Goal: Task Accomplishment & Management: Manage account settings

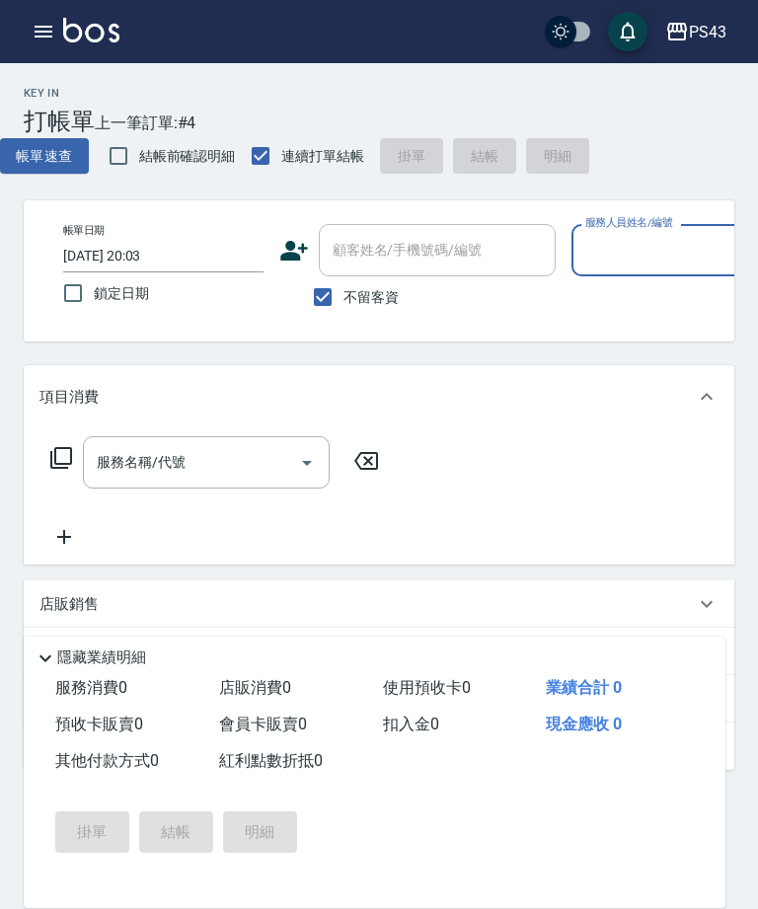
click at [40, 28] on icon "button" at bounding box center [44, 32] width 18 height 12
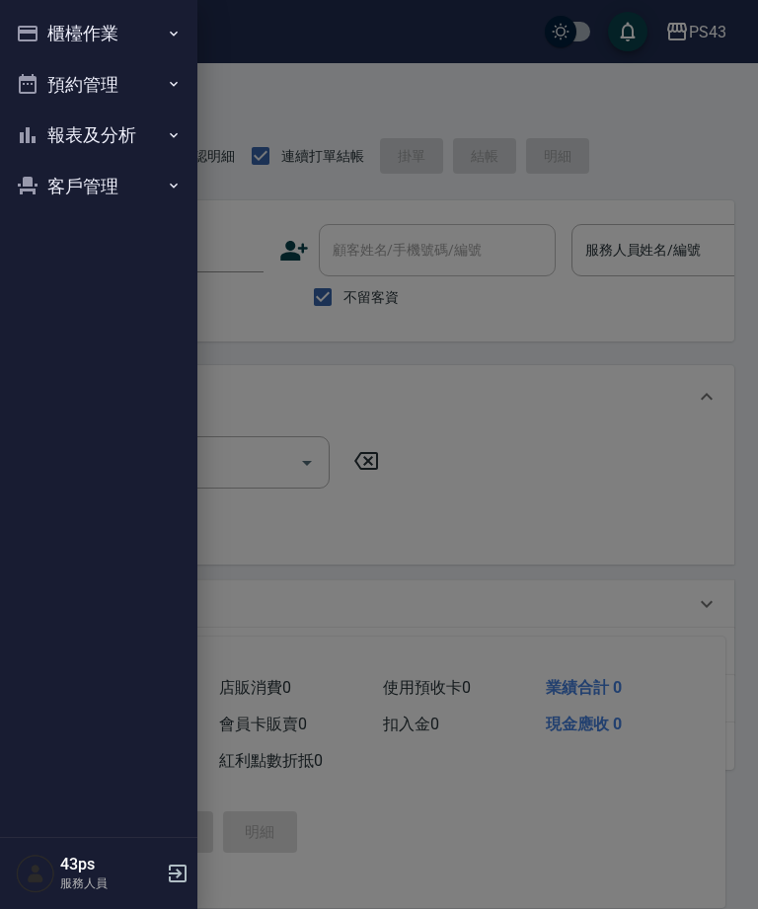
click at [155, 115] on button "報表及分析" at bounding box center [99, 135] width 182 height 51
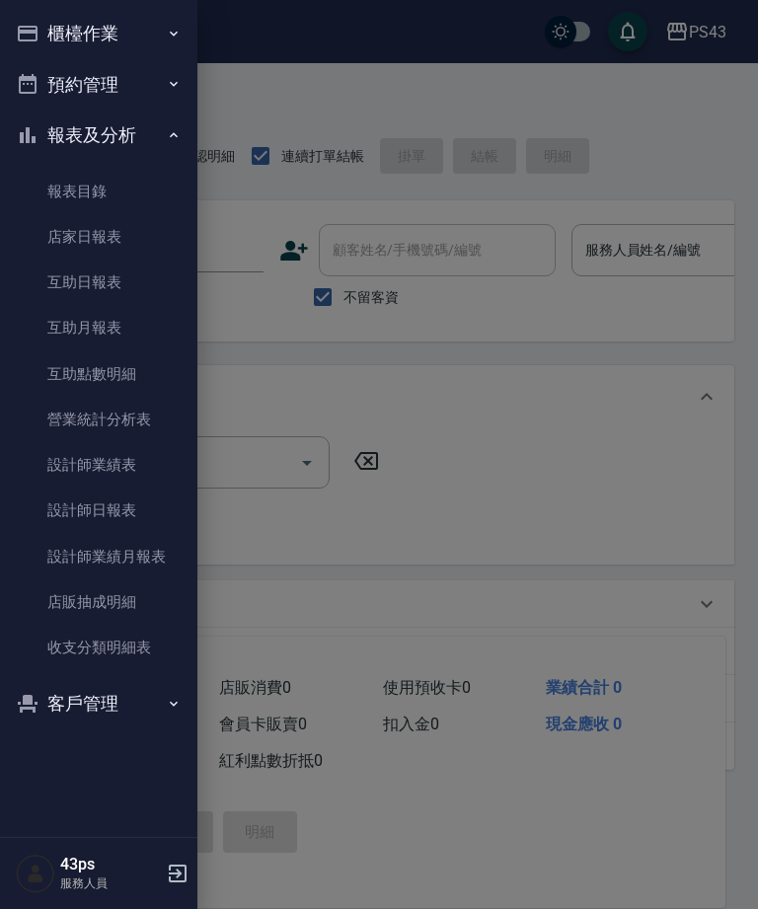
click at [117, 38] on button "櫃檯作業" at bounding box center [99, 33] width 182 height 51
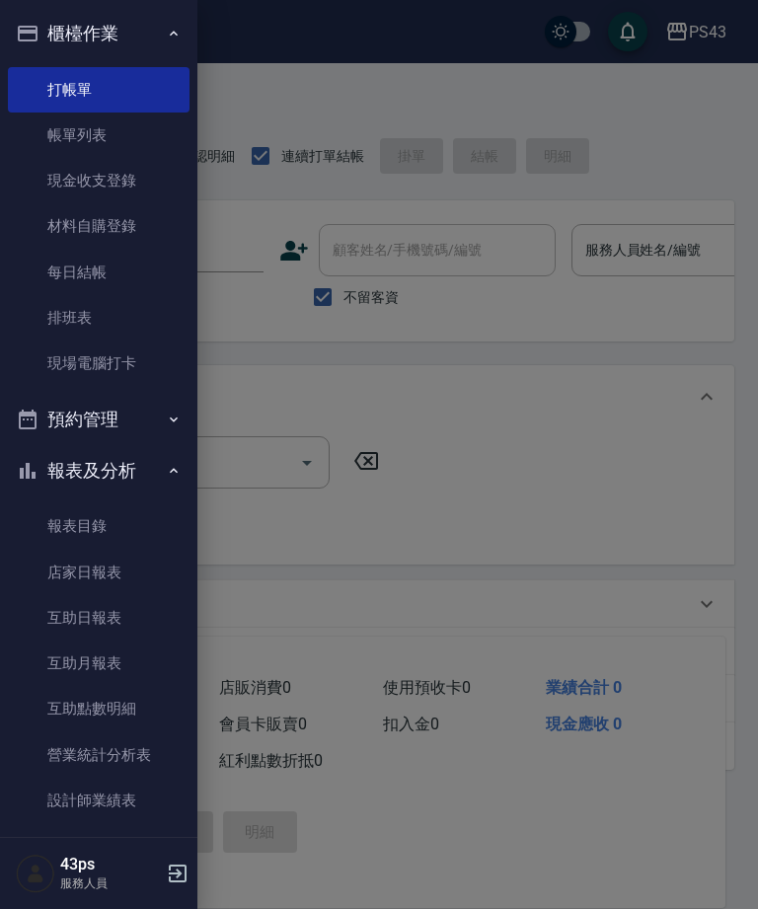
click at [121, 86] on link "打帳單" at bounding box center [99, 89] width 182 height 45
click at [449, 115] on div at bounding box center [379, 454] width 758 height 909
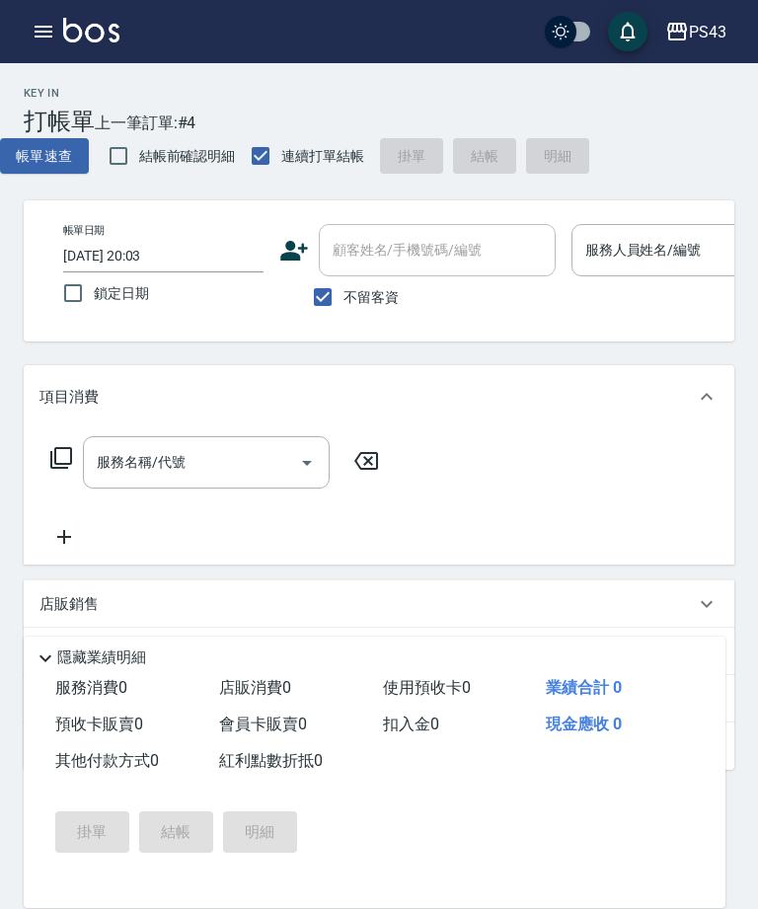
click at [488, 477] on div "服務名稱/代號 服務名稱/代號" at bounding box center [379, 497] width 711 height 136
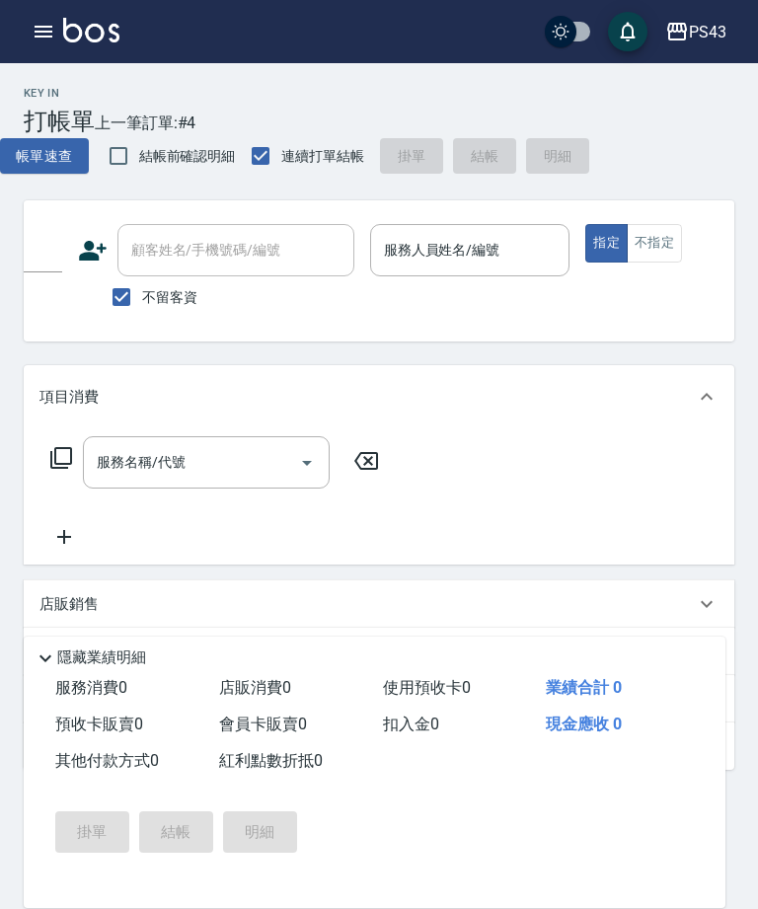
scroll to position [0, 197]
click at [486, 242] on div "服務人員姓名/編號 服務人員姓名/編號" at bounding box center [474, 250] width 200 height 52
type input "鄭亞希-11"
type button "true"
click at [180, 474] on input "服務名稱/代號" at bounding box center [191, 462] width 199 height 35
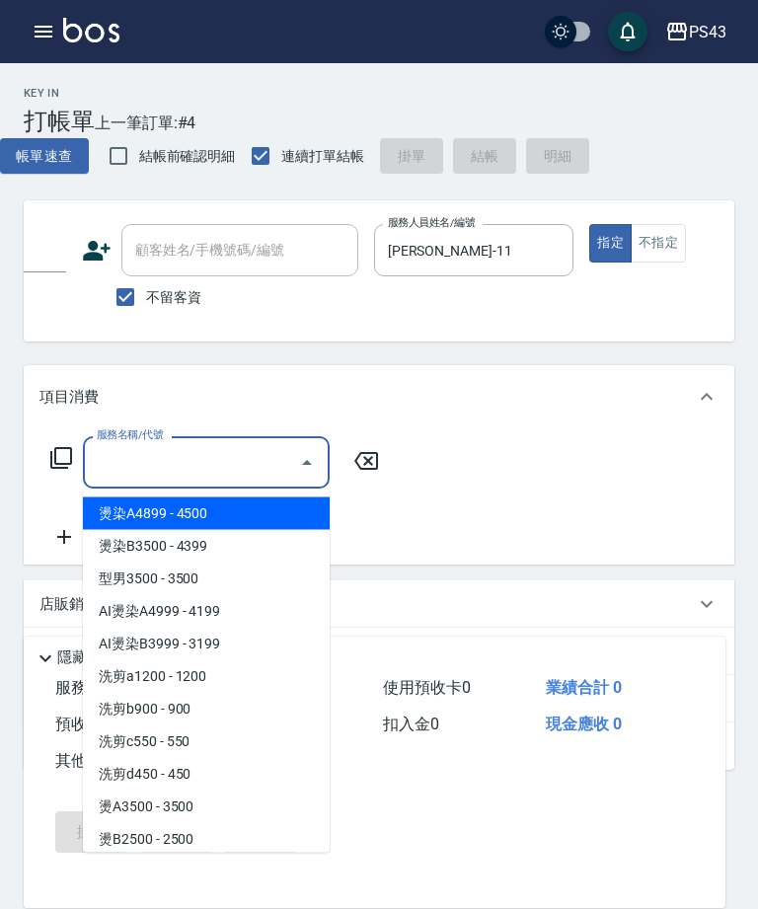
click at [51, 456] on icon at bounding box center [61, 458] width 22 height 22
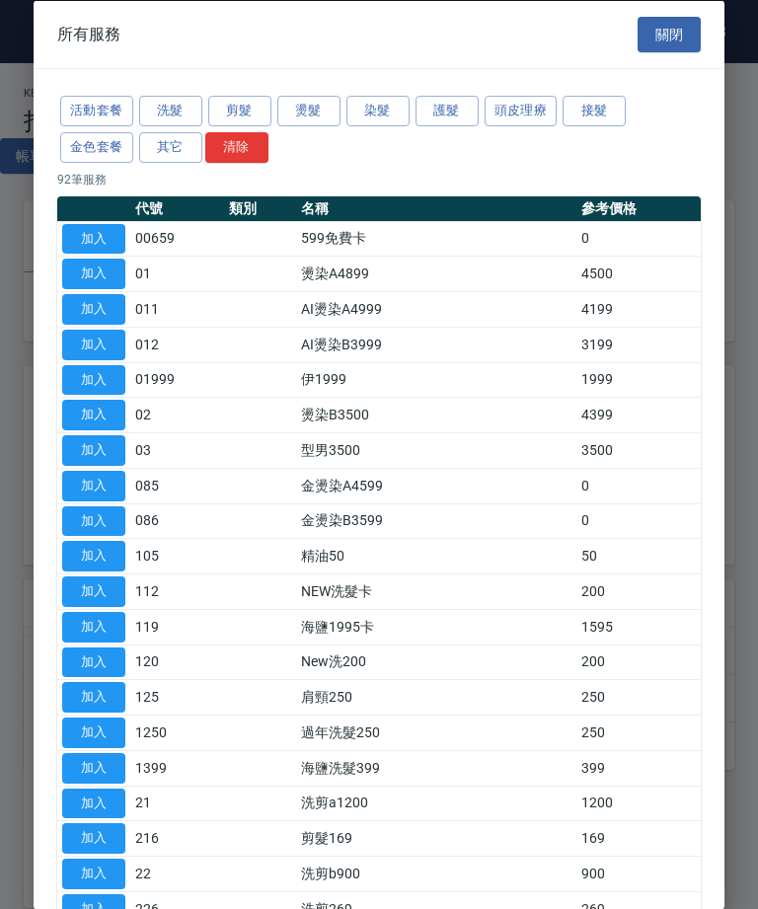
click at [378, 108] on button "染髮" at bounding box center [378, 111] width 63 height 31
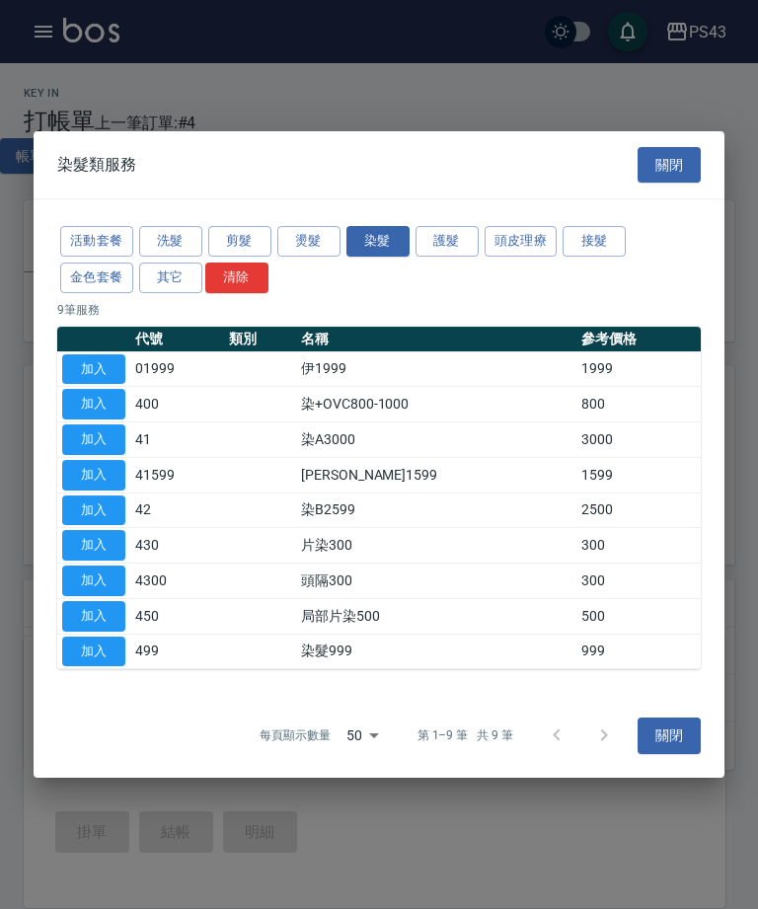
click at [100, 373] on button "加入" at bounding box center [93, 369] width 63 height 31
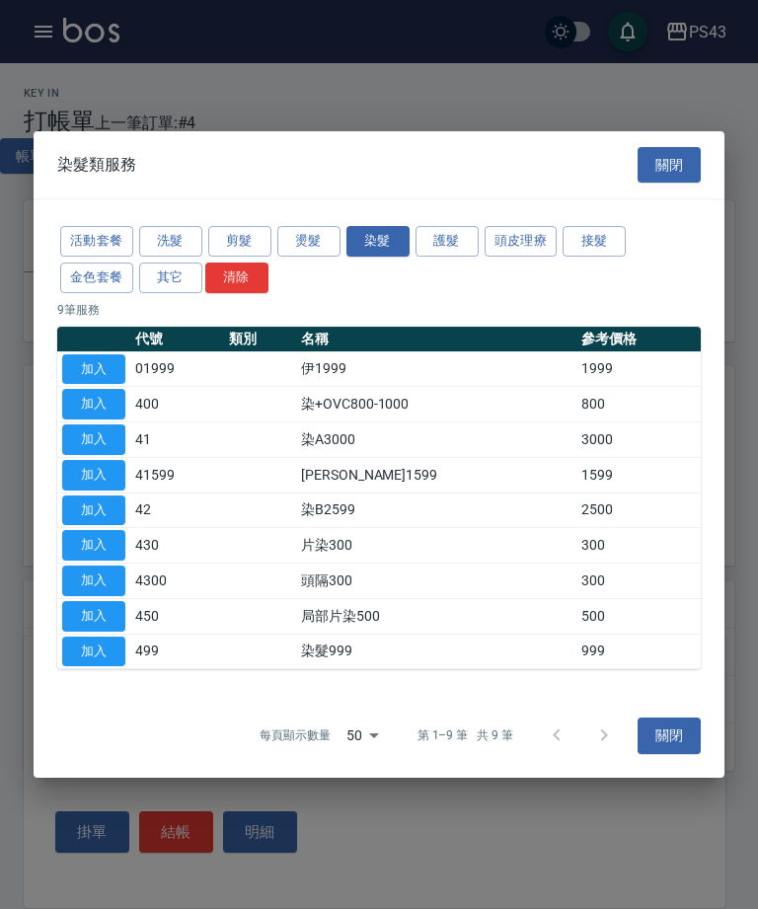
type input "伊1999(01999)"
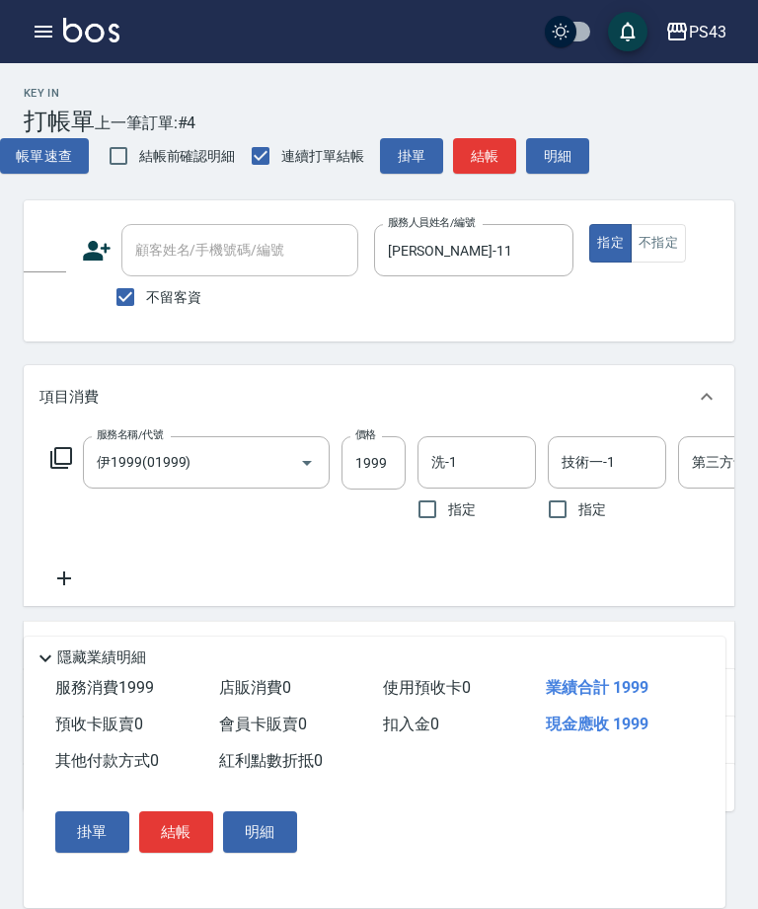
click at [372, 463] on input "1999" at bounding box center [374, 462] width 64 height 53
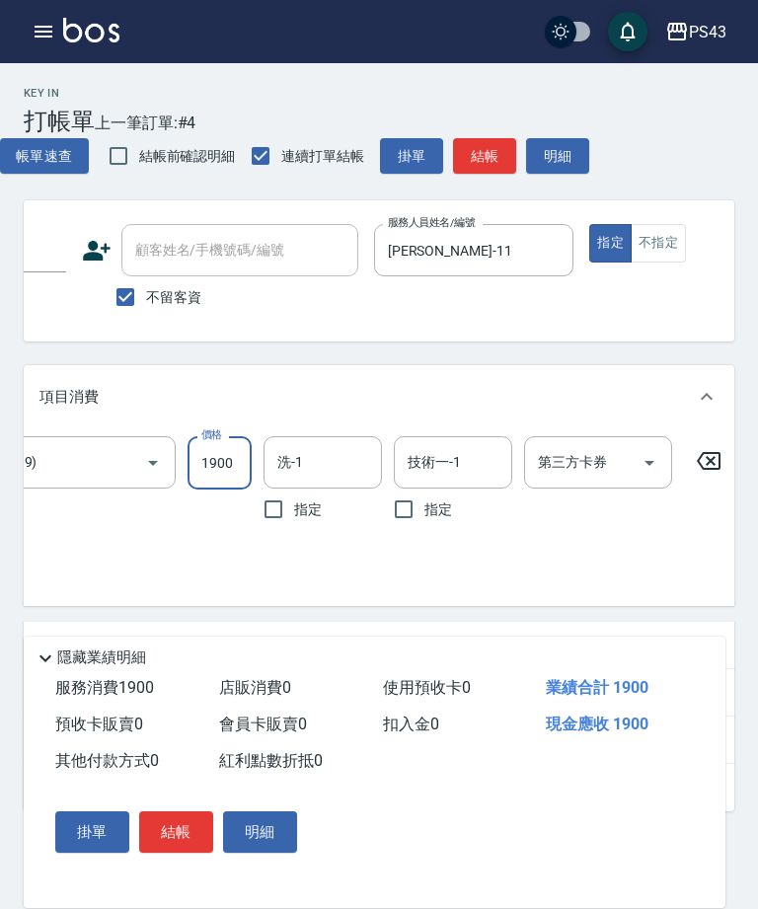
scroll to position [0, 153]
type input "1900"
click at [494, 158] on button "結帳" at bounding box center [484, 156] width 63 height 37
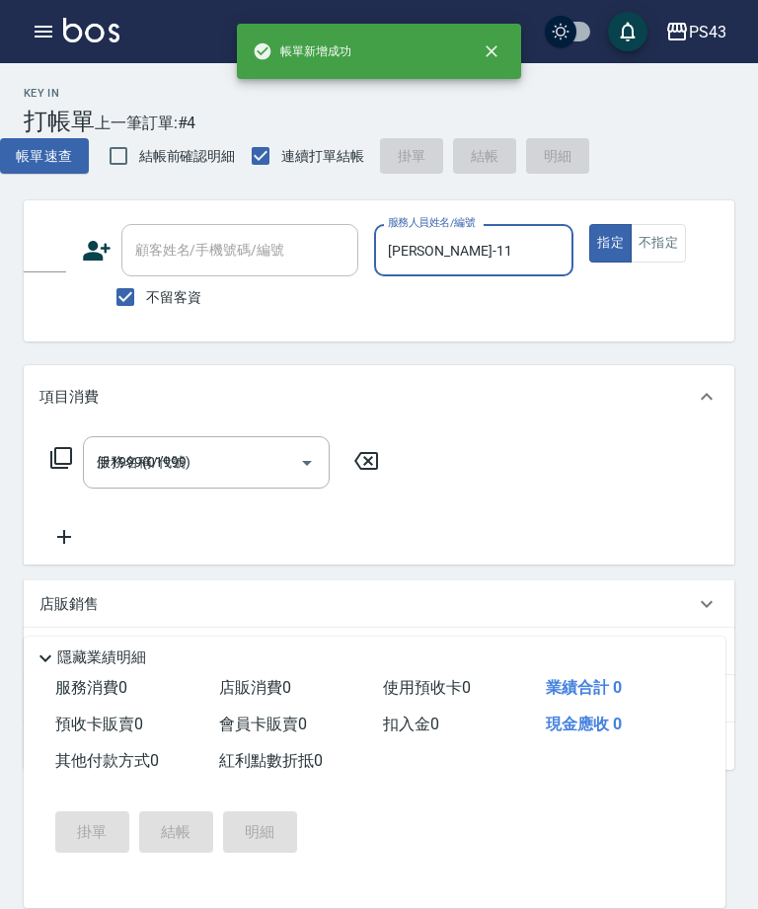
type input "2025/10/09 20:06"
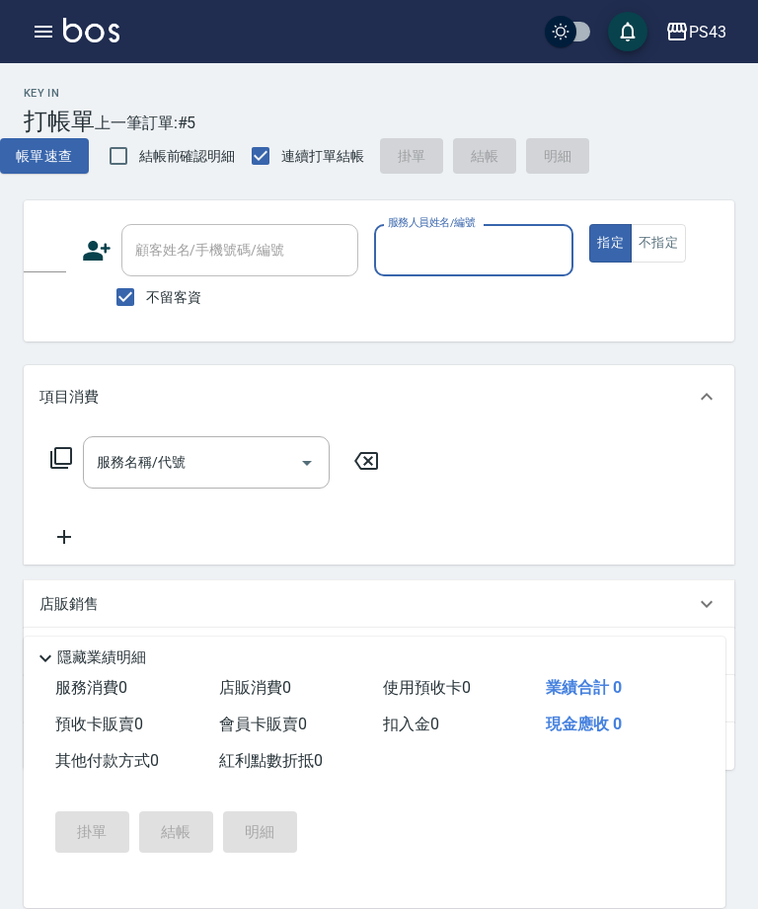
click at [457, 244] on input "服務人員姓名/編號" at bounding box center [474, 250] width 183 height 35
type input "陳冠宇-6"
click at [207, 470] on input "服務名稱/代號" at bounding box center [191, 462] width 199 height 35
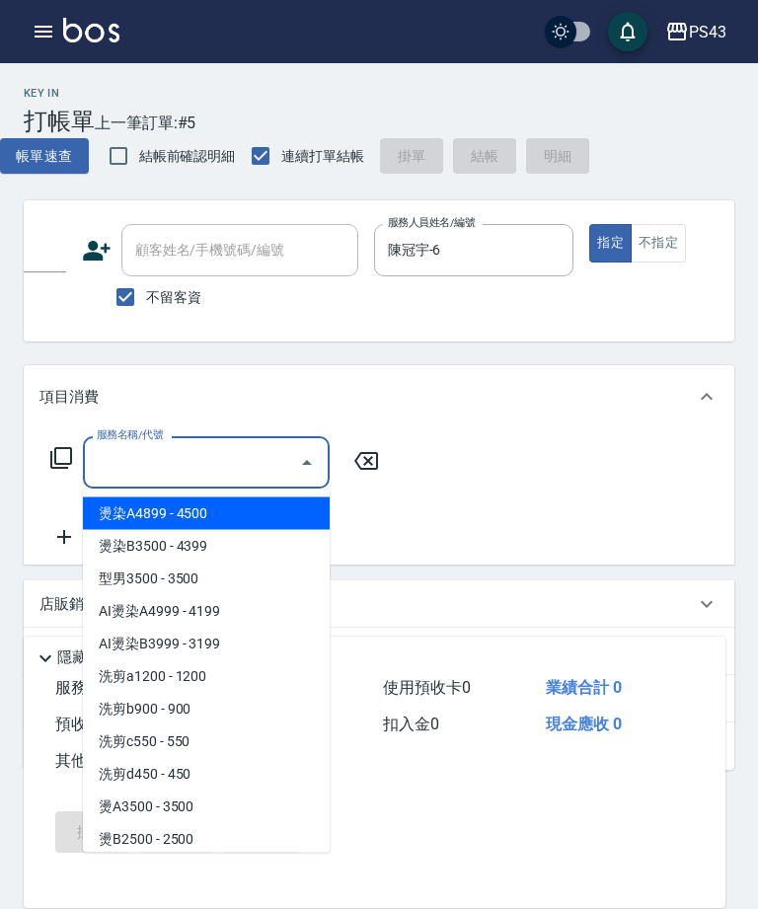
click at [54, 467] on icon at bounding box center [61, 458] width 24 height 24
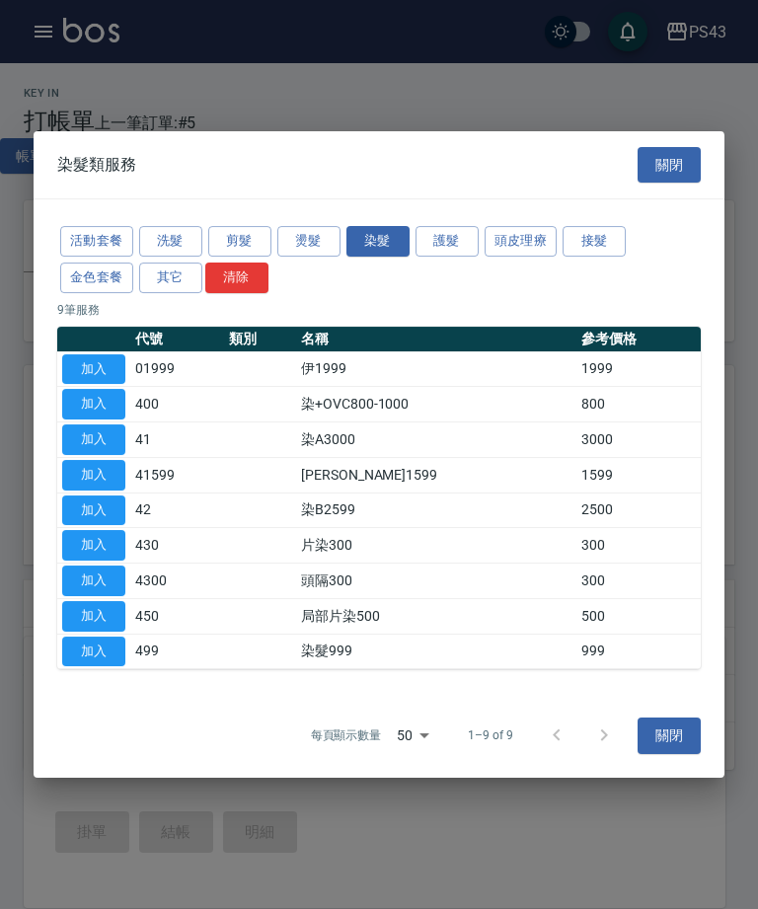
click at [64, 451] on button "加入" at bounding box center [93, 440] width 63 height 31
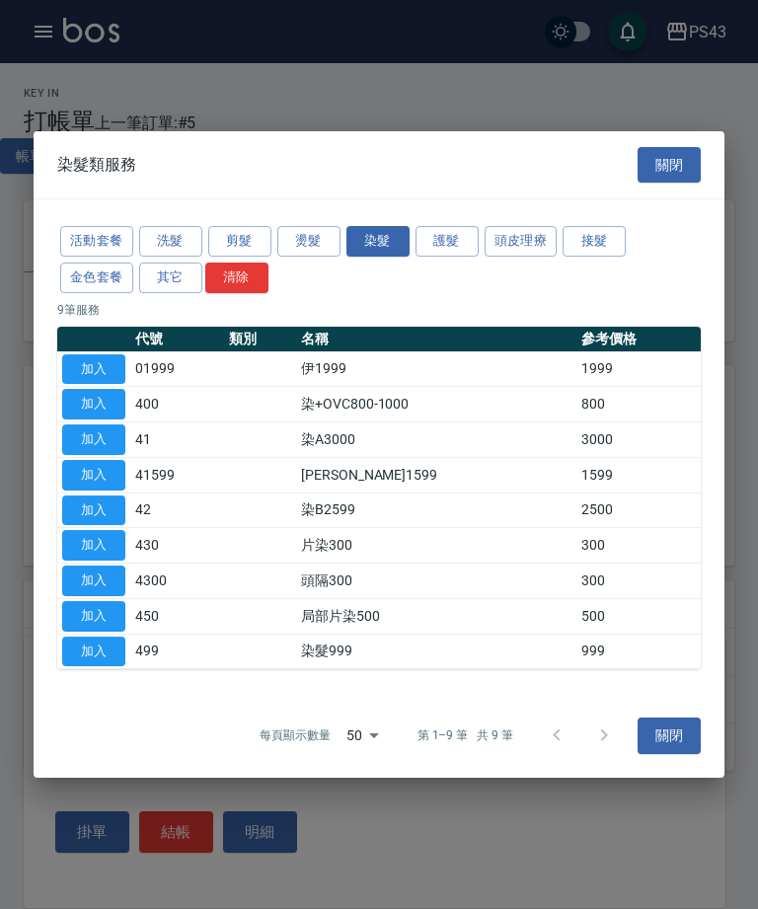
type input "染A3000(41)"
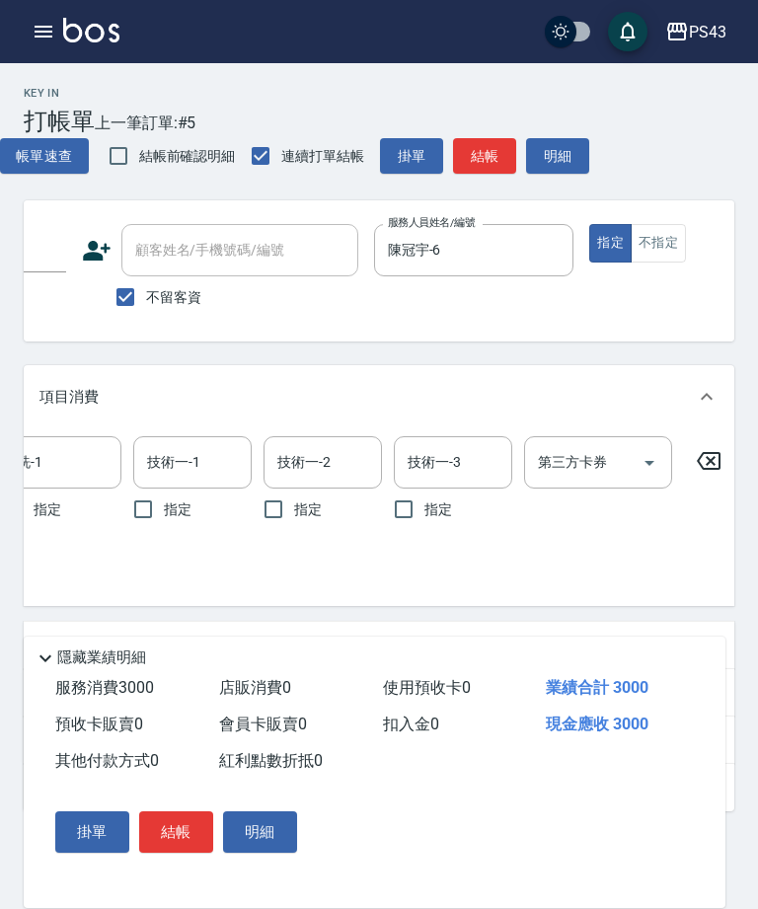
scroll to position [0, 414]
click at [718, 466] on icon at bounding box center [709, 461] width 49 height 24
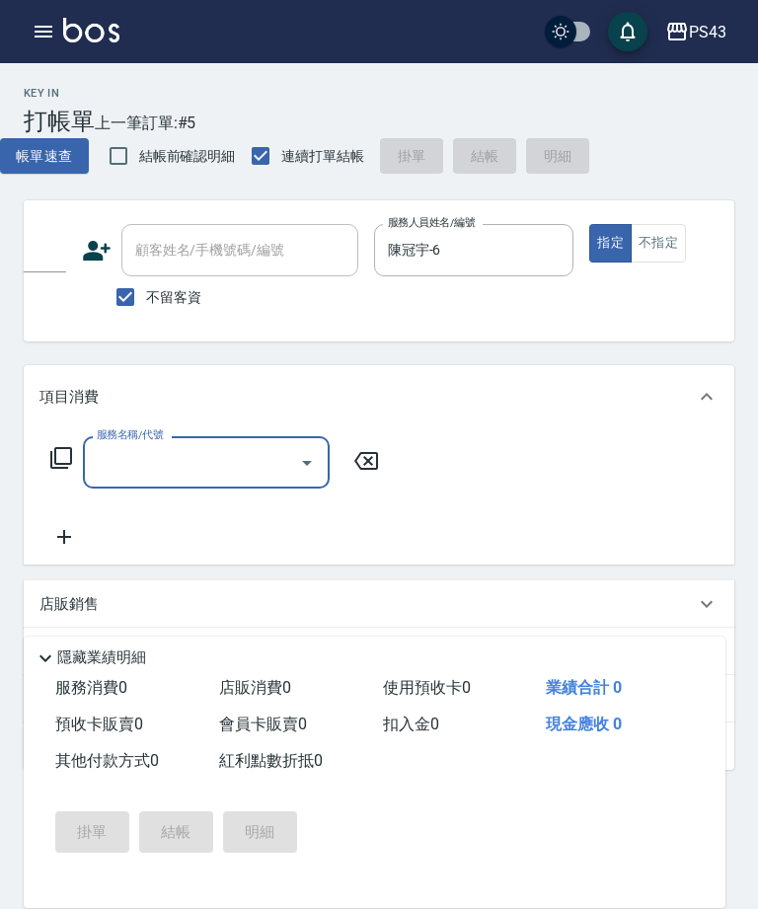
scroll to position [0, 0]
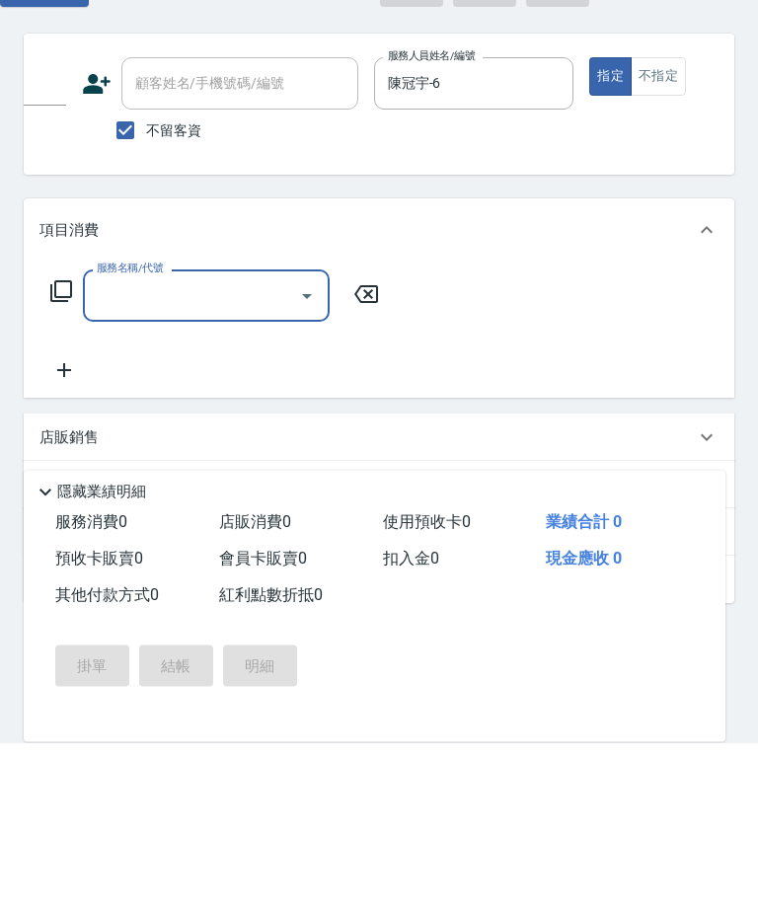
click at [51, 447] on icon at bounding box center [61, 458] width 22 height 22
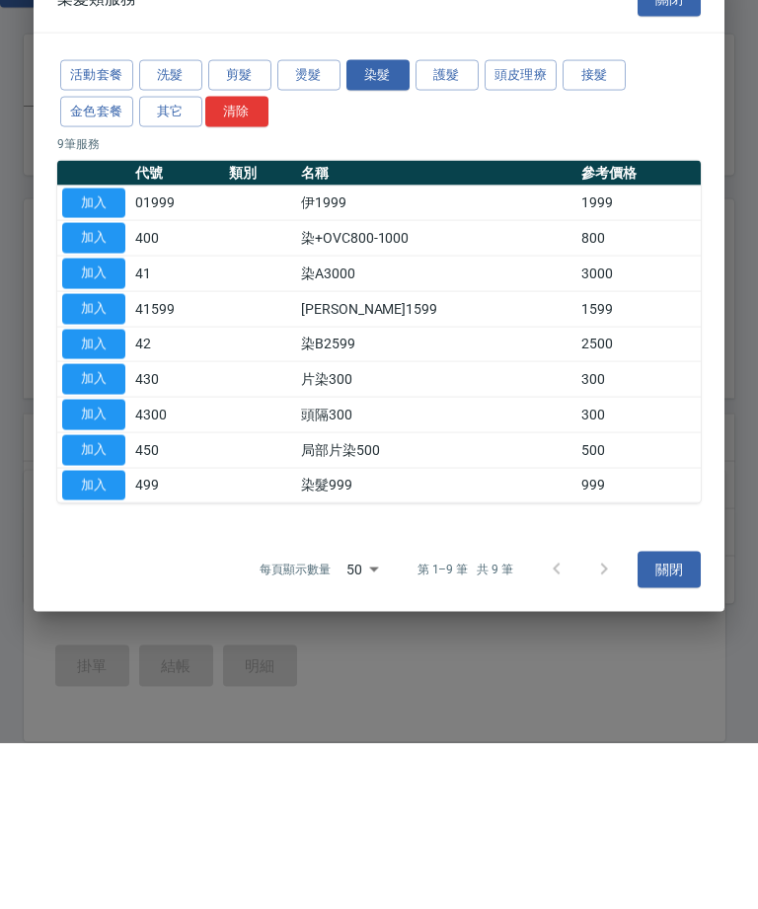
scroll to position [152, 0]
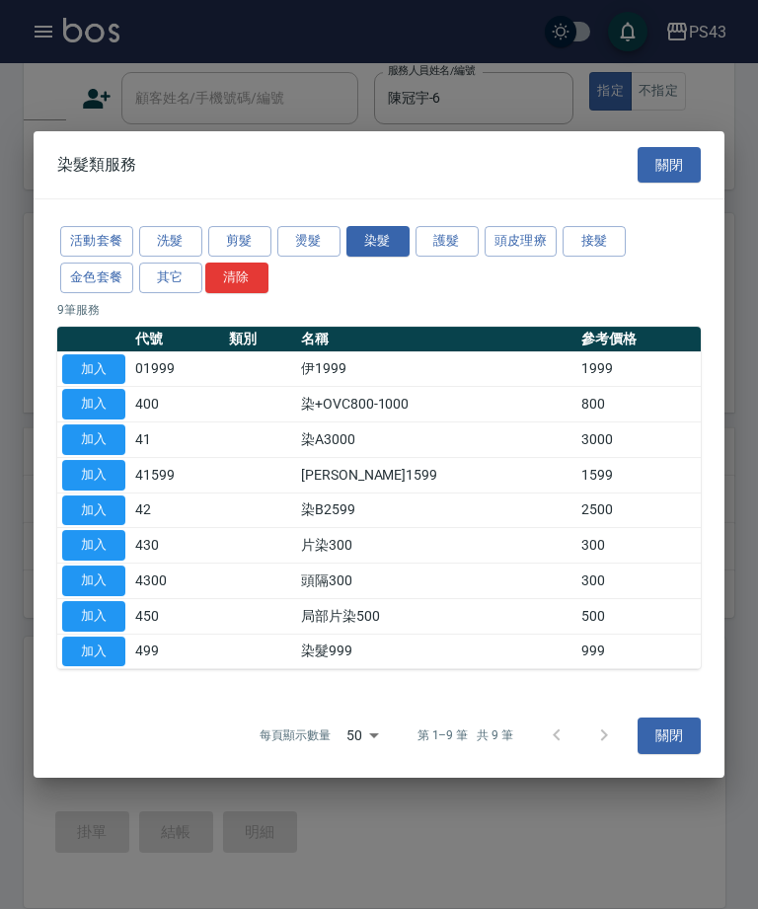
click at [307, 244] on button "燙髮" at bounding box center [308, 241] width 63 height 31
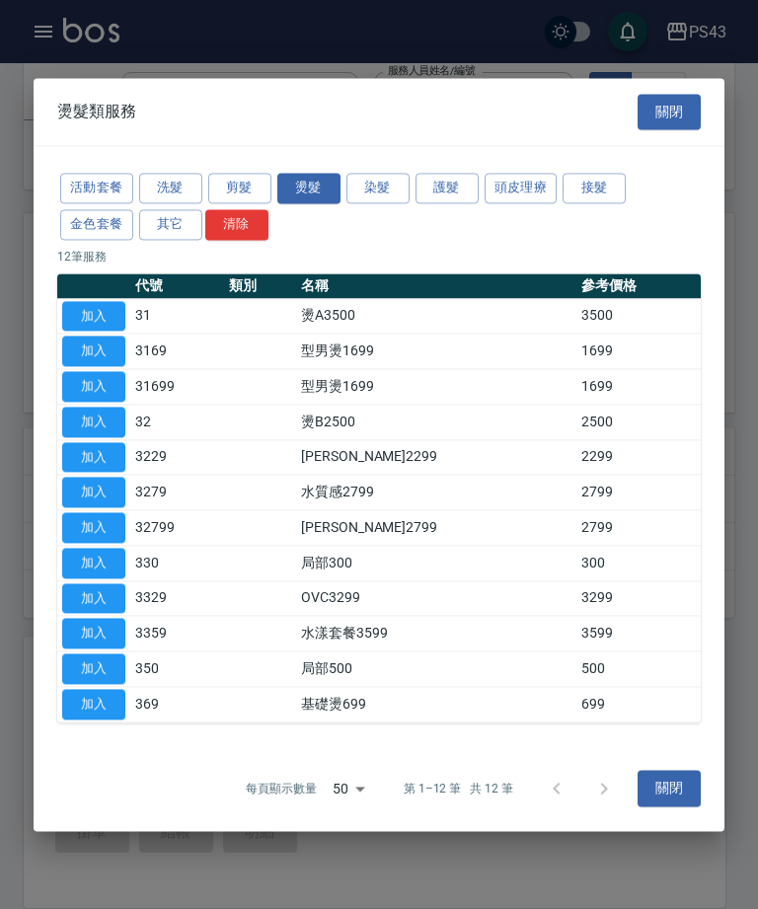
click at [373, 198] on button "染髮" at bounding box center [378, 188] width 63 height 31
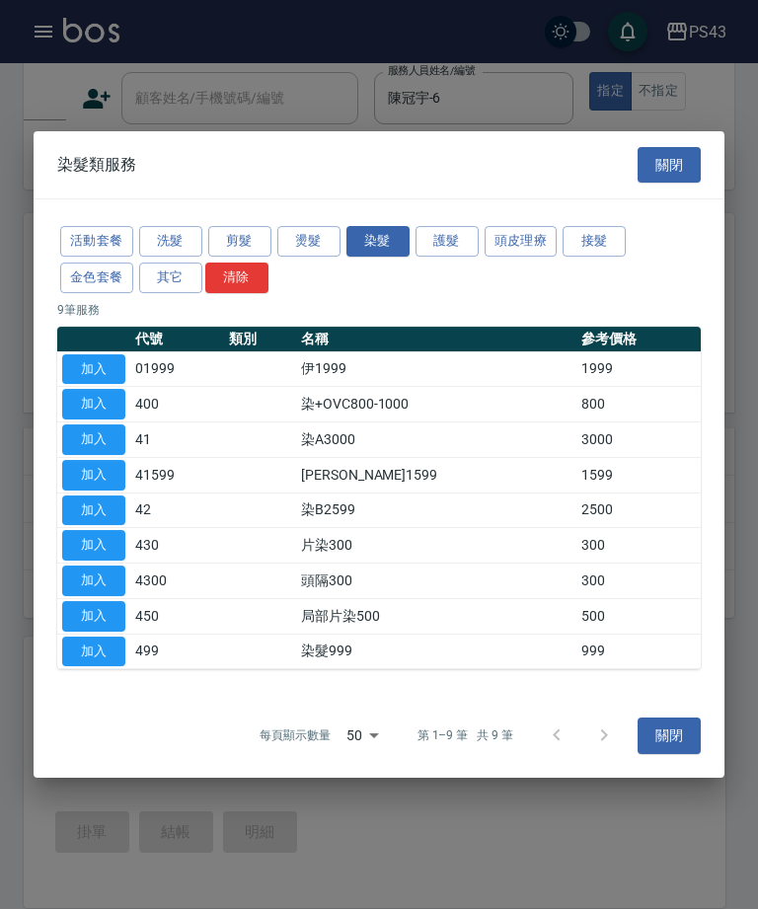
click at [304, 241] on button "燙髮" at bounding box center [308, 241] width 63 height 31
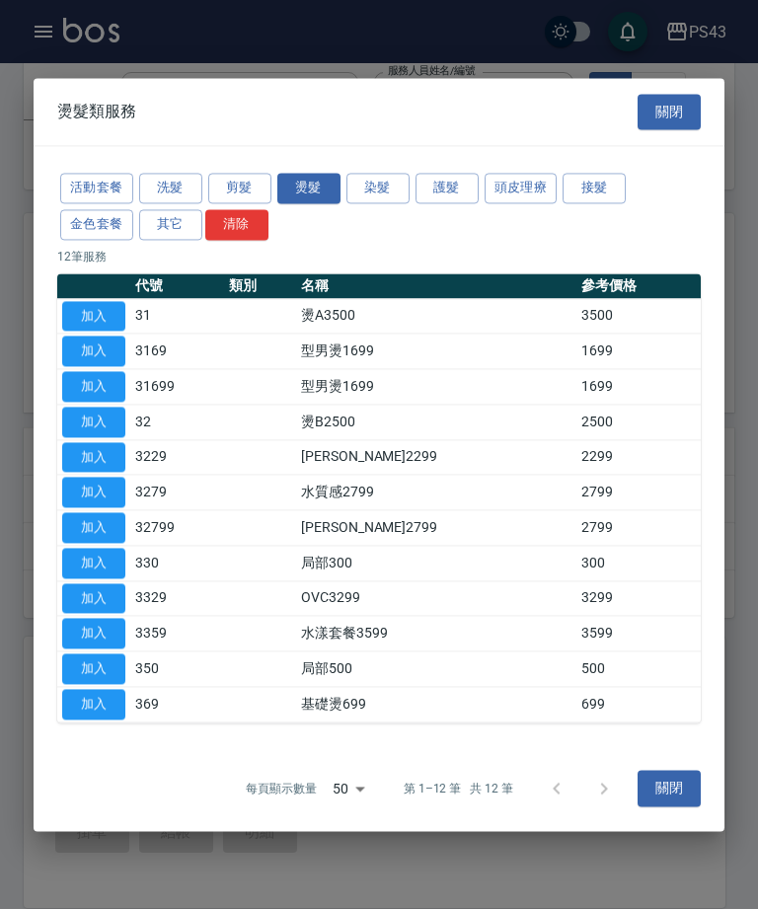
click at [100, 313] on button "加入" at bounding box center [93, 316] width 63 height 31
type input "燙A3500(31)"
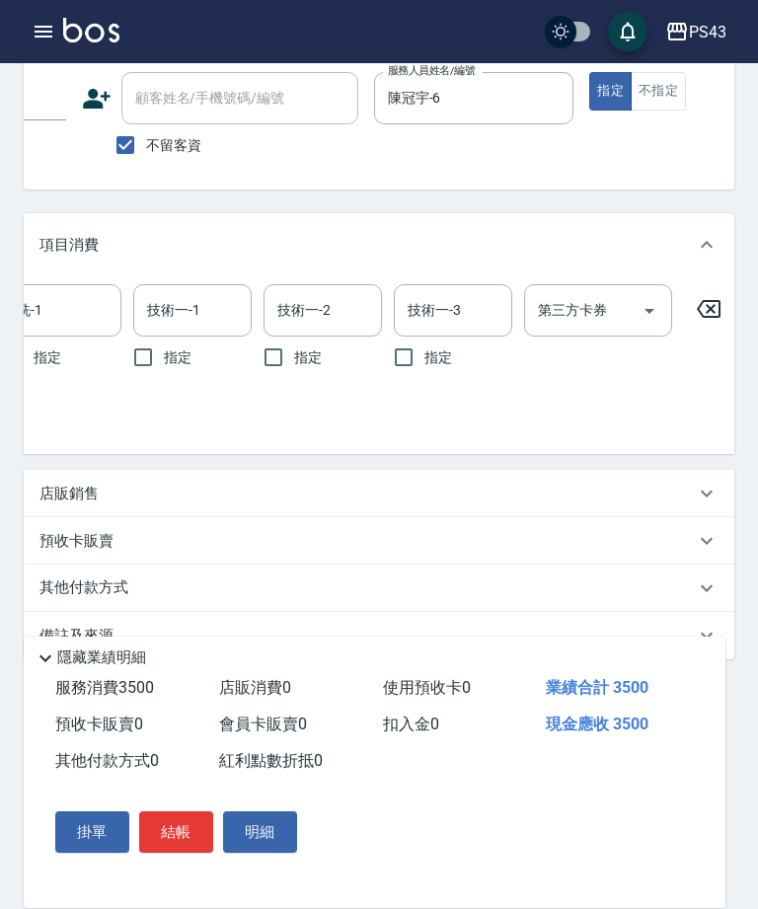
scroll to position [0, 414]
click at [717, 311] on icon at bounding box center [709, 309] width 49 height 24
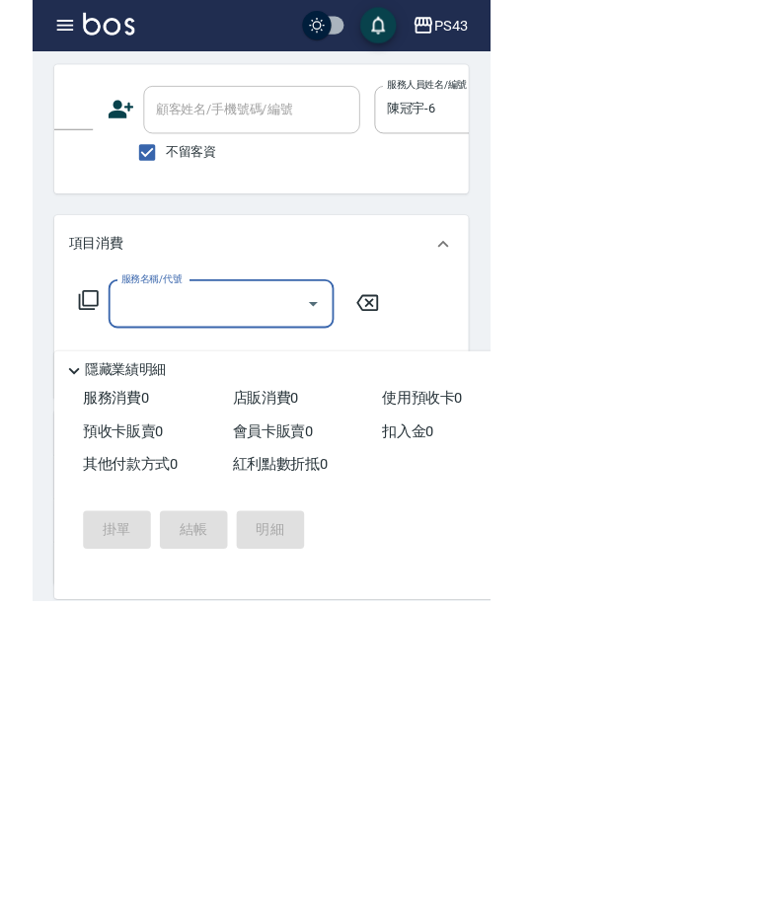
scroll to position [152, 0]
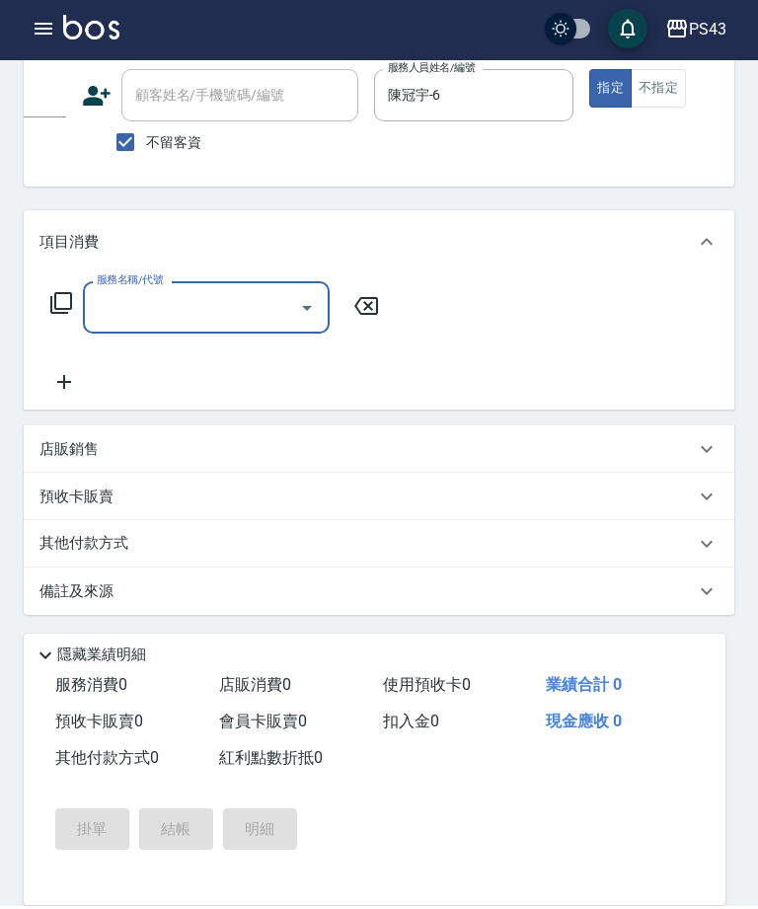
click at [64, 297] on icon at bounding box center [61, 306] width 24 height 24
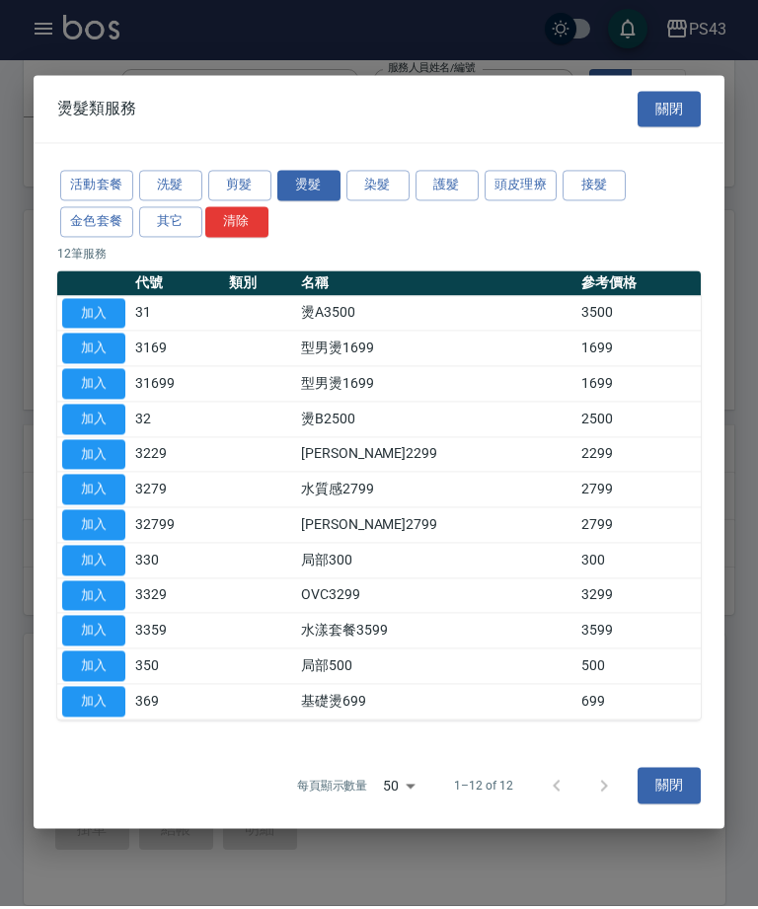
scroll to position [155, 0]
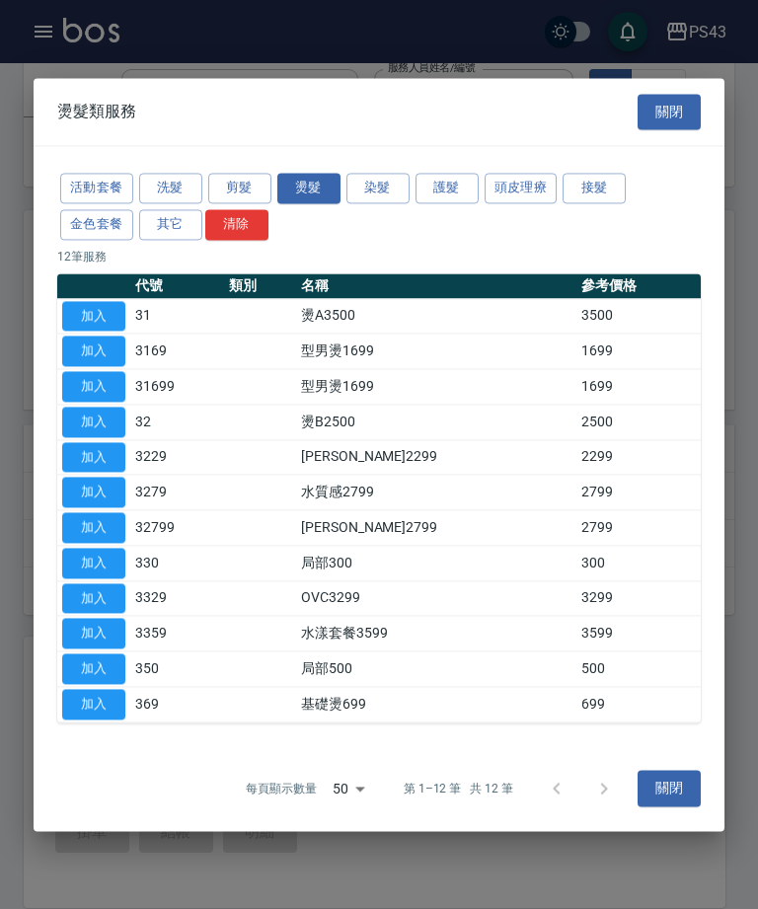
click at [667, 59] on div at bounding box center [379, 454] width 758 height 909
click at [396, 194] on button "染髮" at bounding box center [378, 188] width 63 height 31
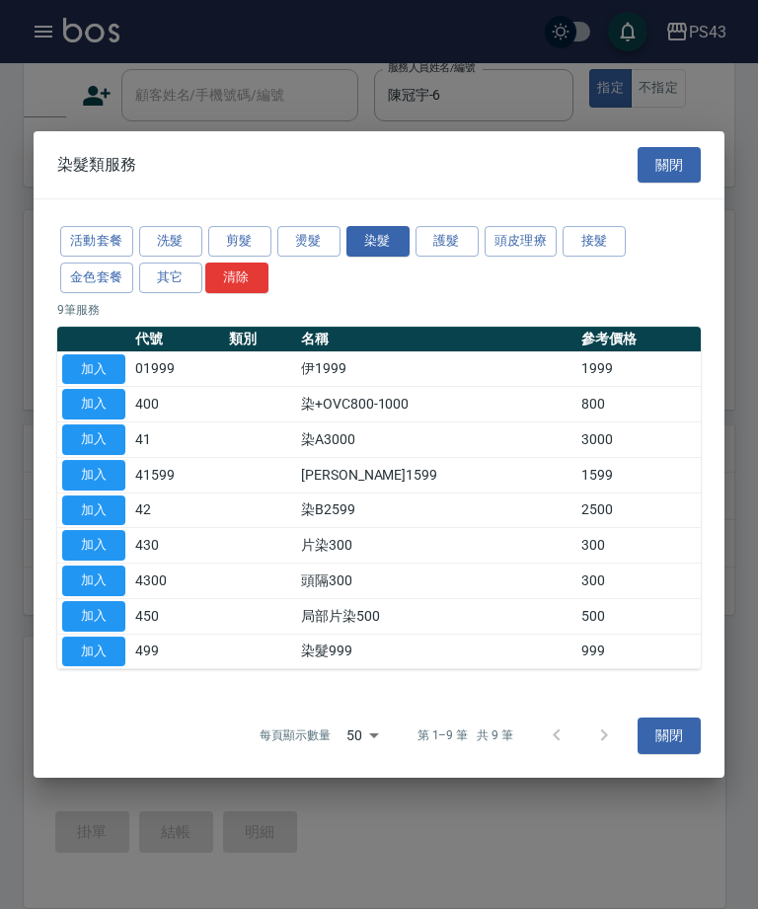
click at [113, 512] on button "加入" at bounding box center [93, 511] width 63 height 31
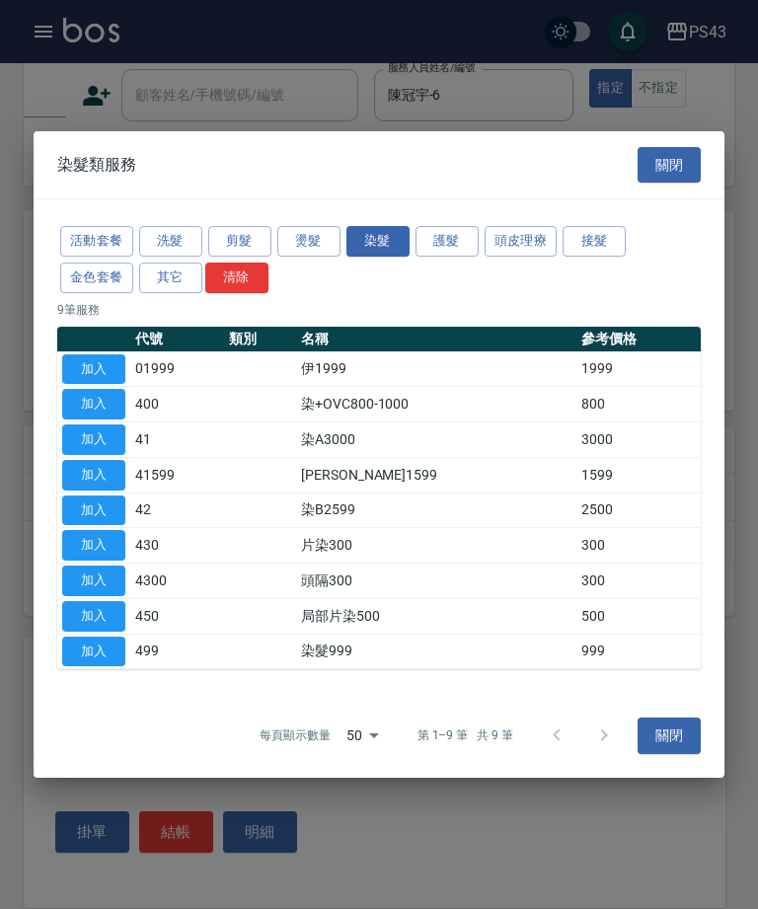
type input "染B2599(42)"
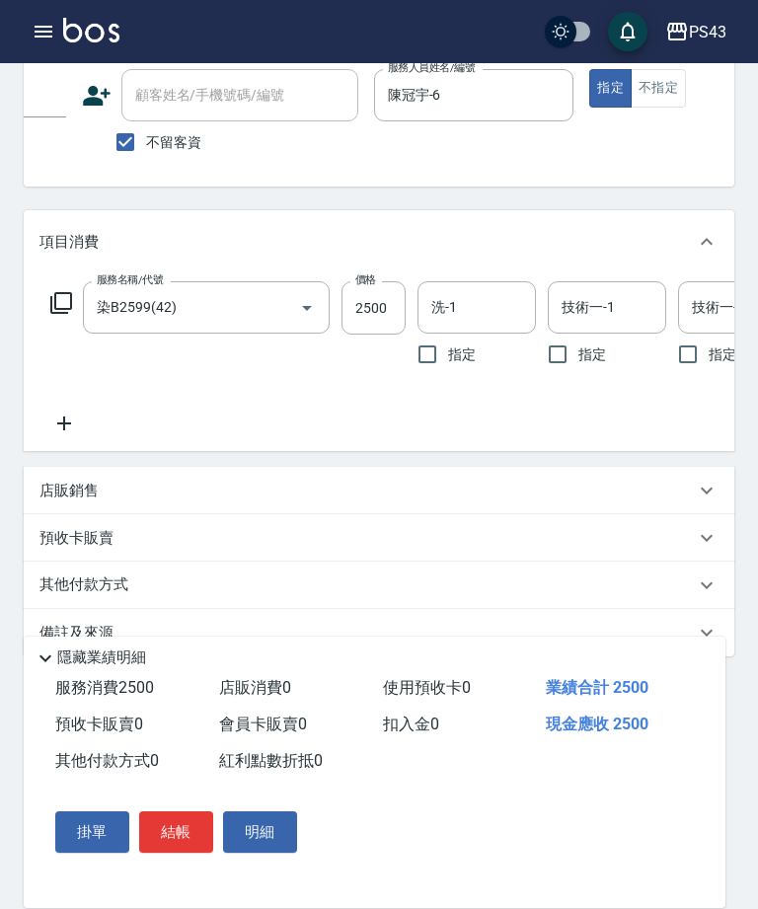
click at [372, 311] on input "2500" at bounding box center [374, 307] width 64 height 53
type input "2900"
click at [456, 308] on div "洗-1 洗-1" at bounding box center [477, 307] width 118 height 52
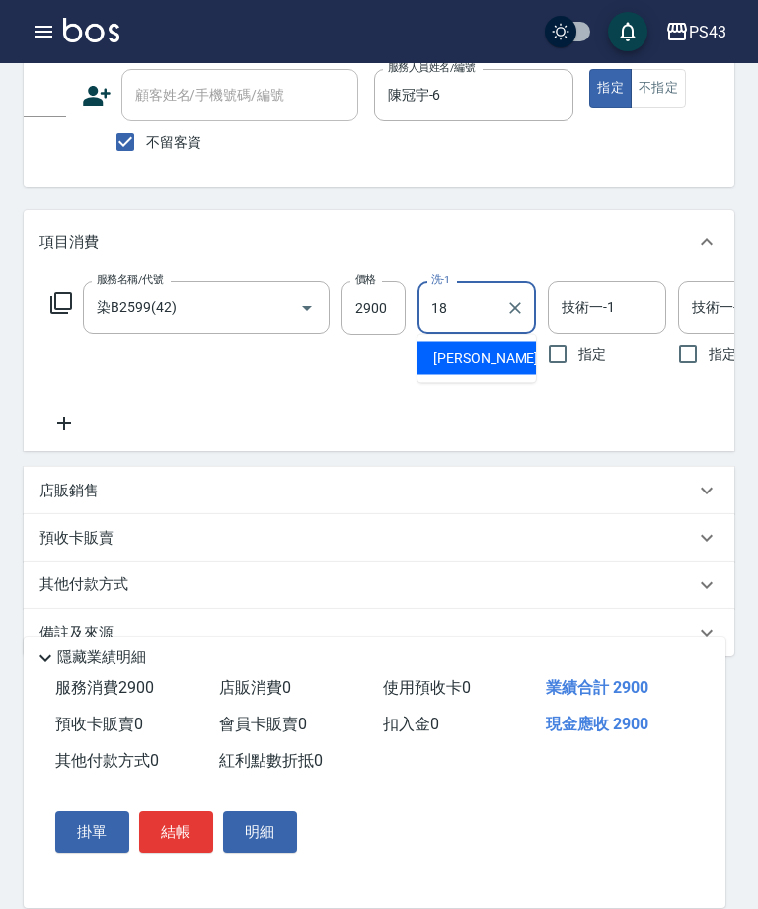
type input "許伯銤-18"
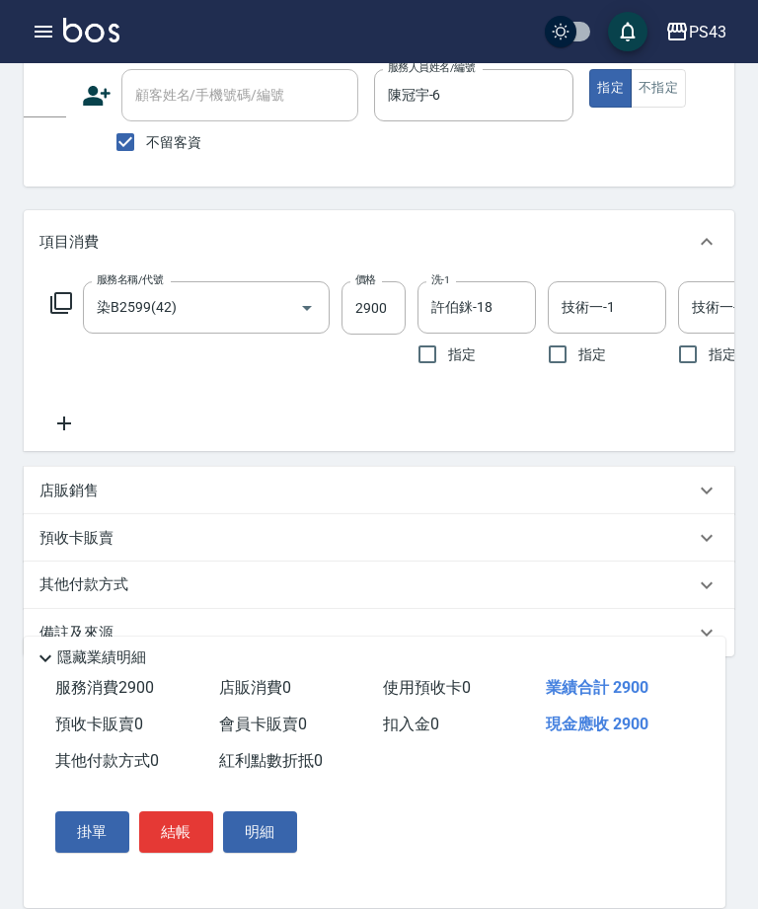
click at [604, 307] on div "技術一-1 技術一-1" at bounding box center [607, 307] width 118 height 52
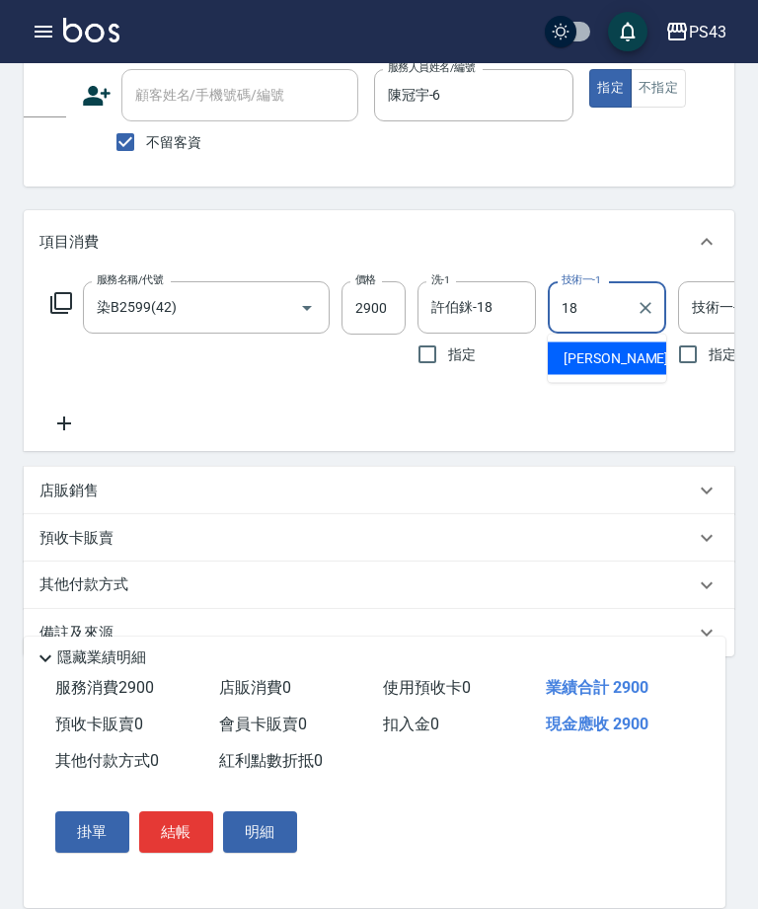
type input "許伯銤-18"
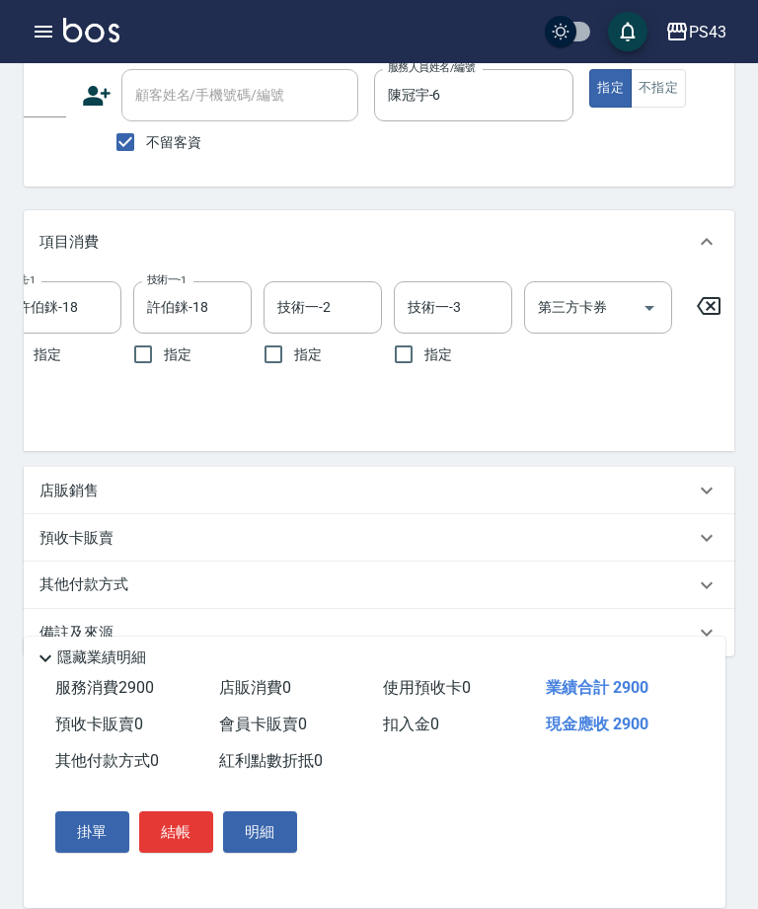
scroll to position [0, 414]
click at [173, 836] on button "結帳" at bounding box center [176, 832] width 74 height 41
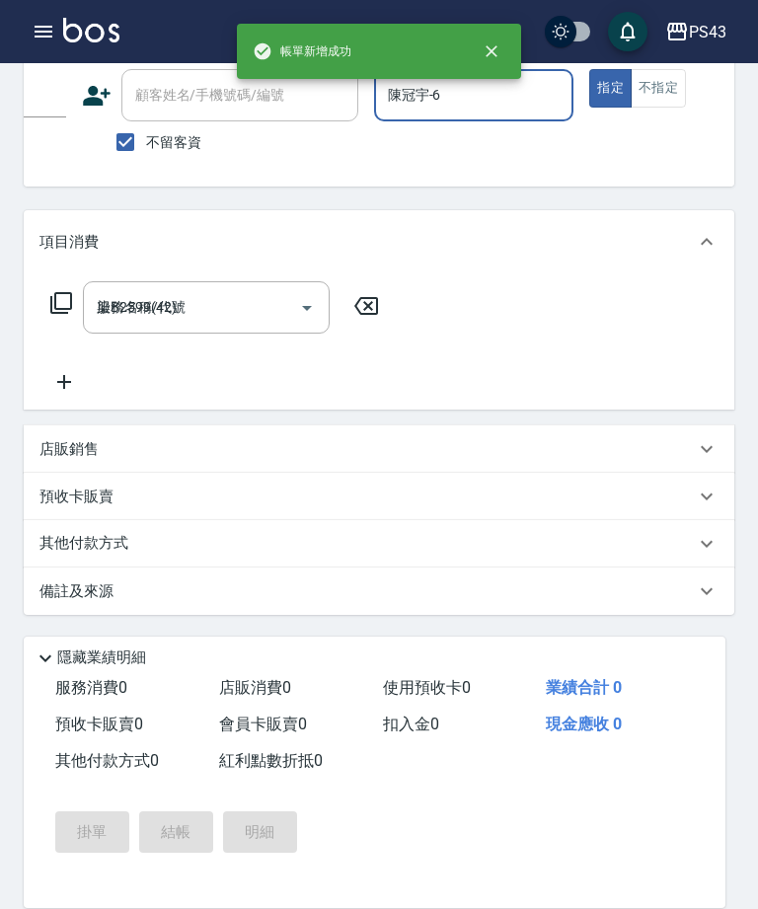
type input "2025/10/09 20:11"
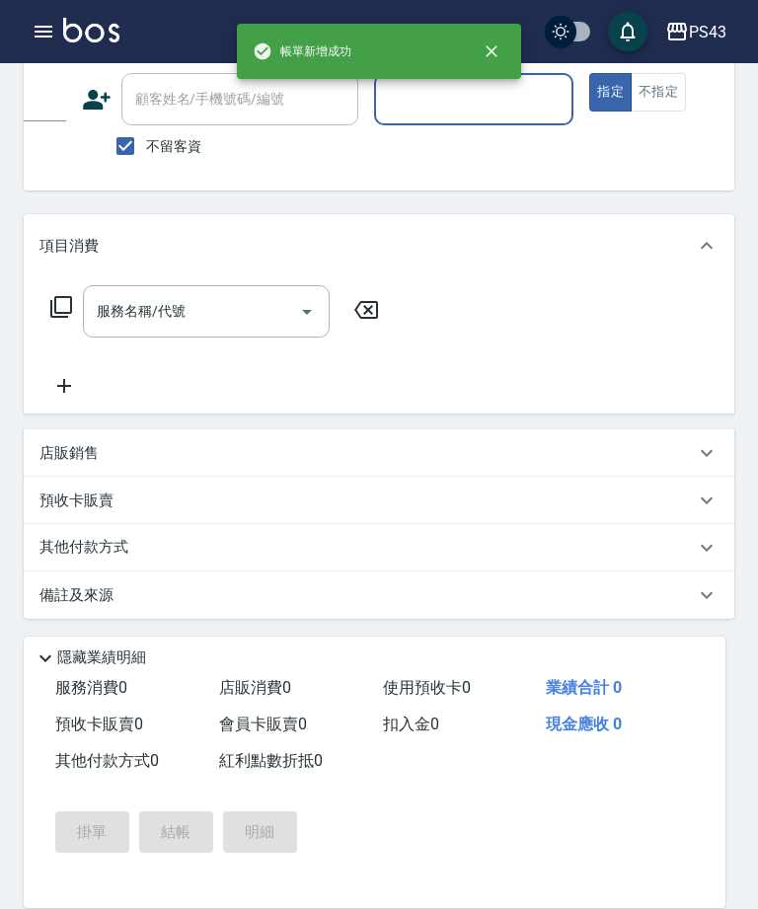
scroll to position [150, 0]
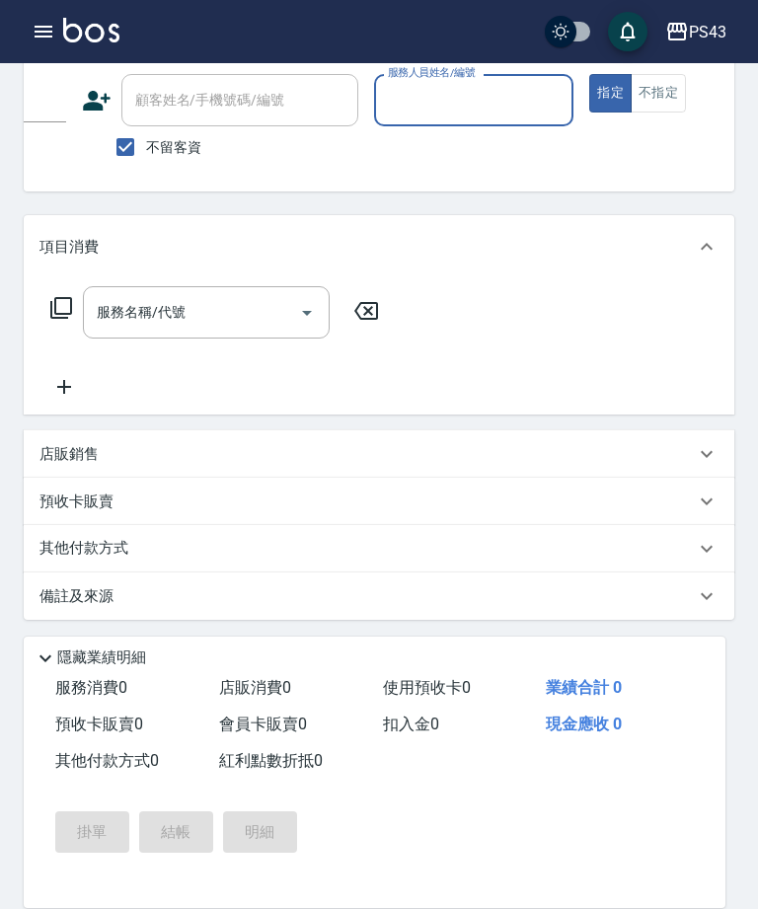
click at [28, 23] on button "button" at bounding box center [43, 31] width 39 height 39
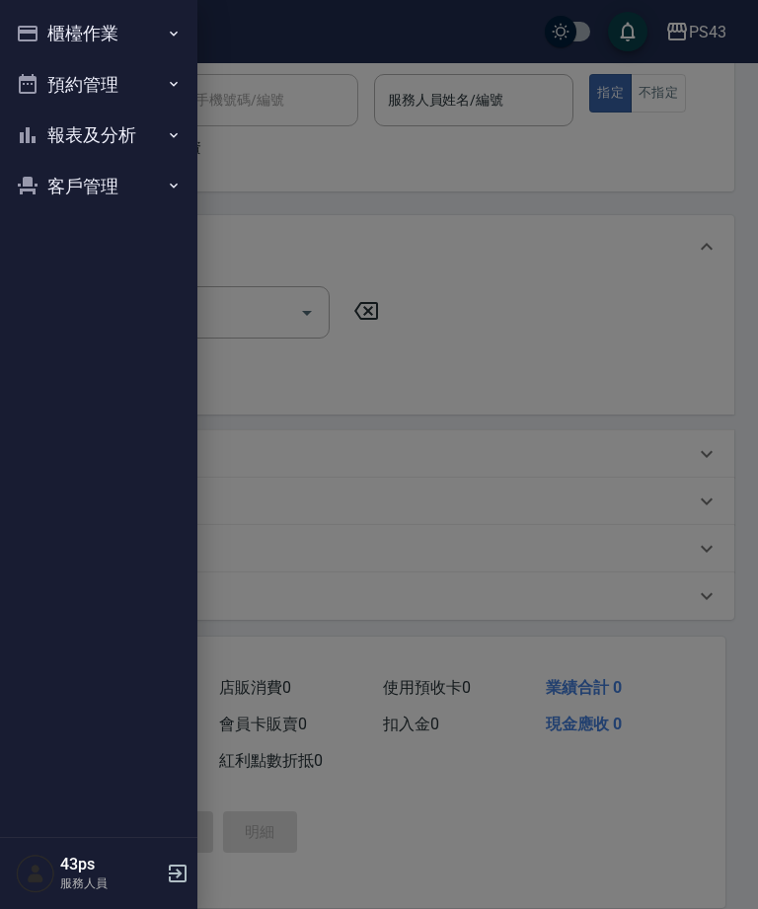
click at [138, 131] on button "報表及分析" at bounding box center [99, 135] width 182 height 51
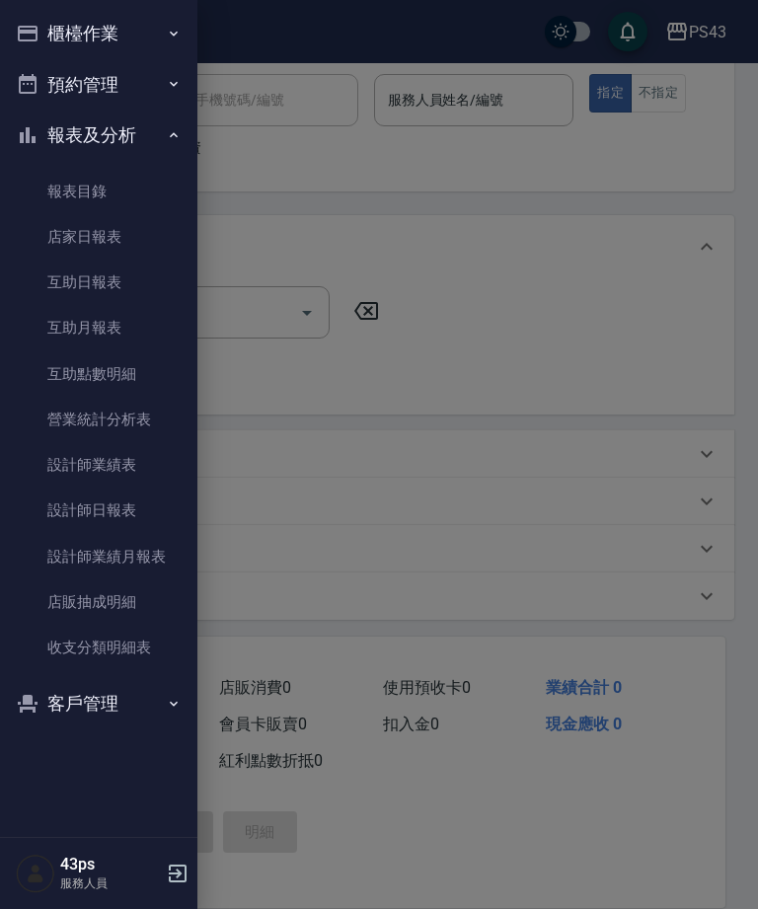
click at [119, 284] on link "互助日報表" at bounding box center [99, 282] width 182 height 45
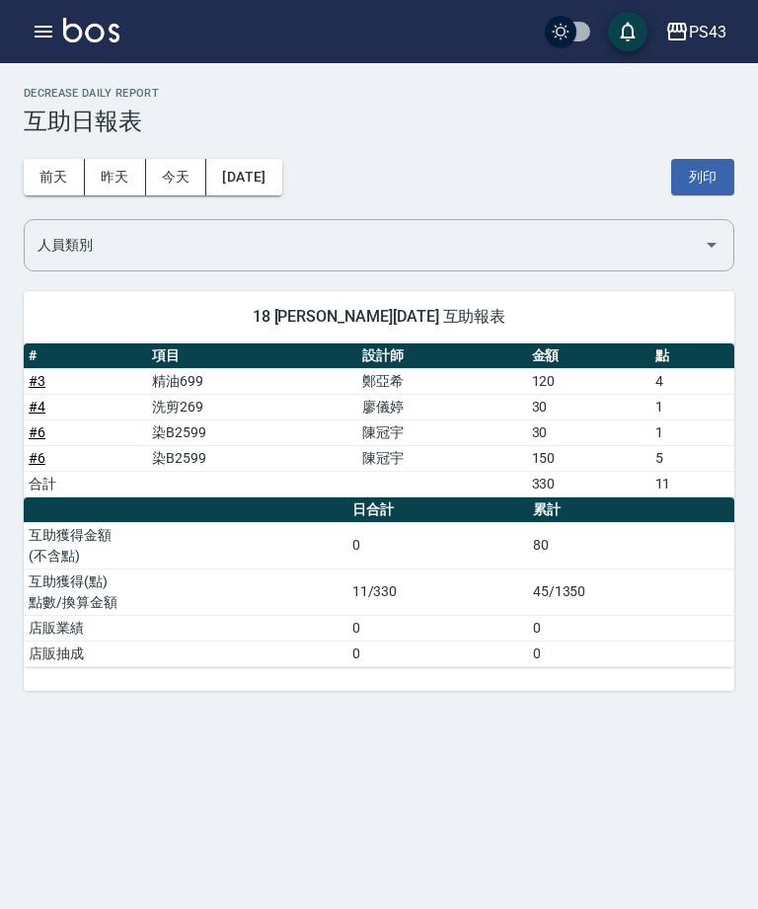
click at [20, 39] on div "PS43 登出" at bounding box center [379, 31] width 758 height 63
click at [54, 39] on icon "button" at bounding box center [44, 32] width 24 height 24
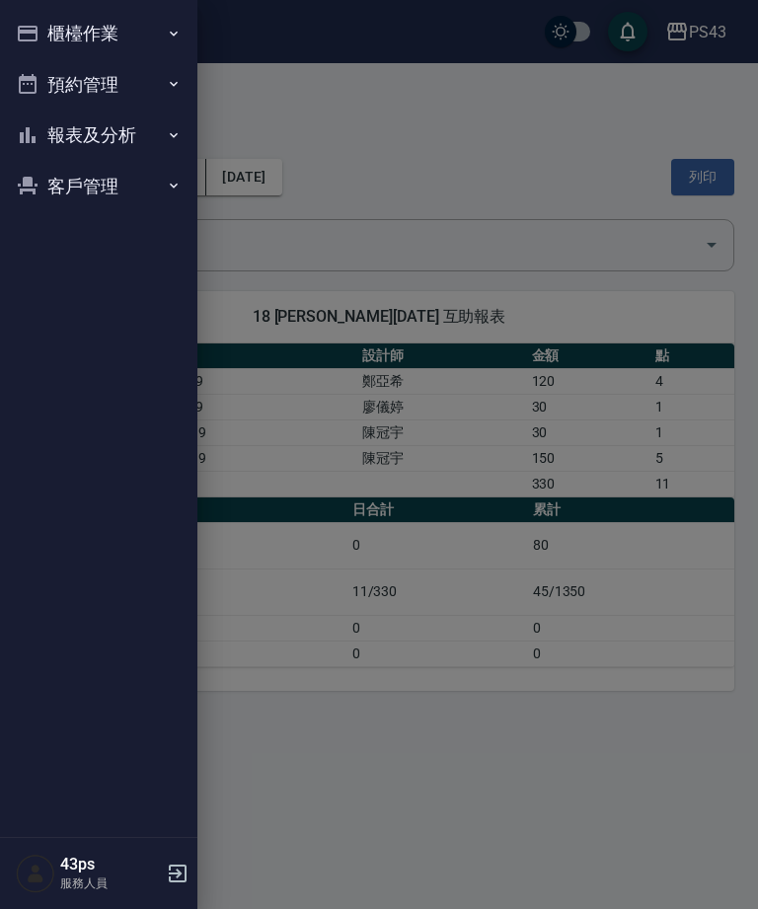
click at [123, 31] on button "櫃檯作業" at bounding box center [99, 33] width 182 height 51
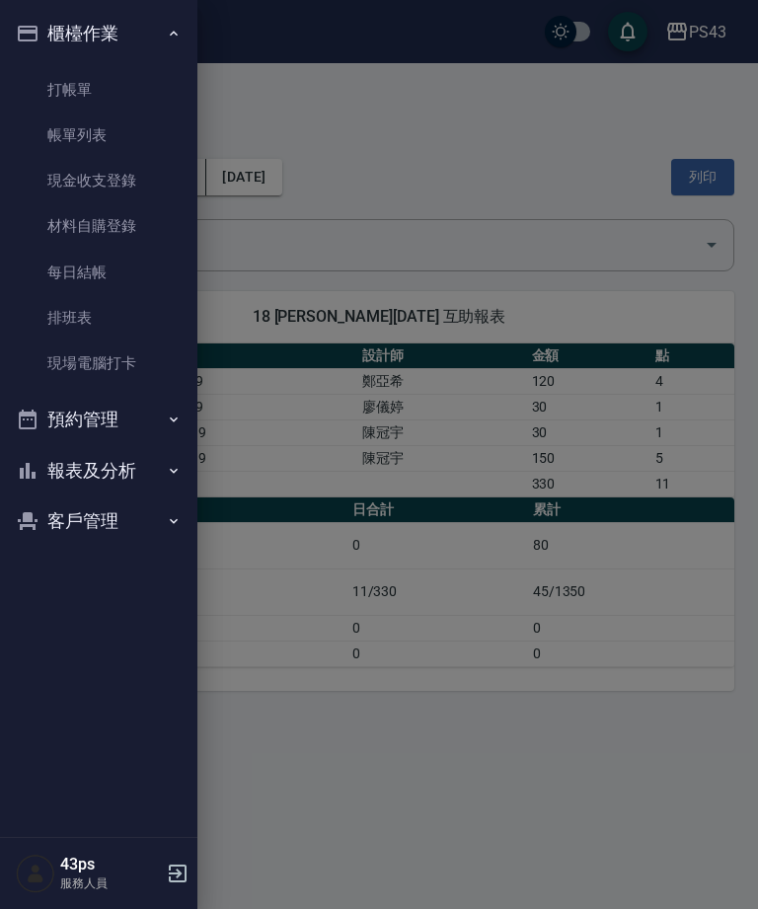
click at [135, 84] on link "打帳單" at bounding box center [99, 89] width 182 height 45
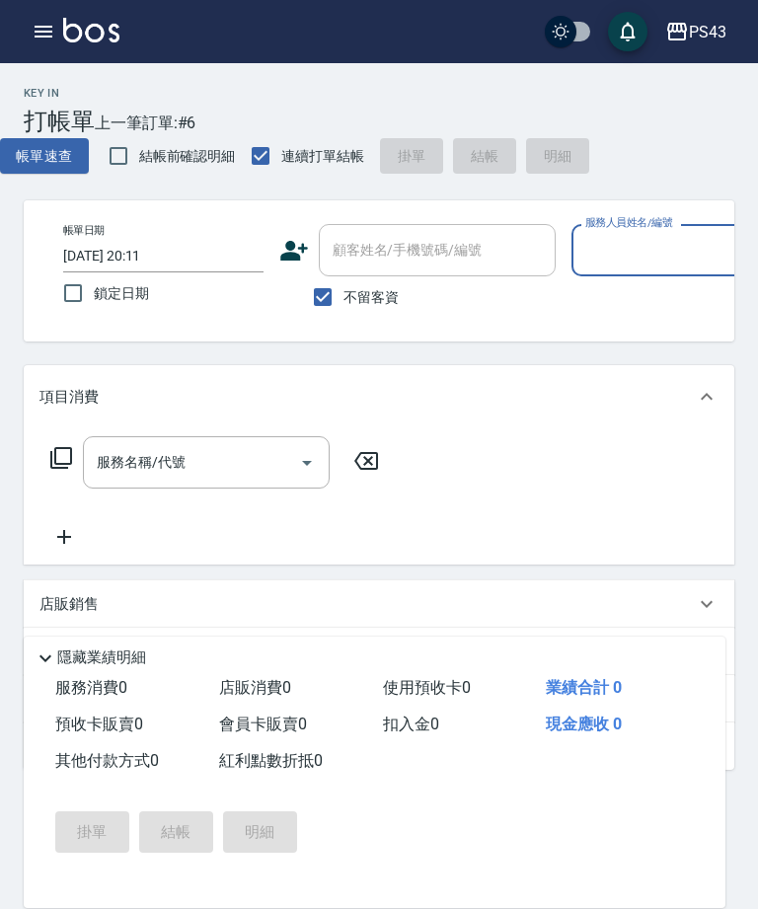
click at [618, 260] on input "服務人員姓名/編號" at bounding box center [672, 250] width 183 height 35
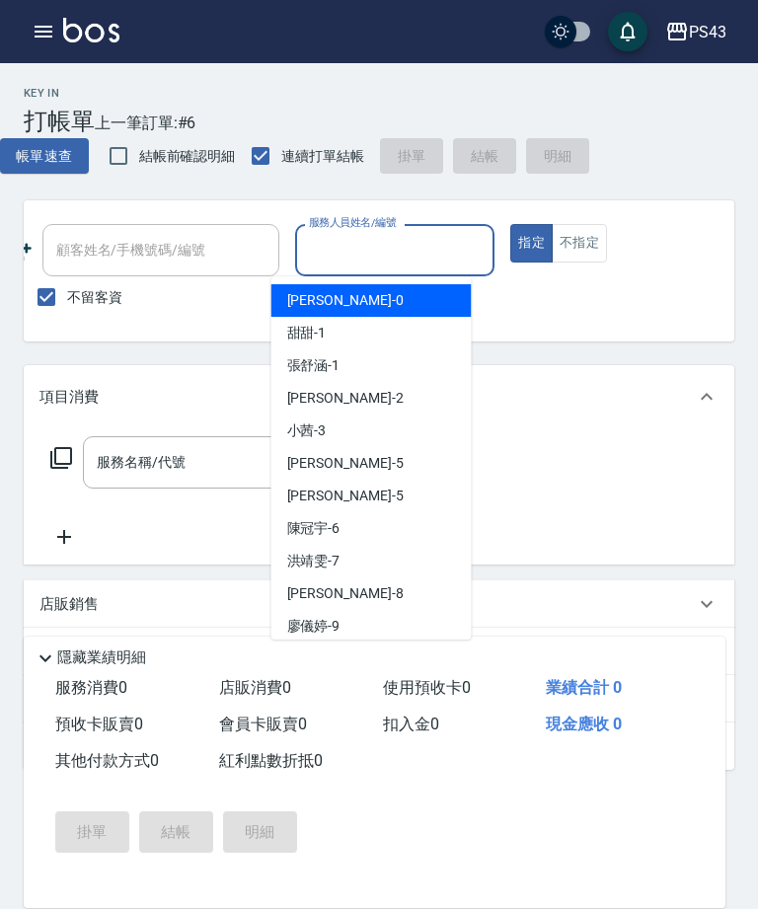
scroll to position [0, 276]
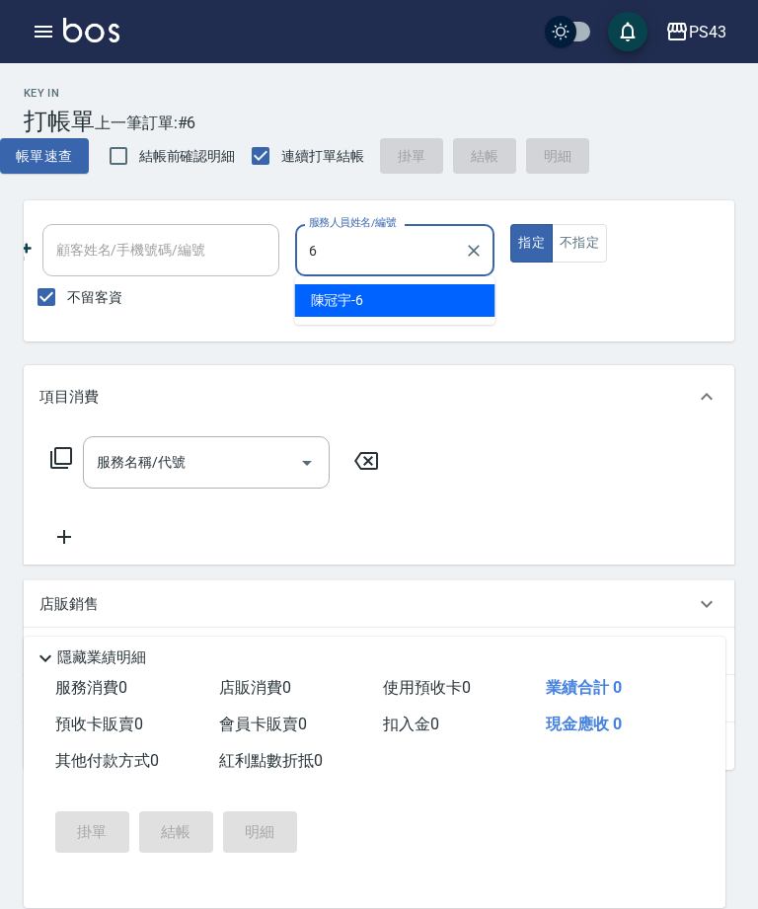
type input "陳冠宇-6"
type button "true"
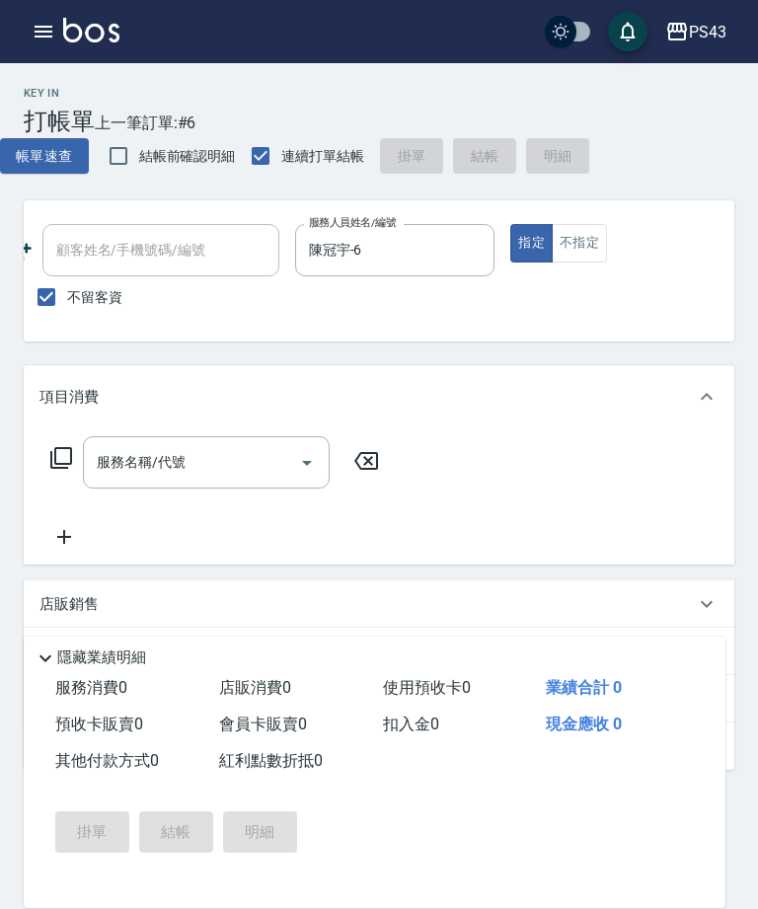
click at [212, 447] on input "服務名稱/代號" at bounding box center [191, 462] width 199 height 35
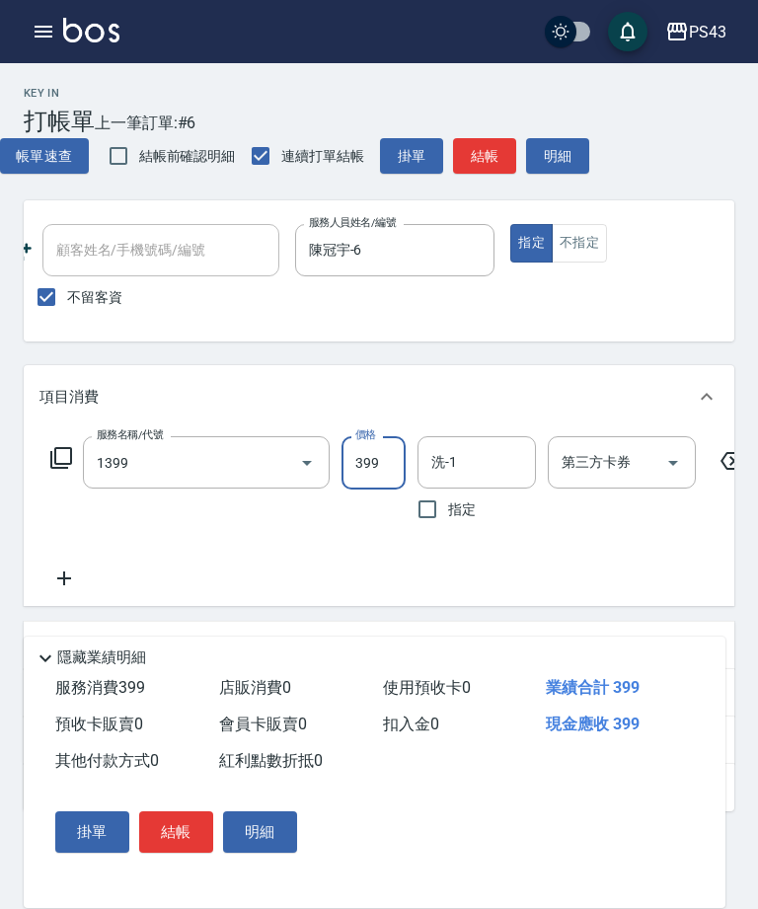
type input "海鹽洗髮399(1399)"
click at [462, 476] on input "洗-1" at bounding box center [477, 462] width 101 height 35
type input "許伯銤-18"
click at [44, 585] on icon at bounding box center [63, 579] width 49 height 24
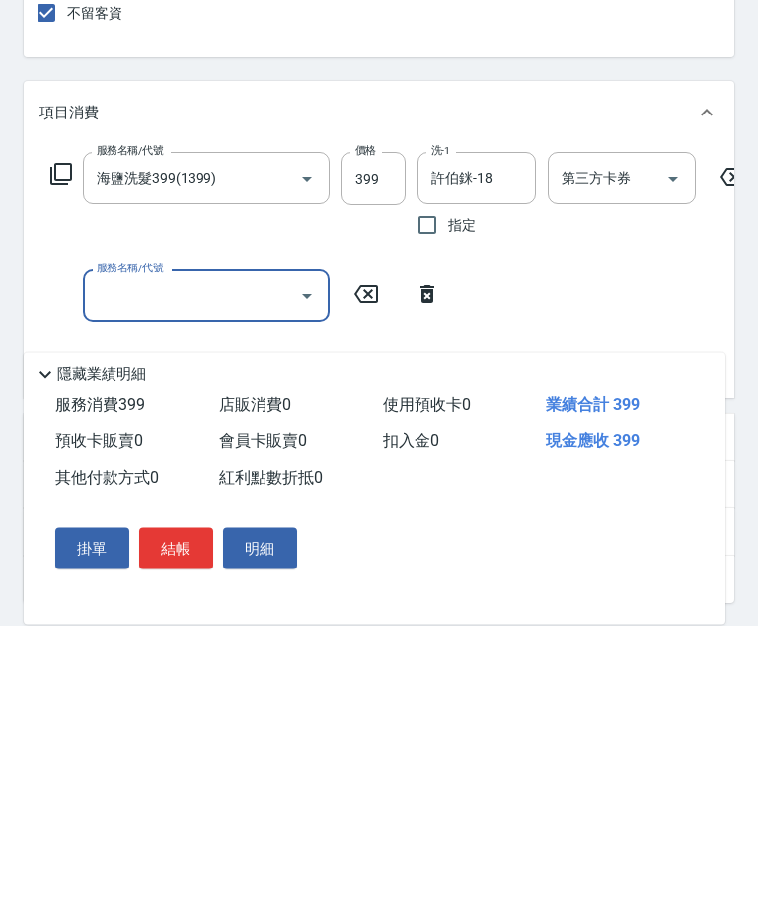
click at [193, 563] on input "服務名稱/代號" at bounding box center [191, 580] width 199 height 35
type input "剪髮169(216)"
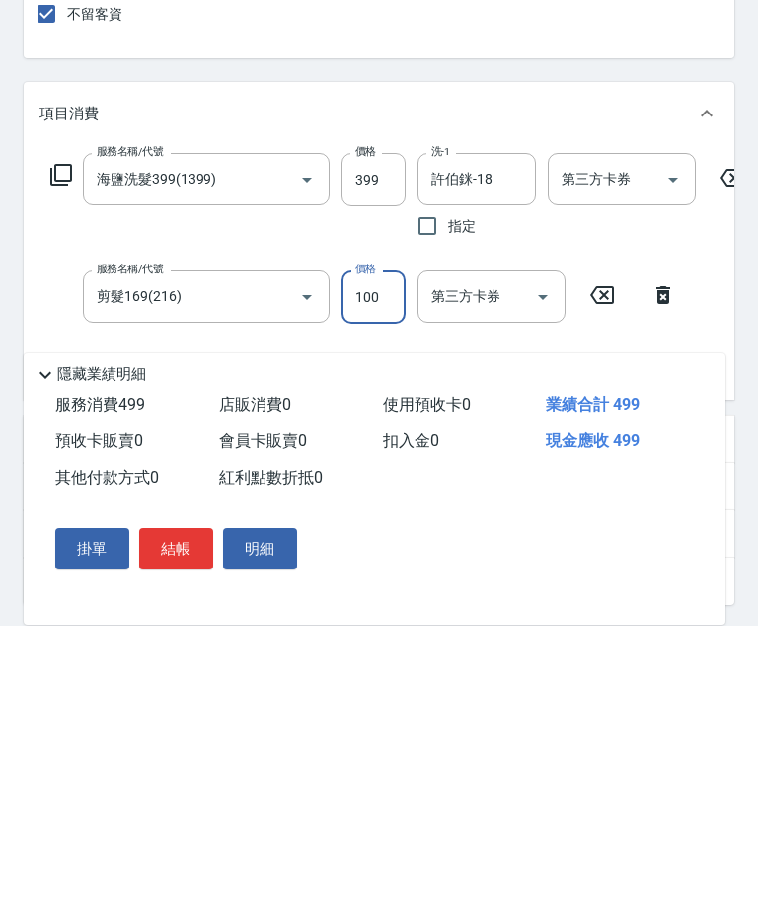
type input "100"
click at [178, 812] on button "結帳" at bounding box center [176, 832] width 74 height 41
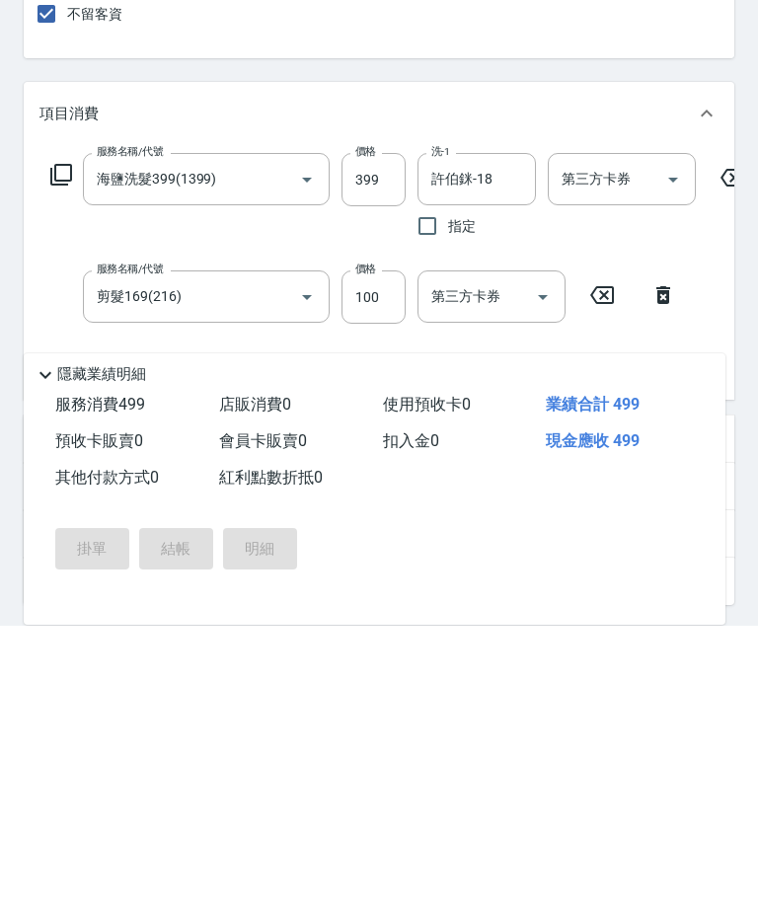
scroll to position [274, 0]
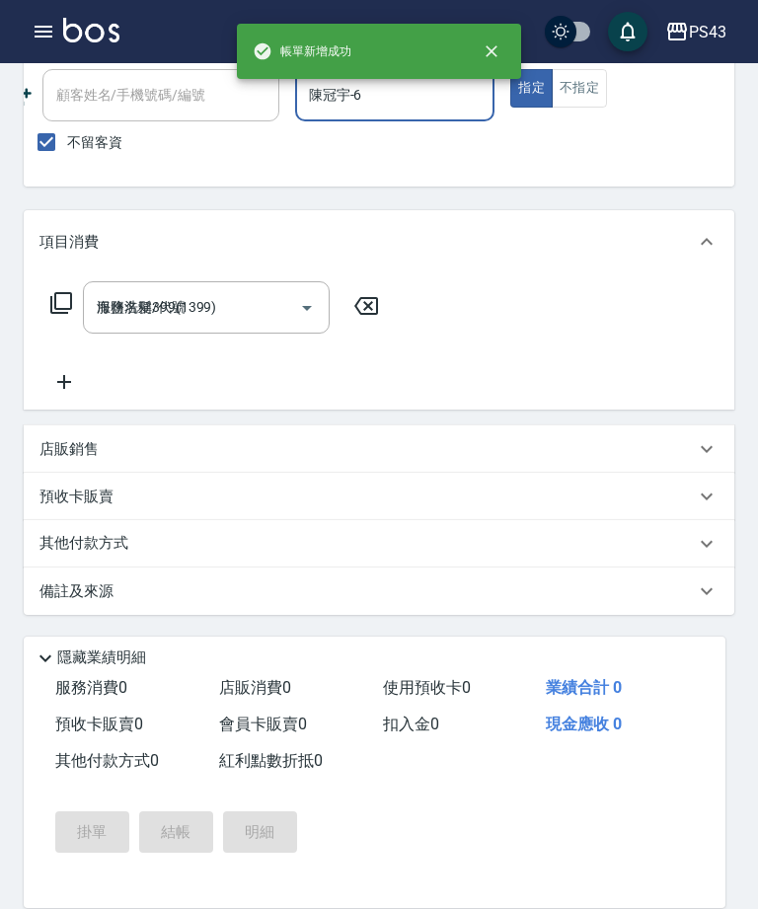
type input "2025/10/09 20:13"
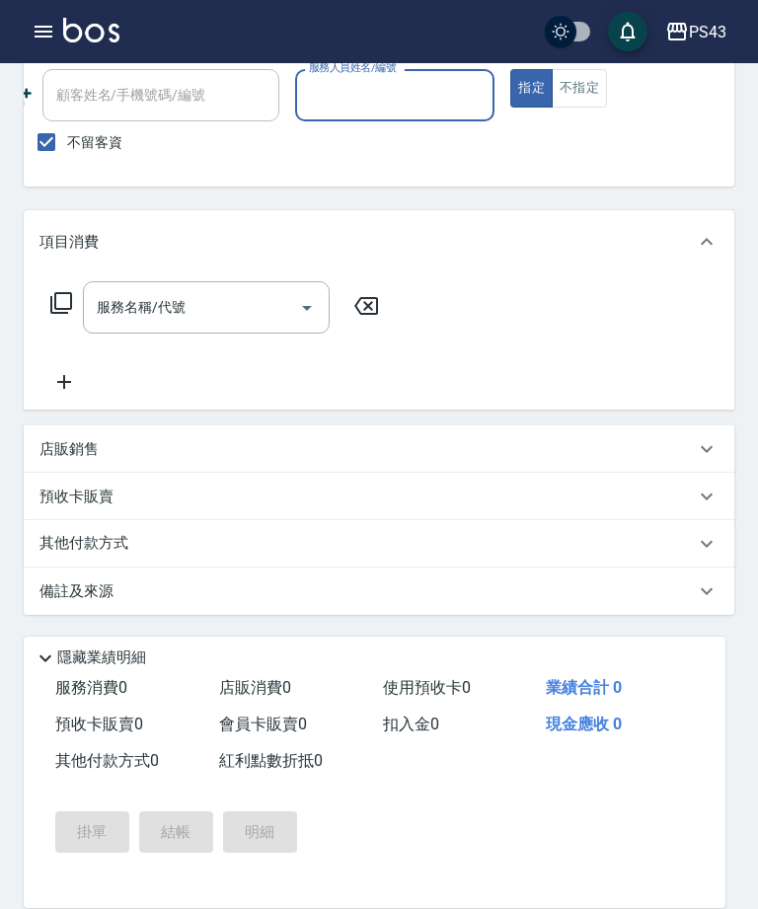
click at [395, 93] on input "服務人員姓名/編號" at bounding box center [395, 95] width 183 height 35
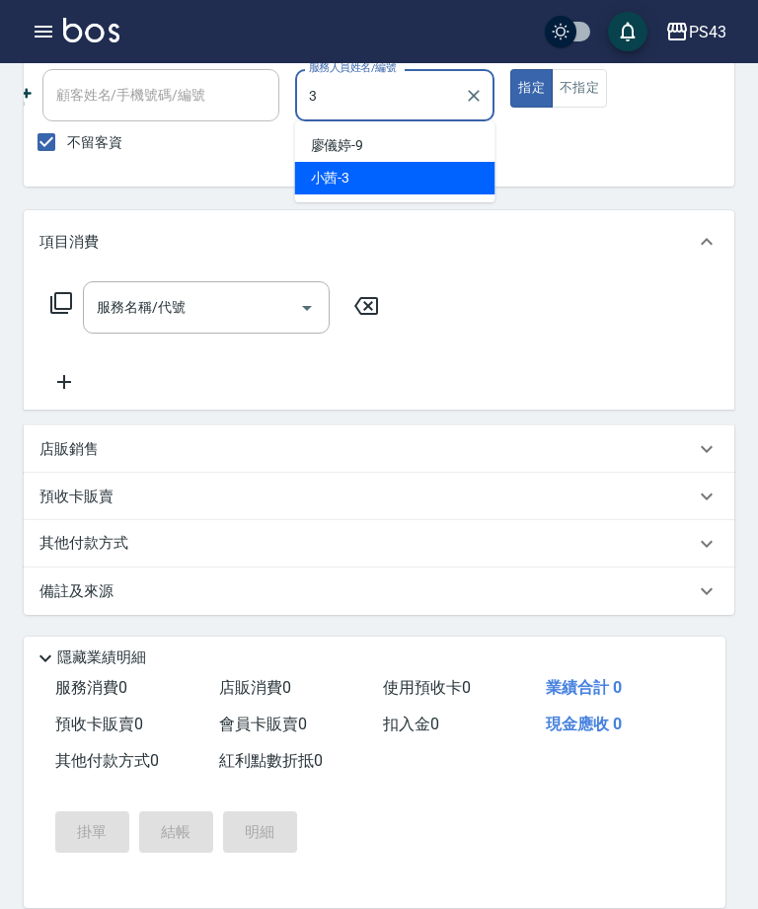
type input "小茜-3"
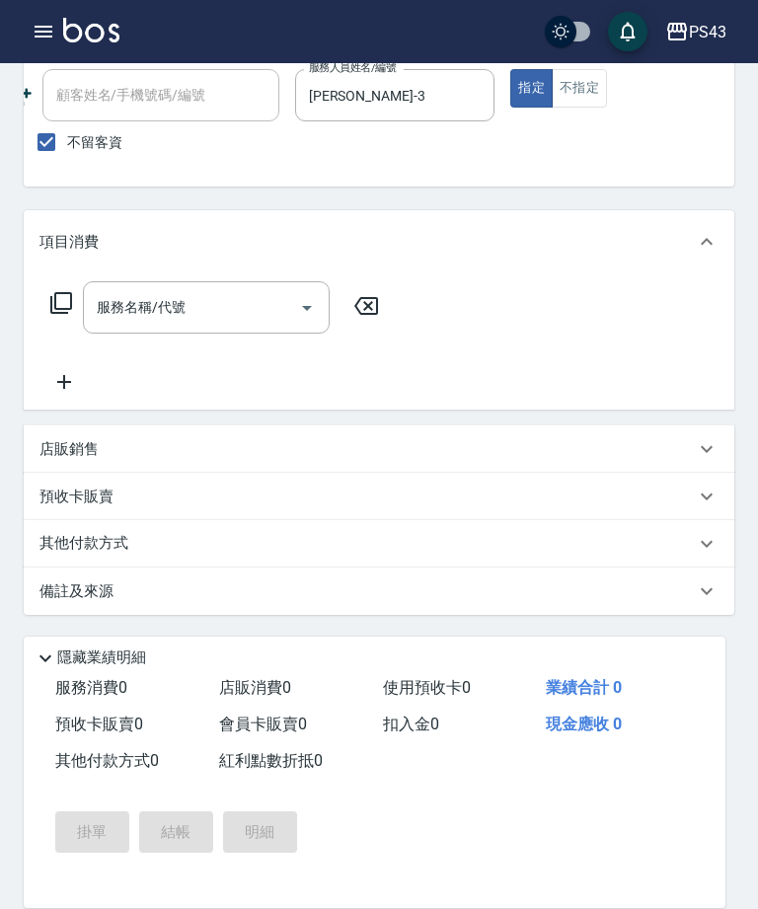
click at [199, 306] on input "服務名稱/代號" at bounding box center [191, 307] width 199 height 35
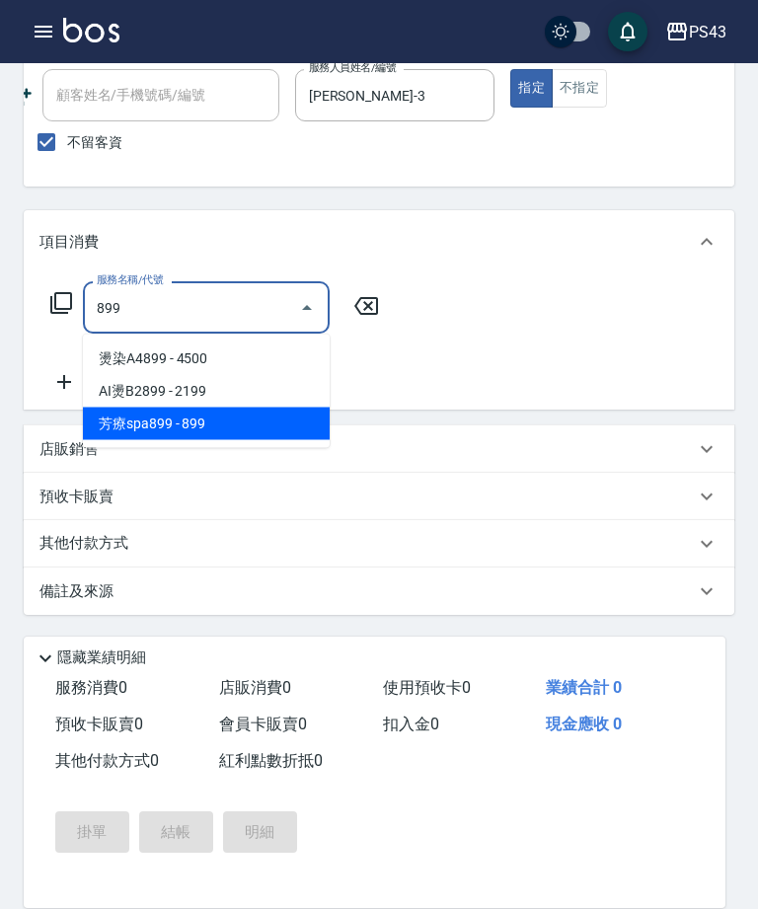
click at [269, 428] on span "芳療spa899 - 899" at bounding box center [206, 424] width 247 height 33
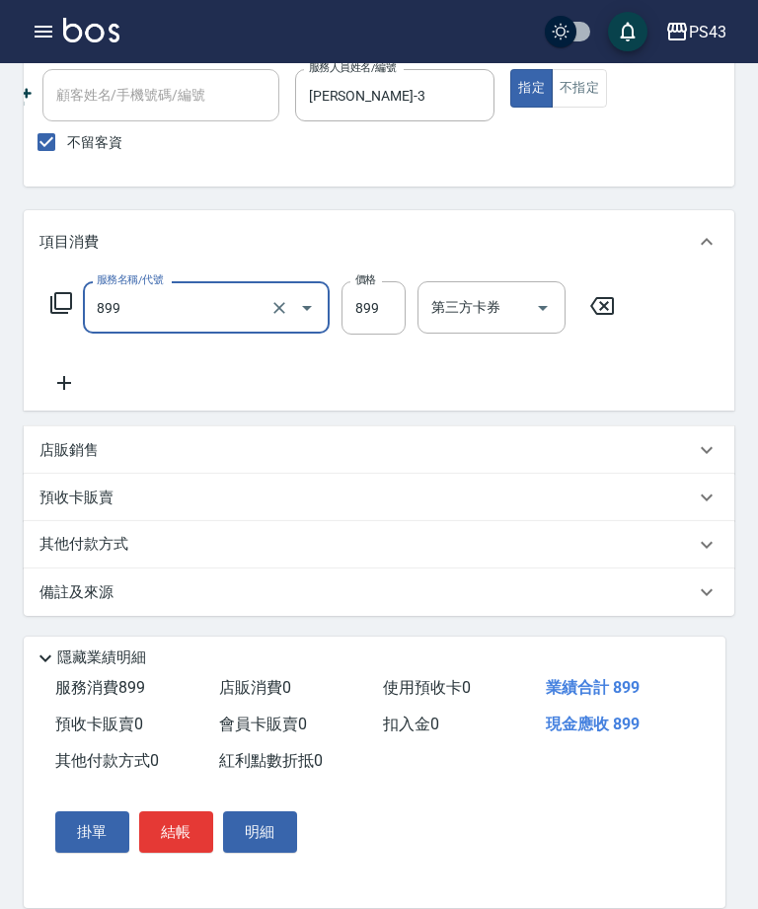
type input "芳療spa899(689)"
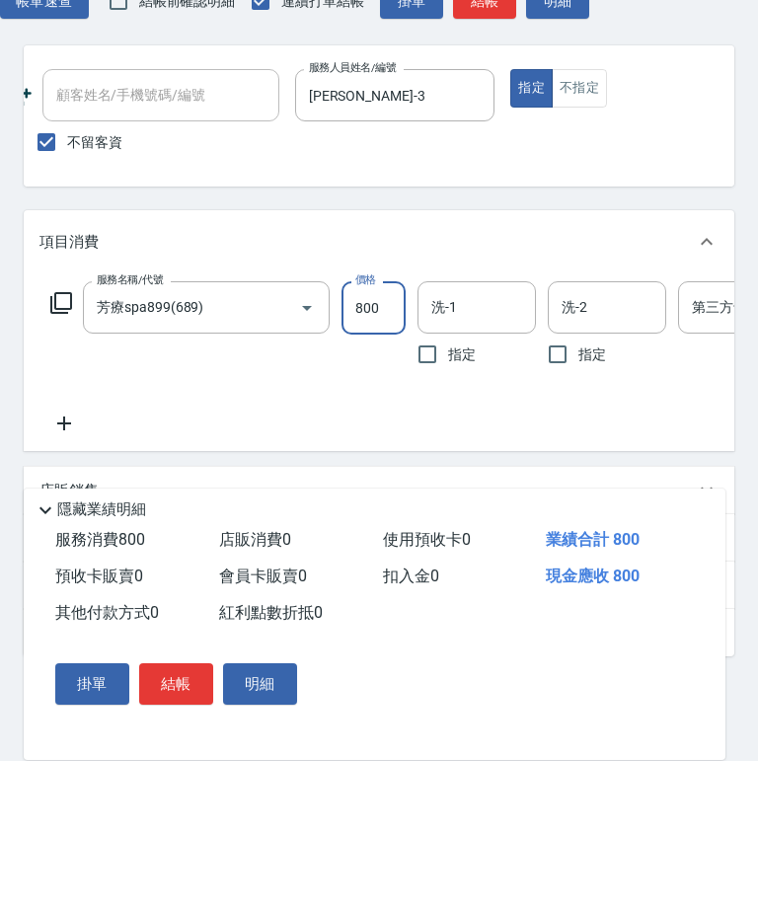
scroll to position [0, 0]
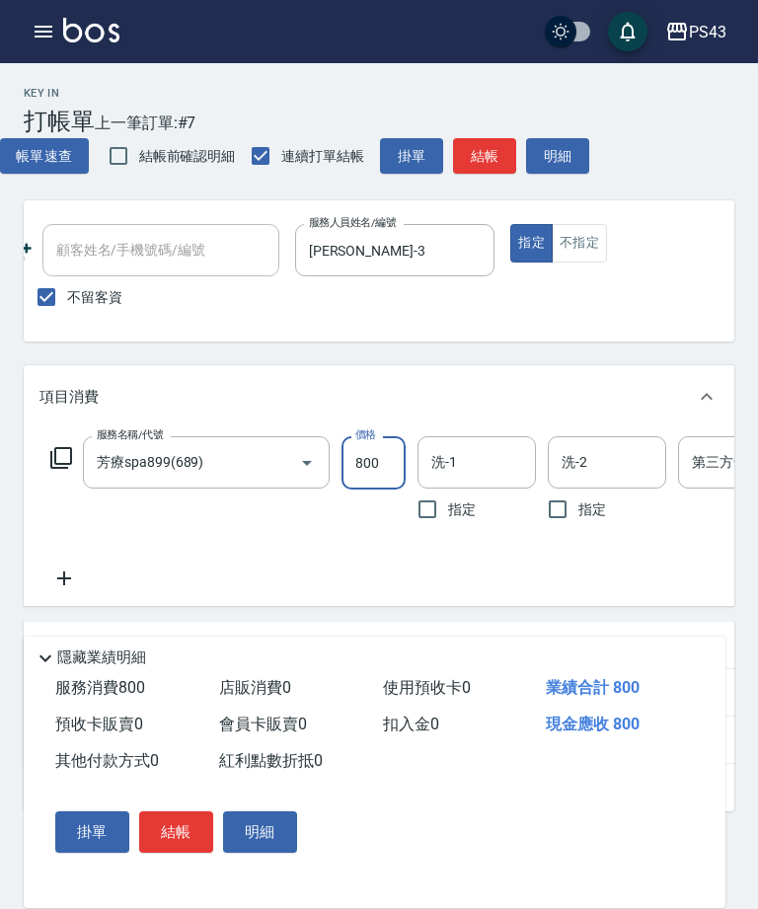
type input "800"
click at [493, 162] on button "結帳" at bounding box center [484, 156] width 63 height 37
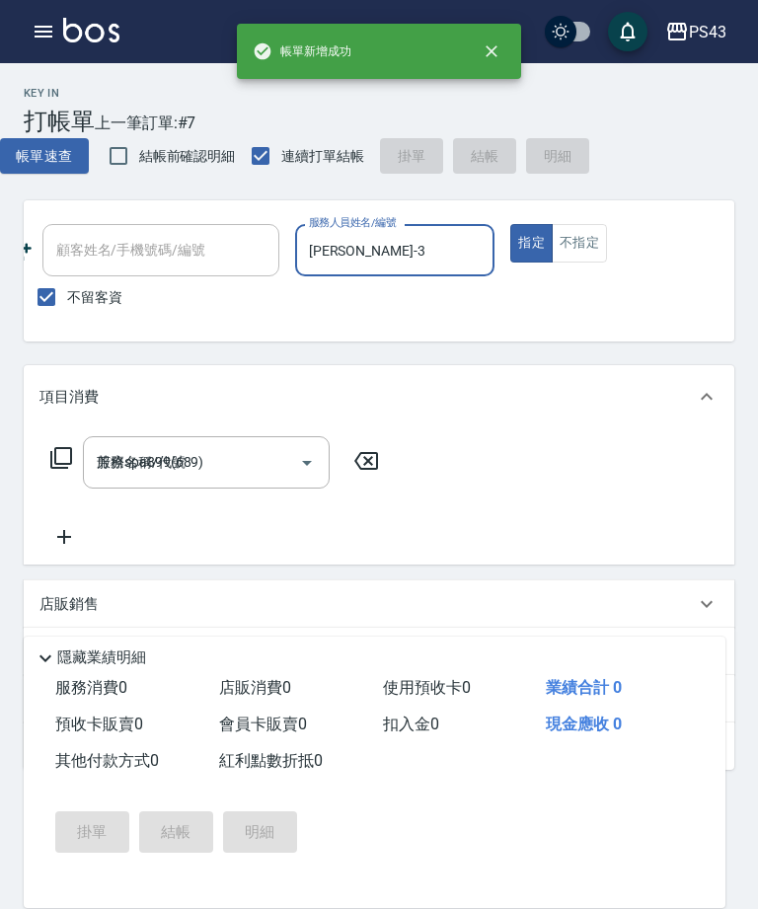
type input "2025/10/09 20:17"
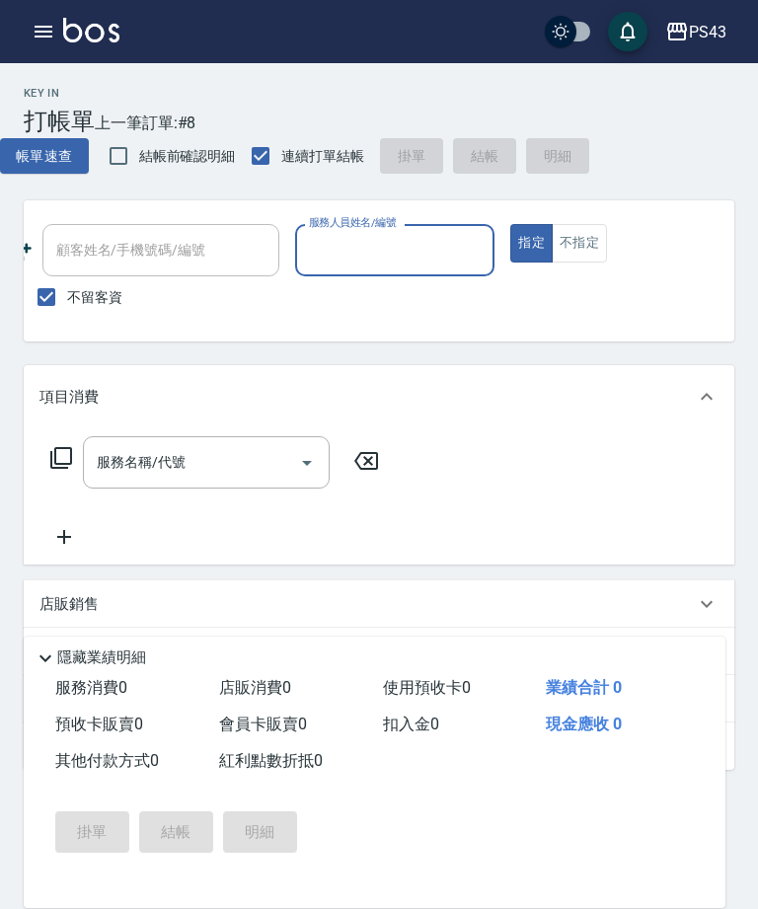
click at [404, 259] on input "服務人員姓名/編號" at bounding box center [395, 250] width 183 height 35
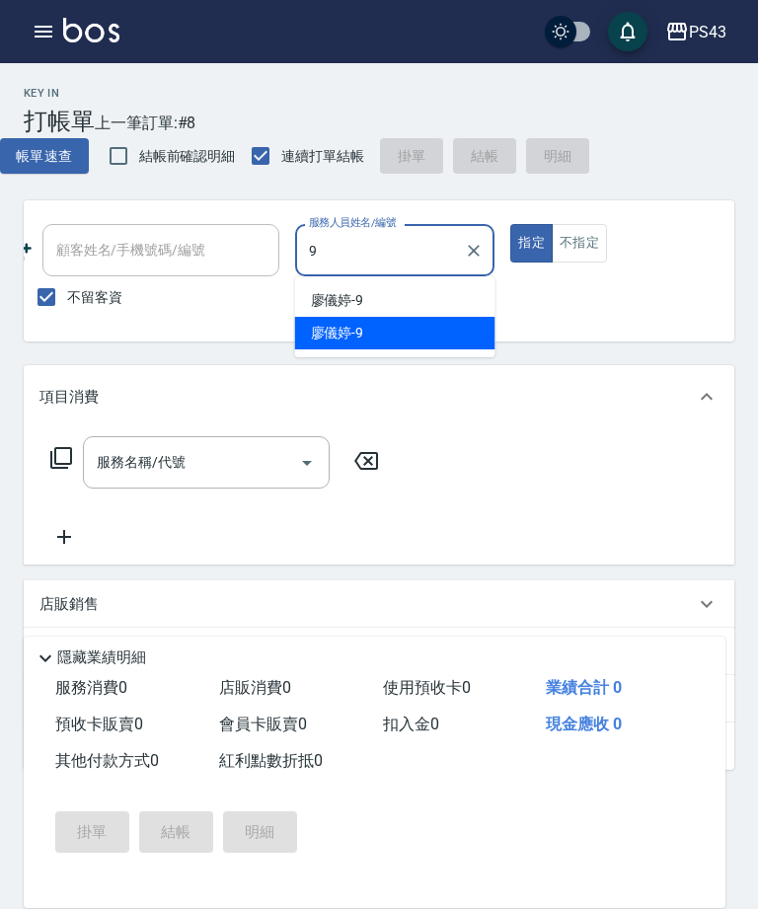
type input "廖儀婷-9"
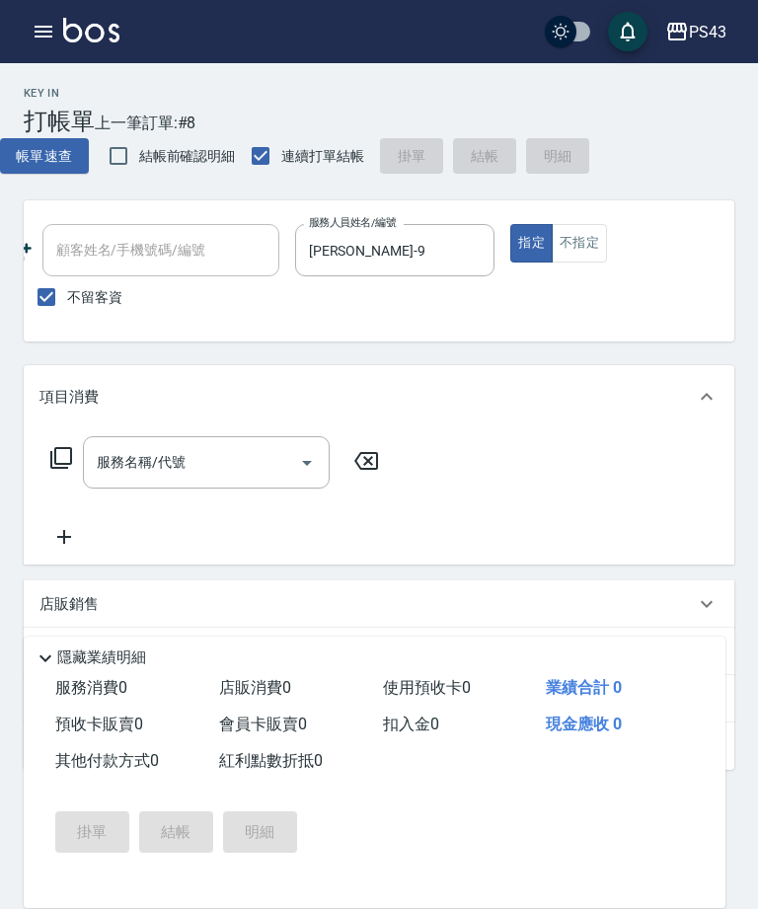
click at [193, 469] on input "服務名稱/代號" at bounding box center [191, 462] width 199 height 35
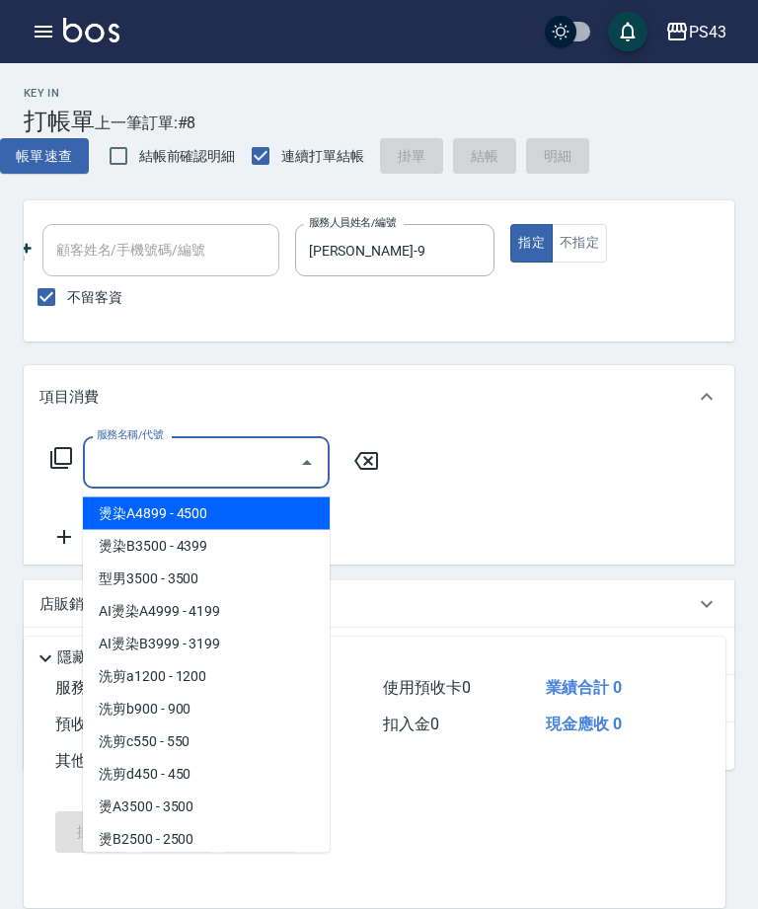
click at [69, 466] on icon at bounding box center [61, 458] width 24 height 24
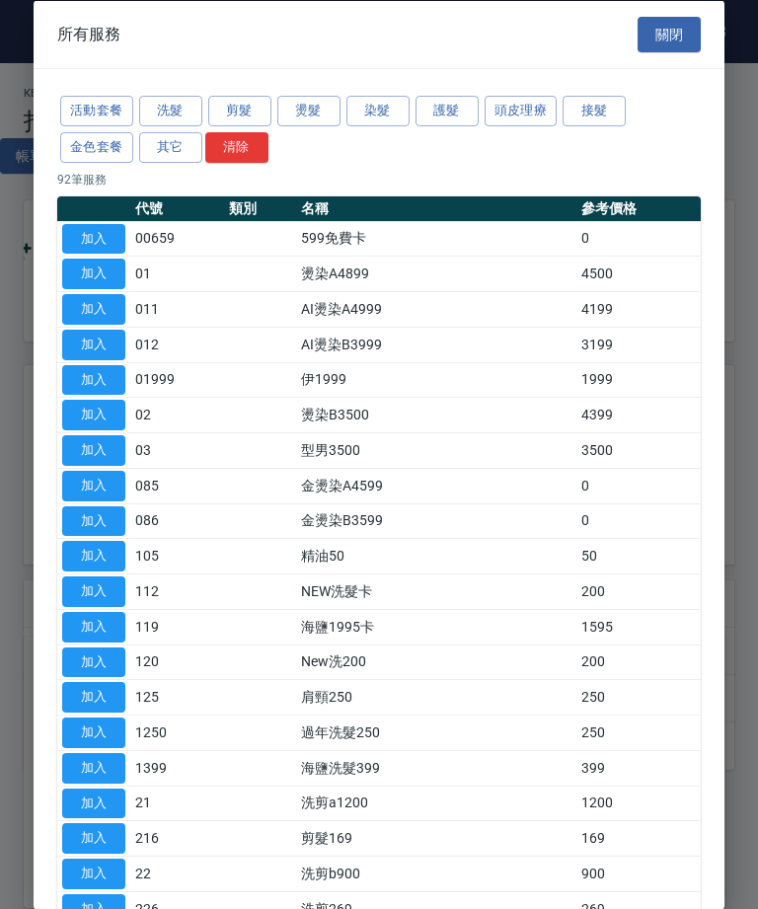
click at [313, 111] on button "燙髮" at bounding box center [308, 111] width 63 height 31
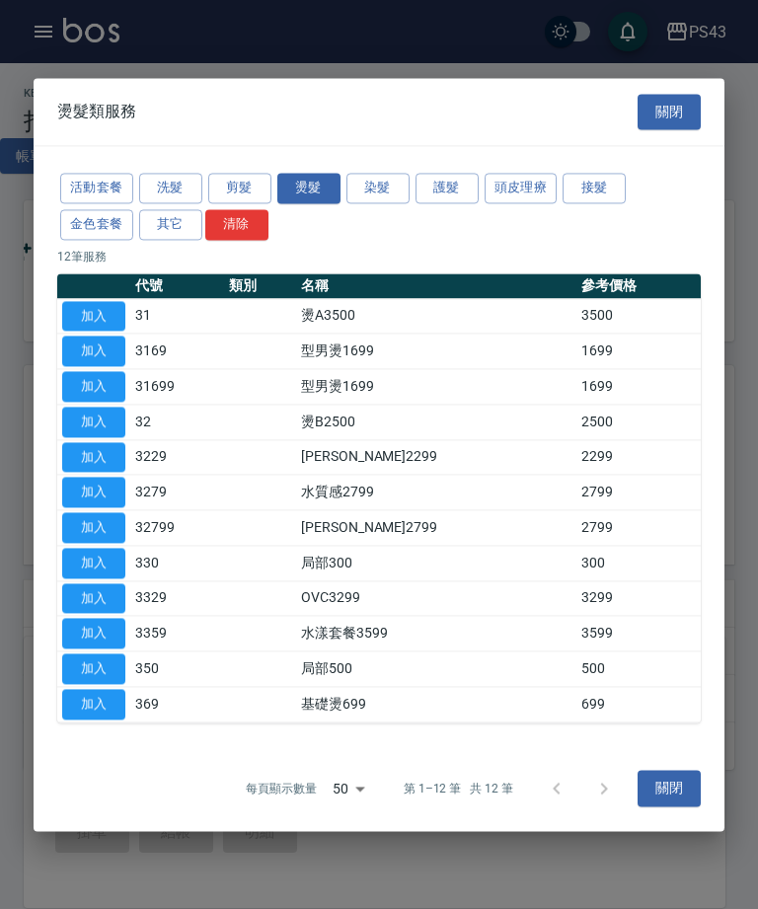
click at [104, 710] on button "加入" at bounding box center [93, 704] width 63 height 31
type input "基礎燙699(369)"
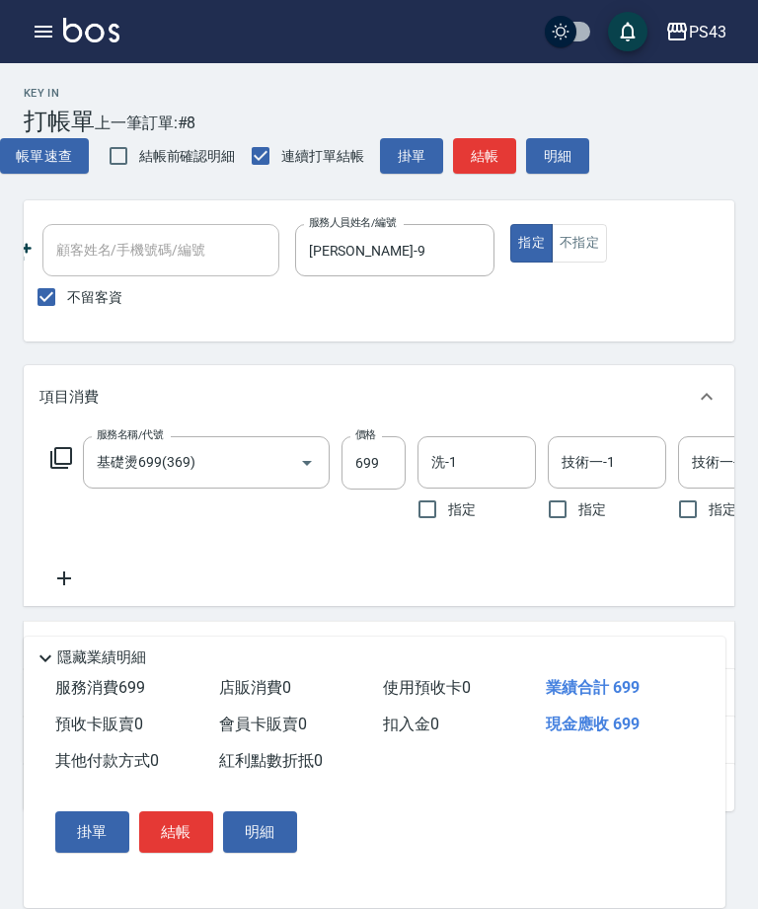
click at [373, 458] on input "699" at bounding box center [374, 462] width 64 height 53
type input "999"
click at [487, 462] on input "洗-1" at bounding box center [477, 462] width 101 height 35
type input "廖儀婷-9"
click at [613, 459] on div "技術一-1 技術一-1" at bounding box center [607, 462] width 118 height 52
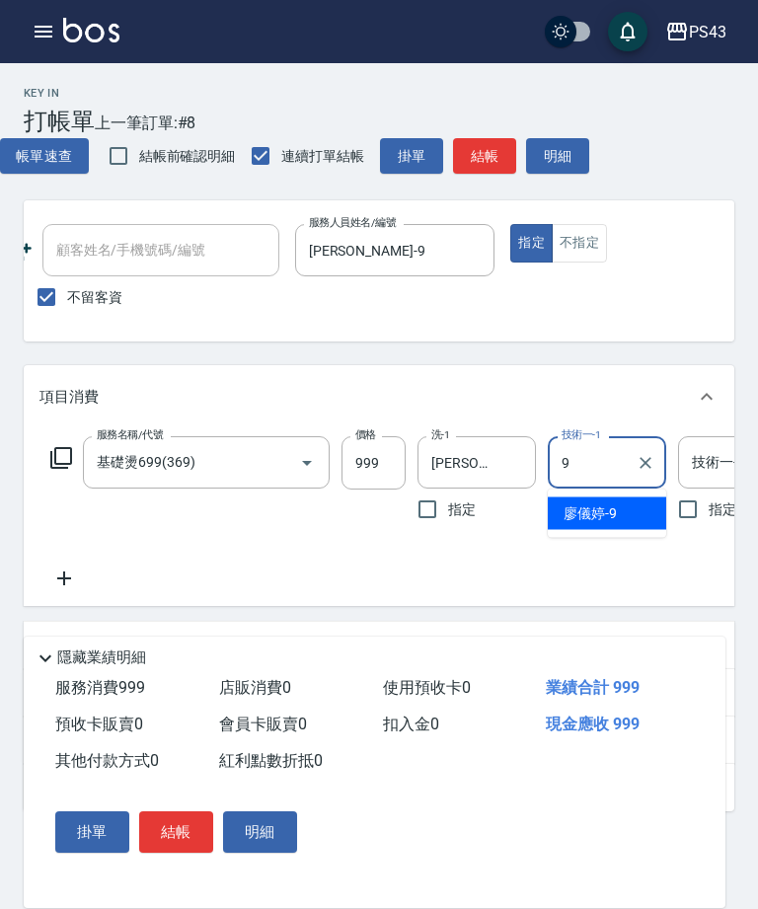
type input "廖儀婷-9"
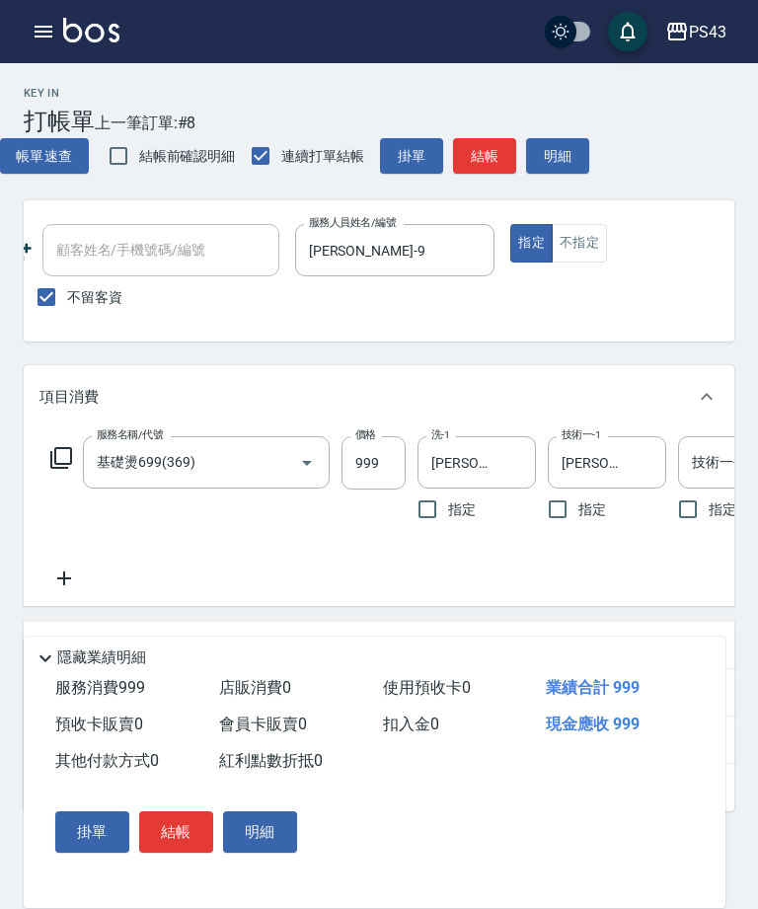
click at [52, 460] on icon at bounding box center [61, 458] width 22 height 22
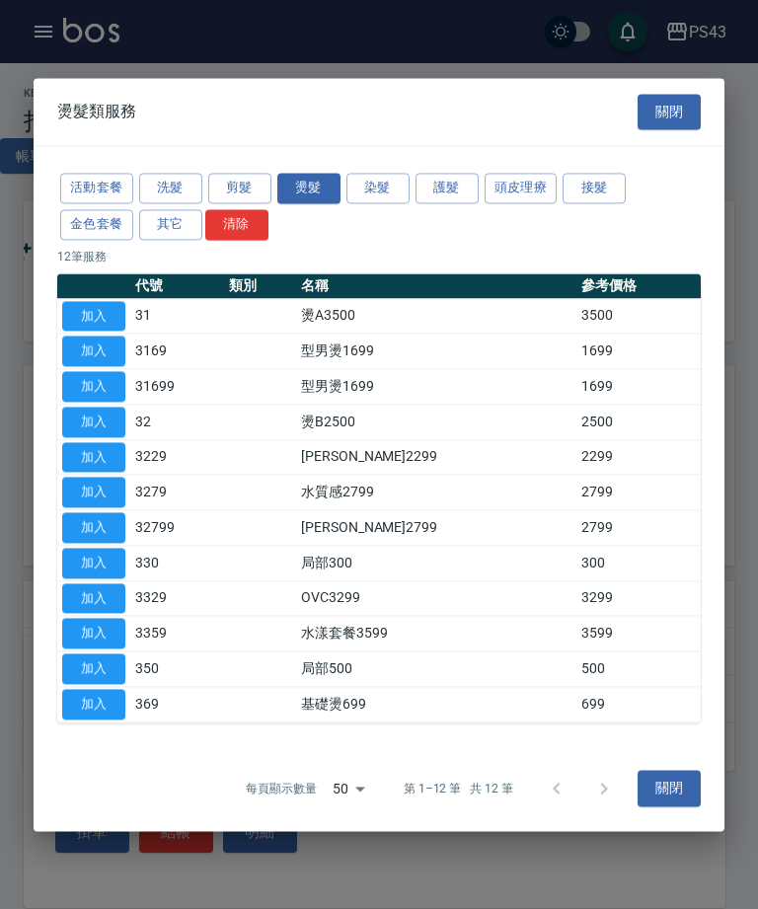
click at [439, 195] on button "護髮" at bounding box center [447, 188] width 63 height 31
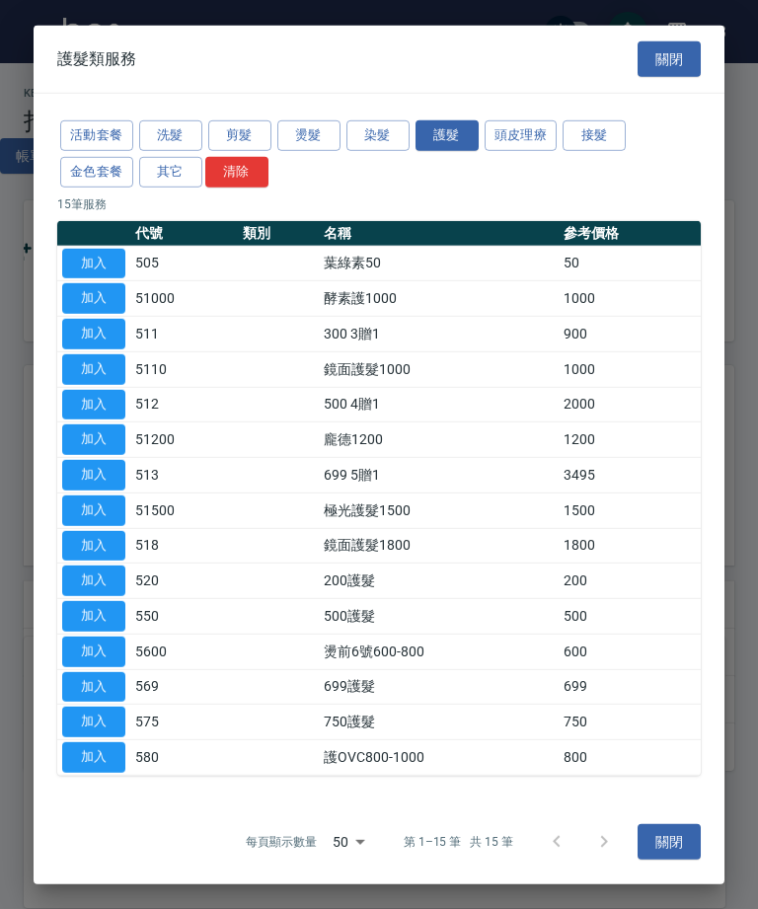
click at [88, 588] on button "加入" at bounding box center [93, 581] width 63 height 31
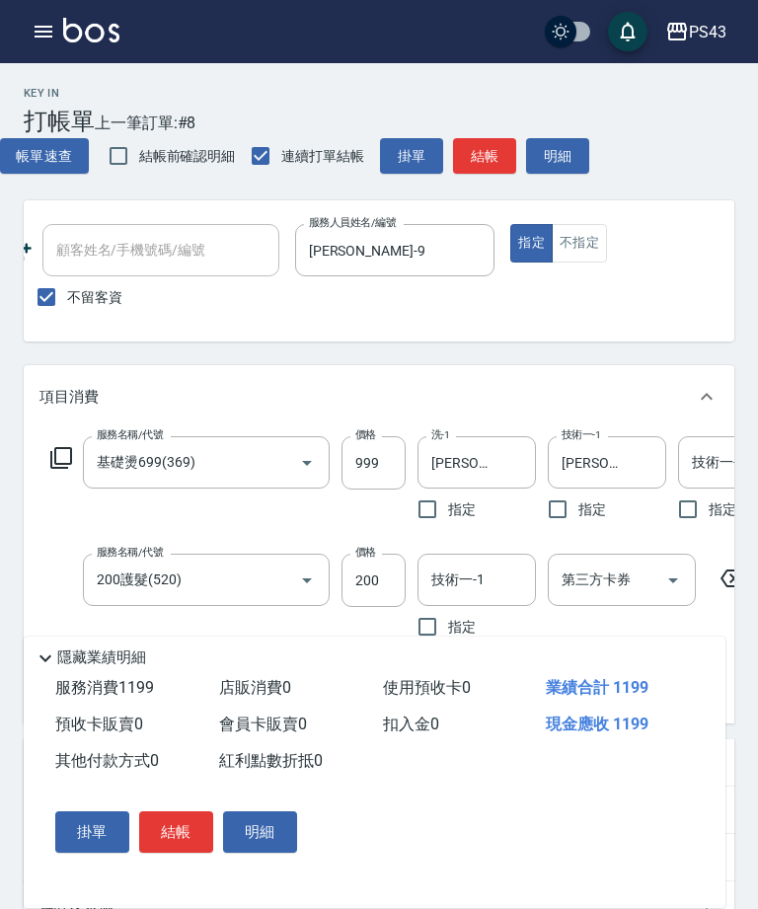
click at [382, 580] on input "200" at bounding box center [374, 580] width 64 height 53
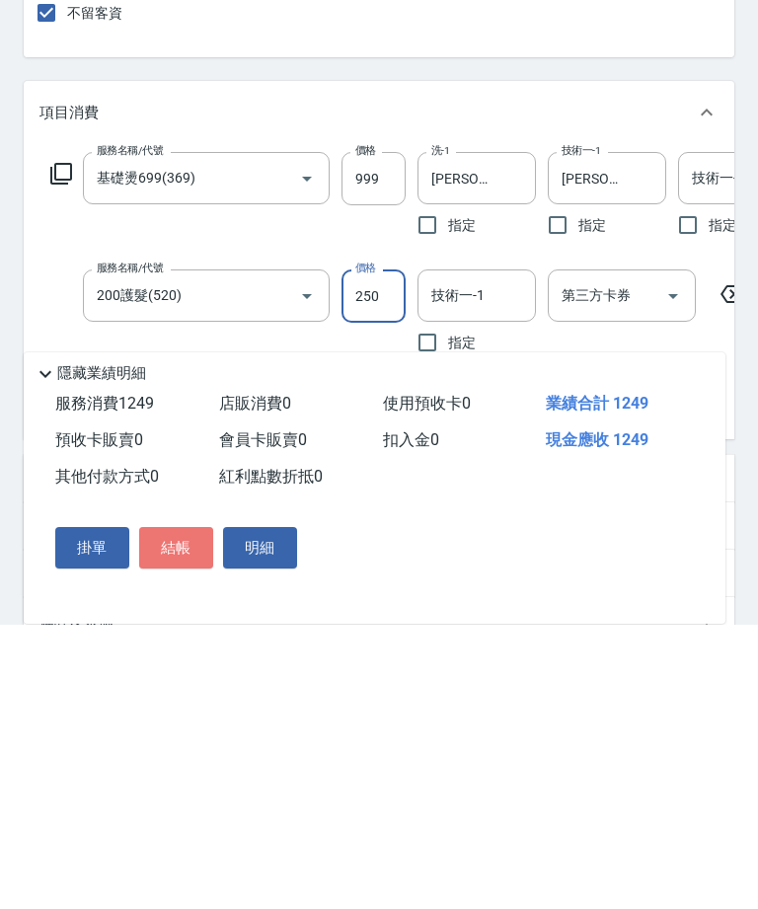
type input "250"
click at [183, 812] on button "結帳" at bounding box center [176, 832] width 74 height 41
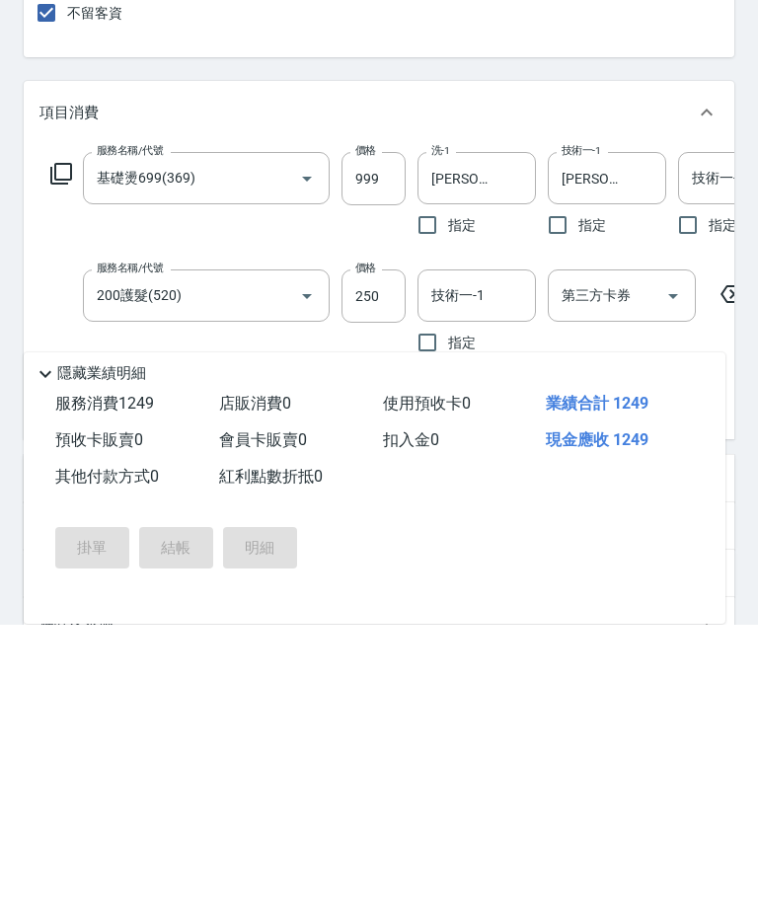
scroll to position [284, 0]
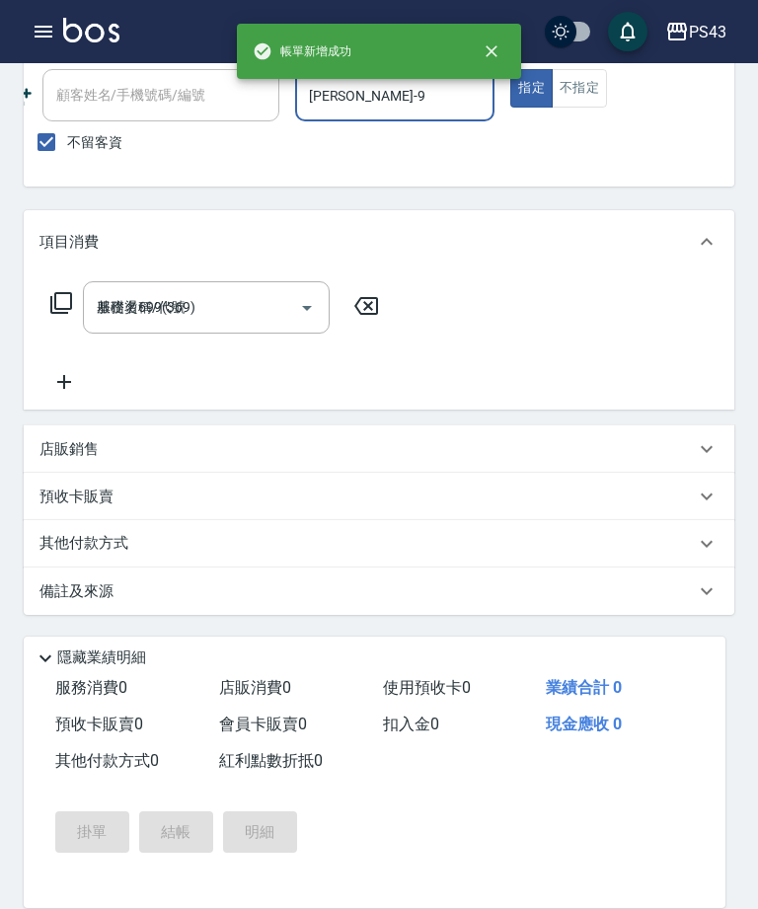
type input "2025/10/09 20:18"
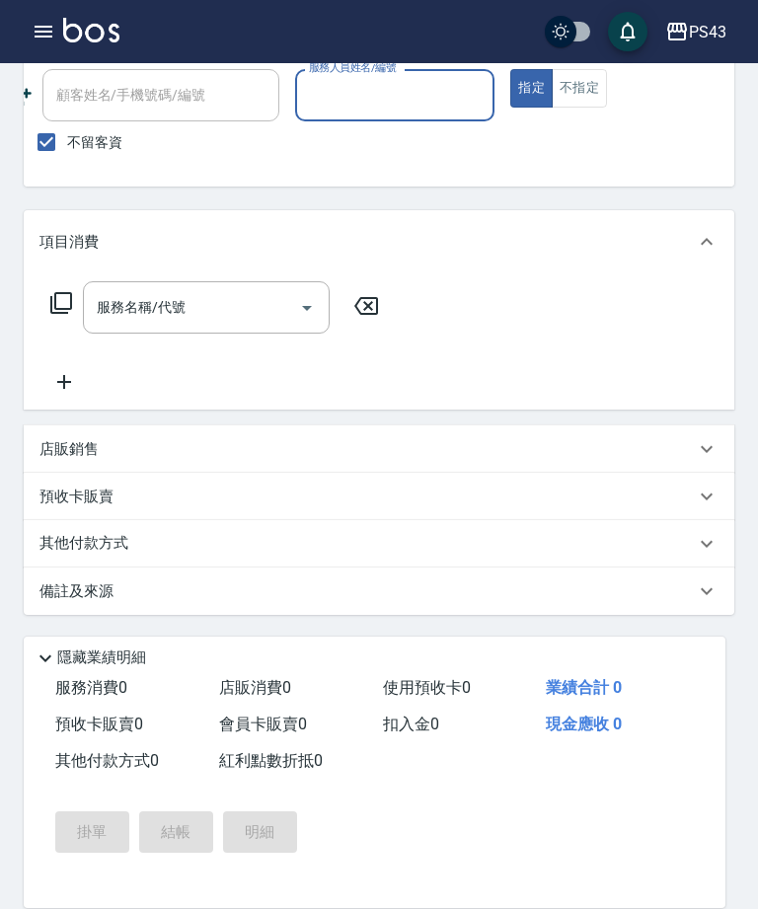
click at [420, 107] on input "服務人員姓名/編號" at bounding box center [395, 95] width 183 height 35
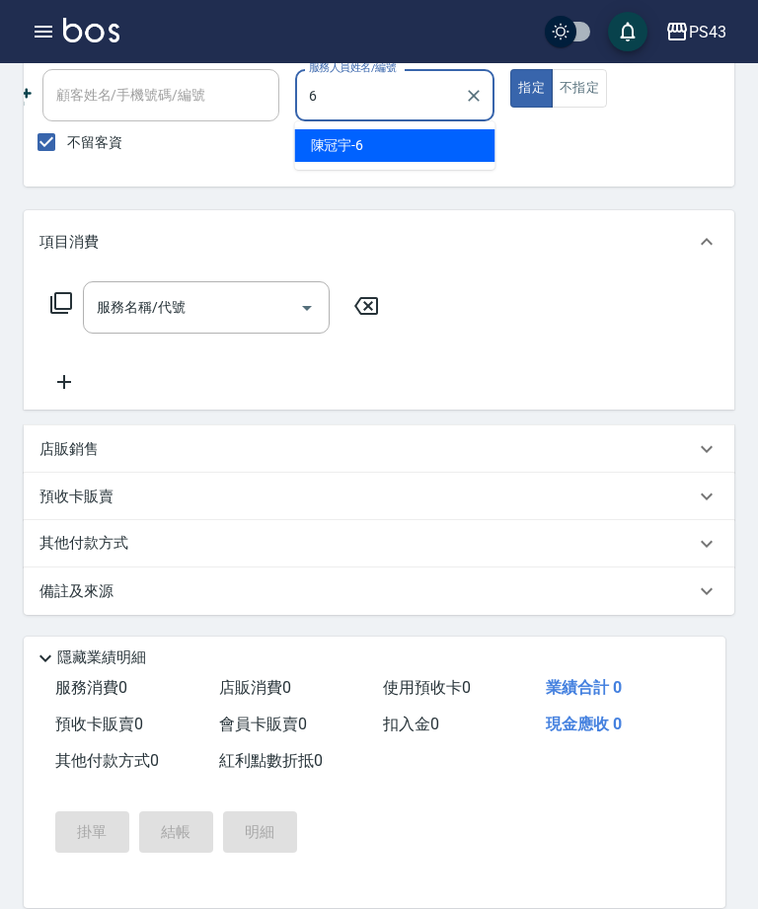
type input "陳冠宇-6"
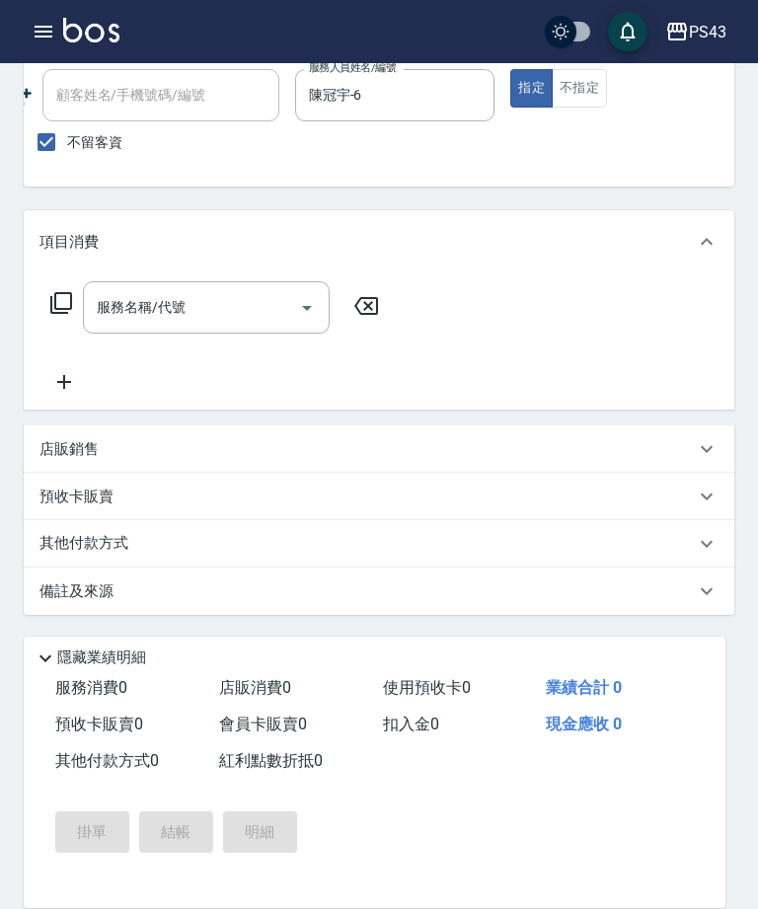
click at [175, 300] on div "服務名稱/代號 服務名稱/代號" at bounding box center [206, 307] width 247 height 52
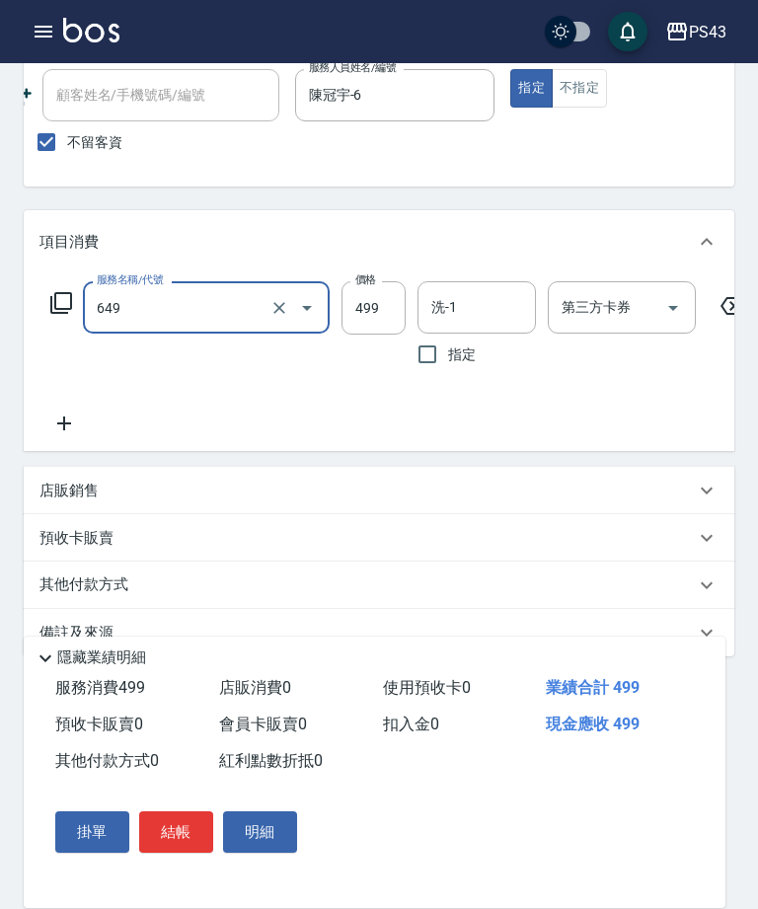
click at [461, 317] on input "洗-1" at bounding box center [477, 307] width 101 height 35
type input "角質499(649)"
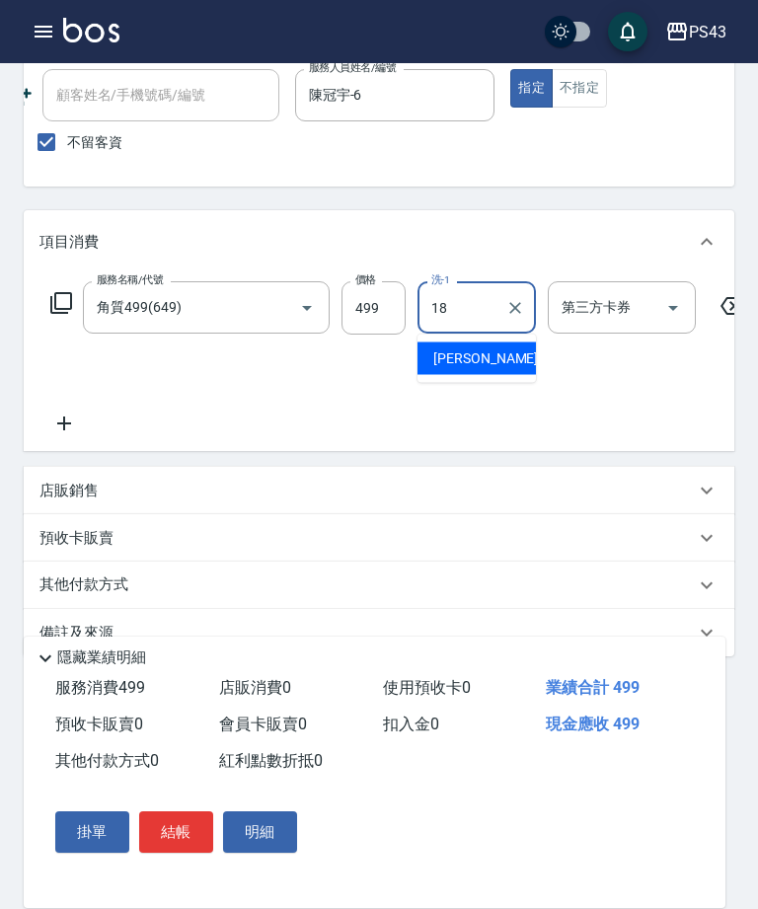
type input "許伯銤-18"
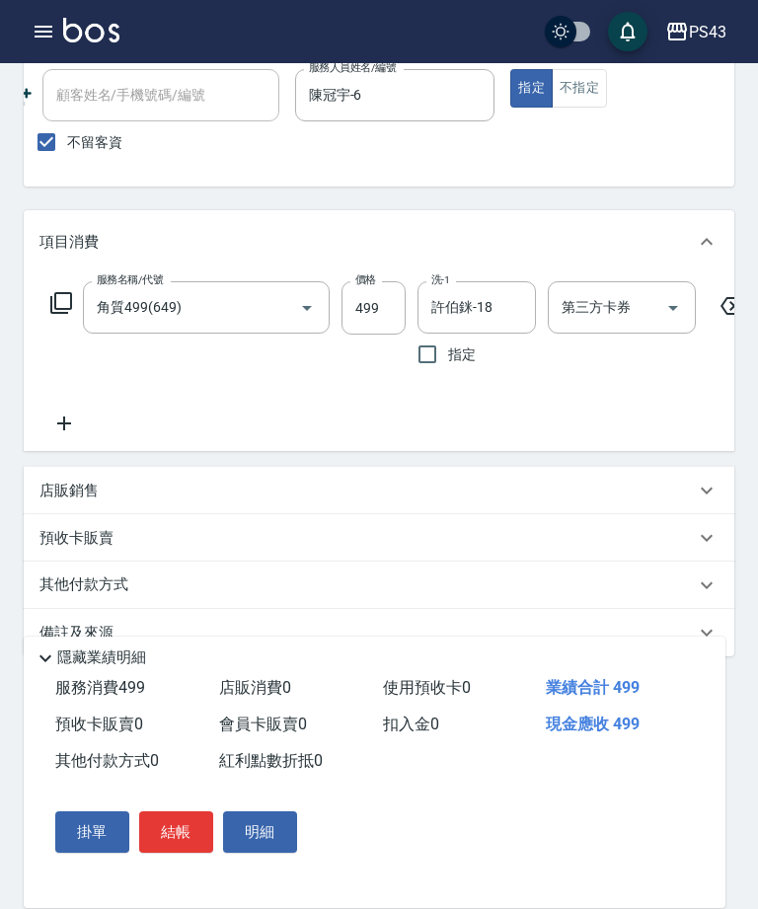
click at [39, 433] on icon at bounding box center [63, 424] width 49 height 24
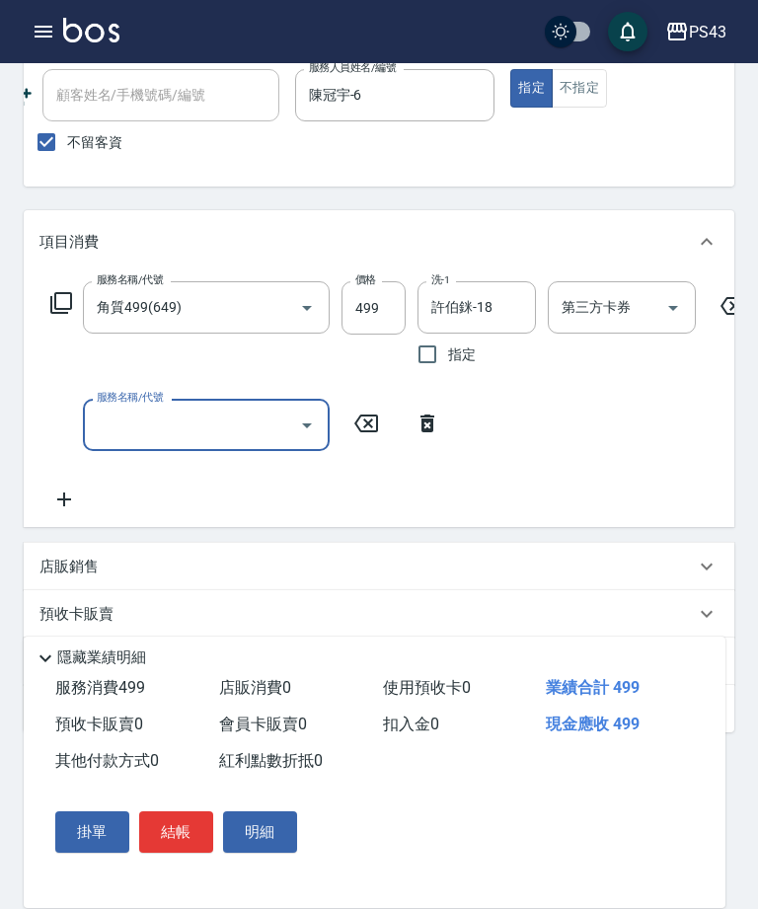
click at [69, 430] on div "服務名稱/代號 服務名稱/代號" at bounding box center [245, 425] width 413 height 52
click at [187, 421] on input "服務名稱/代號" at bounding box center [191, 425] width 199 height 35
type input "剪髮169(216)"
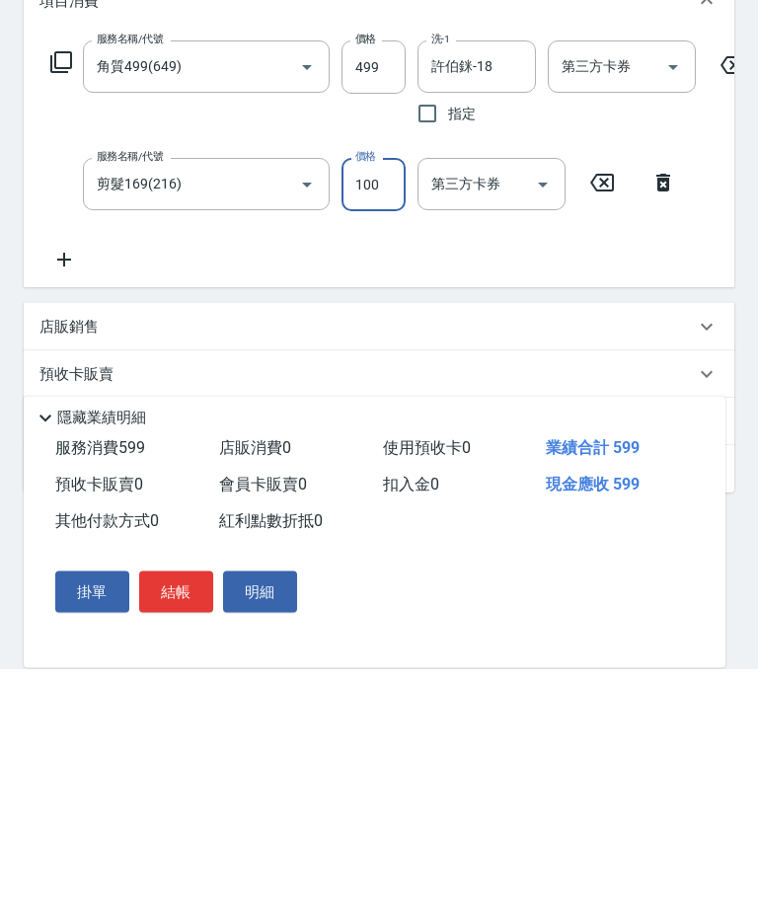
type input "100"
click at [189, 812] on button "結帳" at bounding box center [176, 832] width 74 height 41
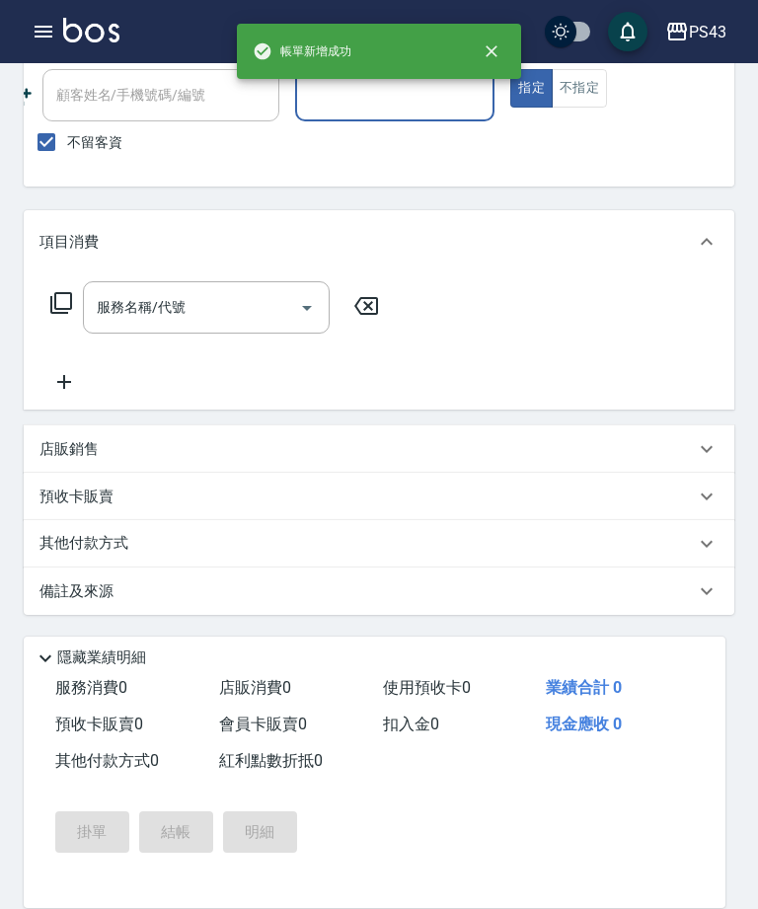
scroll to position [92, 0]
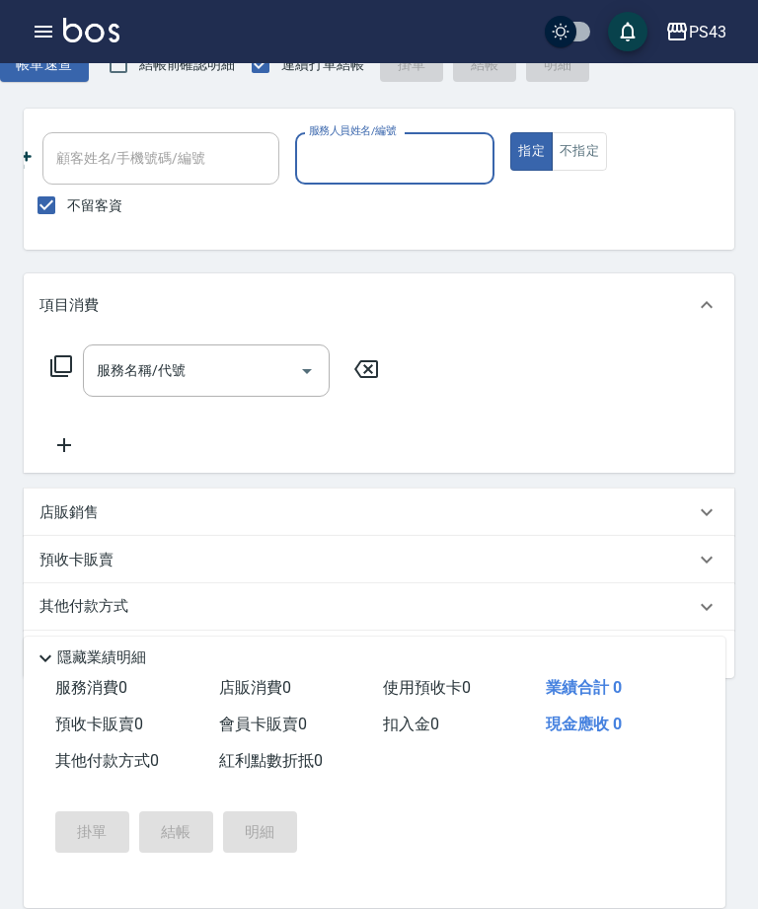
click at [385, 175] on input "服務人員姓名/編號" at bounding box center [395, 158] width 183 height 35
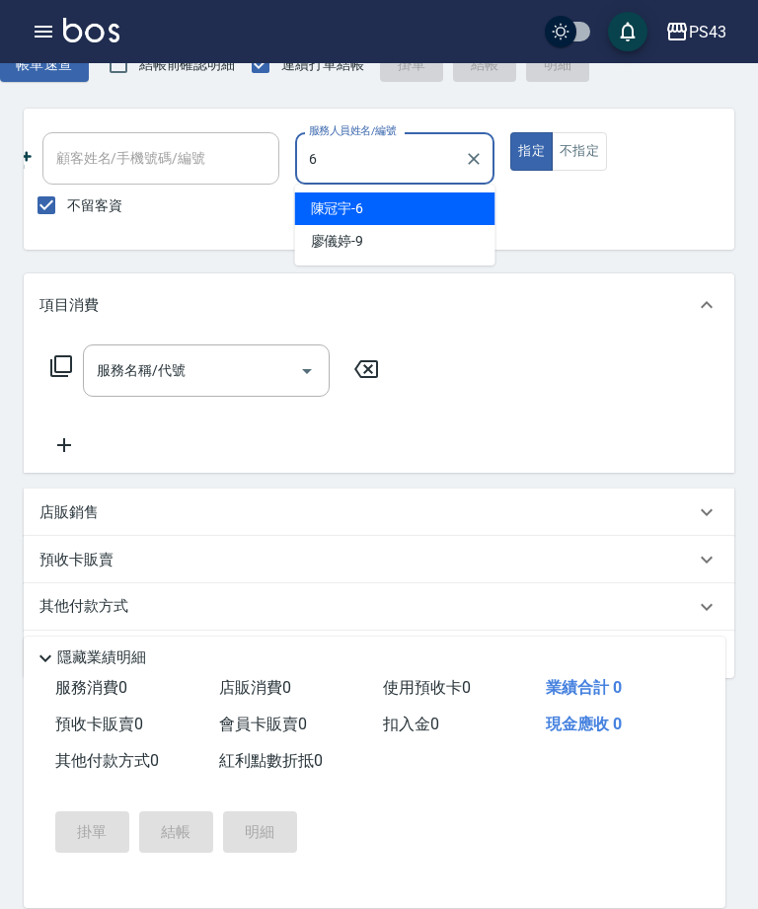
type input "陳冠宇-6"
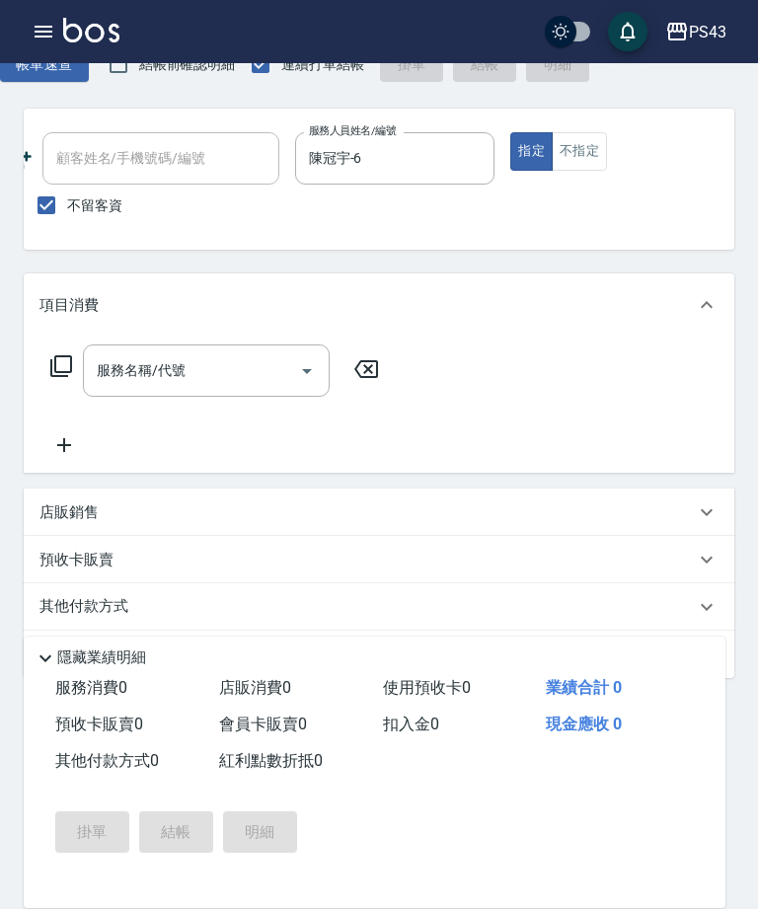
click at [224, 380] on input "服務名稱/代號" at bounding box center [191, 370] width 199 height 35
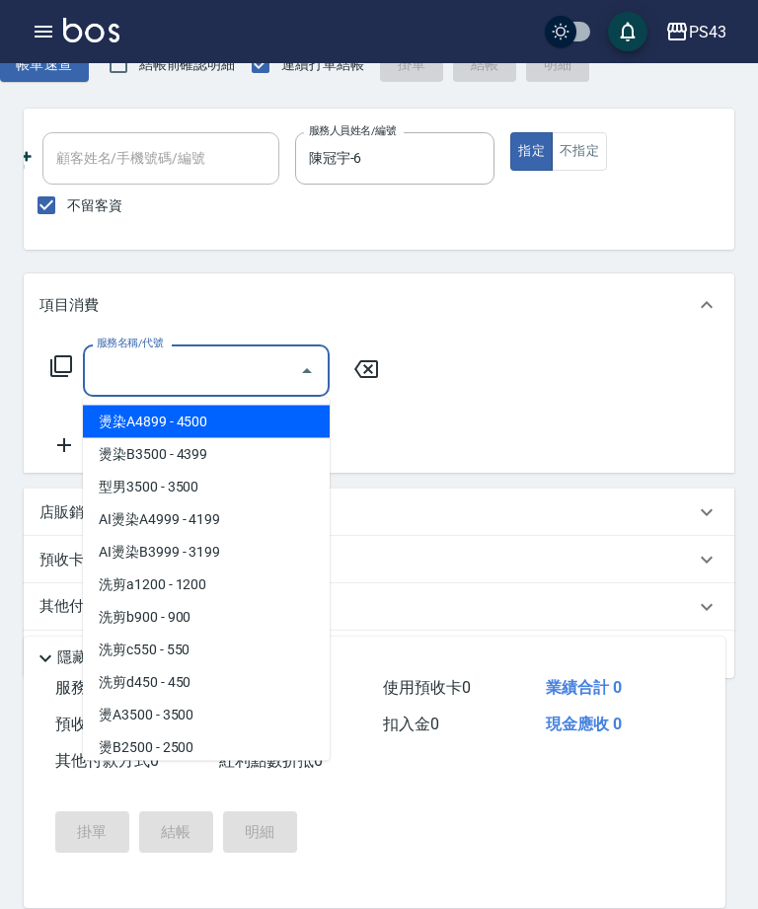
click at [63, 369] on icon at bounding box center [61, 366] width 24 height 24
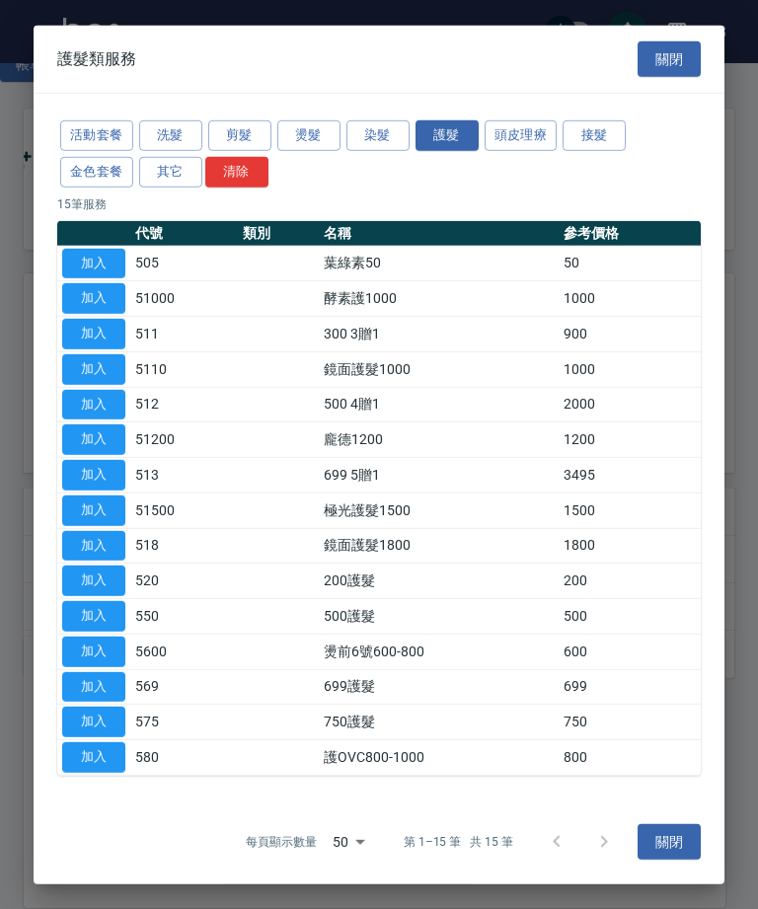
click at [309, 151] on button "燙髮" at bounding box center [308, 135] width 63 height 31
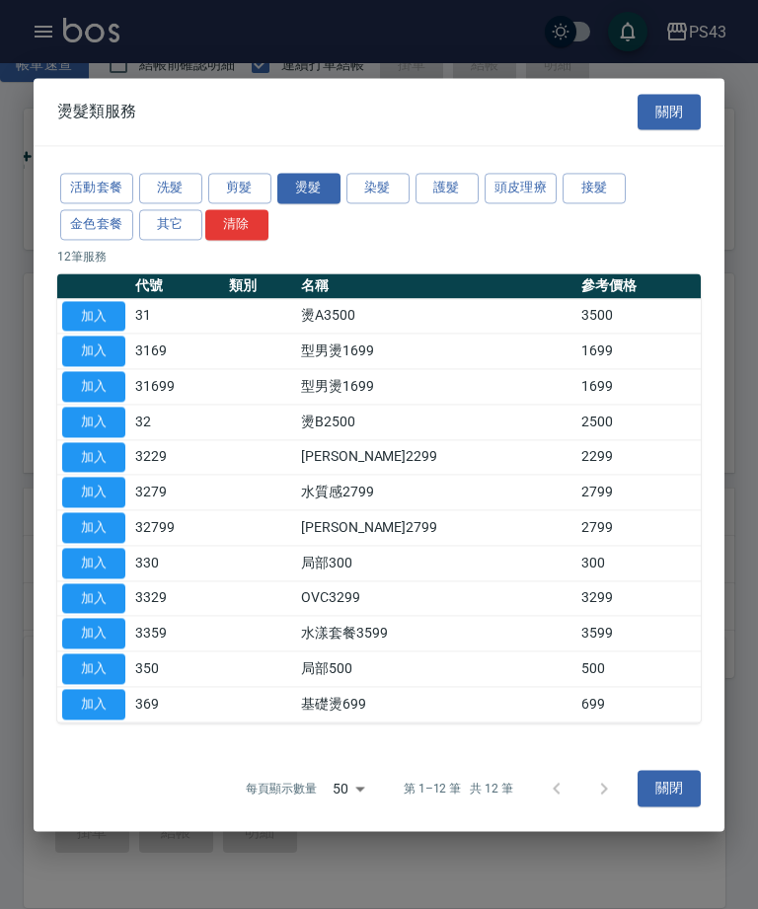
click at [111, 473] on button "加入" at bounding box center [93, 457] width 63 height 31
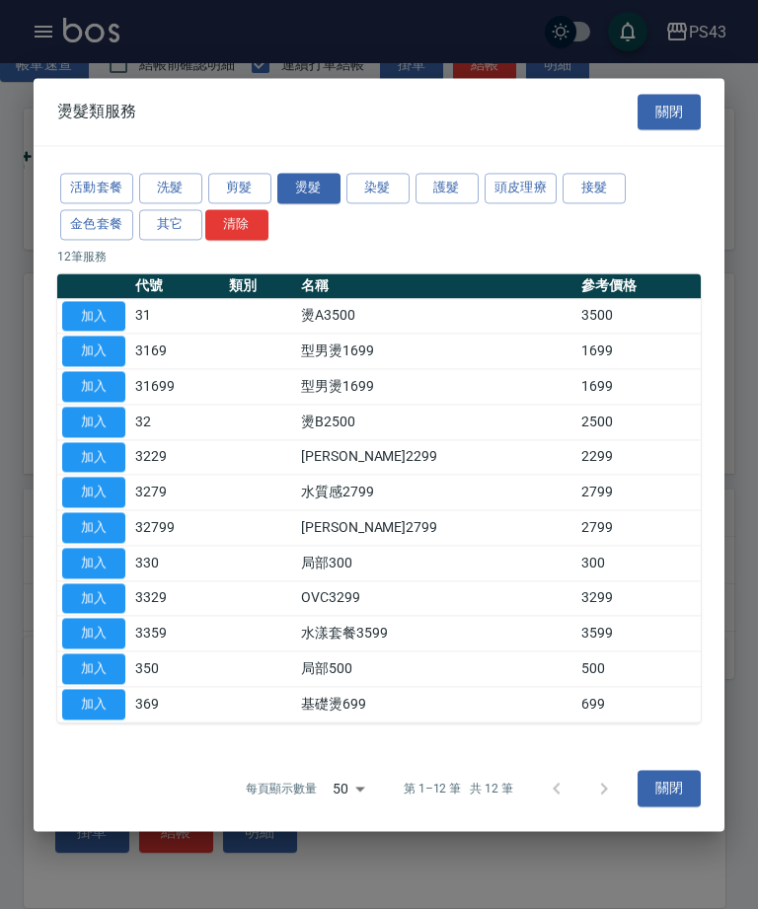
type input "伊黛莉2299(3229)"
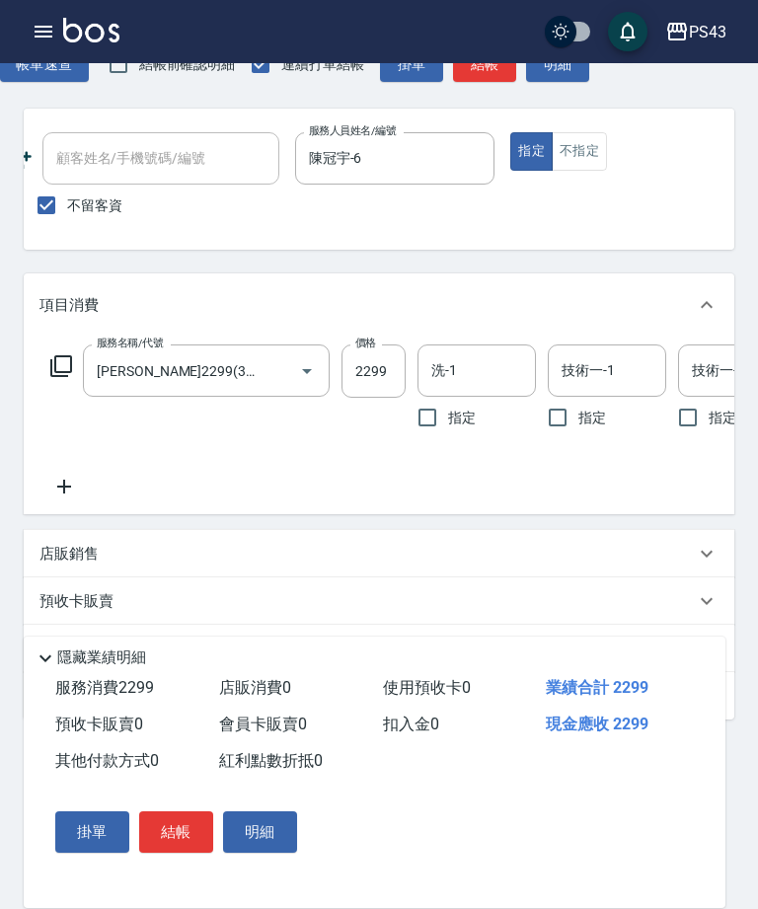
click at [378, 367] on input "2299" at bounding box center [374, 371] width 64 height 53
type input "2100"
click at [457, 360] on input "洗-1" at bounding box center [477, 370] width 101 height 35
type input "3"
type input "許伯銤-18"
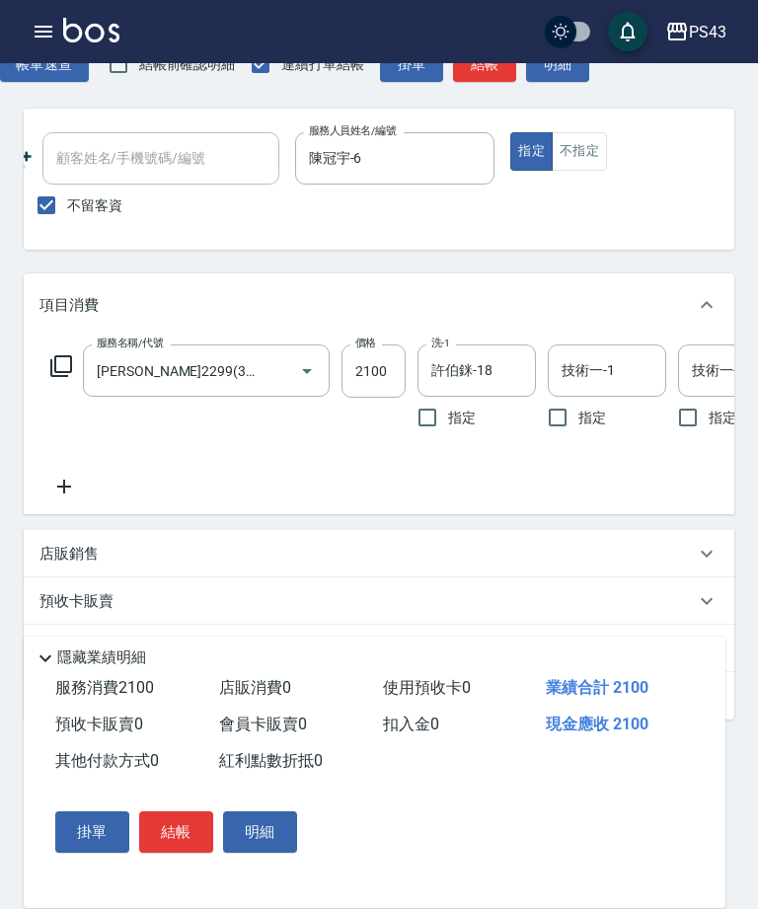
click at [609, 368] on div "技術一-1 技術一-1" at bounding box center [607, 371] width 118 height 52
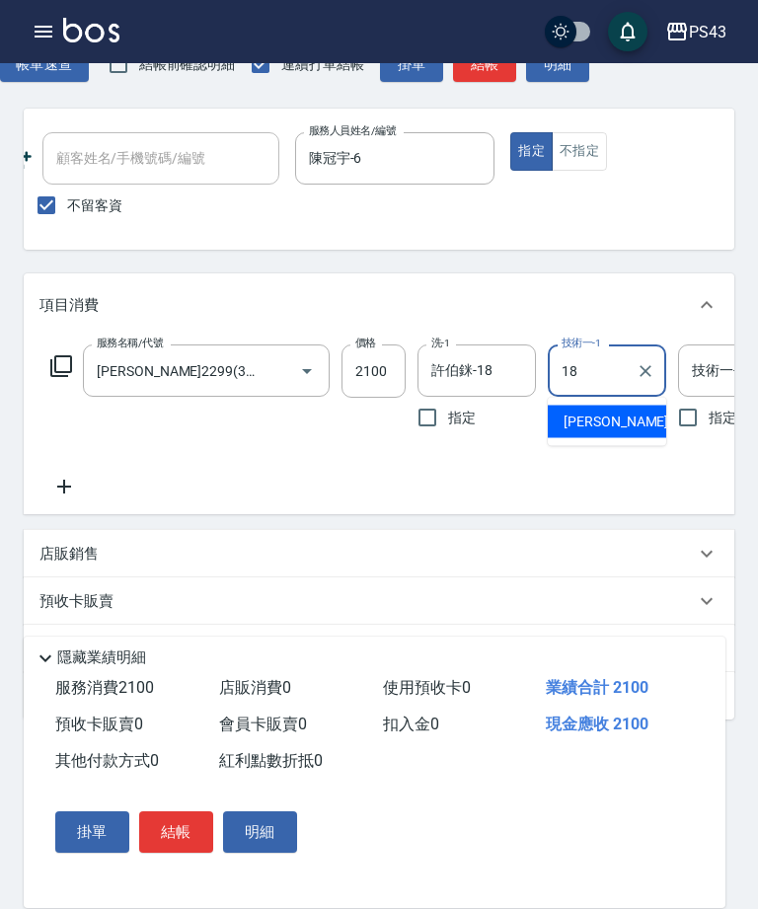
type input "許伯銤-18"
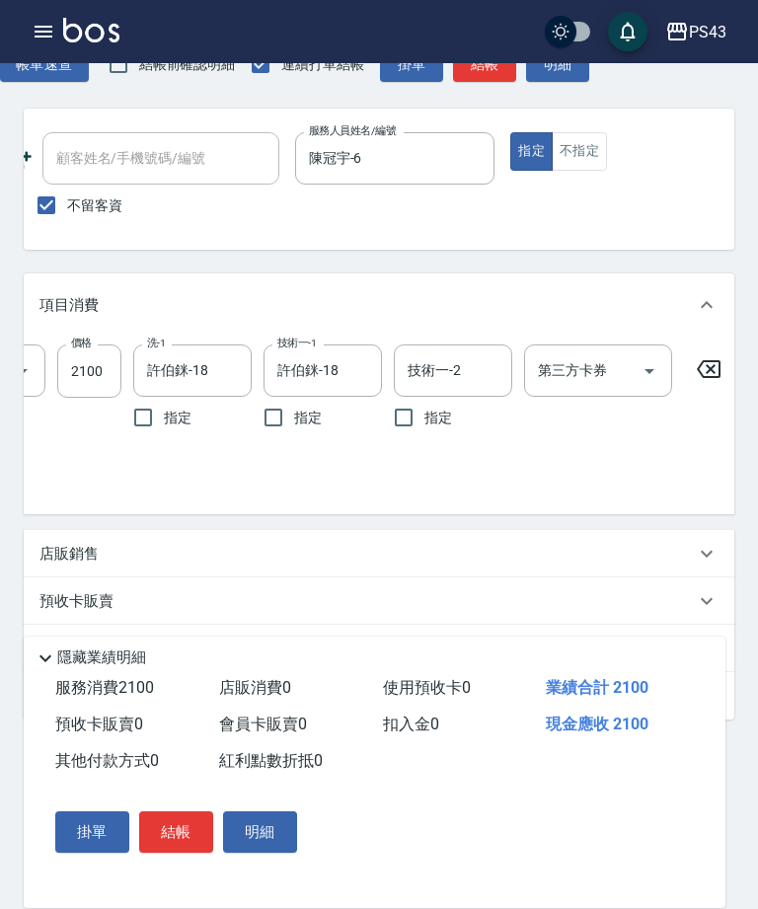
scroll to position [0, 283]
click at [178, 853] on button "結帳" at bounding box center [176, 832] width 74 height 41
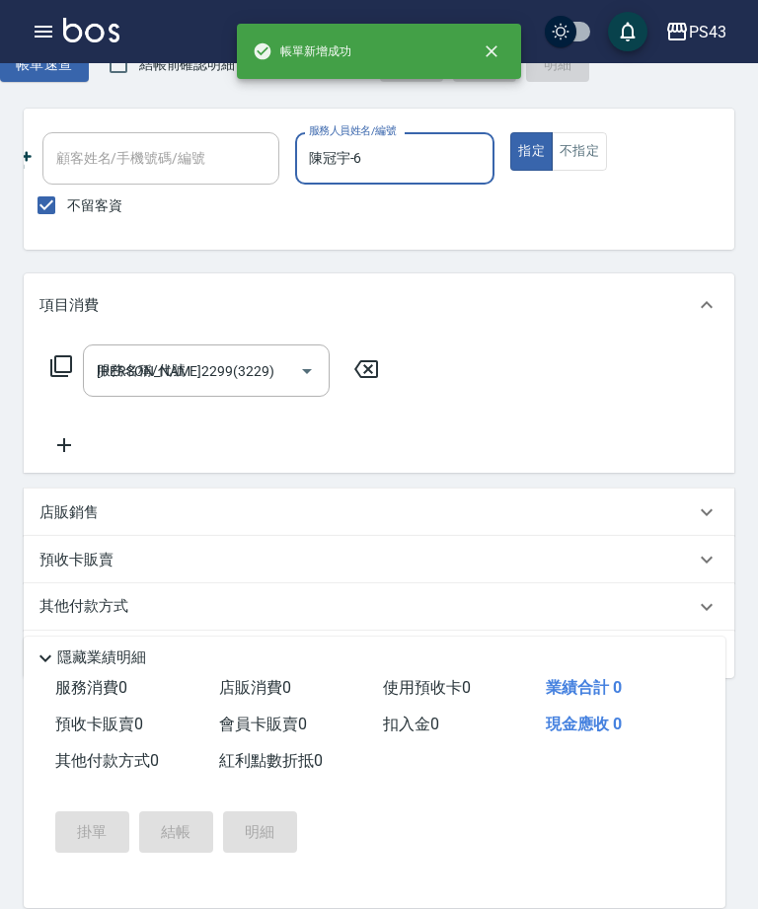
type input "2025/10/09 20:19"
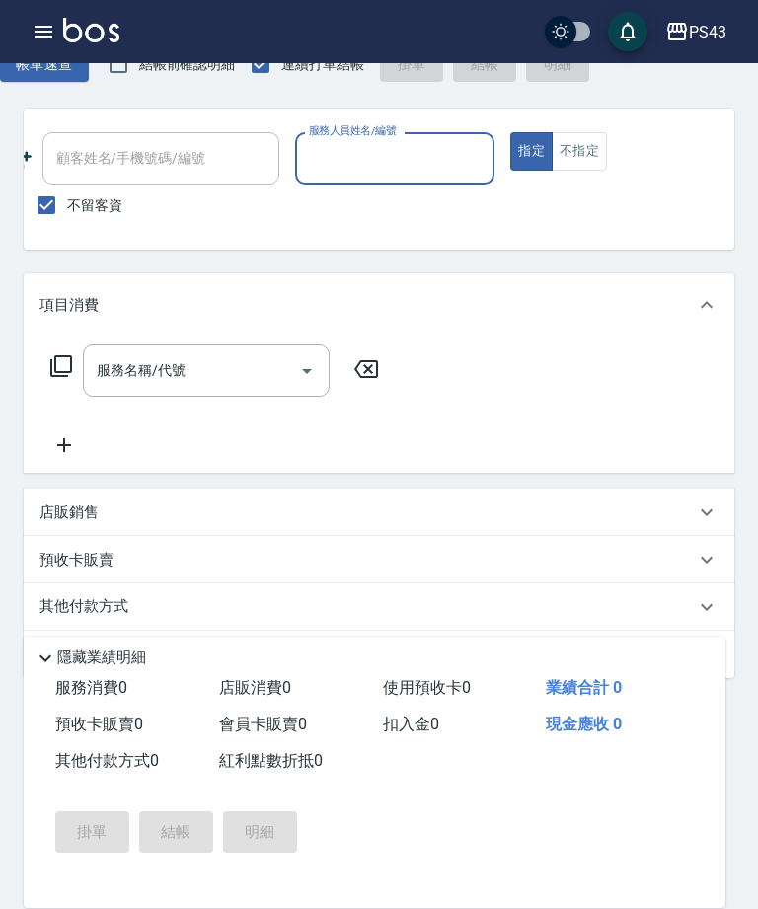
click at [431, 154] on input "服務人員姓名/編號" at bounding box center [395, 158] width 183 height 35
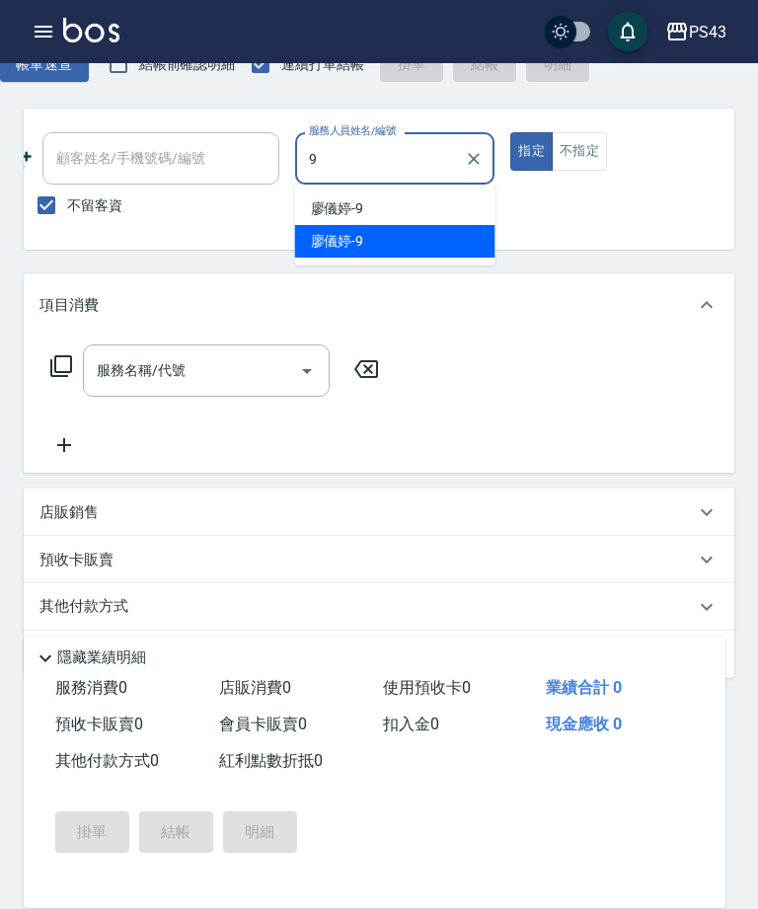
type input "廖儀婷-9"
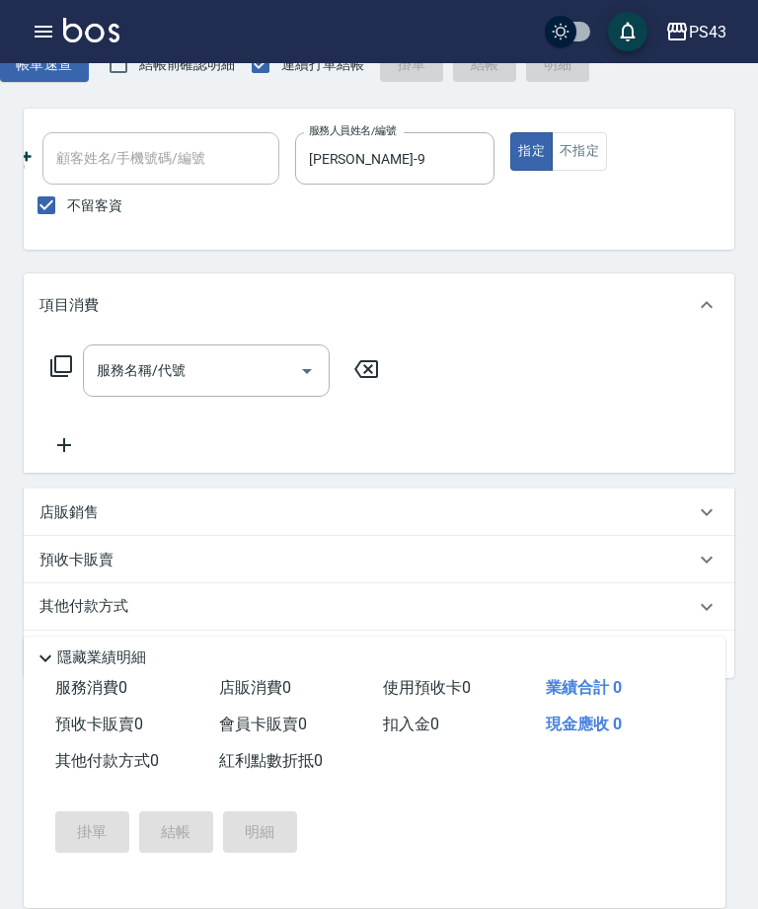
click at [248, 354] on input "服務名稱/代號" at bounding box center [191, 370] width 199 height 35
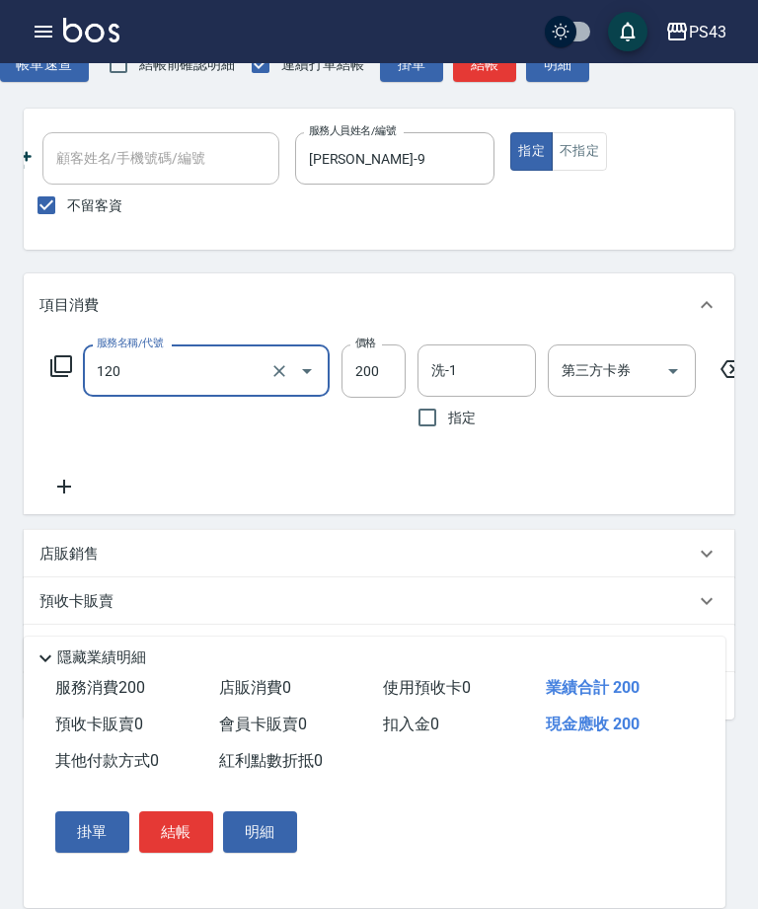
type input "New洗200(120)"
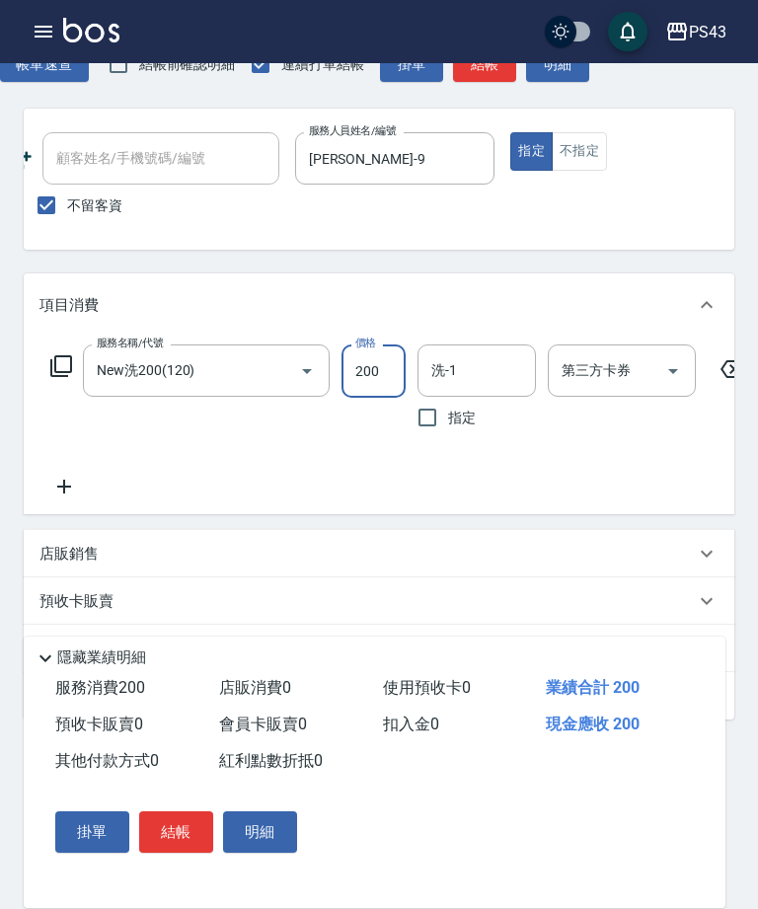
click at [474, 359] on input "洗-1" at bounding box center [477, 370] width 101 height 35
type input "許伯銤-18"
click at [73, 482] on icon at bounding box center [63, 487] width 49 height 24
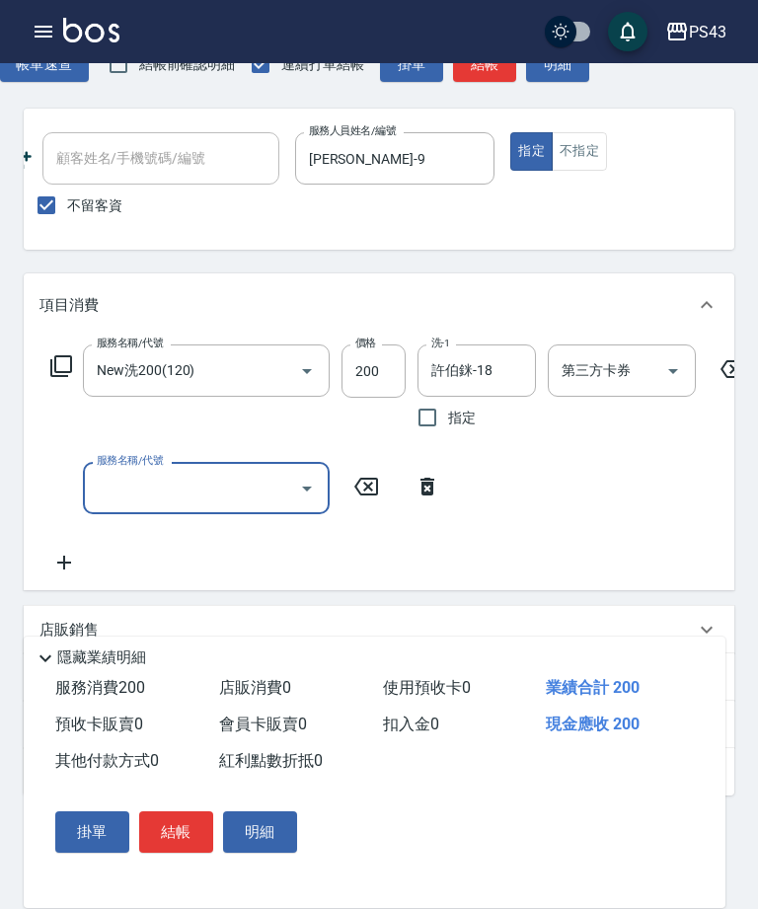
click at [78, 495] on div "服務名稱/代號 服務名稱/代號" at bounding box center [245, 488] width 413 height 52
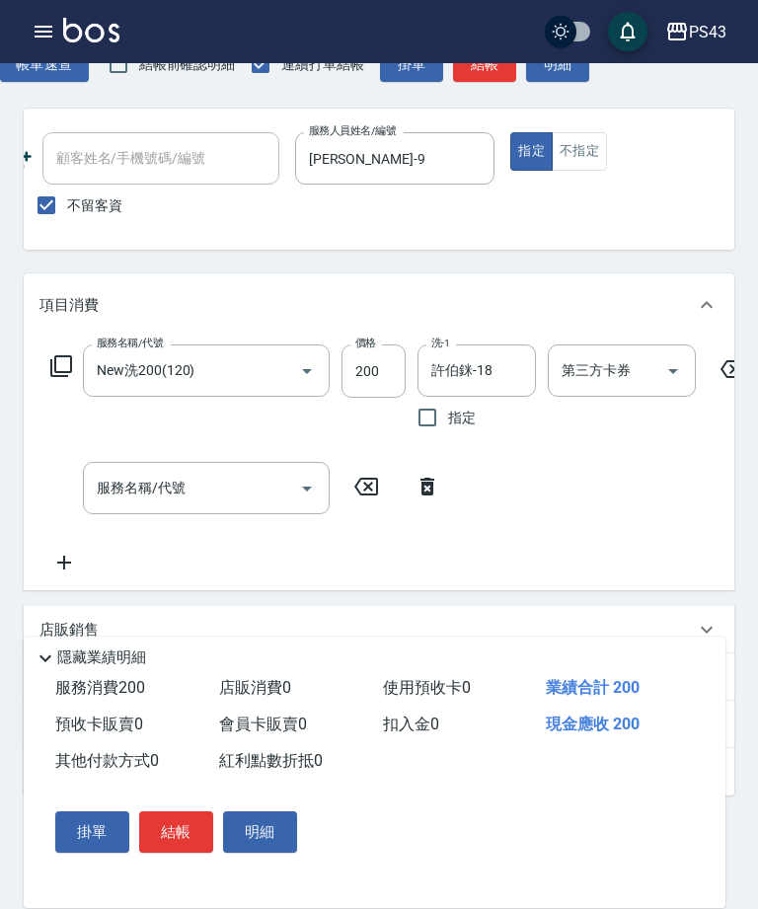
click at [187, 478] on input "服務名稱/代號" at bounding box center [191, 488] width 199 height 35
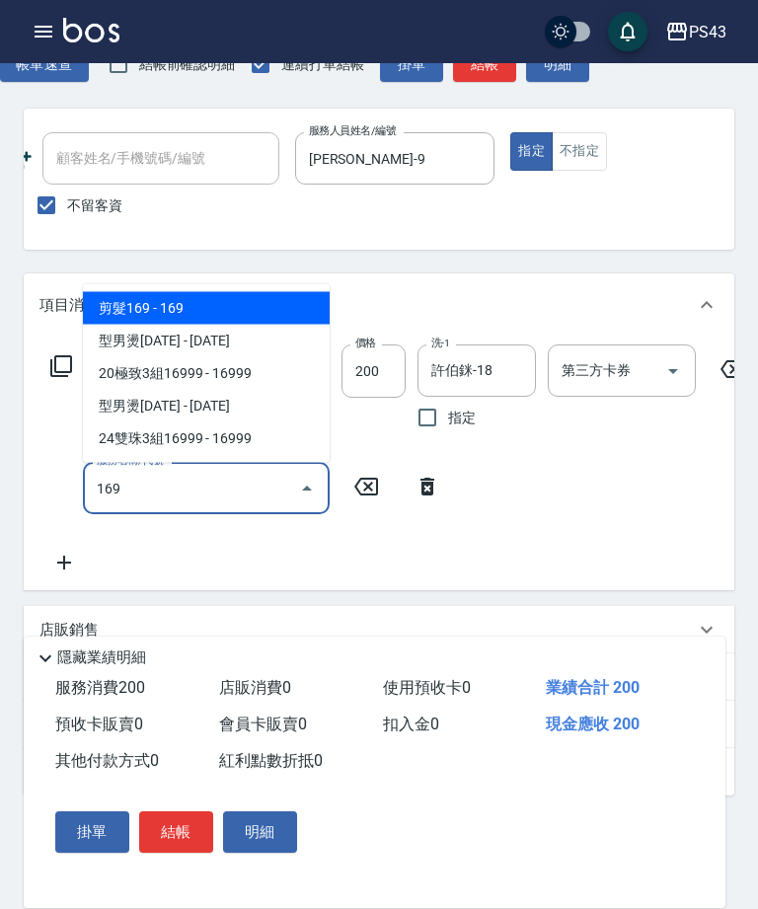
type input "剪髮169(216)"
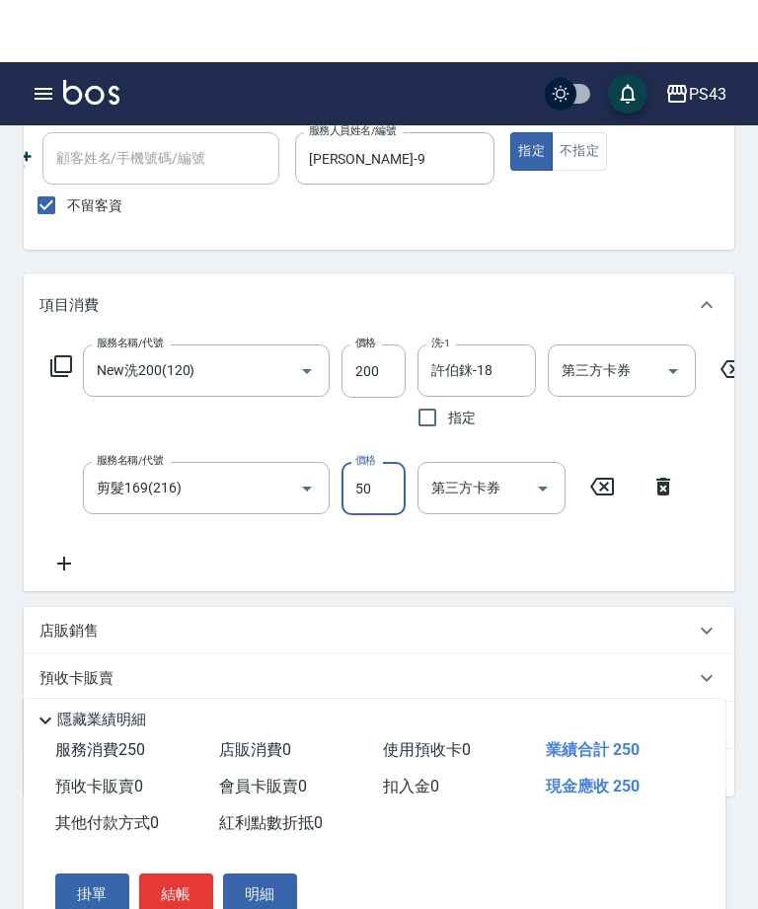
scroll to position [166, 0]
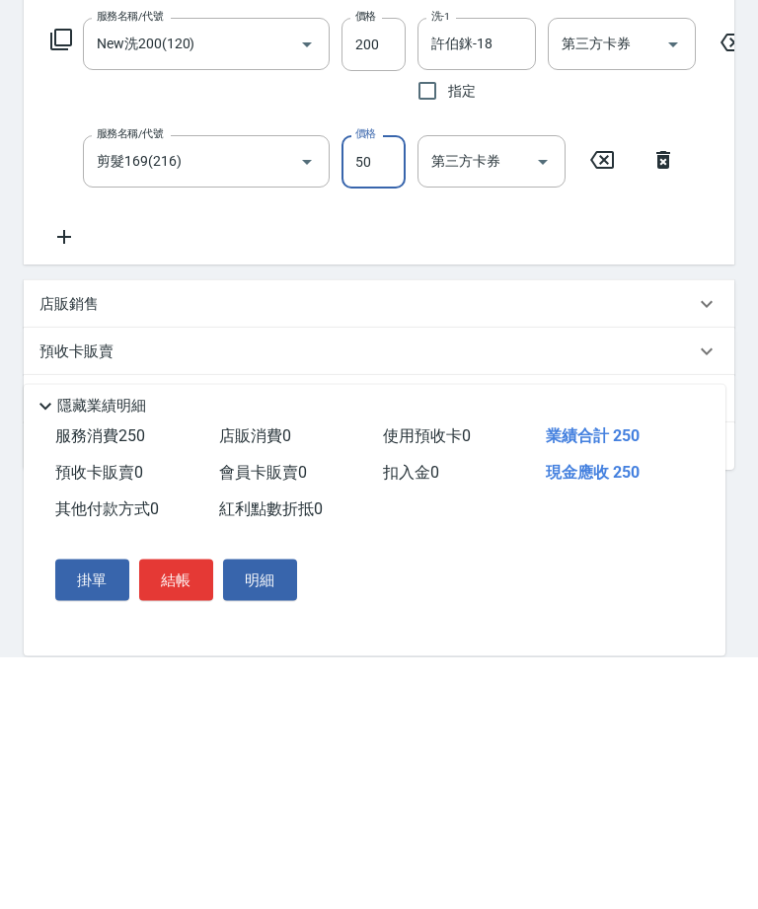
type input "50"
click at [165, 812] on button "結帳" at bounding box center [176, 832] width 74 height 41
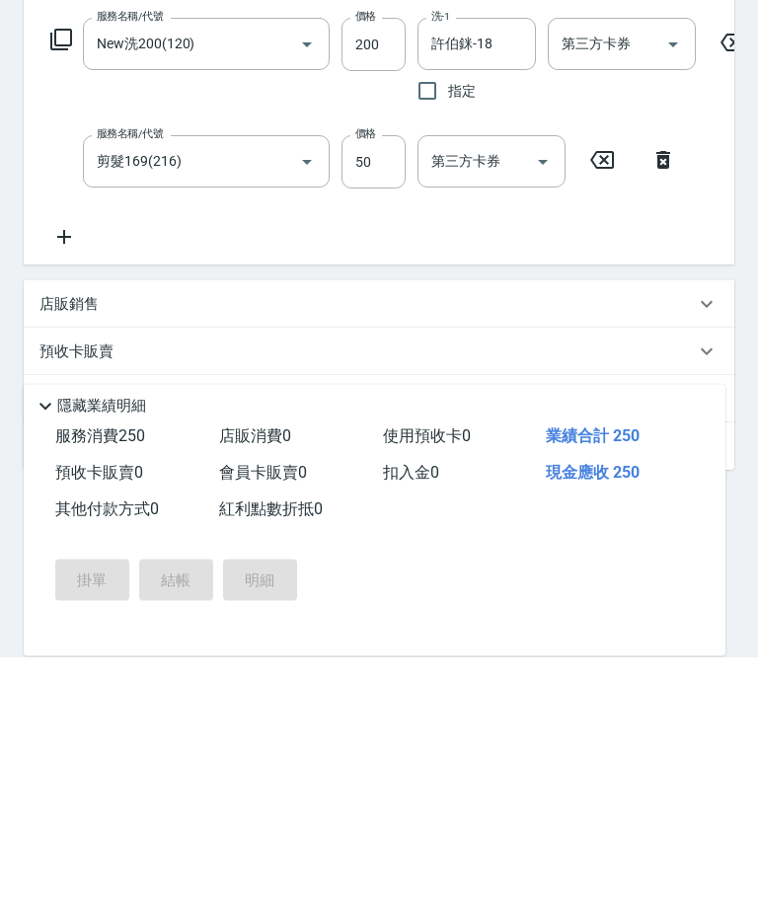
scroll to position [210, 0]
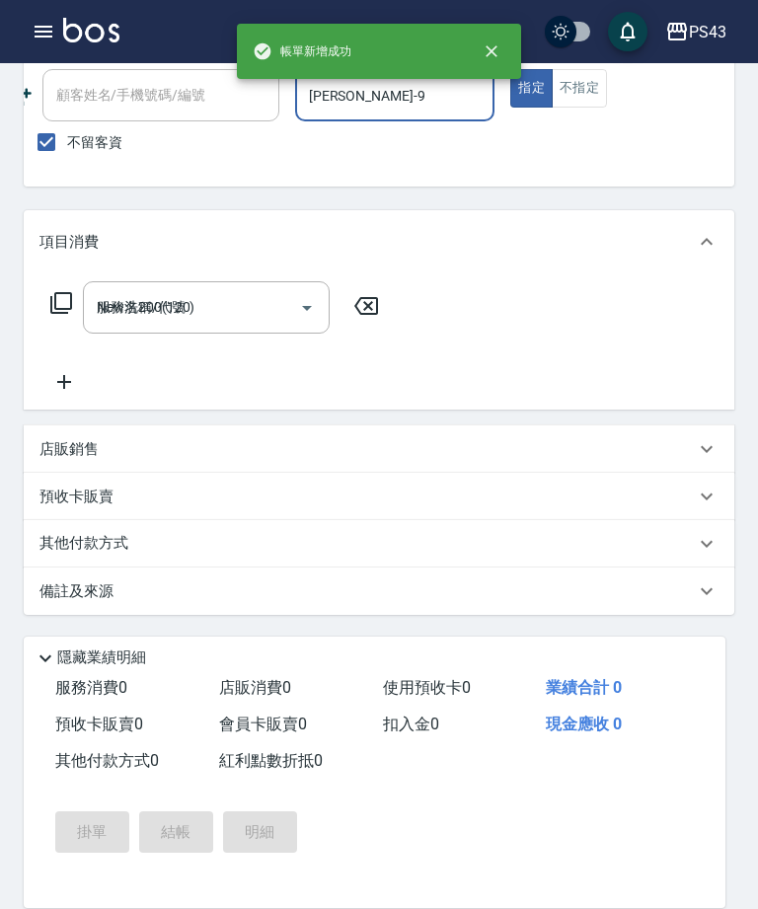
type input "2025/10/09 20:20"
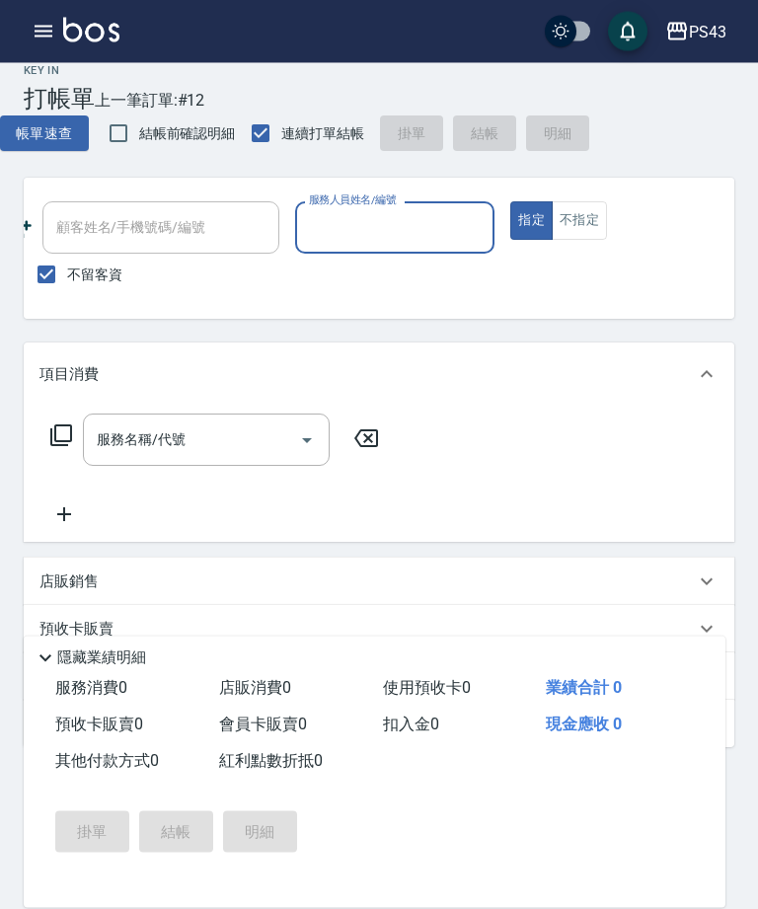
scroll to position [25, 0]
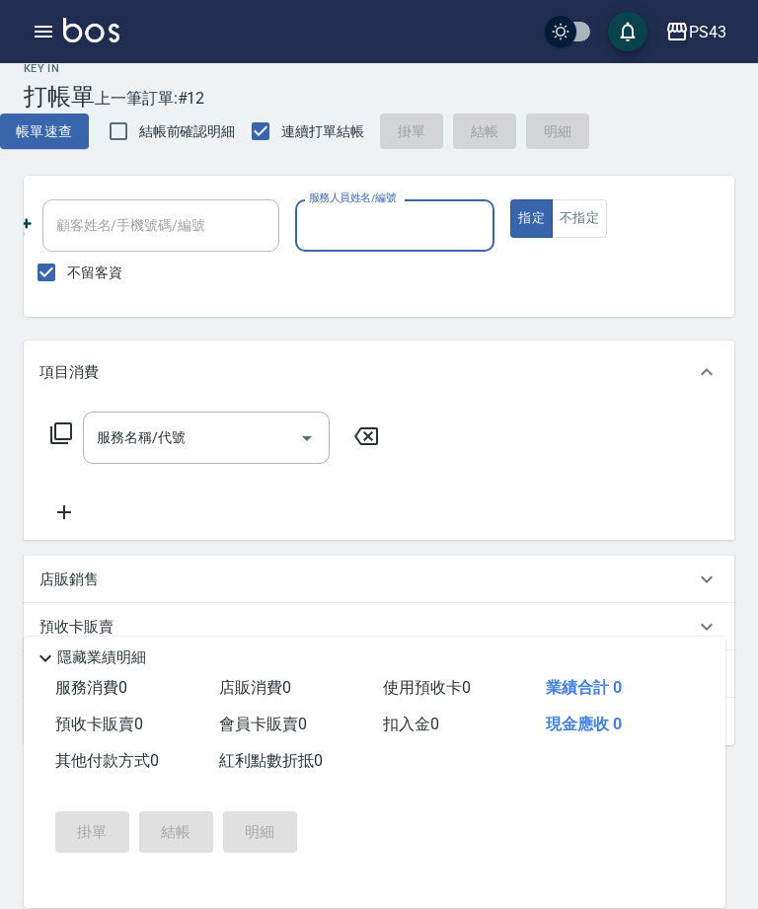
click at [405, 236] on input "服務人員姓名/編號" at bounding box center [395, 225] width 183 height 35
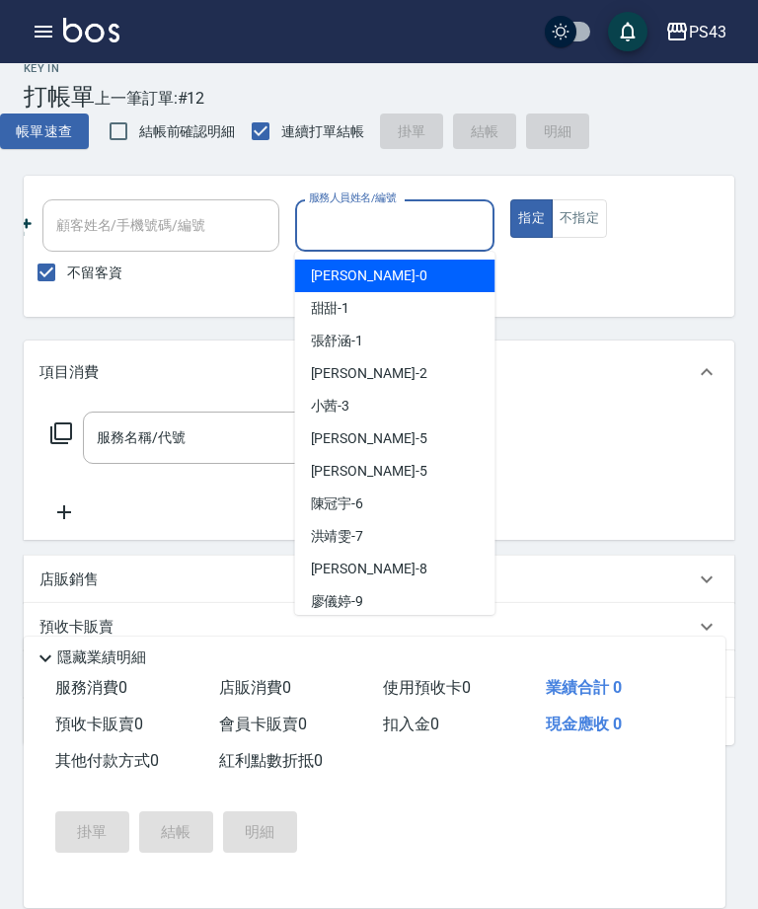
click at [394, 221] on input "服務人員姓名/編號" at bounding box center [395, 225] width 183 height 35
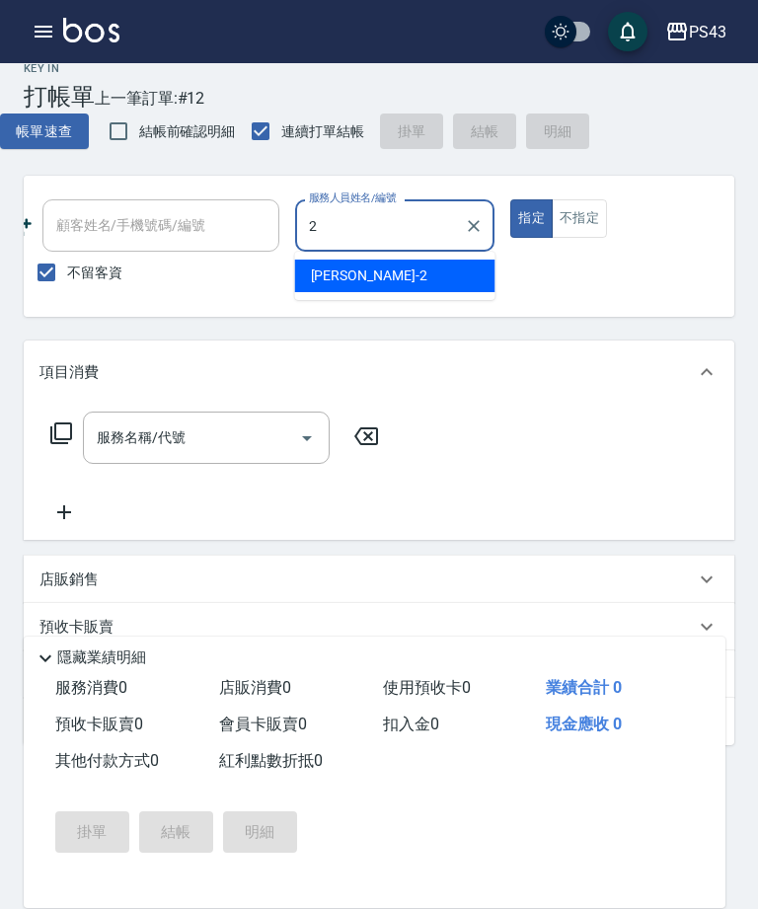
type input "安肯-2"
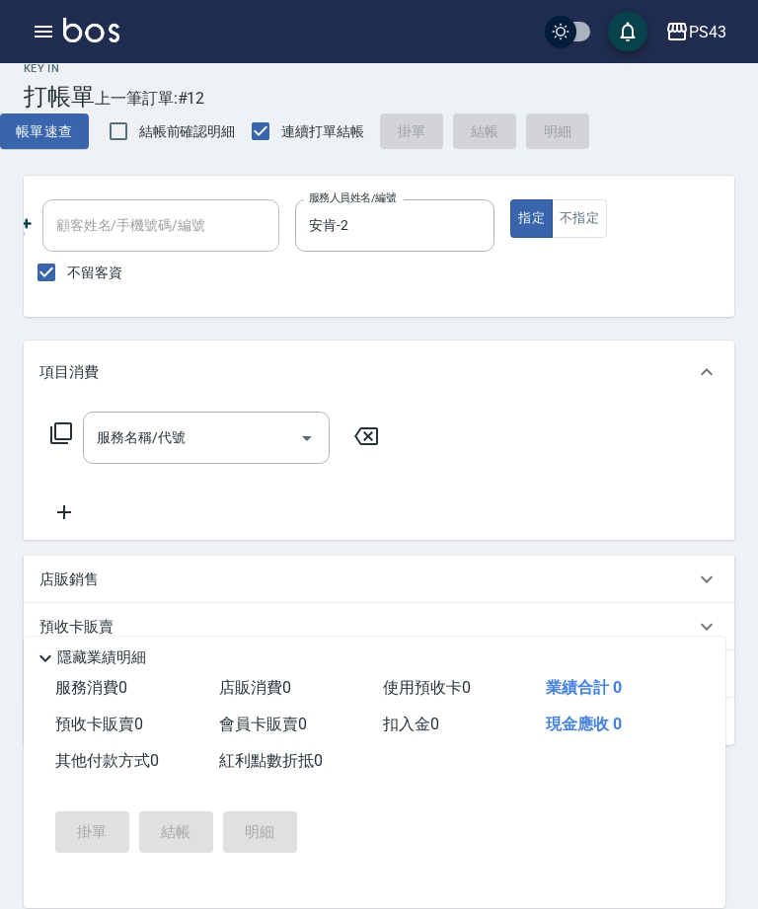
click at [225, 442] on input "服務名稱/代號" at bounding box center [191, 438] width 199 height 35
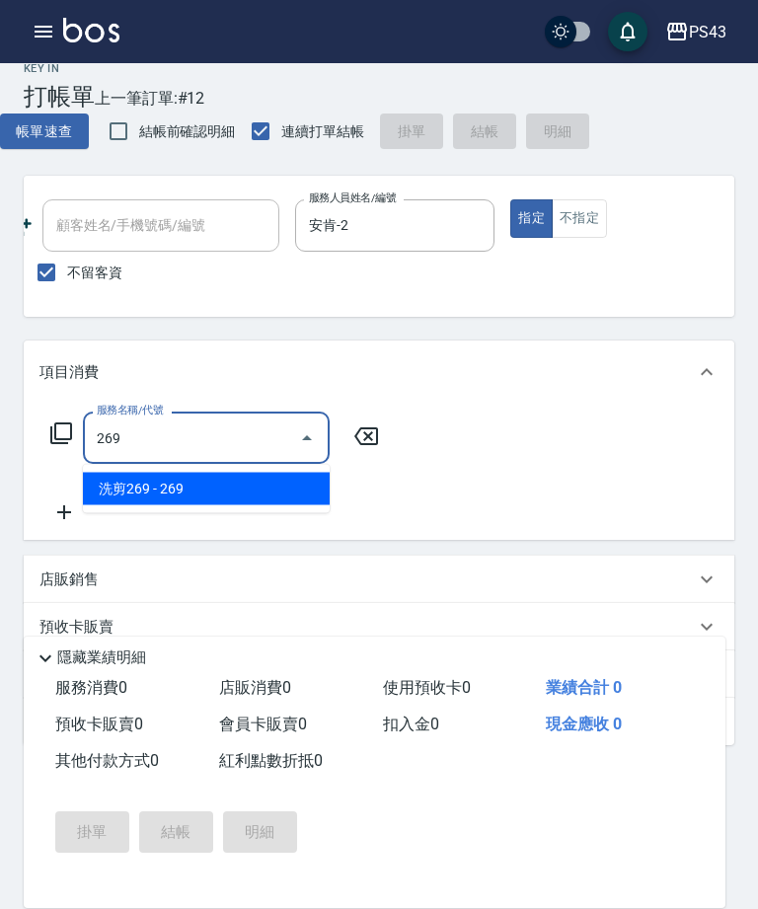
type input "洗剪269(226)"
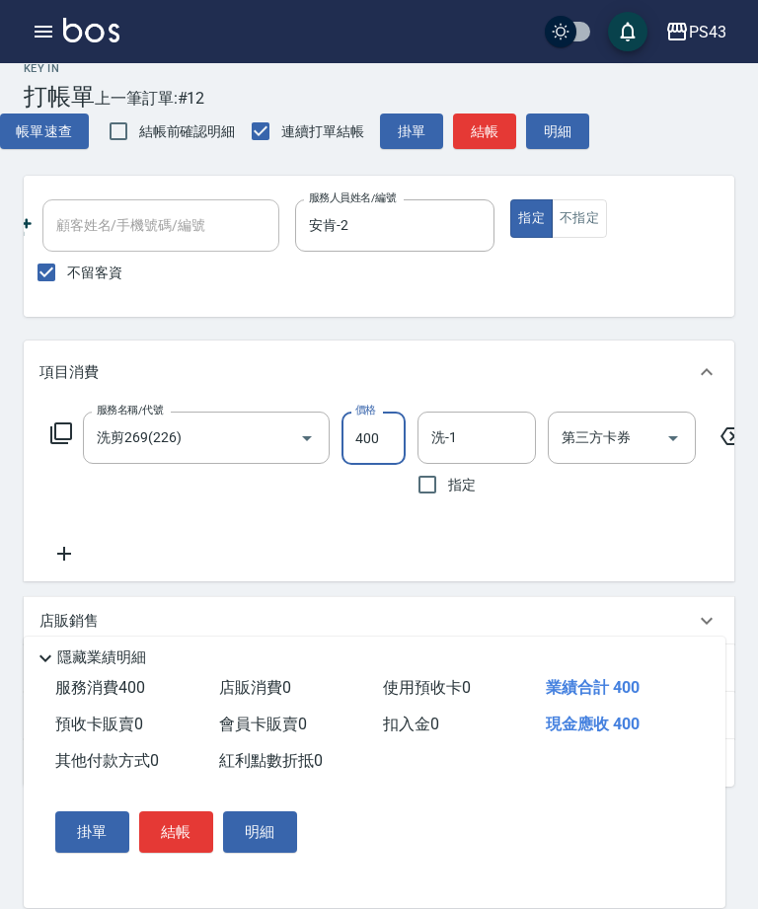
type input "400"
click at [486, 127] on button "結帳" at bounding box center [484, 132] width 63 height 37
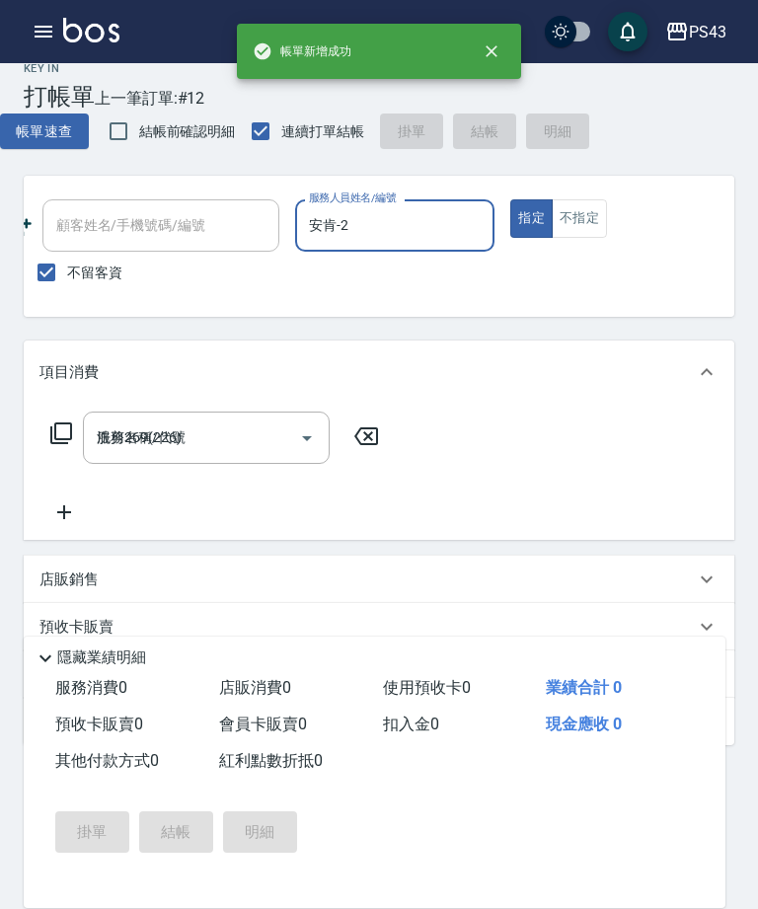
type input "2025/10/09 20:21"
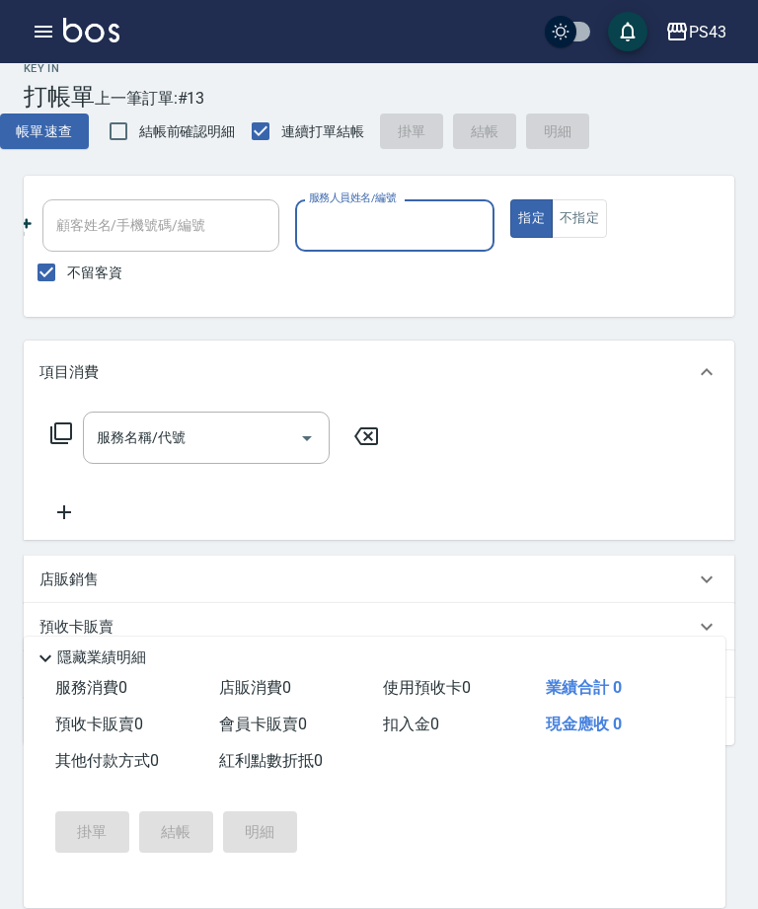
click at [41, 35] on icon "button" at bounding box center [44, 32] width 24 height 24
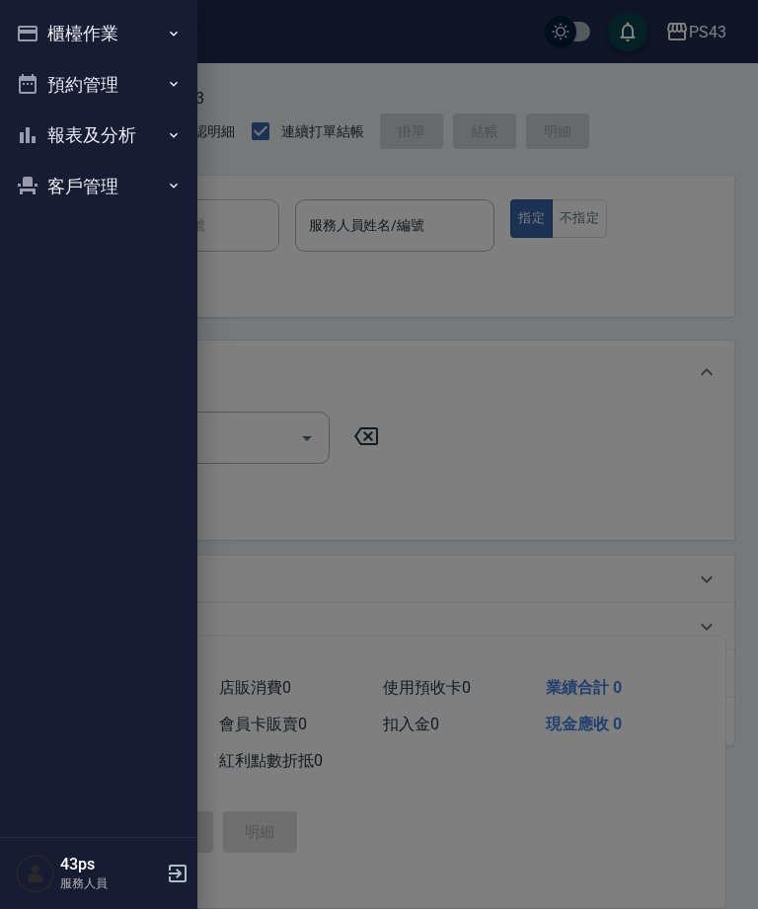
click at [139, 137] on button "報表及分析" at bounding box center [99, 135] width 182 height 51
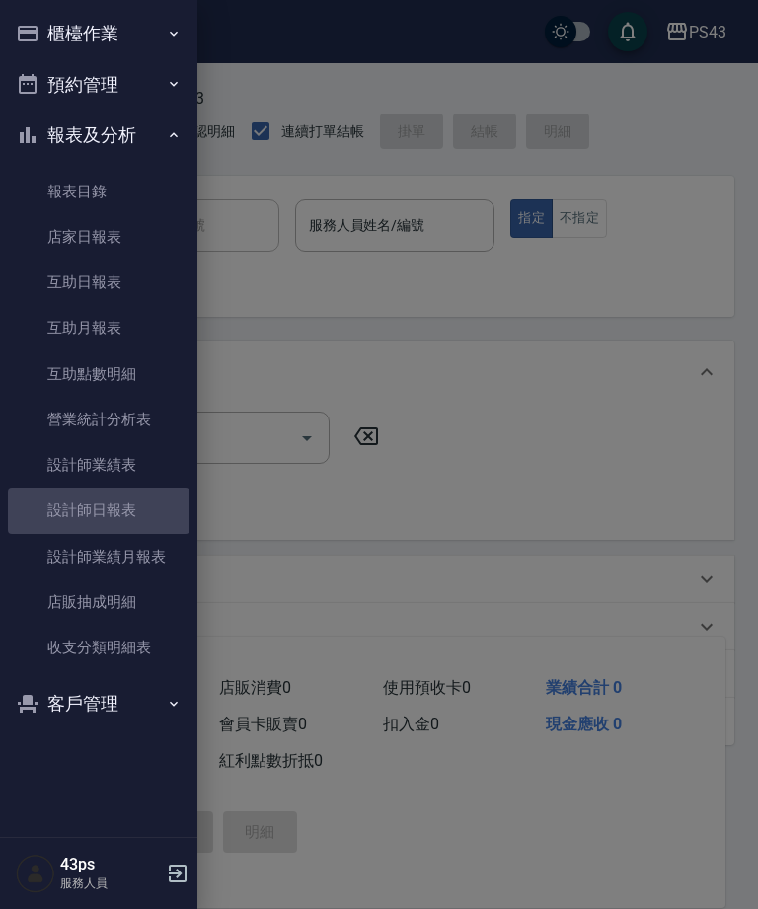
click at [138, 509] on link "設計師日報表" at bounding box center [99, 510] width 182 height 45
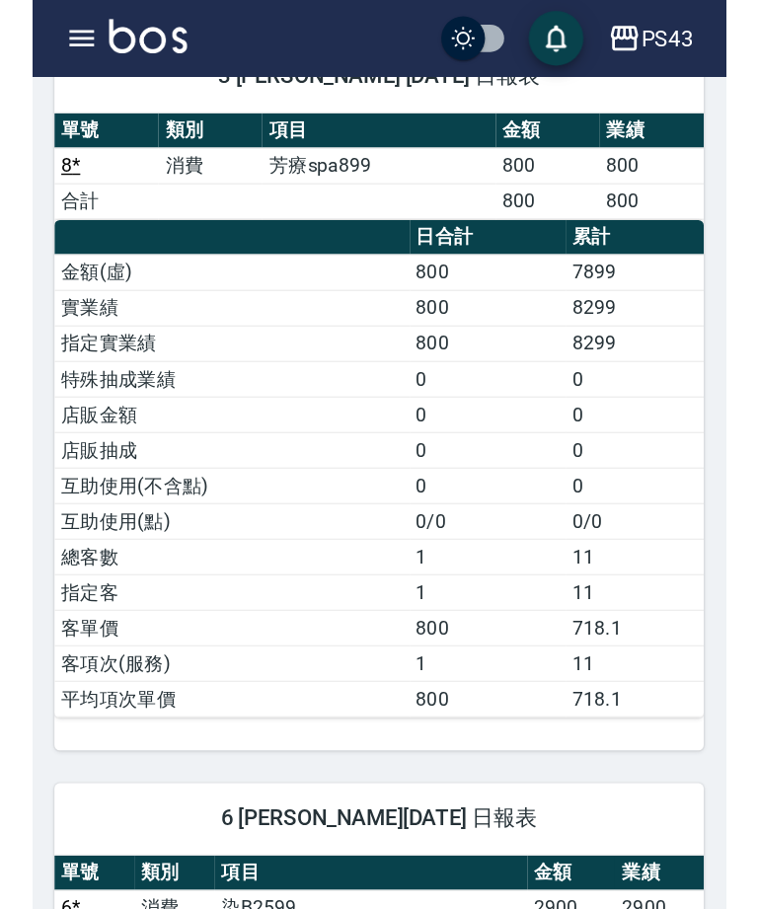
scroll to position [63, 0]
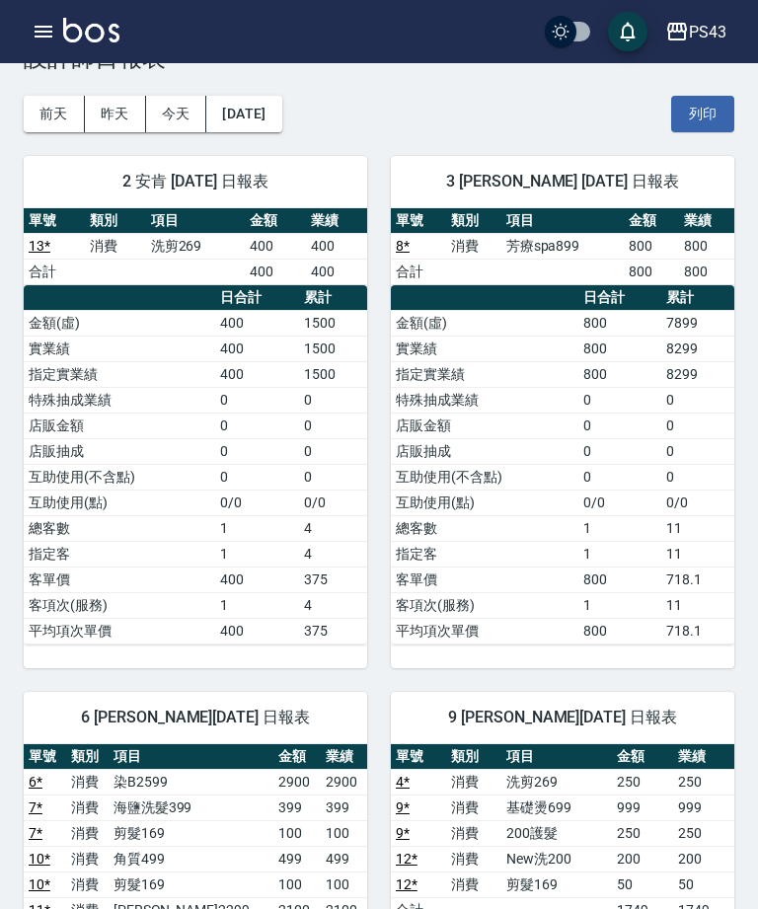
click at [31, 59] on div "PS43 登出" at bounding box center [379, 31] width 758 height 63
click at [59, 42] on button "button" at bounding box center [43, 31] width 39 height 39
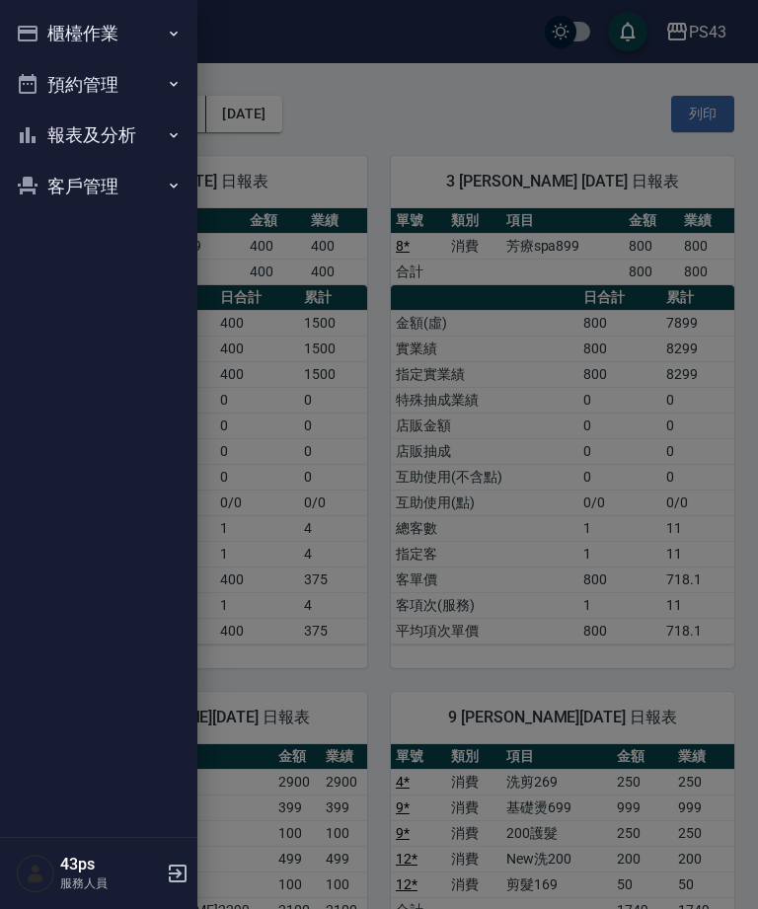
click at [131, 42] on button "櫃檯作業" at bounding box center [99, 33] width 182 height 51
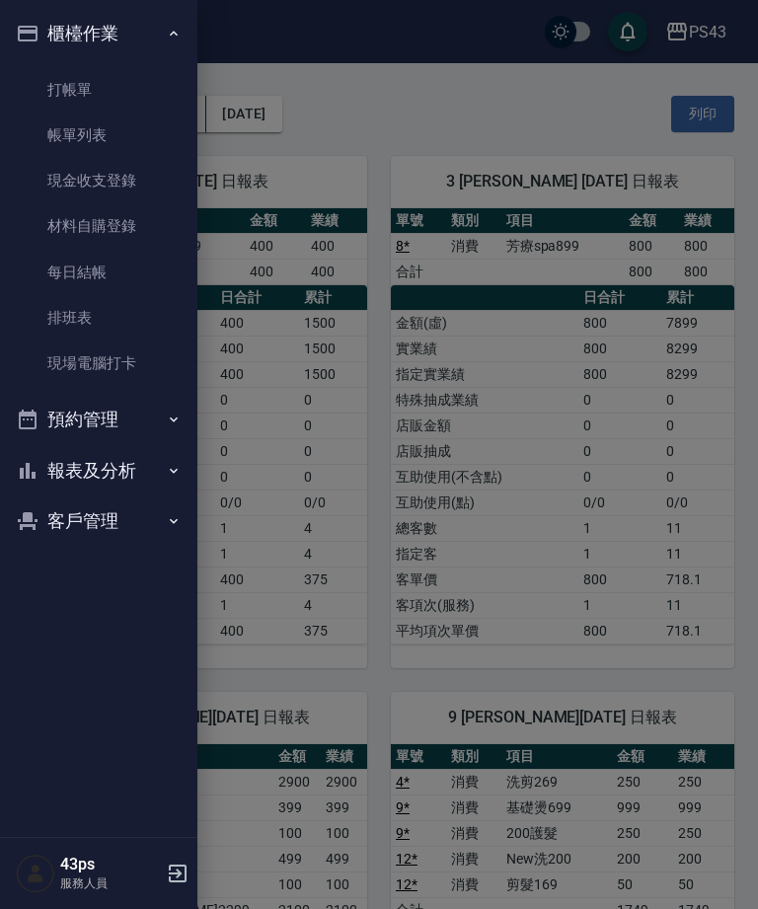
click at [113, 115] on link "帳單列表" at bounding box center [99, 135] width 182 height 45
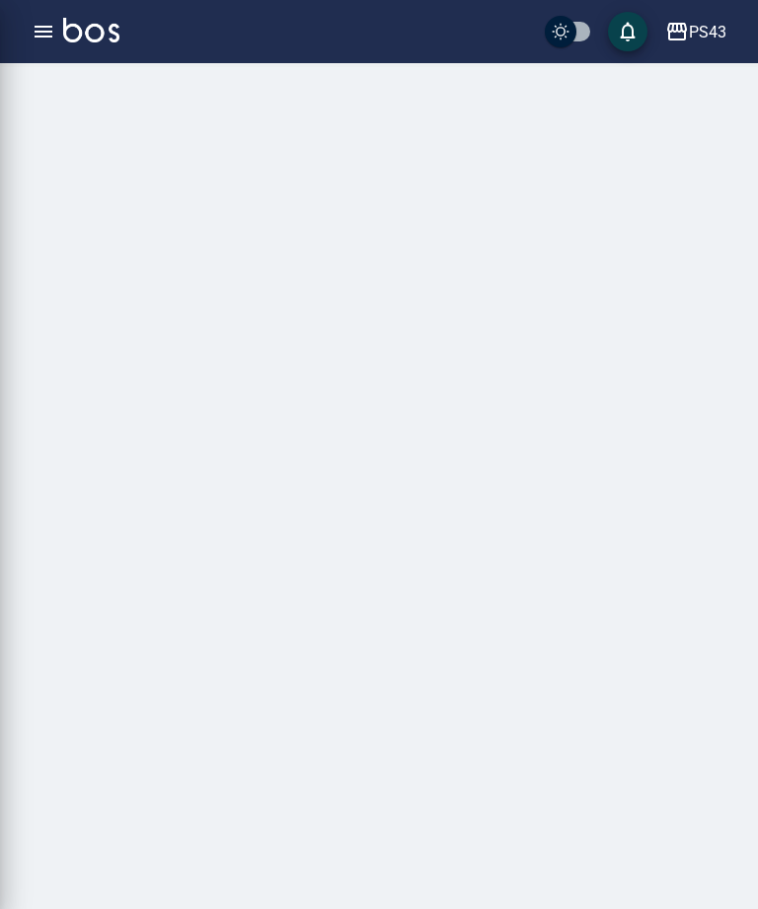
click at [124, 170] on div at bounding box center [379, 454] width 758 height 909
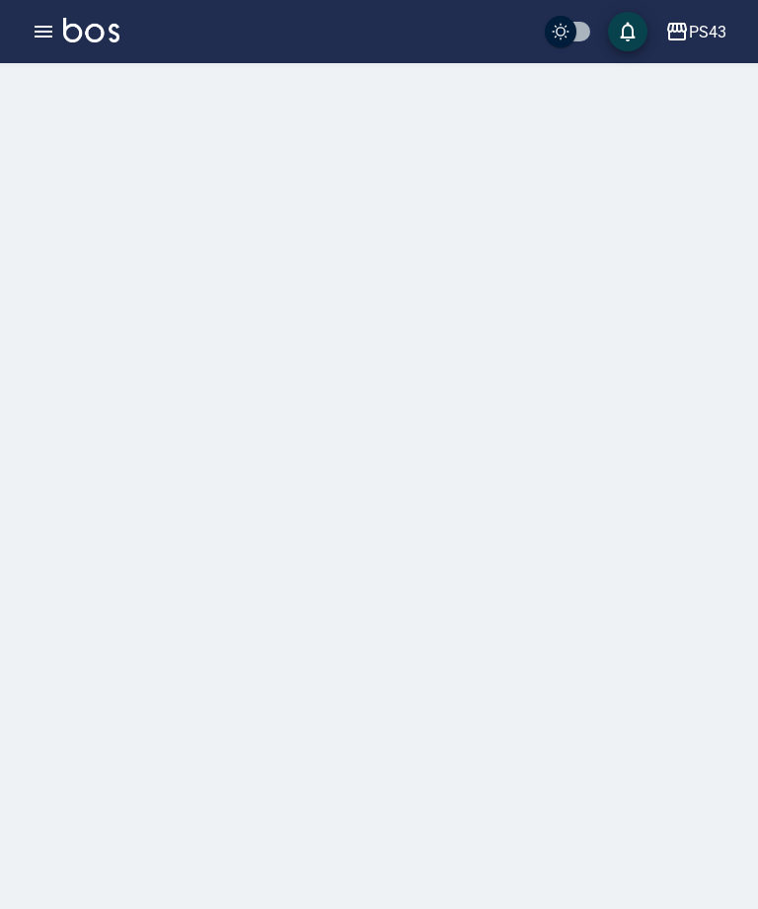
click at [39, 31] on icon "button" at bounding box center [44, 32] width 18 height 12
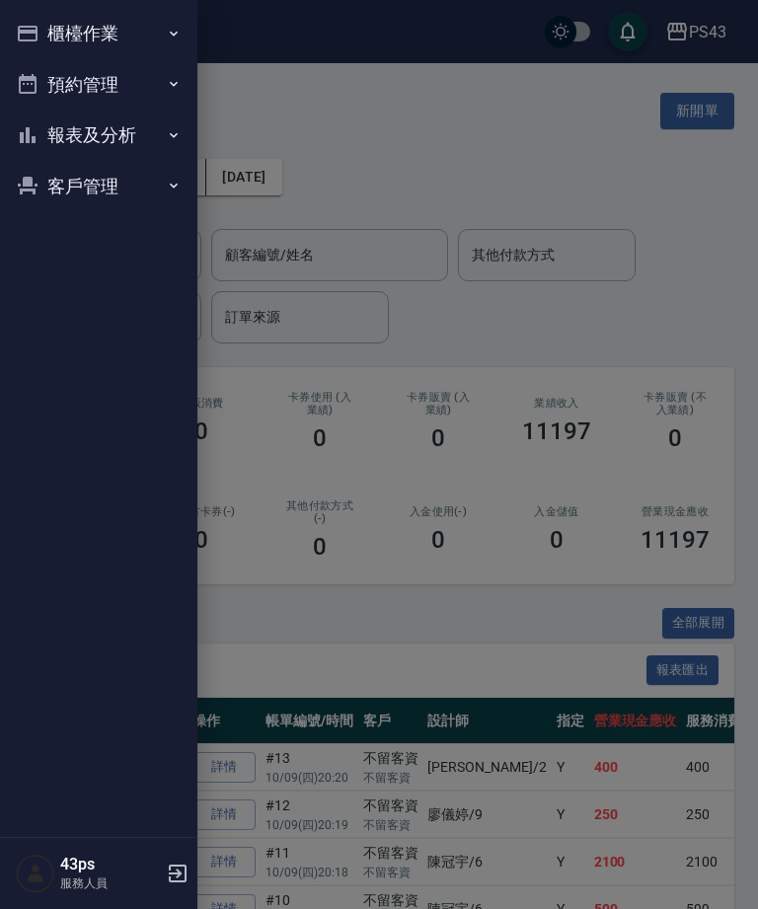
click at [99, 28] on button "櫃檯作業" at bounding box center [99, 33] width 182 height 51
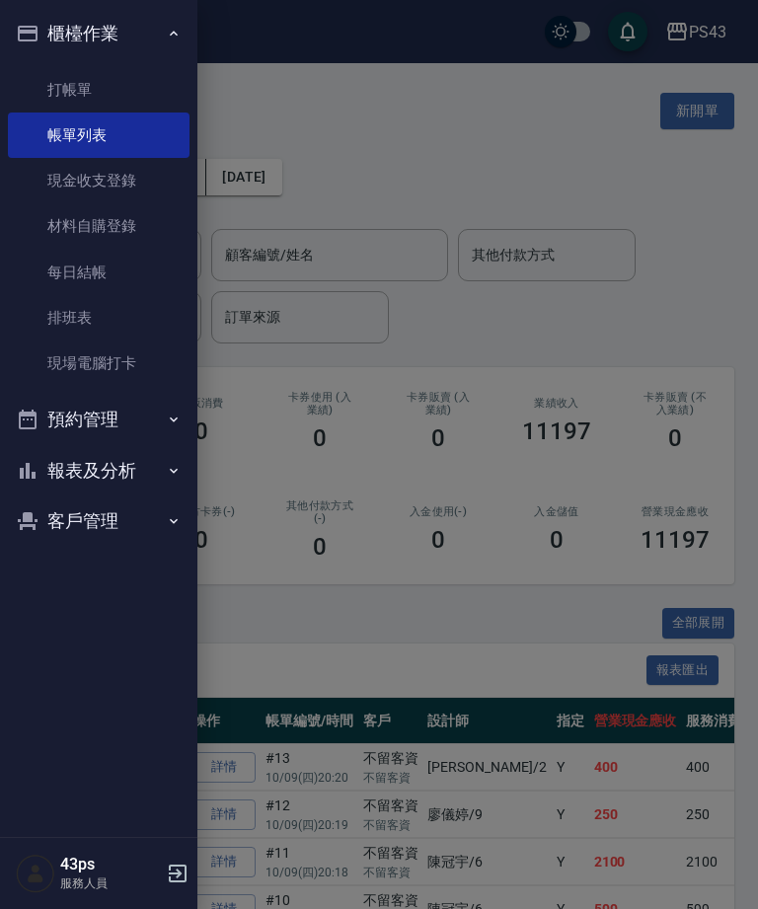
click at [79, 101] on link "打帳單" at bounding box center [99, 89] width 182 height 45
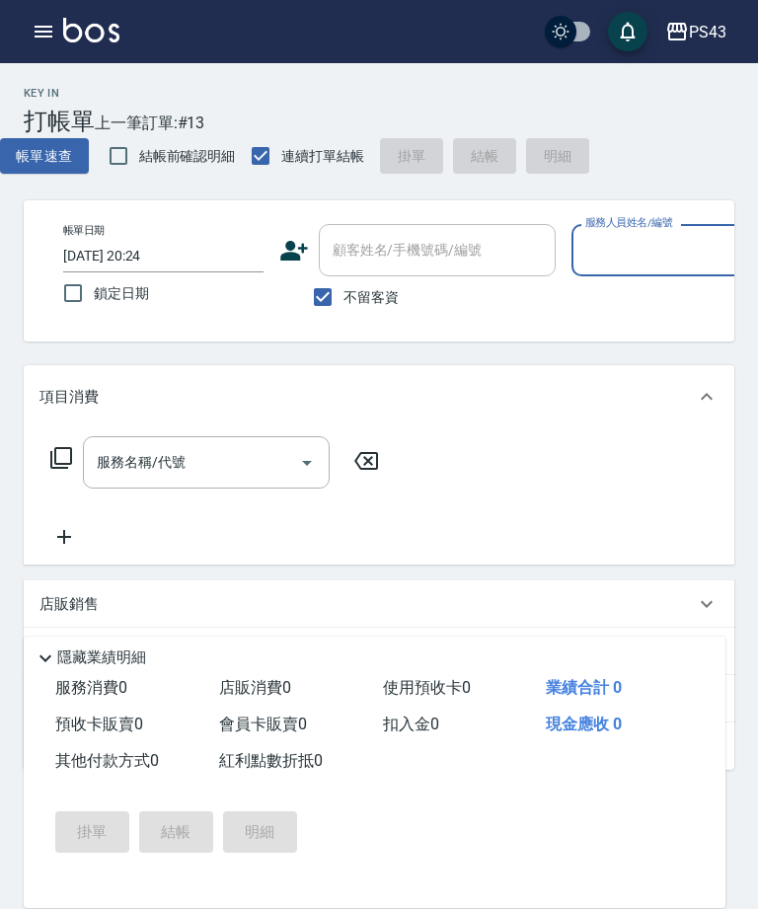
click at [628, 243] on input "服務人員姓名/編號" at bounding box center [672, 250] width 183 height 35
type input "安肯-2"
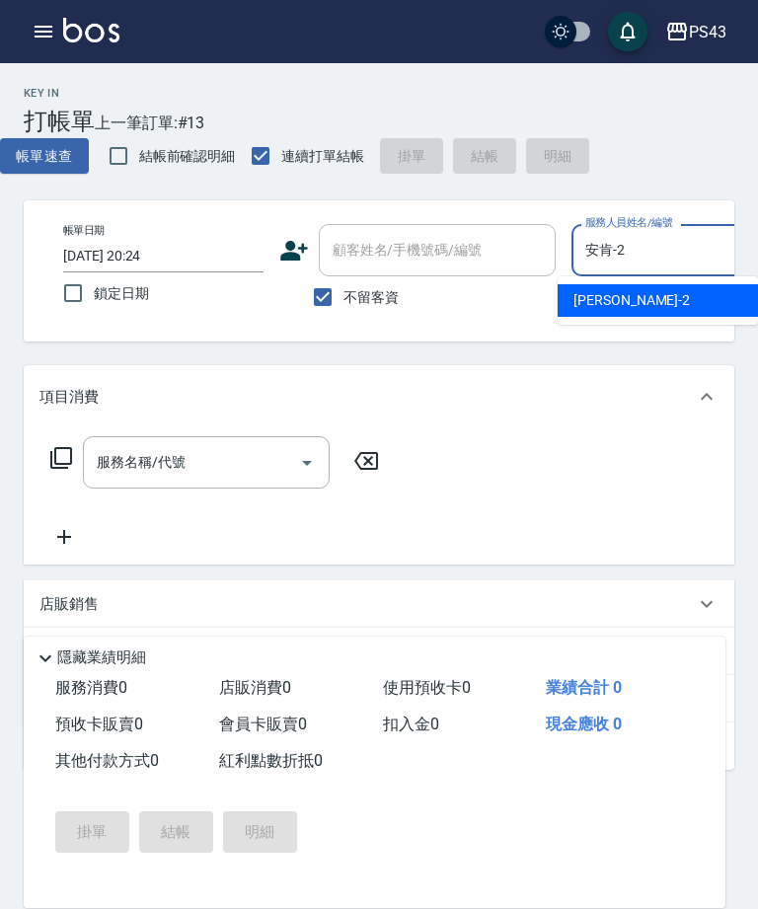
type button "true"
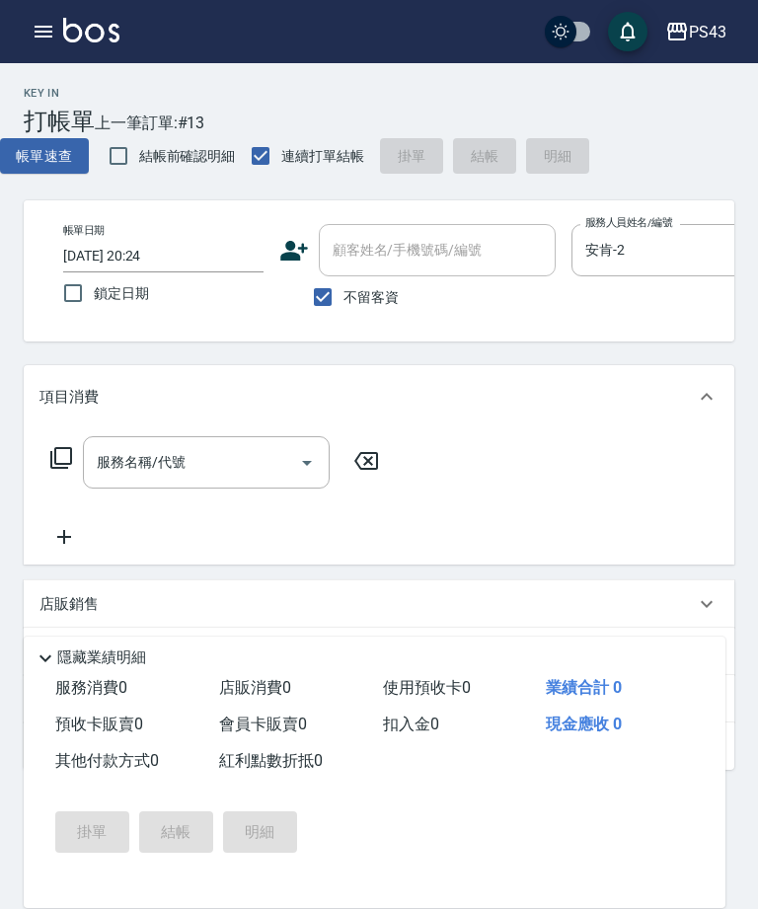
scroll to position [0, 276]
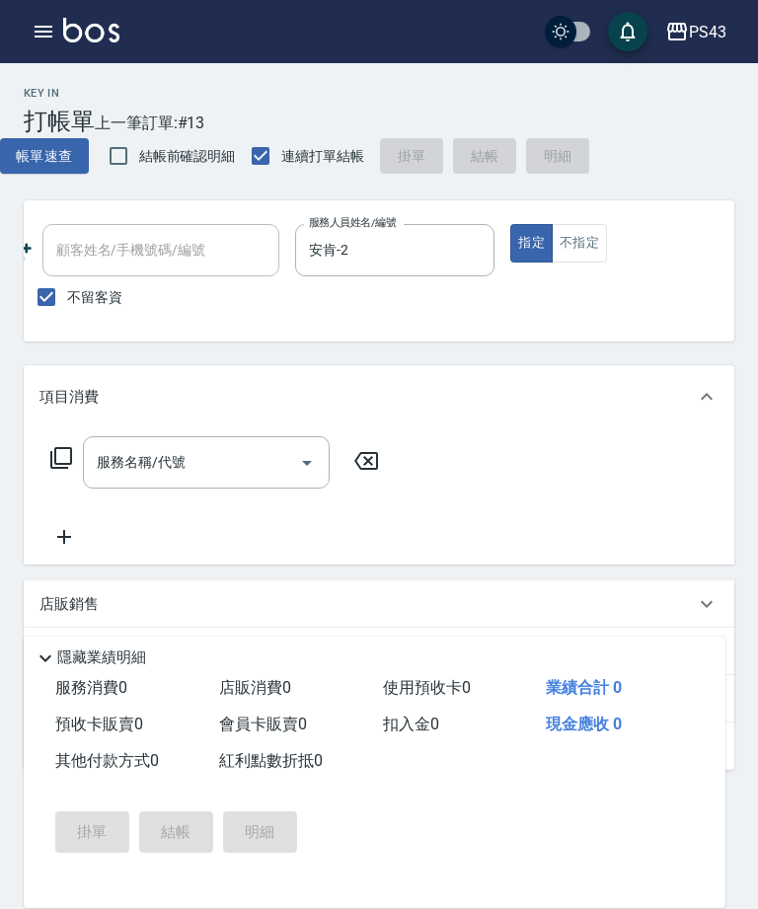
click at [177, 461] on div "服務名稱/代號 服務名稱/代號" at bounding box center [206, 462] width 247 height 52
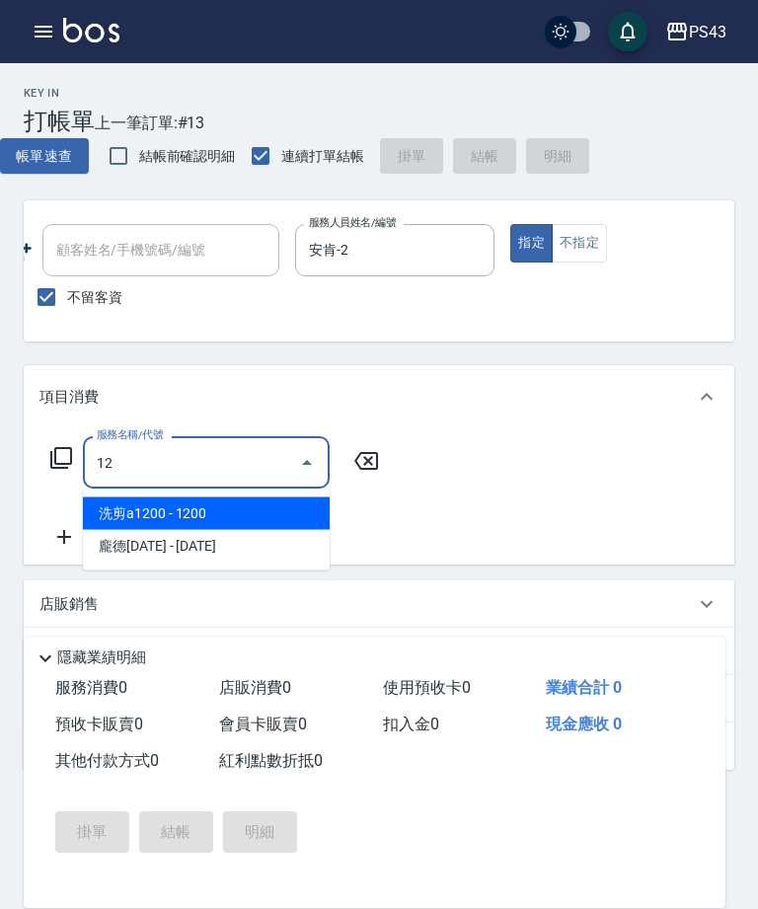
type input "1"
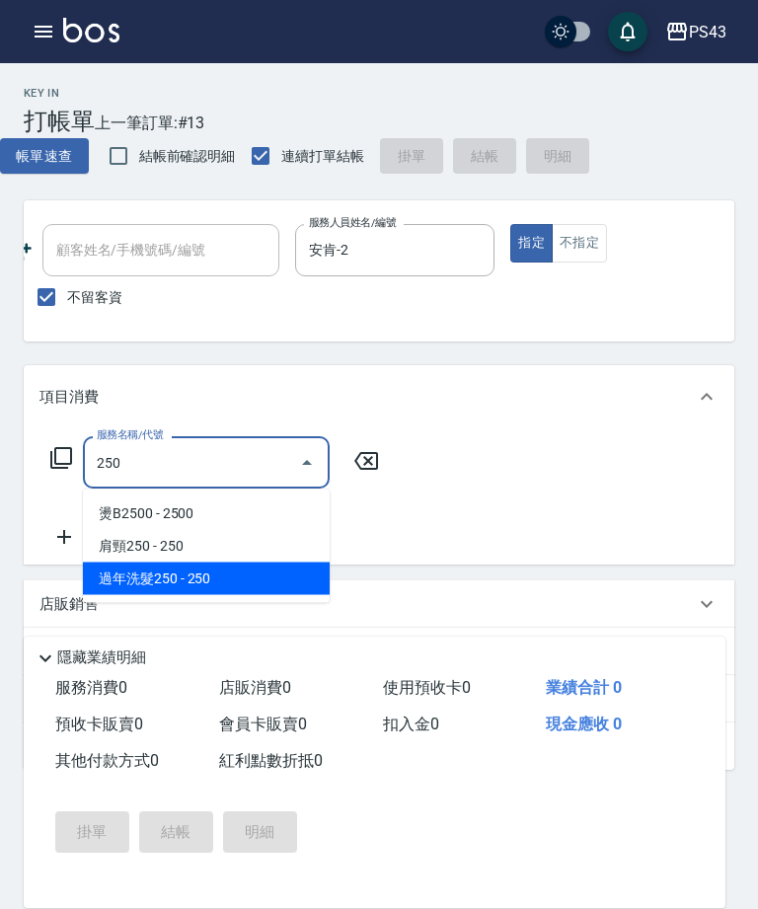
click at [210, 593] on span "過年洗髮250 - 250" at bounding box center [206, 579] width 247 height 33
type input "過年洗髮250(1250)"
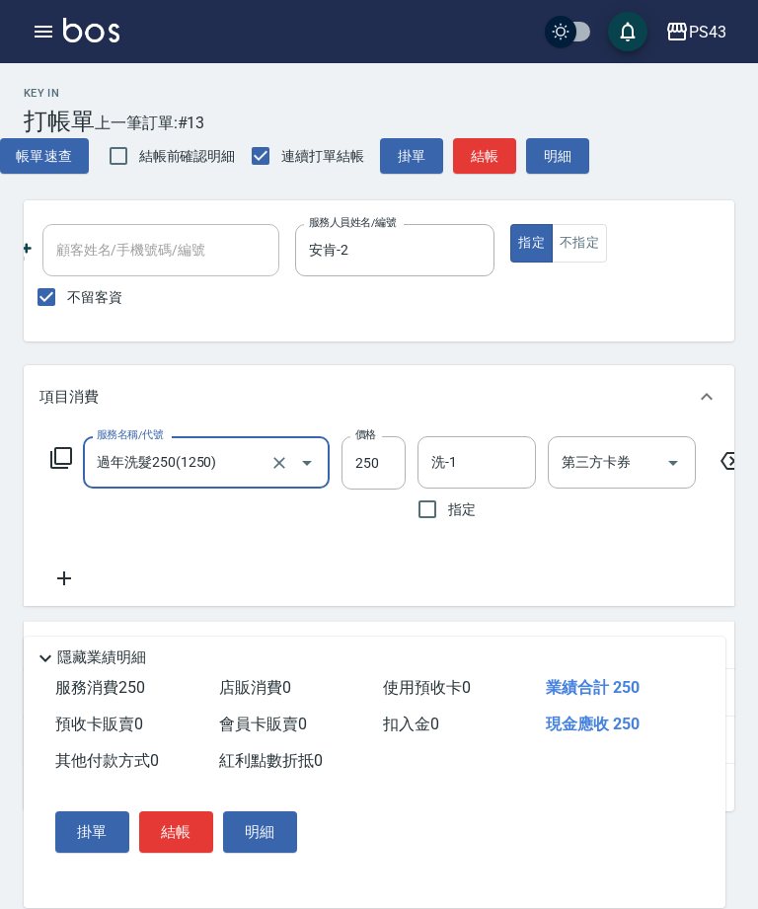
click at [367, 468] on input "250" at bounding box center [374, 462] width 64 height 53
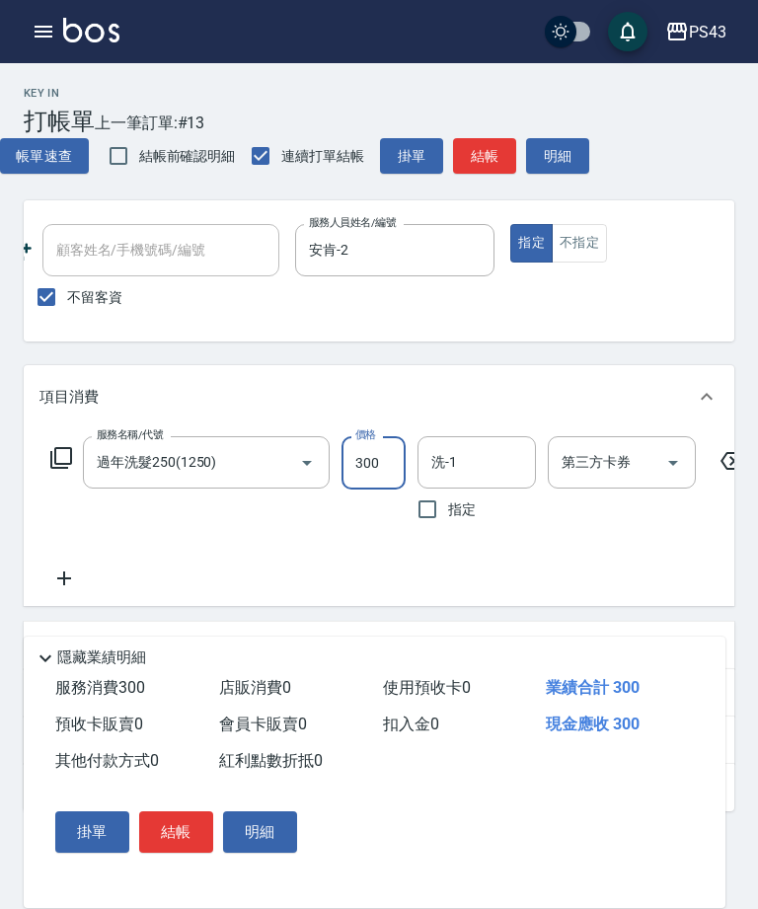
type input "300"
click at [476, 154] on button "結帳" at bounding box center [484, 156] width 63 height 37
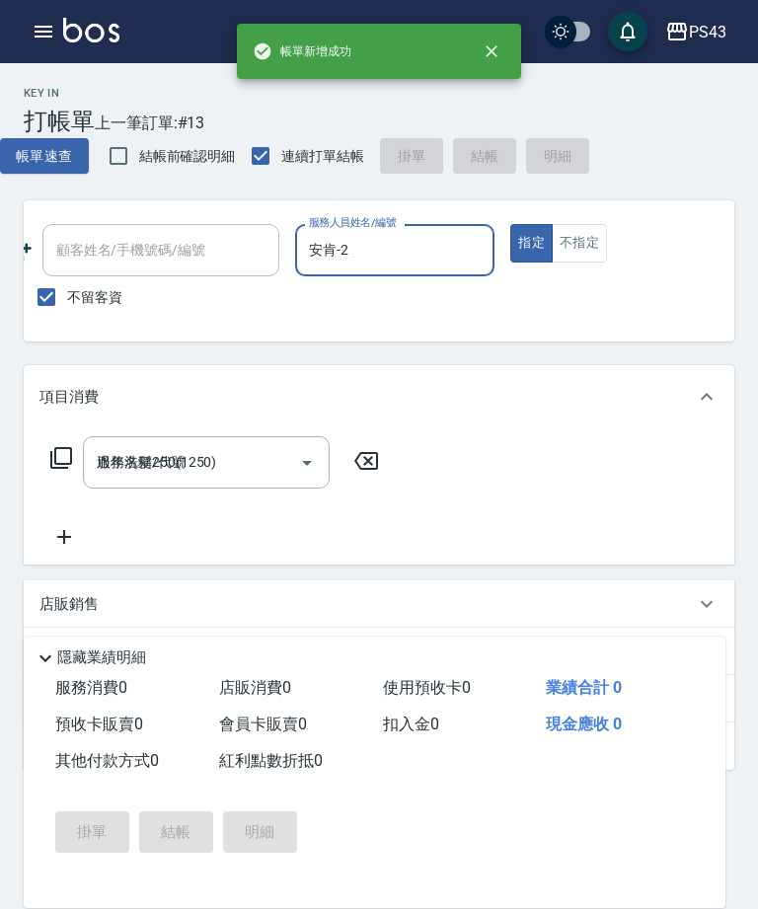
type input "2025/10/09 20:25"
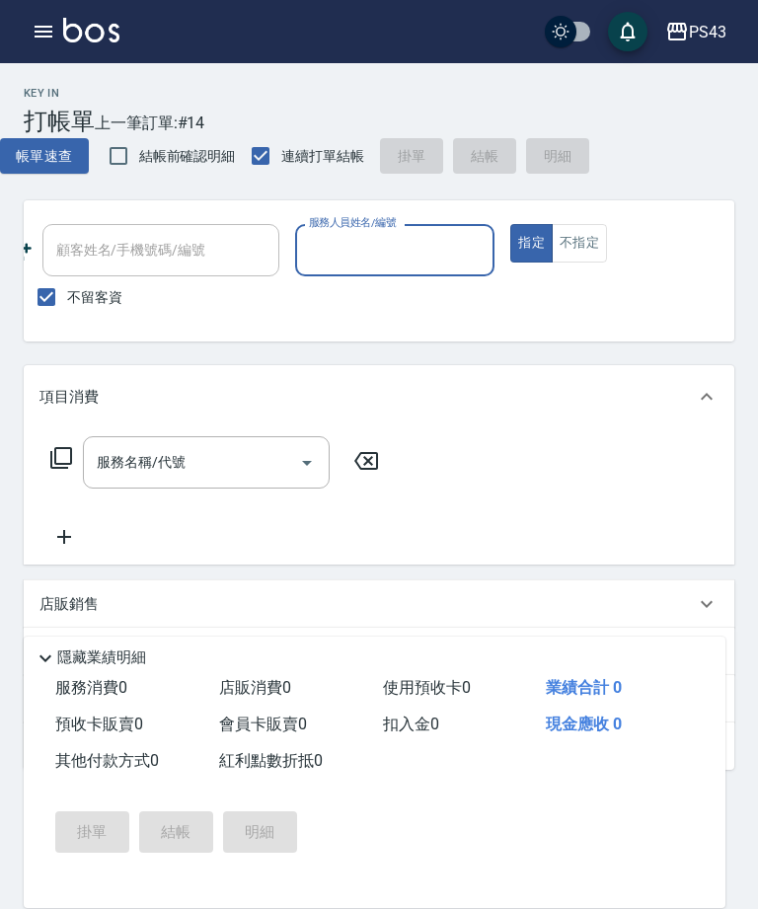
click at [398, 250] on input "服務人員姓名/編號" at bounding box center [395, 250] width 183 height 35
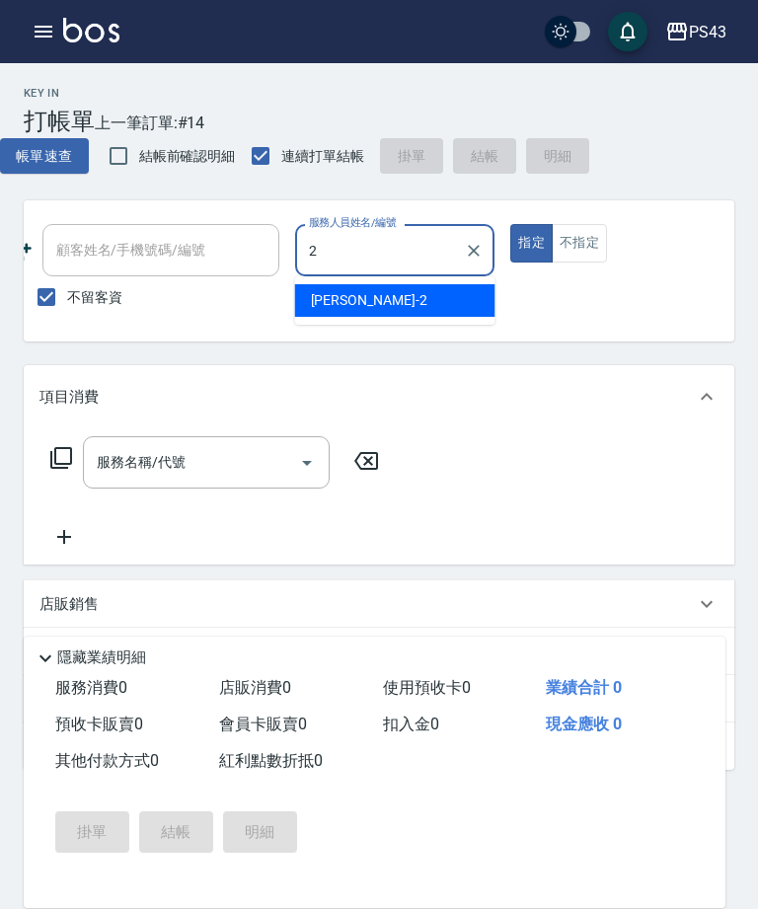
type input "安肯-2"
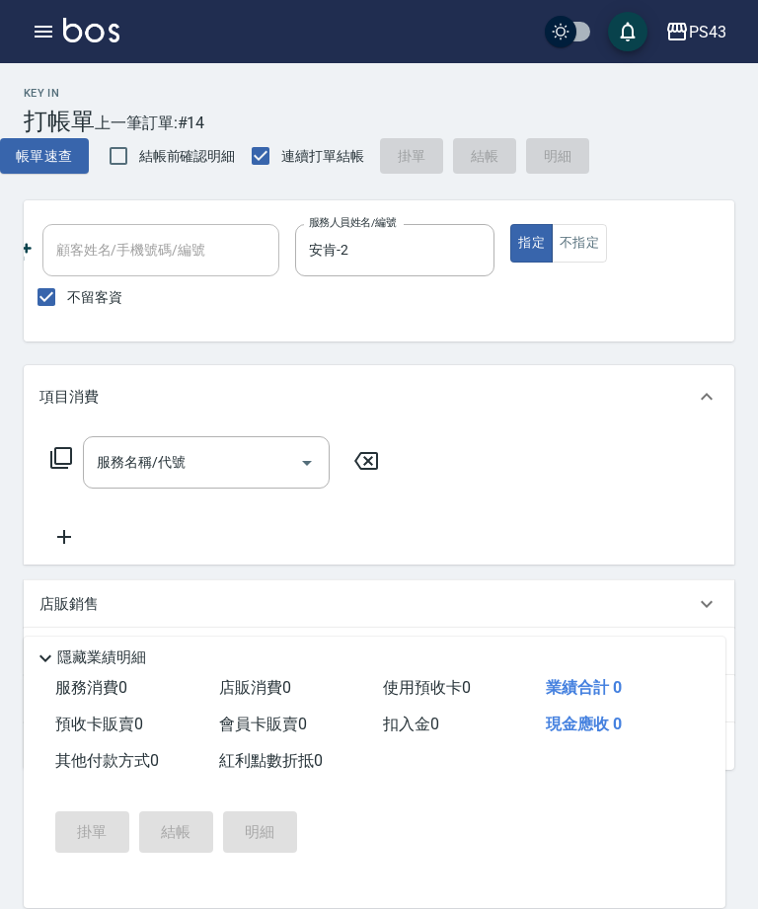
click at [189, 460] on input "服務名稱/代號" at bounding box center [191, 462] width 199 height 35
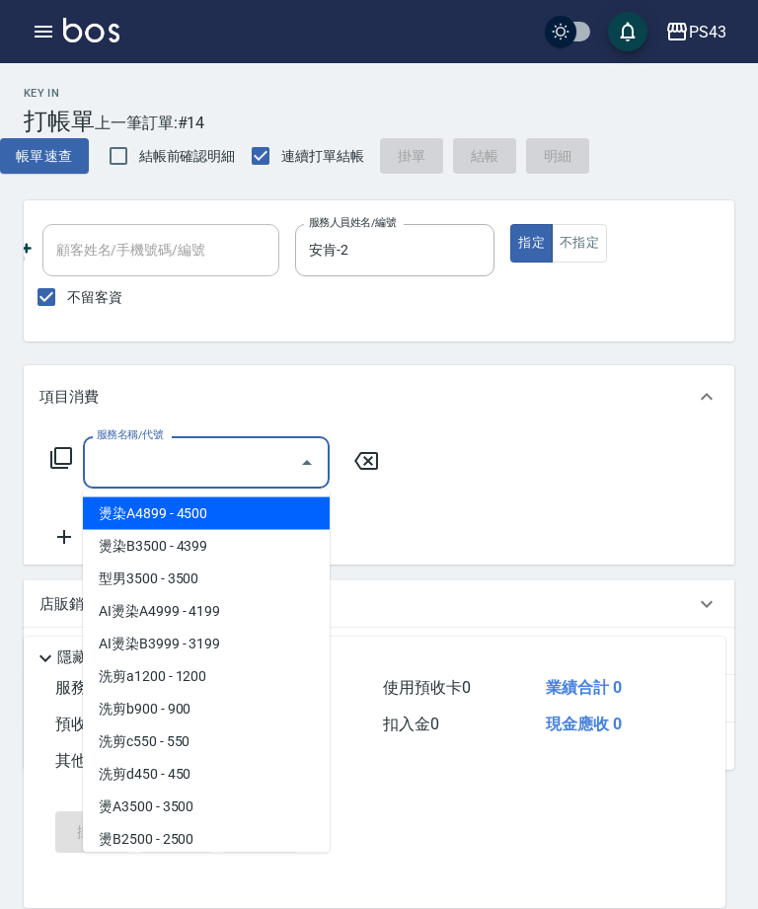
click at [60, 468] on icon at bounding box center [61, 458] width 22 height 22
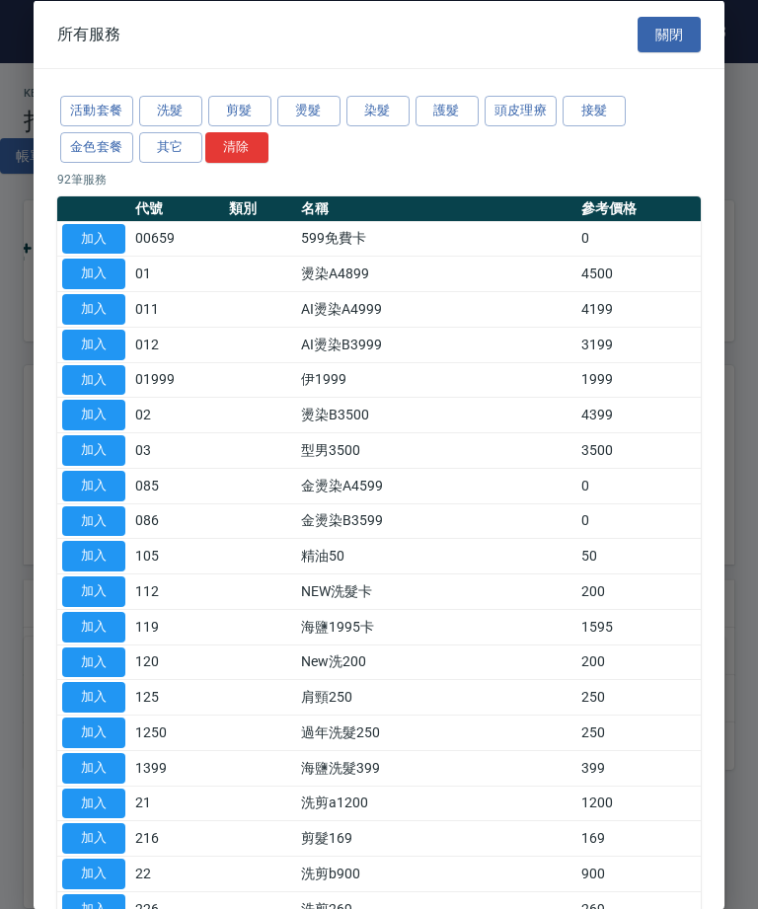
click at [313, 101] on button "燙髮" at bounding box center [308, 111] width 63 height 31
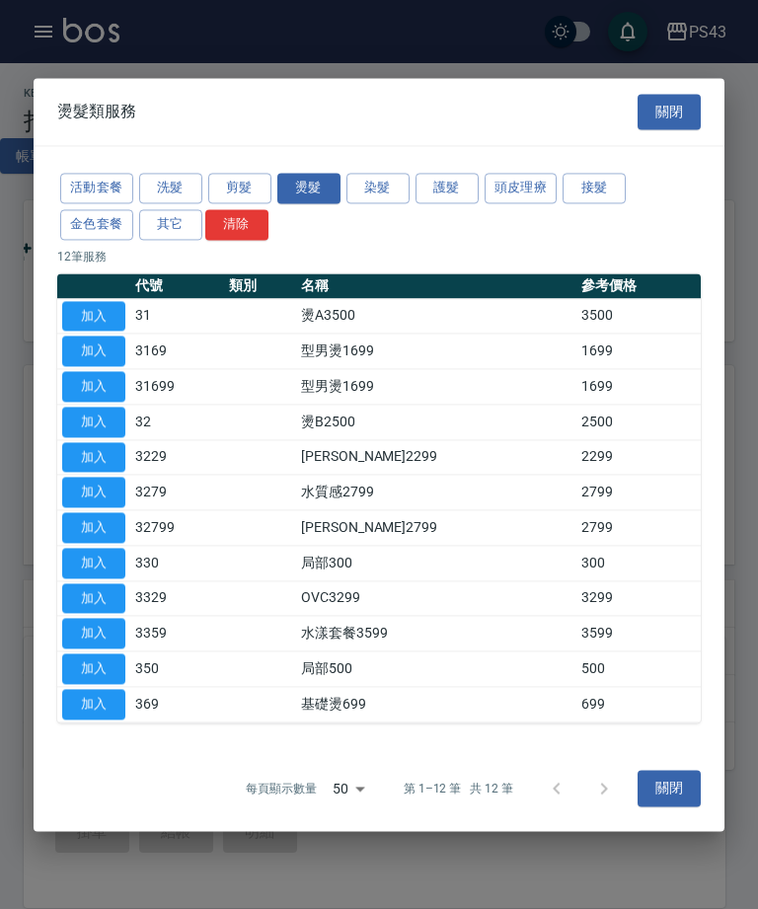
click at [102, 430] on button "加入" at bounding box center [93, 422] width 63 height 31
type input "燙B2500(32)"
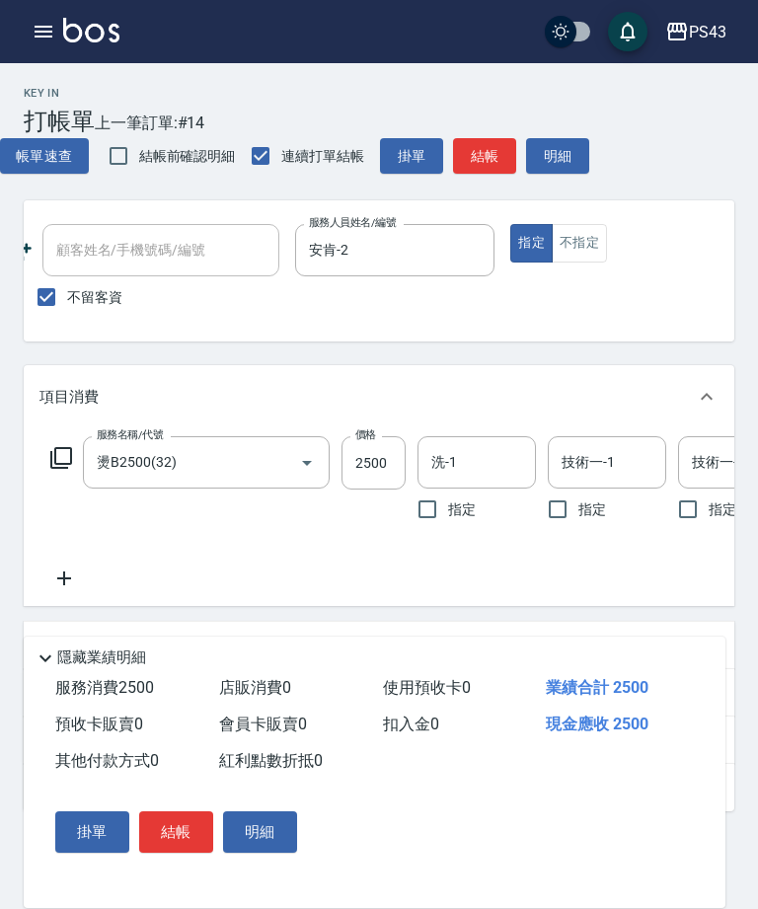
click at [373, 464] on input "2500" at bounding box center [374, 462] width 64 height 53
click at [491, 169] on button "結帳" at bounding box center [484, 156] width 63 height 37
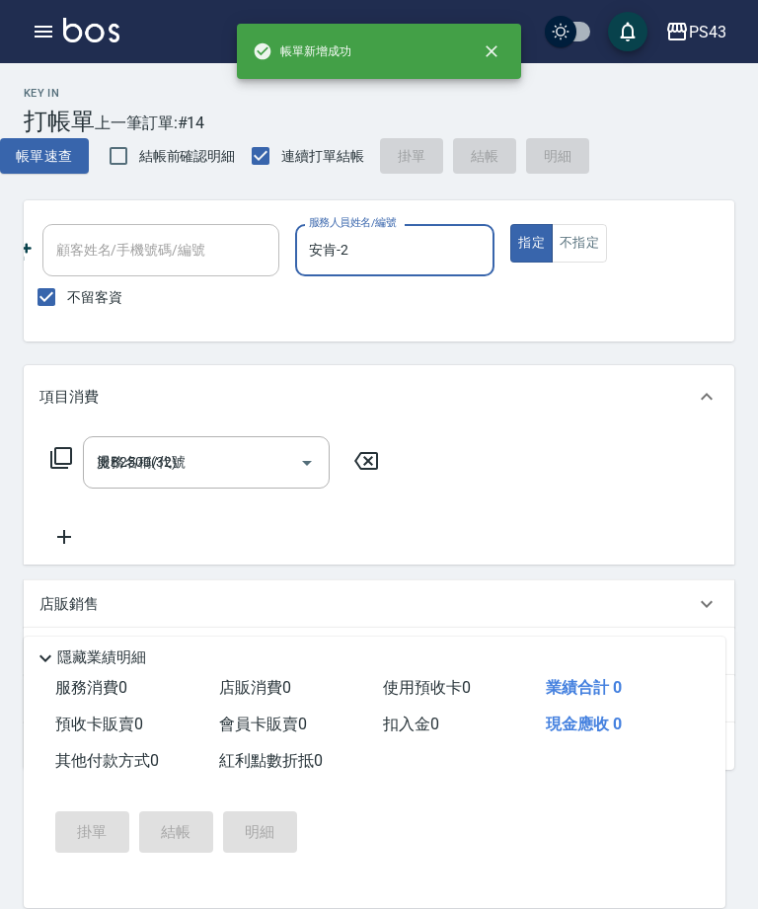
type input "2025/10/09 20:26"
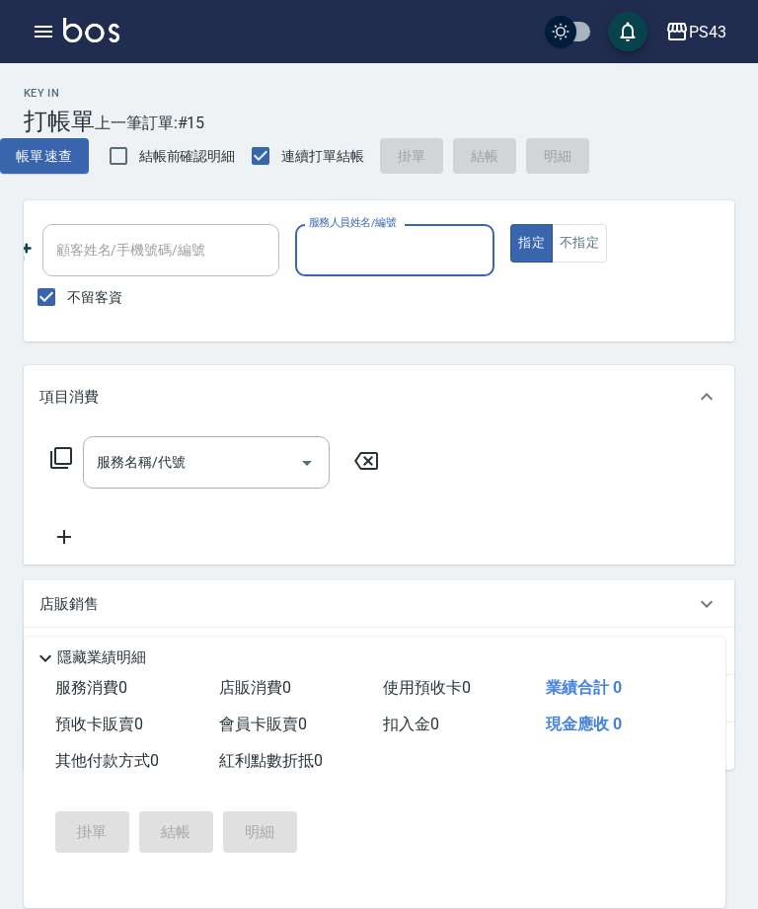
click at [39, 39] on icon "button" at bounding box center [44, 32] width 24 height 24
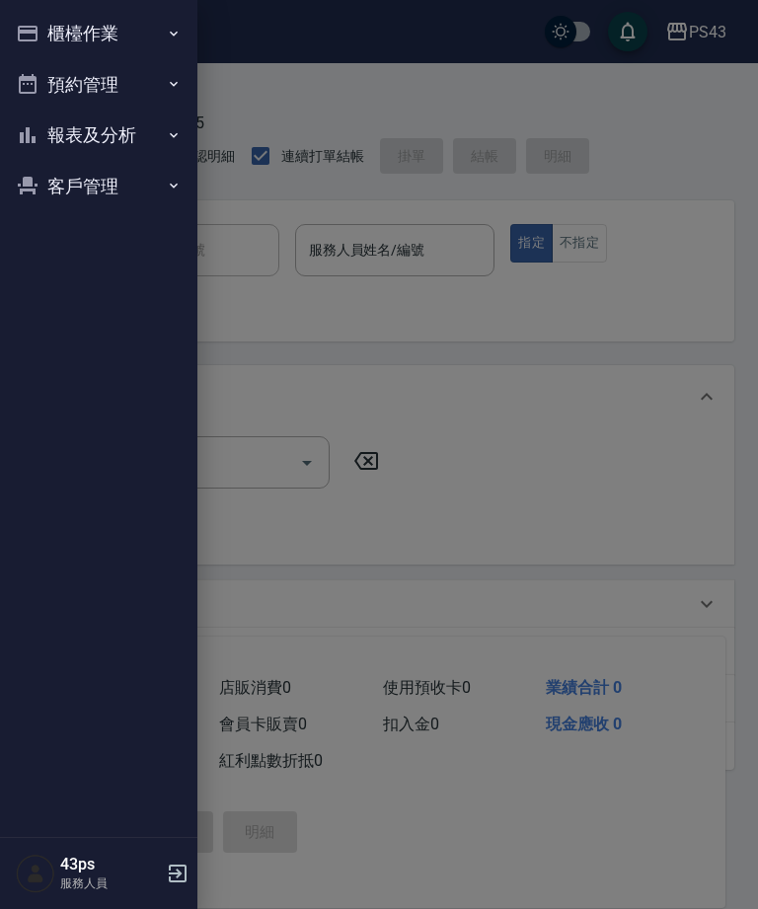
click at [40, 143] on button "報表及分析" at bounding box center [99, 135] width 182 height 51
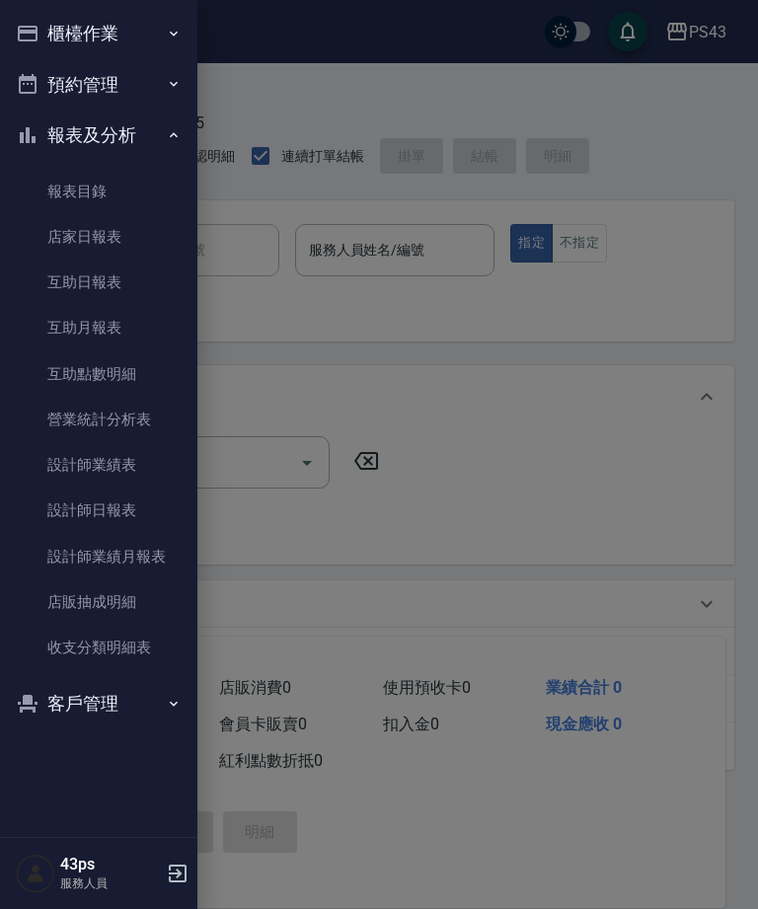
click at [86, 471] on link "設計師業績表" at bounding box center [99, 464] width 182 height 45
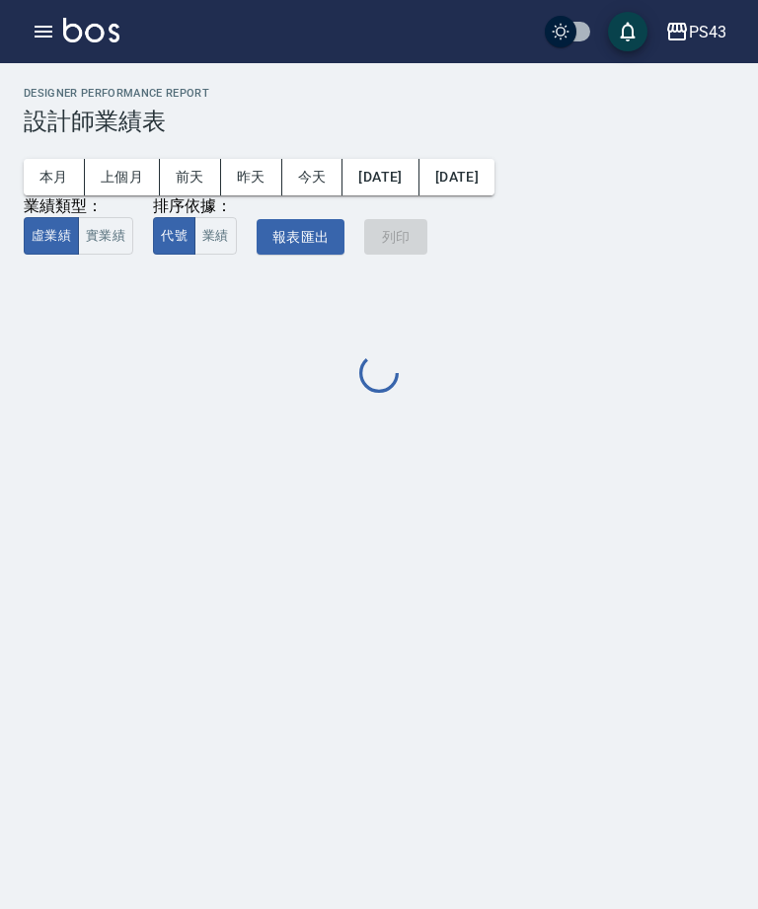
click at [76, 520] on div "PS43 2025-10 設計師業績表 列印時間： 2025-10-09-20:35 Designer Performance Report 設計師業績表 本…" at bounding box center [379, 454] width 758 height 909
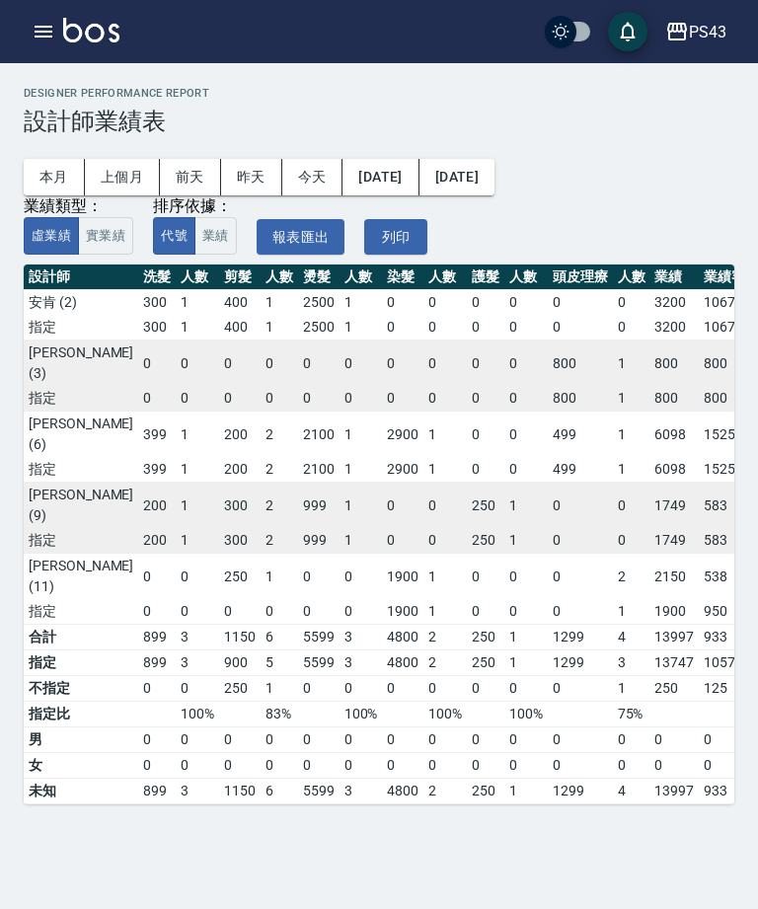
click at [38, 43] on button "button" at bounding box center [43, 31] width 39 height 39
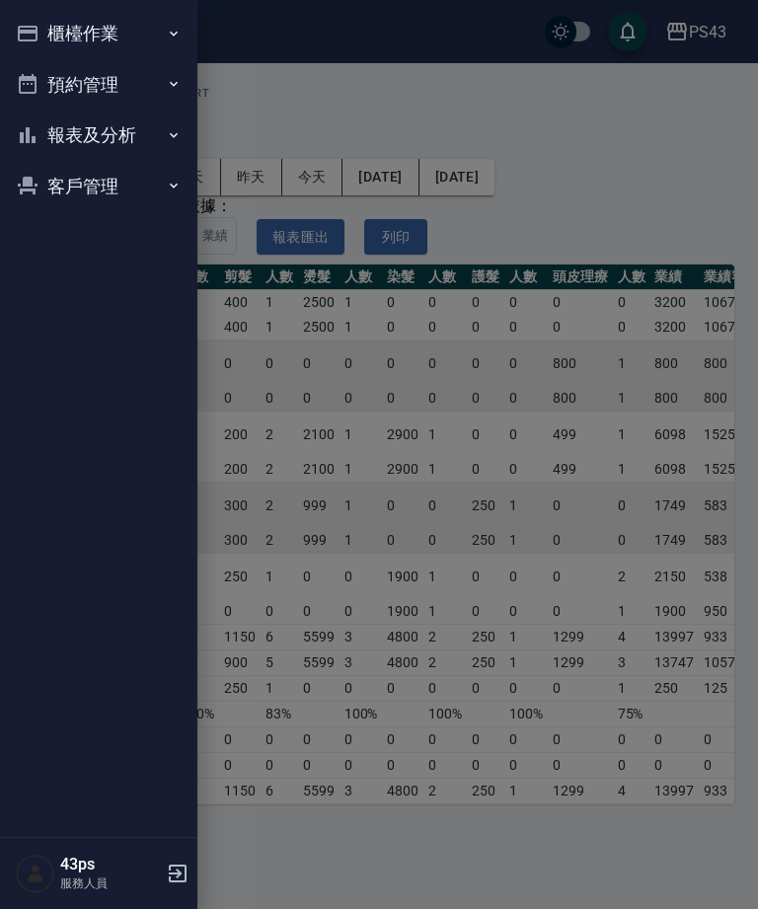
click at [88, 142] on button "報表及分析" at bounding box center [99, 135] width 182 height 51
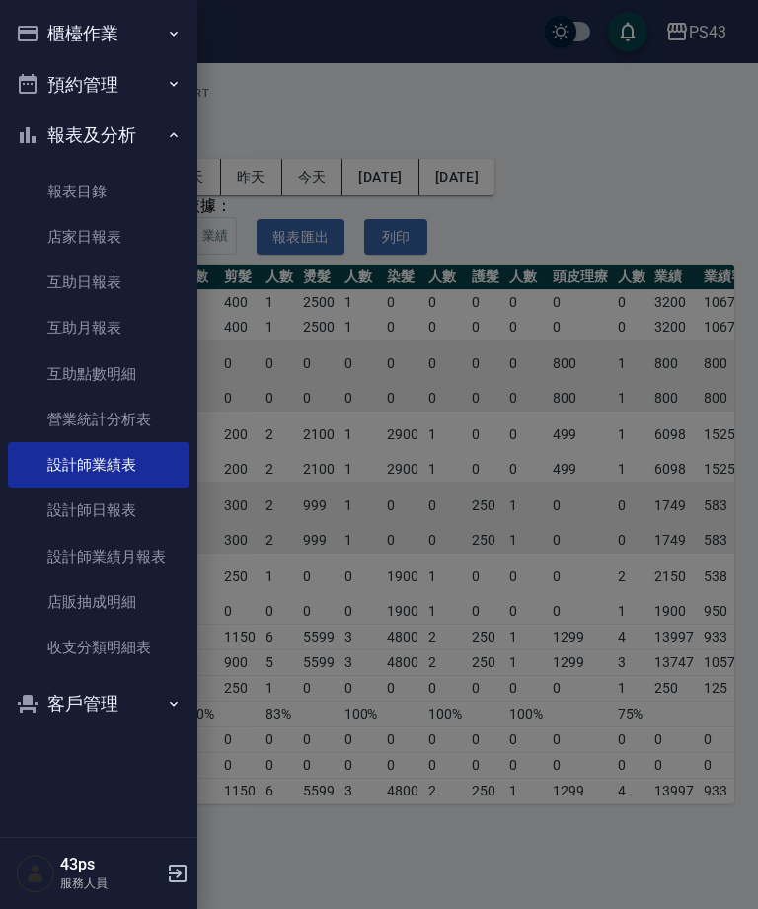
click at [76, 516] on link "設計師日報表" at bounding box center [99, 510] width 182 height 45
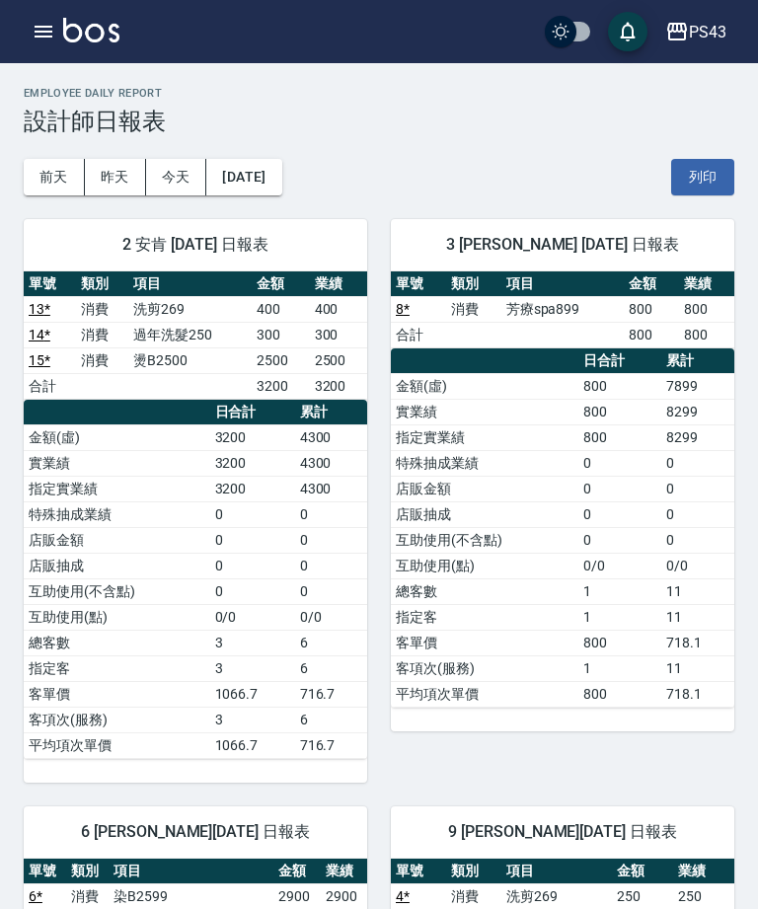
click at [24, 38] on button "button" at bounding box center [43, 31] width 39 height 39
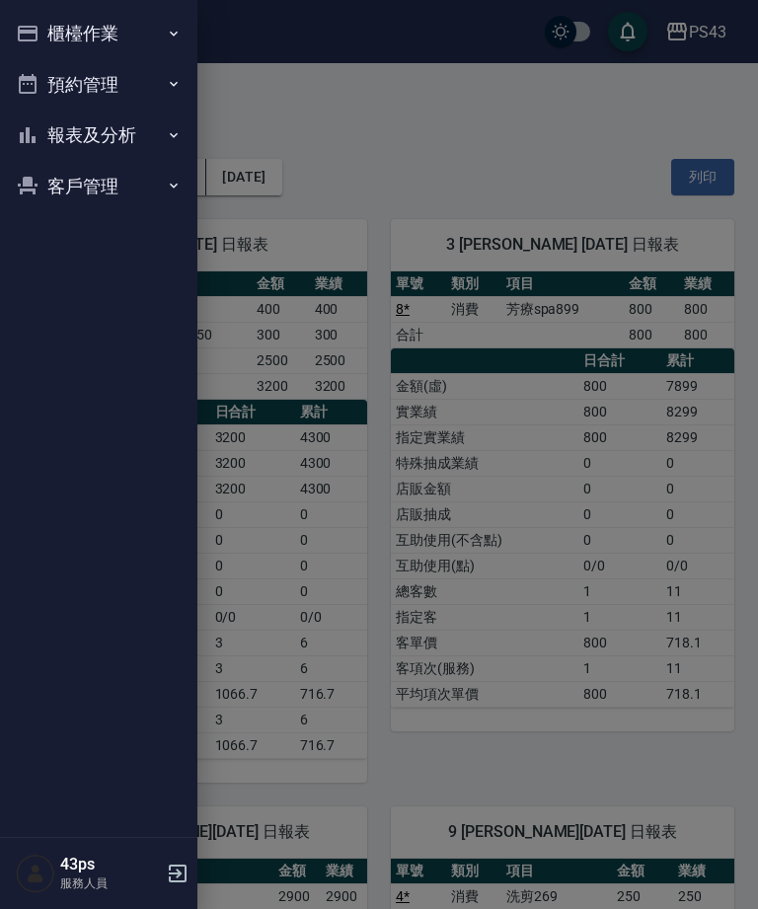
click at [162, 42] on button "櫃檯作業" at bounding box center [99, 33] width 182 height 51
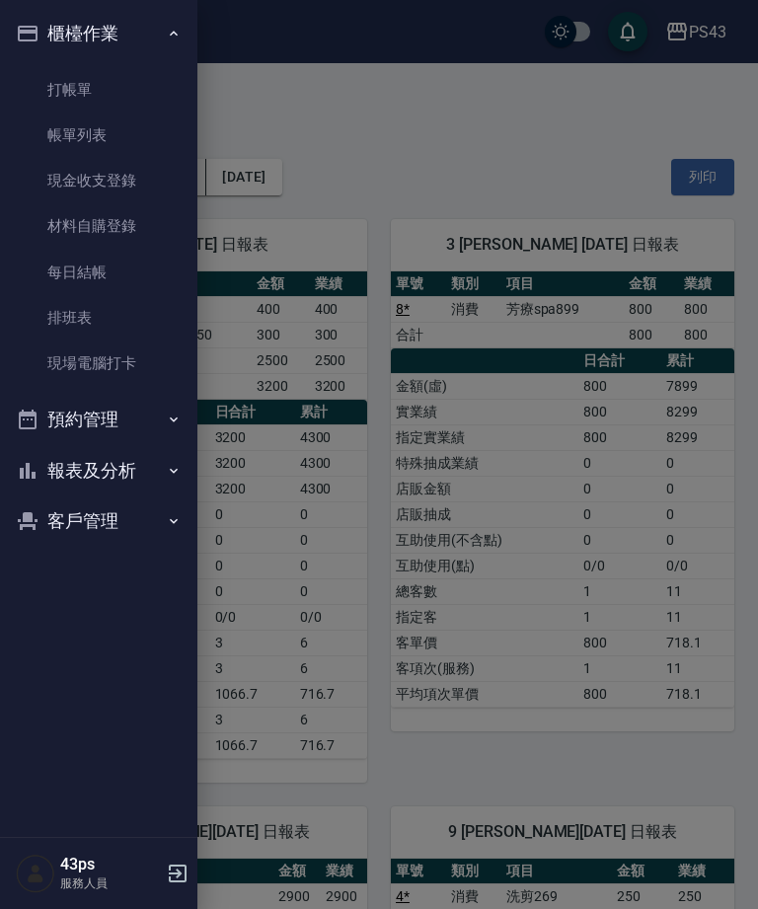
click at [137, 144] on link "帳單列表" at bounding box center [99, 135] width 182 height 45
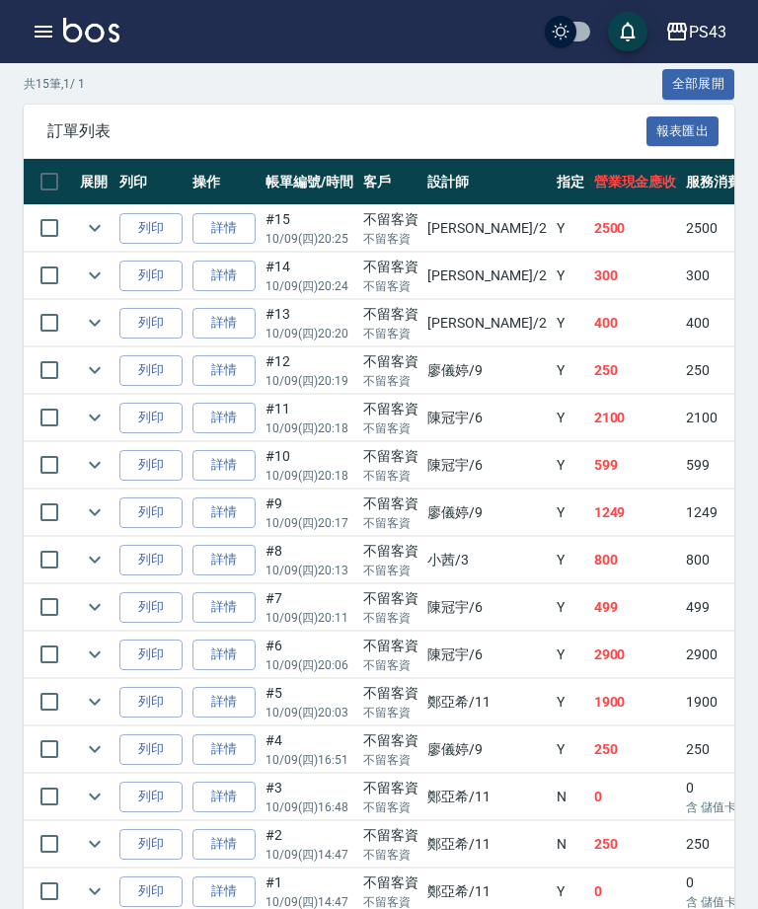
scroll to position [558, 0]
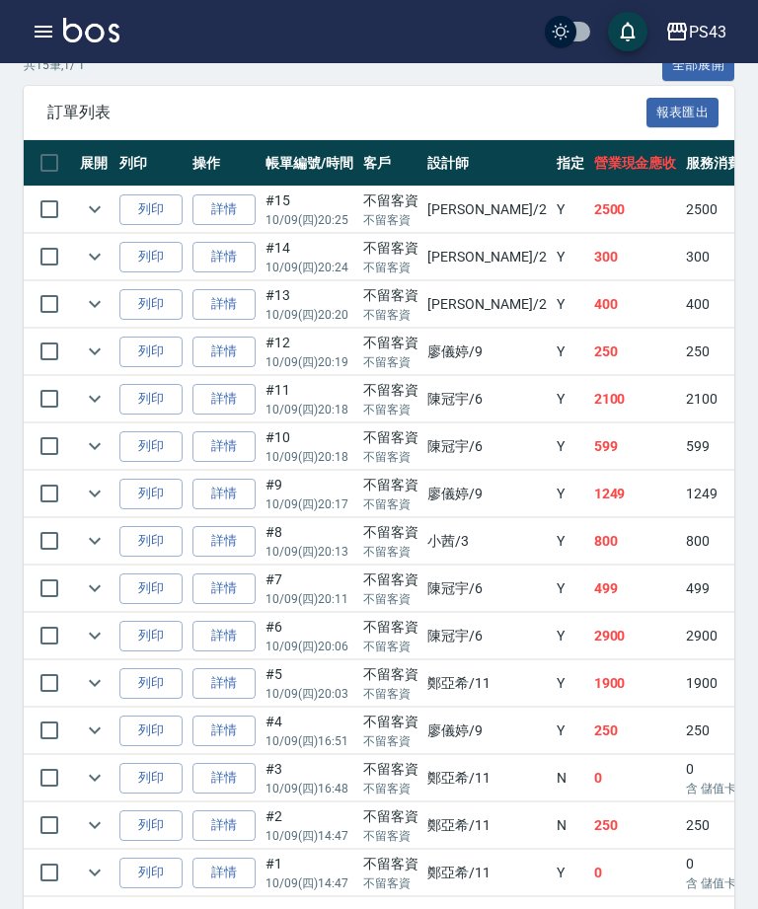
click at [208, 639] on link "詳情" at bounding box center [224, 636] width 63 height 31
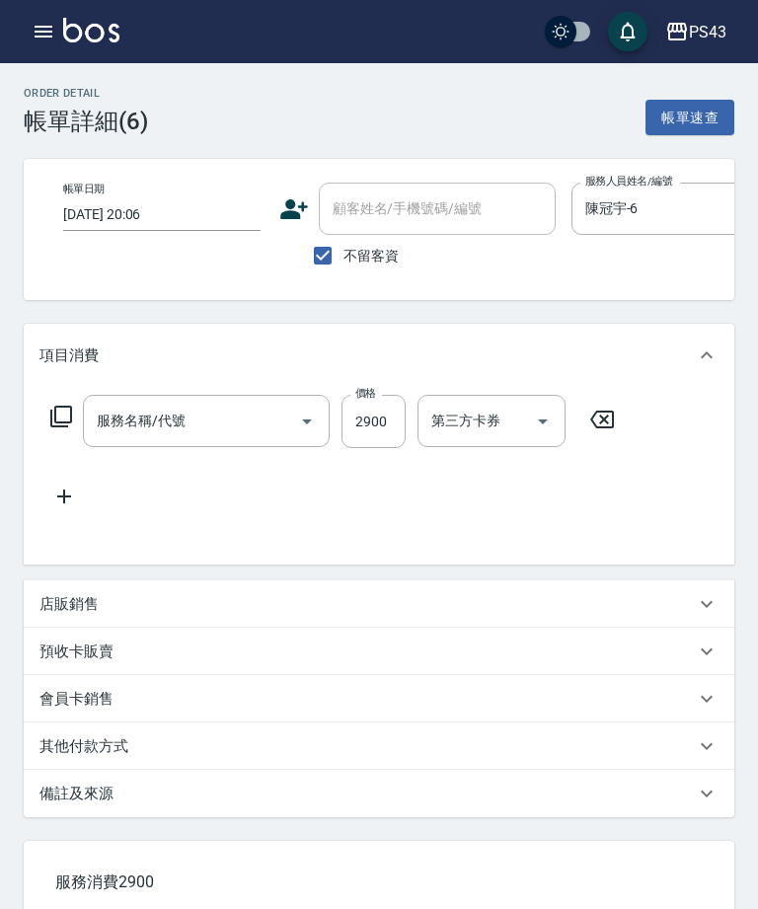
type input "2025/10/09 20:06"
checkbox input "true"
type input "陳冠宇-6"
type input "染B2599(42)"
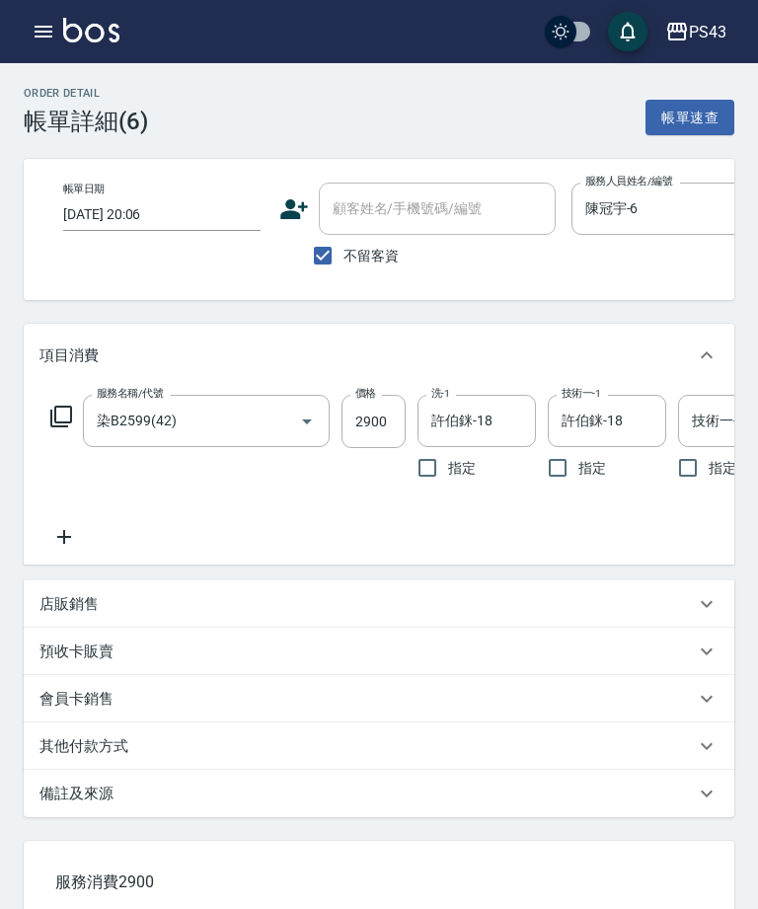
click at [24, 35] on button "button" at bounding box center [43, 31] width 39 height 39
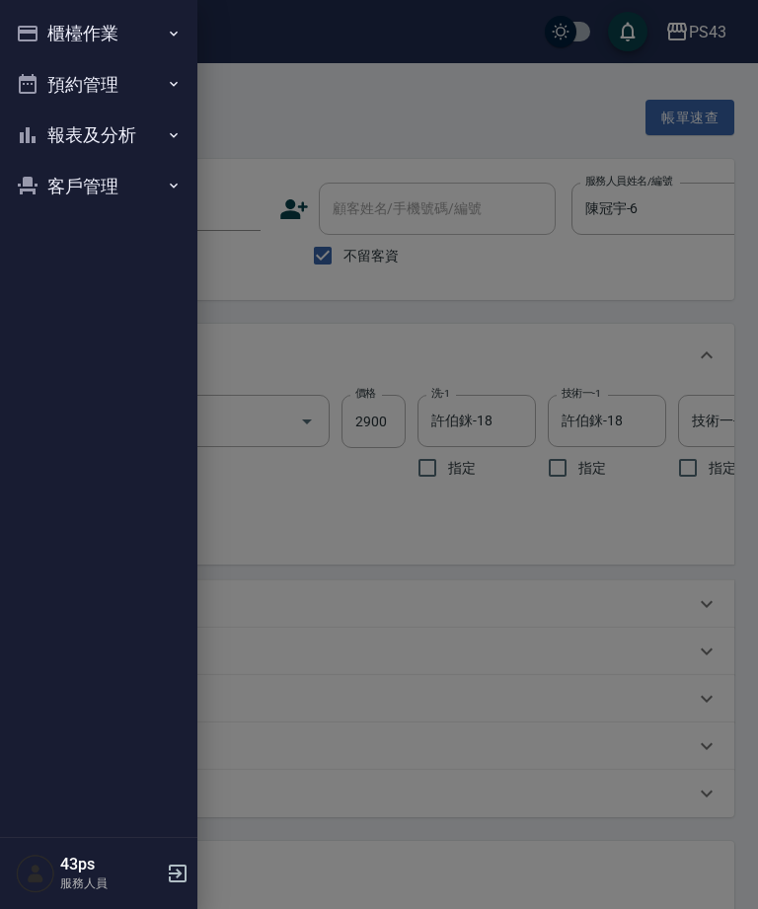
click at [110, 32] on button "櫃檯作業" at bounding box center [99, 33] width 182 height 51
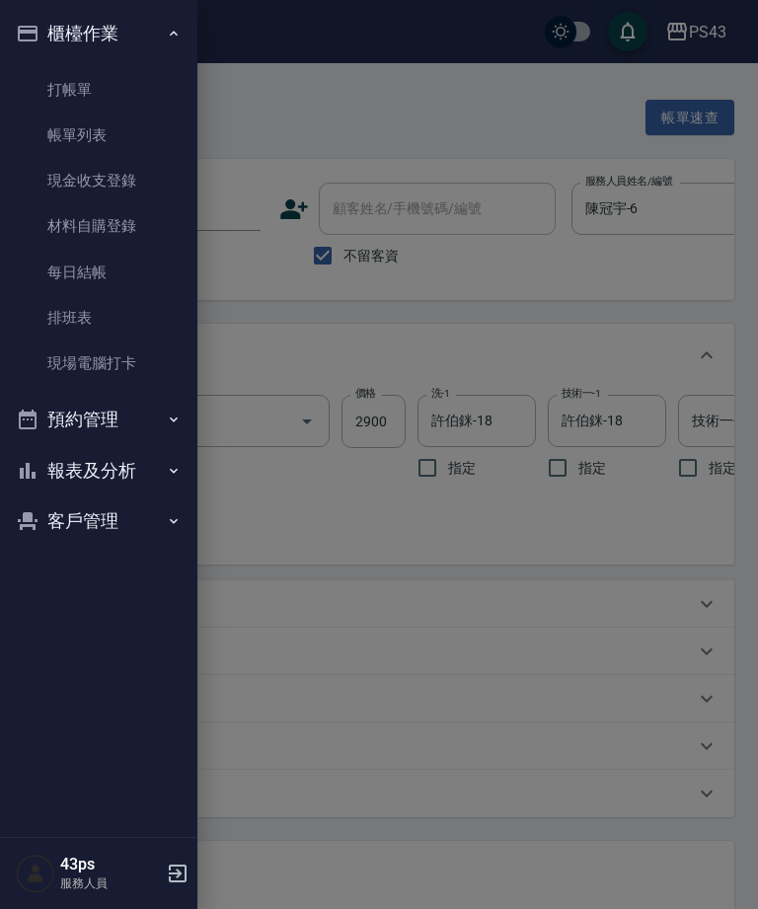
click at [122, 138] on link "帳單列表" at bounding box center [99, 135] width 182 height 45
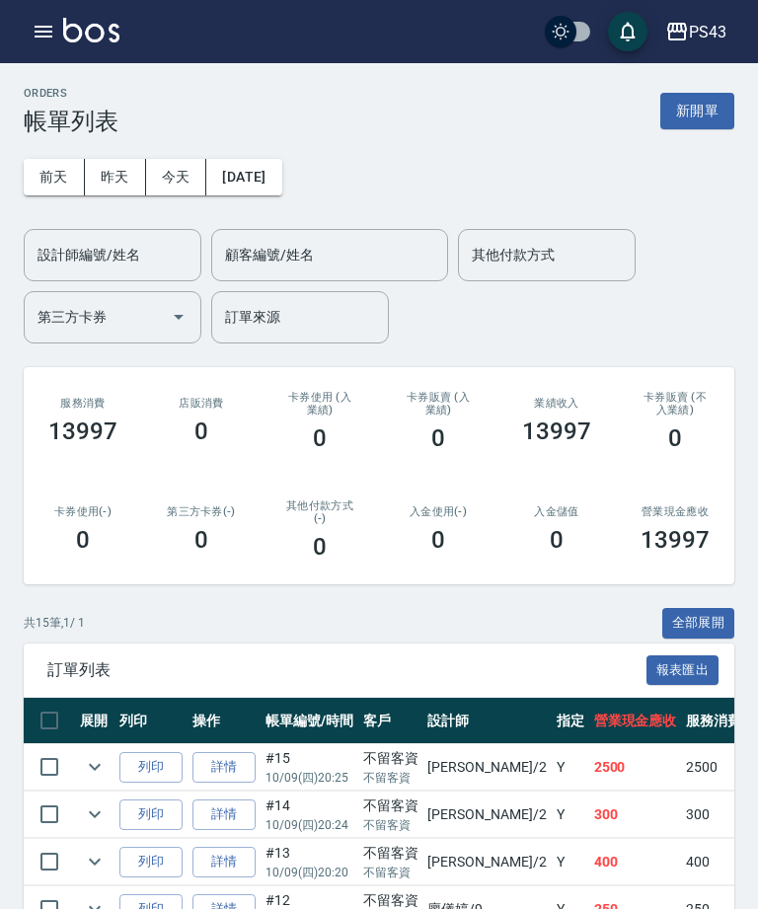
click at [60, 35] on button "button" at bounding box center [43, 31] width 39 height 39
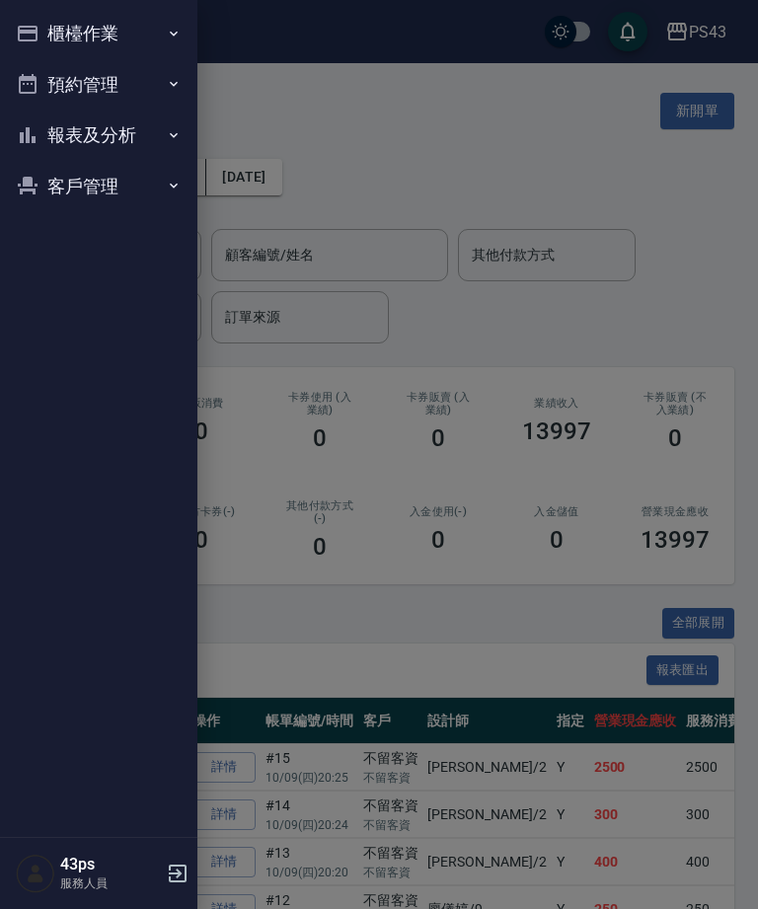
click at [132, 35] on button "櫃檯作業" at bounding box center [99, 33] width 182 height 51
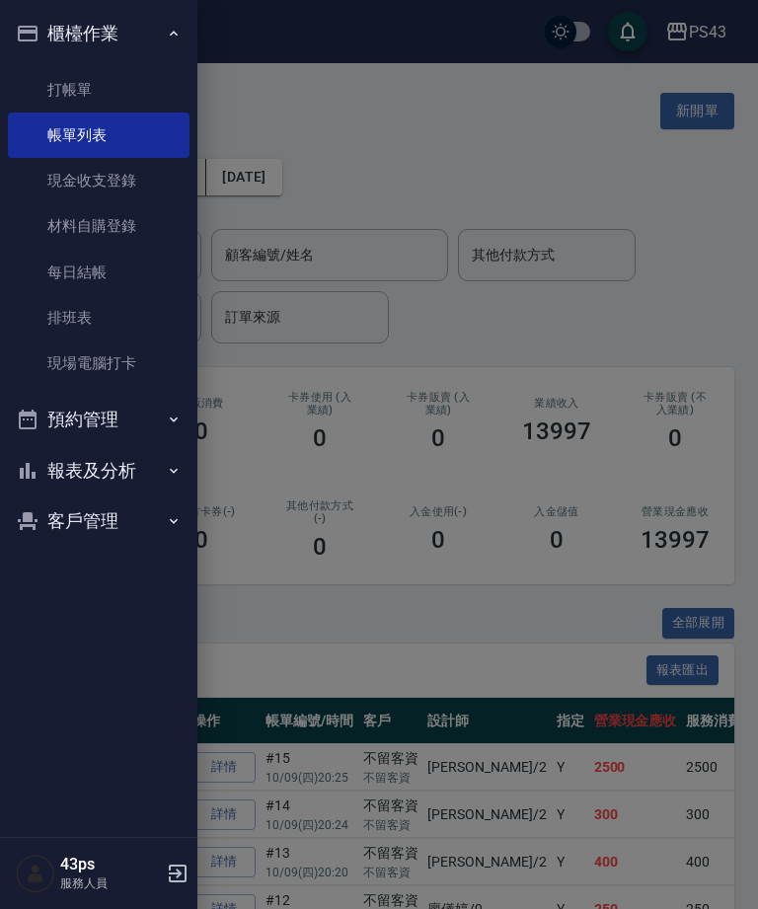
click at [140, 91] on link "打帳單" at bounding box center [99, 89] width 182 height 45
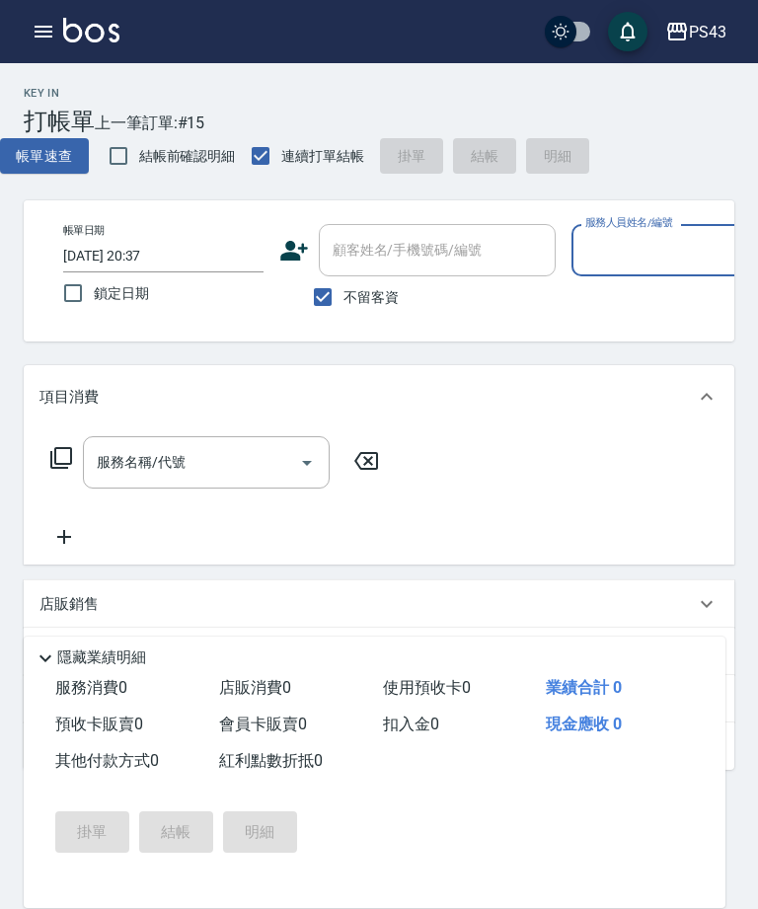
click at [653, 263] on input "服務人員姓名/編號" at bounding box center [672, 250] width 183 height 35
click at [671, 311] on div "廖儀婷 -9" at bounding box center [658, 300] width 200 height 33
type input "廖儀婷-9"
click at [213, 466] on input "服務名稱/代號" at bounding box center [191, 462] width 199 height 35
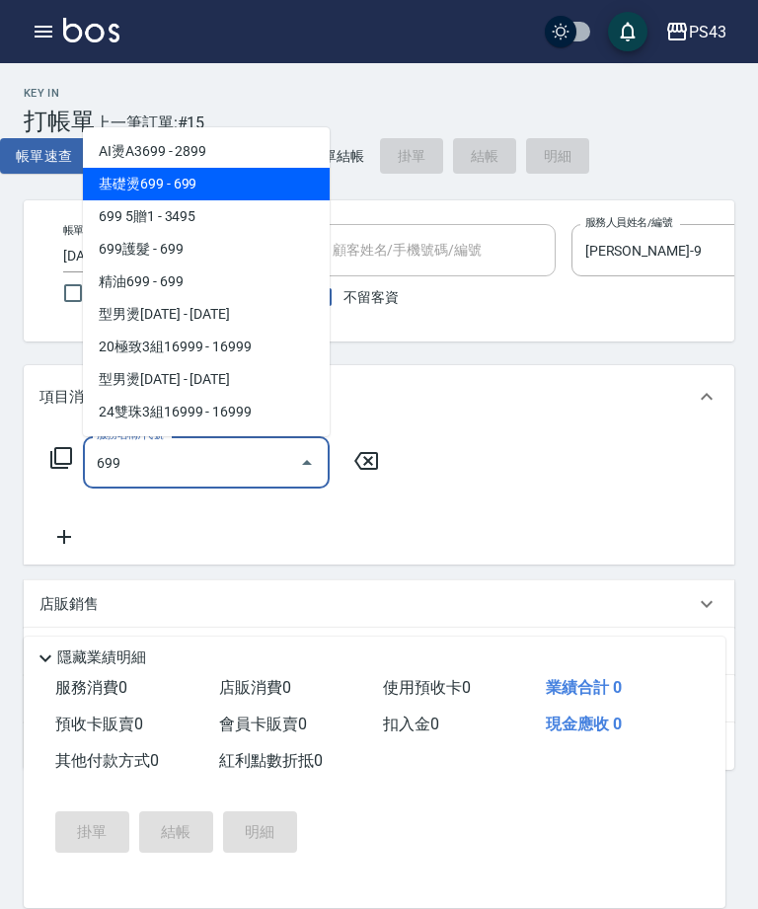
click at [245, 183] on span "基礎燙699 - 699" at bounding box center [206, 184] width 247 height 33
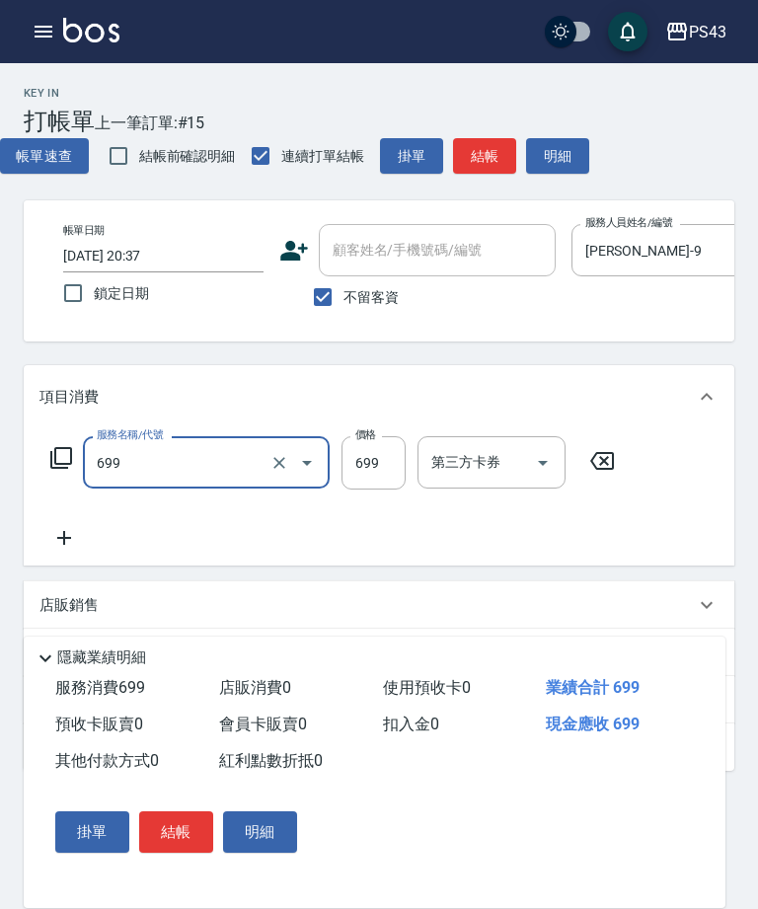
type input "基礎燙699(369)"
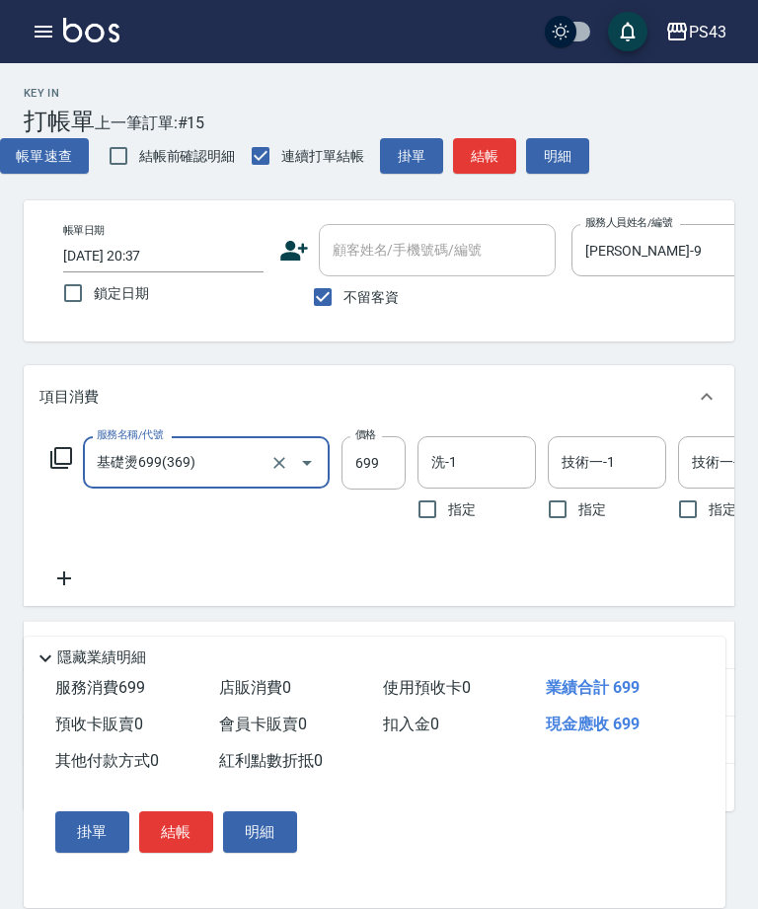
click at [369, 466] on input "699" at bounding box center [374, 462] width 64 height 53
click at [756, 450] on div "Key In 打帳單 上一筆訂單:#15 帳單速查 結帳前確認明細 連續打單結帳 掛單 結帳 明細 帳單日期 2025/10/09 20:37 鎖定日期 顧客…" at bounding box center [379, 584] width 758 height 1043
click at [379, 470] on input "999" at bounding box center [374, 462] width 64 height 53
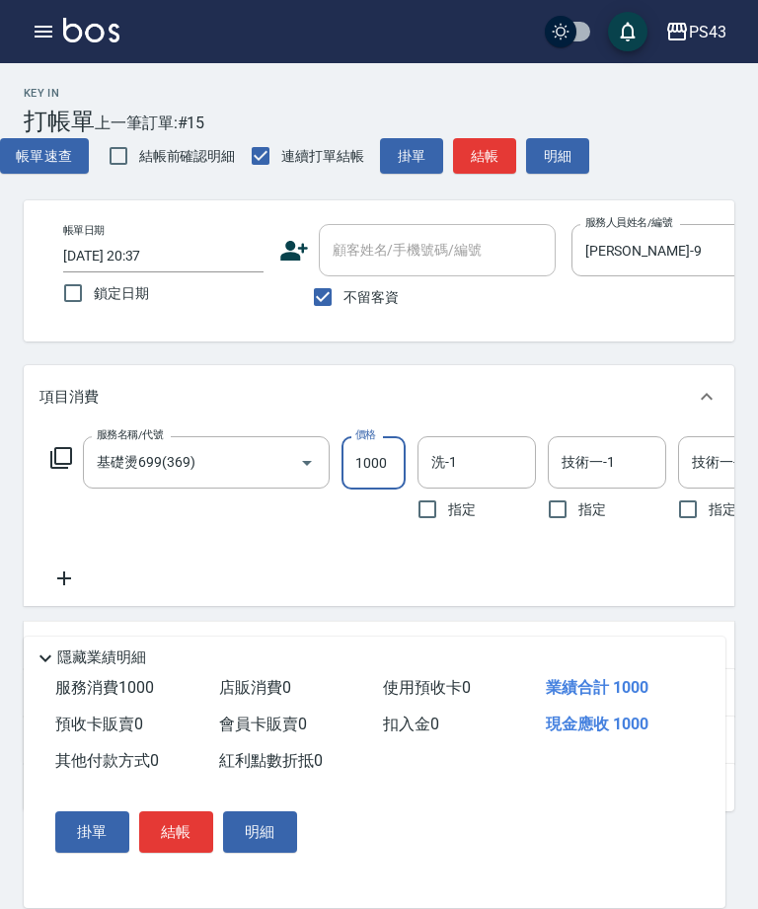
type input "1000"
click at [483, 468] on input "洗-1" at bounding box center [477, 462] width 101 height 35
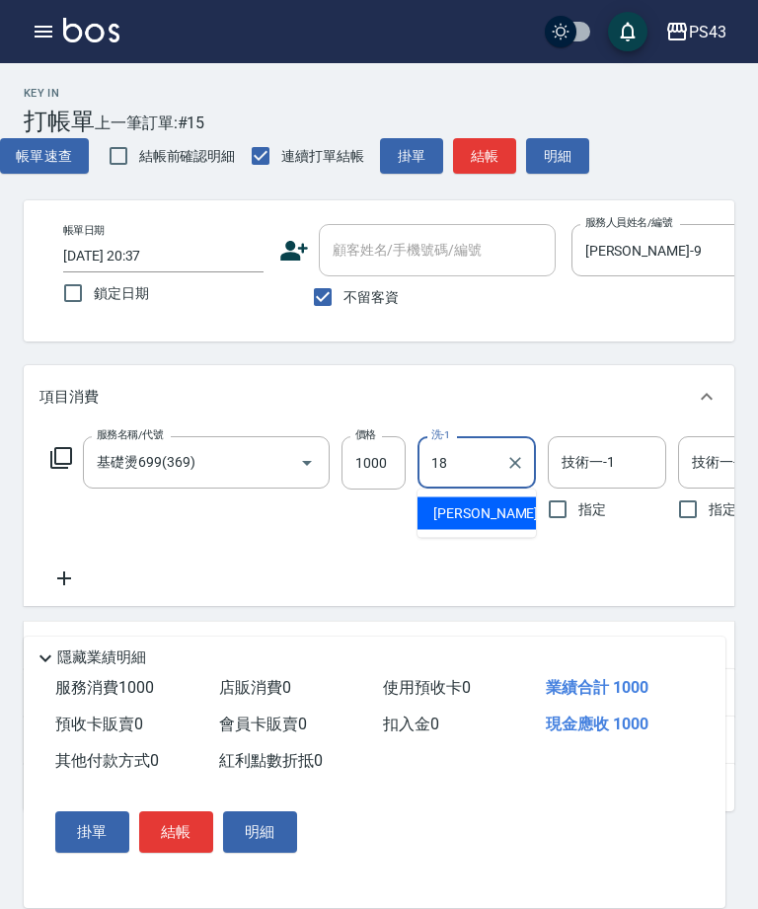
click at [480, 520] on span "許伯銤 -18" at bounding box center [495, 514] width 124 height 21
type input "許伯銤-18"
click at [595, 463] on div "技術一-1 技術一-1" at bounding box center [607, 462] width 118 height 52
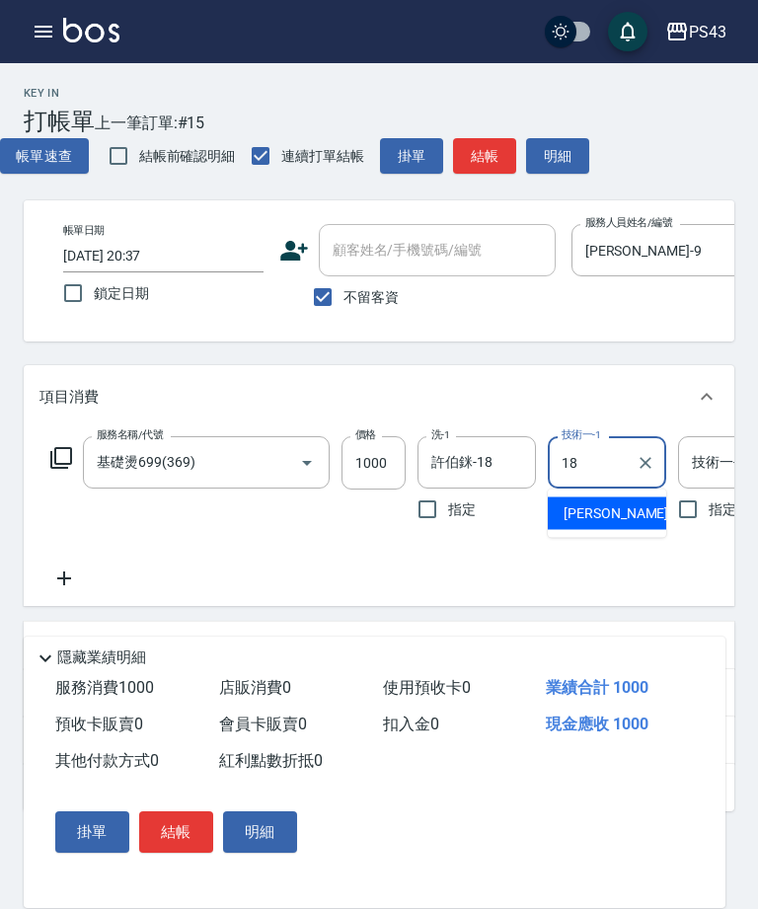
click at [630, 516] on div "許伯銤 -18" at bounding box center [607, 514] width 118 height 33
type input "許伯銤-18"
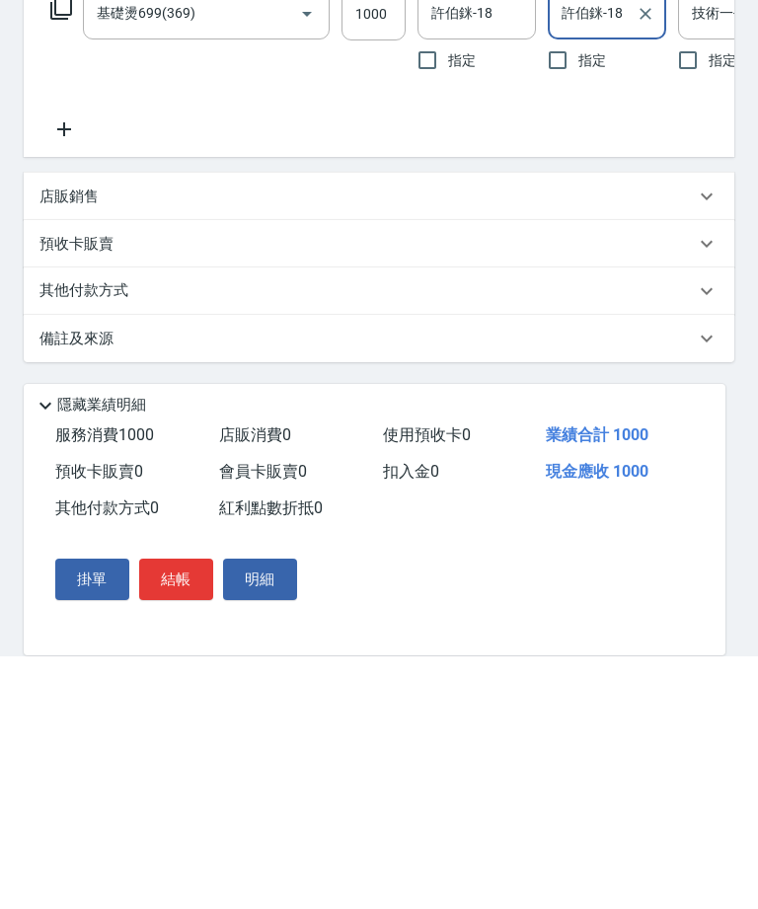
click at [169, 812] on button "結帳" at bounding box center [176, 832] width 74 height 41
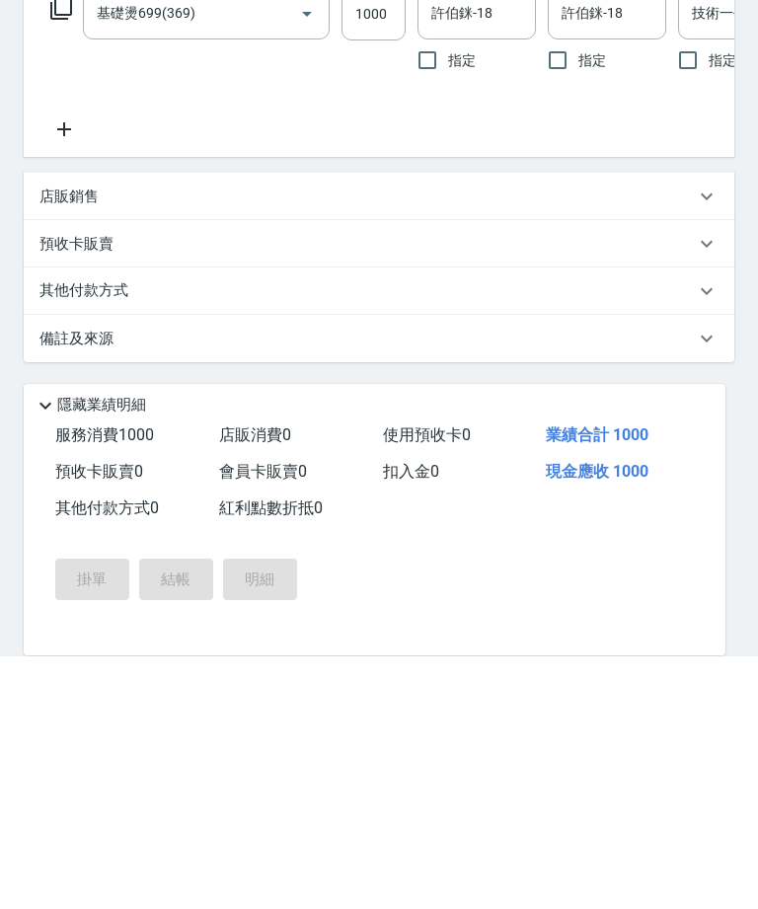
scroll to position [133, 0]
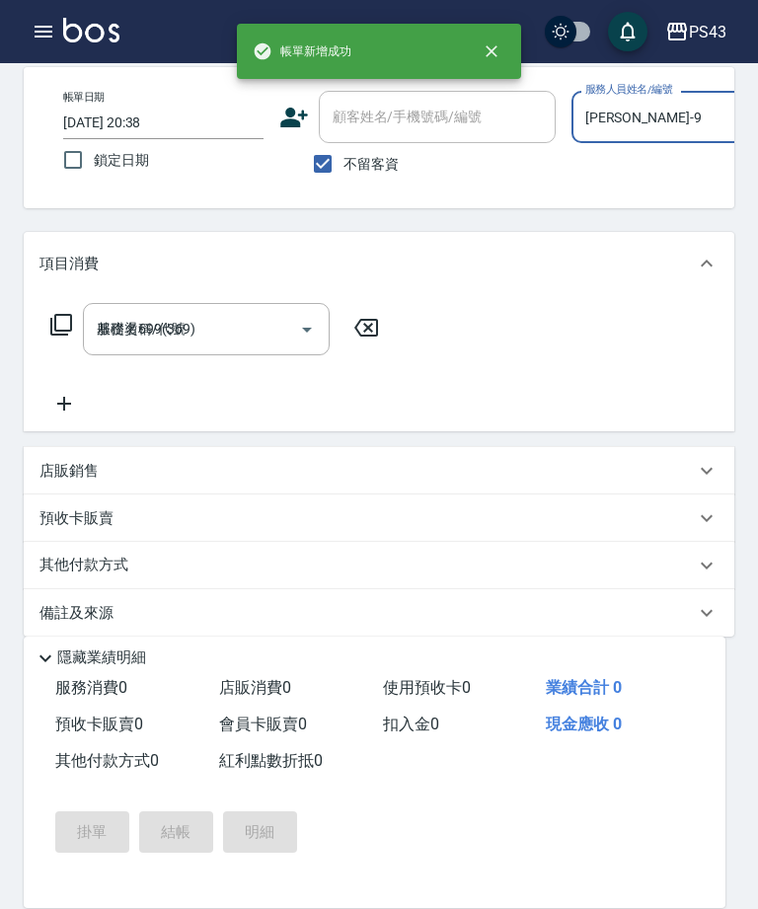
type input "2025/10/09 20:38"
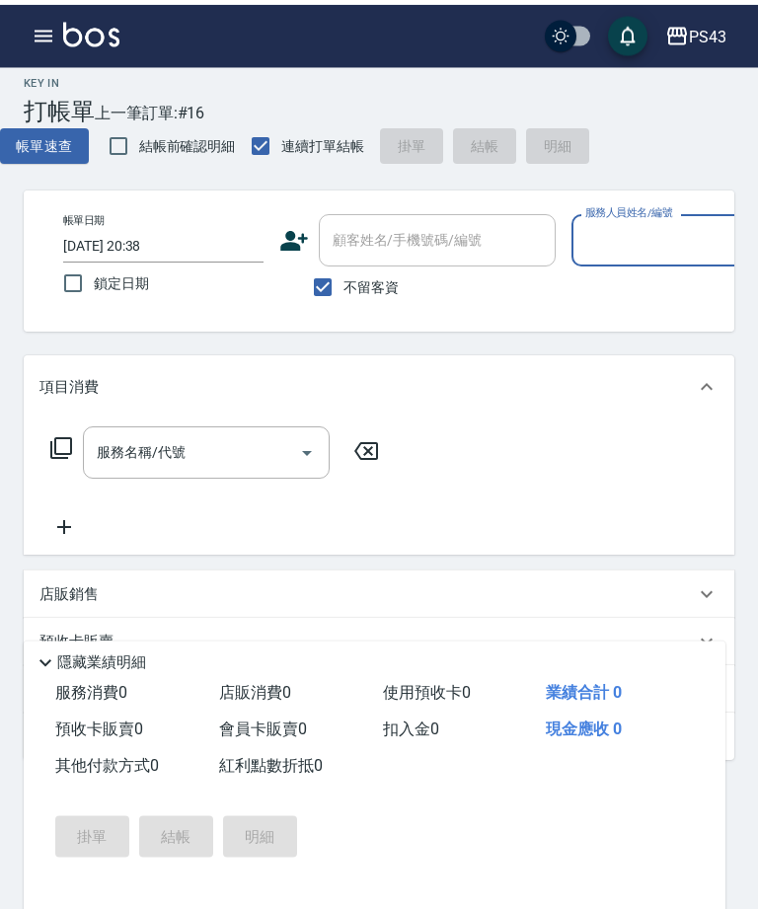
scroll to position [0, 0]
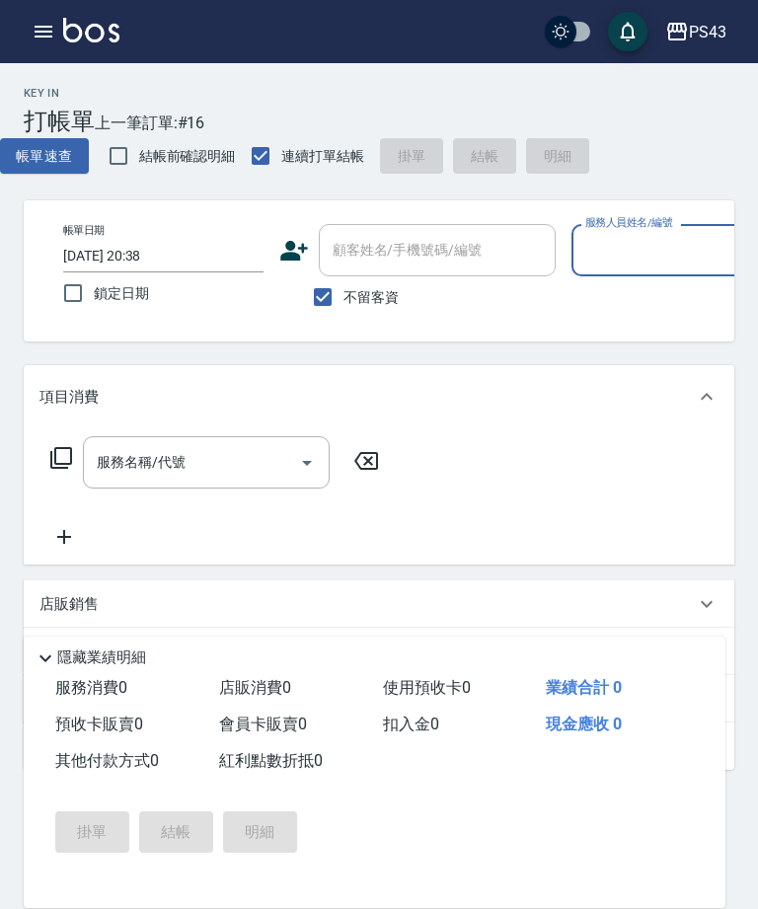
click at [629, 250] on input "服務人員姓名/編號" at bounding box center [672, 250] width 183 height 35
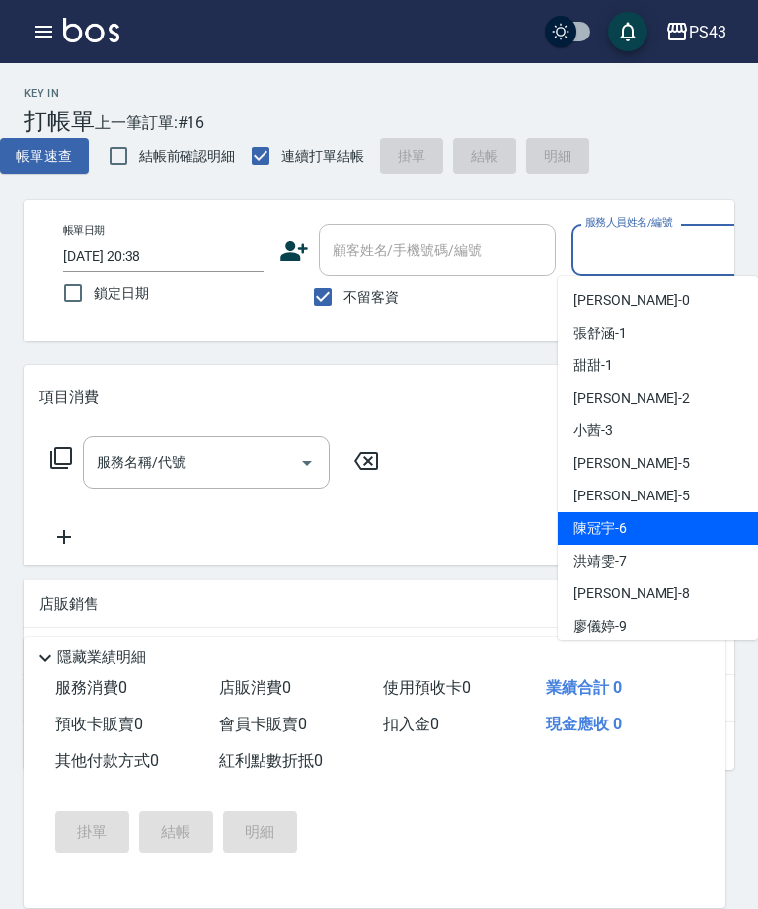
click at [646, 530] on div "陳冠宇 -6" at bounding box center [658, 528] width 200 height 33
type input "陳冠宇-6"
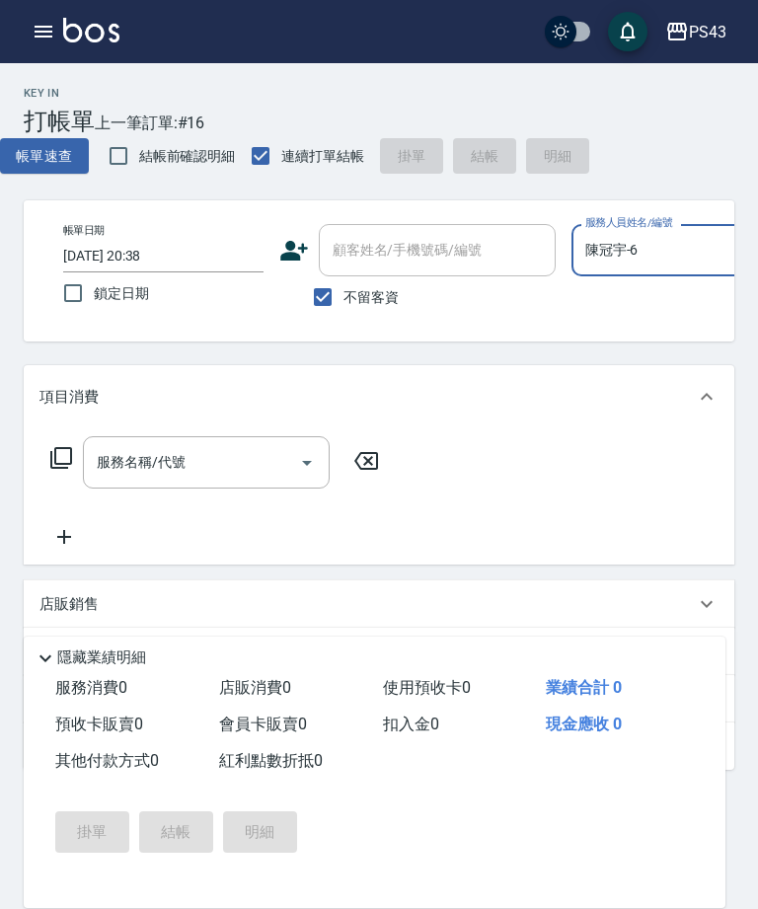
click at [210, 472] on input "服務名稱/代號" at bounding box center [191, 462] width 199 height 35
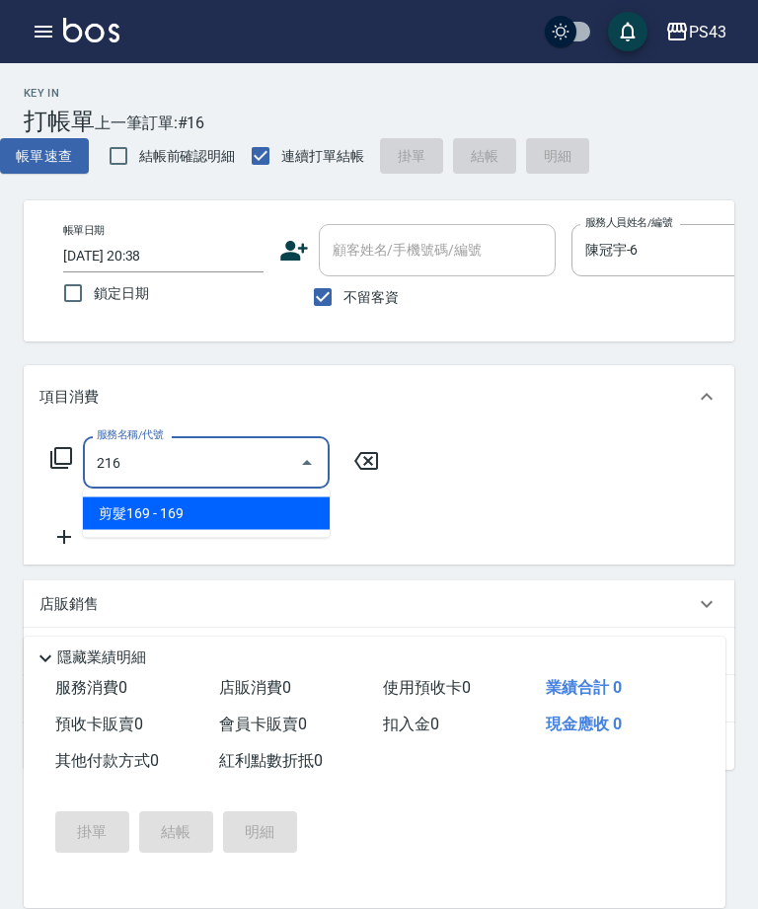
click at [226, 510] on span "剪髮169 - 169" at bounding box center [206, 514] width 247 height 33
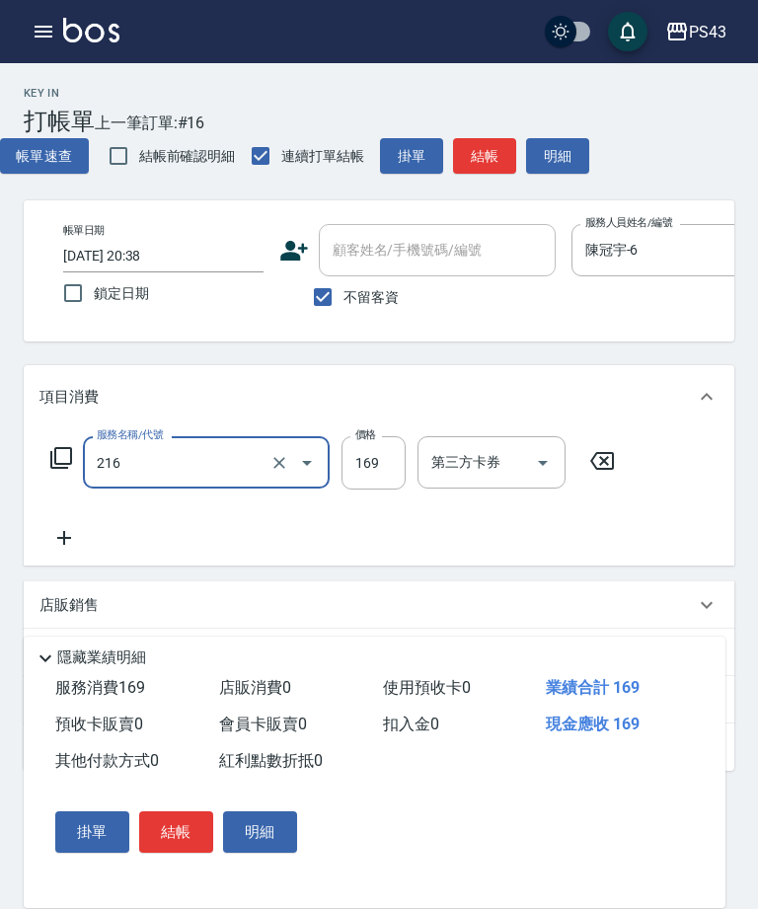
click at [365, 459] on input "169" at bounding box center [374, 462] width 64 height 53
type input "剪髮169(216)"
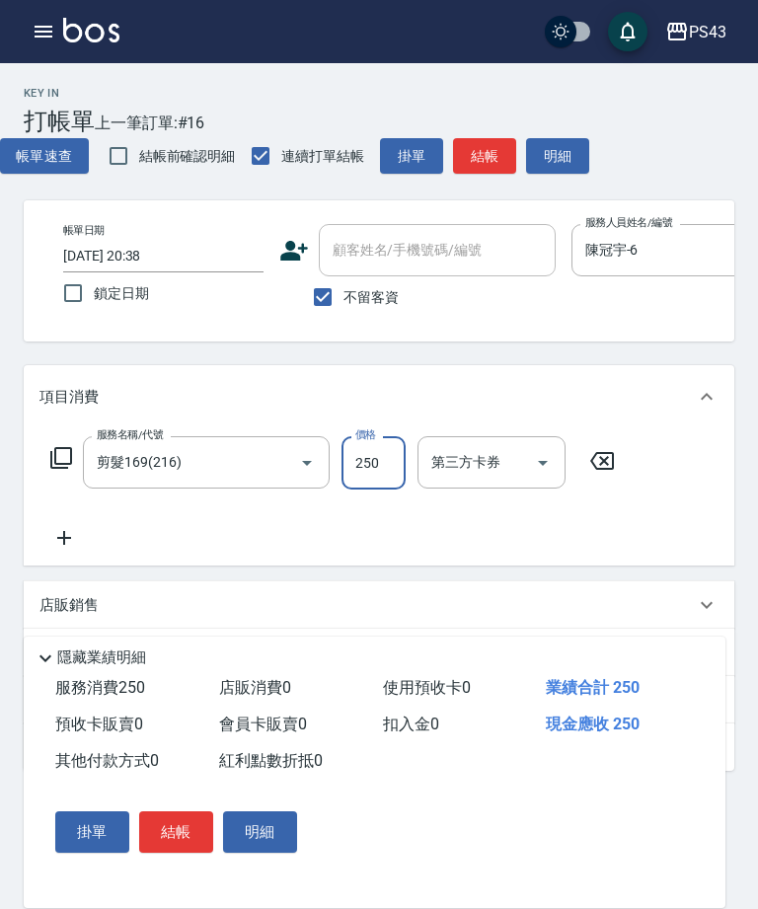
type input "250"
click at [507, 468] on input "第三方卡券" at bounding box center [477, 462] width 101 height 35
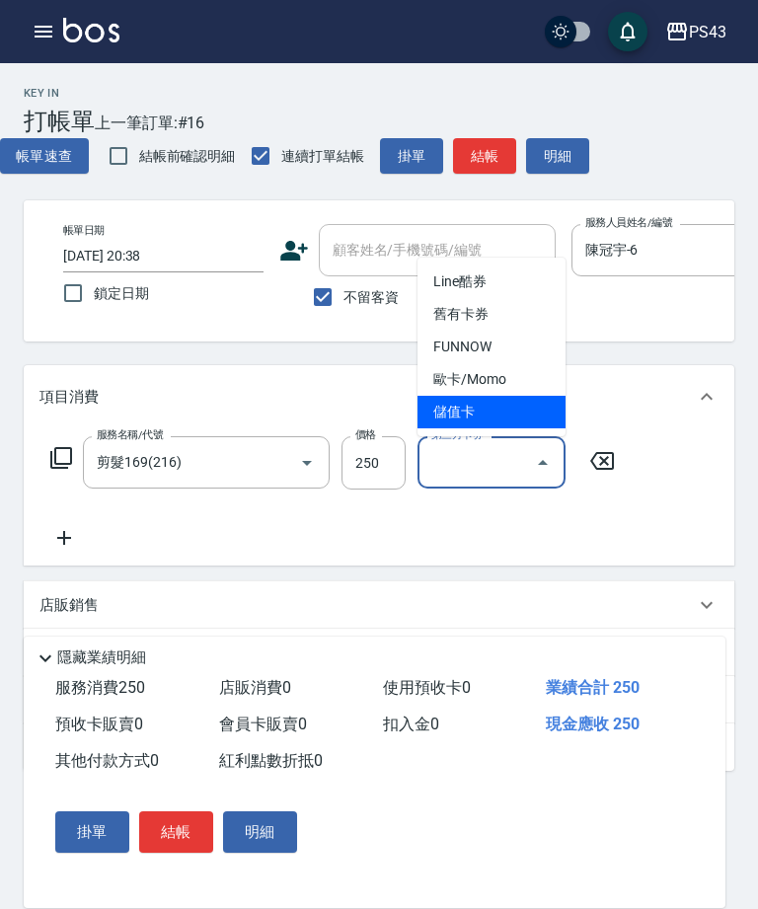
click at [508, 422] on span "儲值卡" at bounding box center [492, 412] width 148 height 33
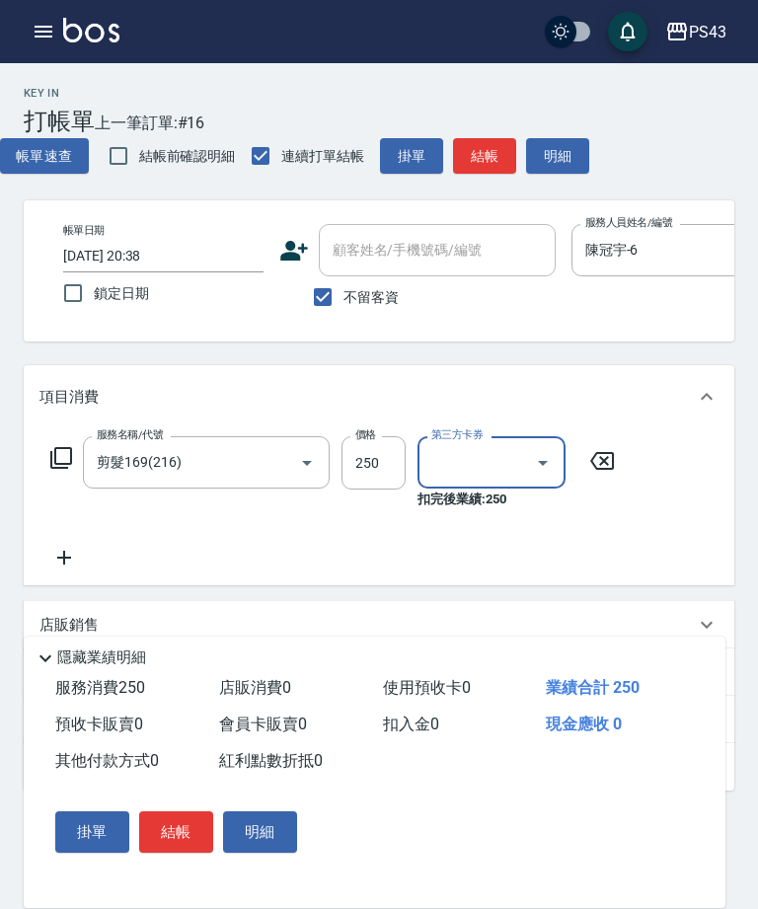
type input "儲值卡"
click at [494, 158] on button "結帳" at bounding box center [484, 156] width 63 height 37
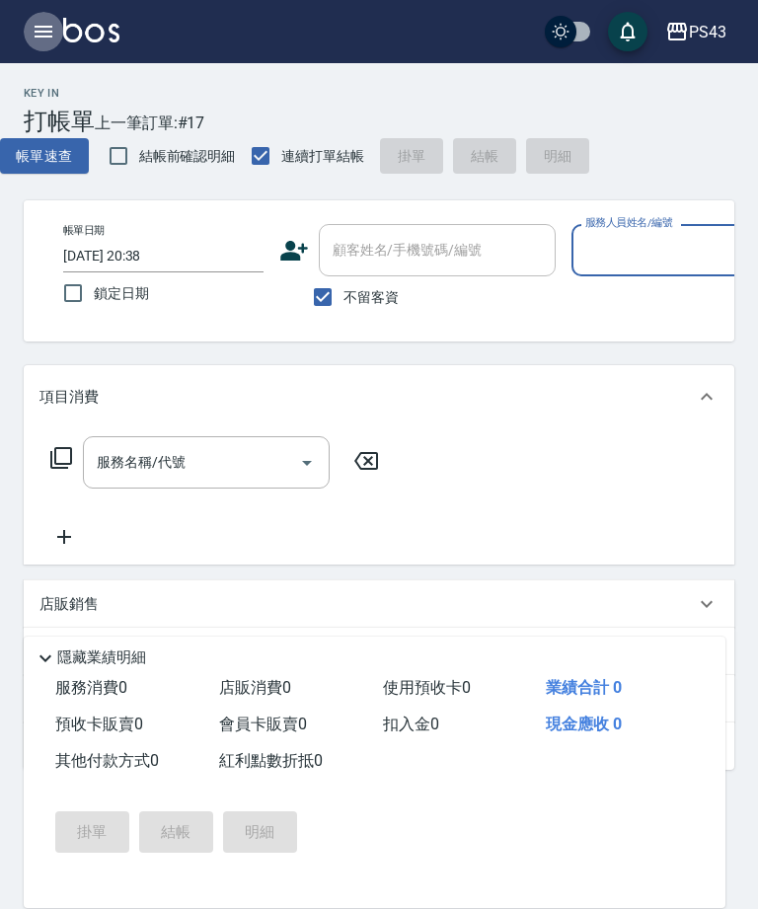
click at [38, 38] on icon "button" at bounding box center [44, 32] width 18 height 12
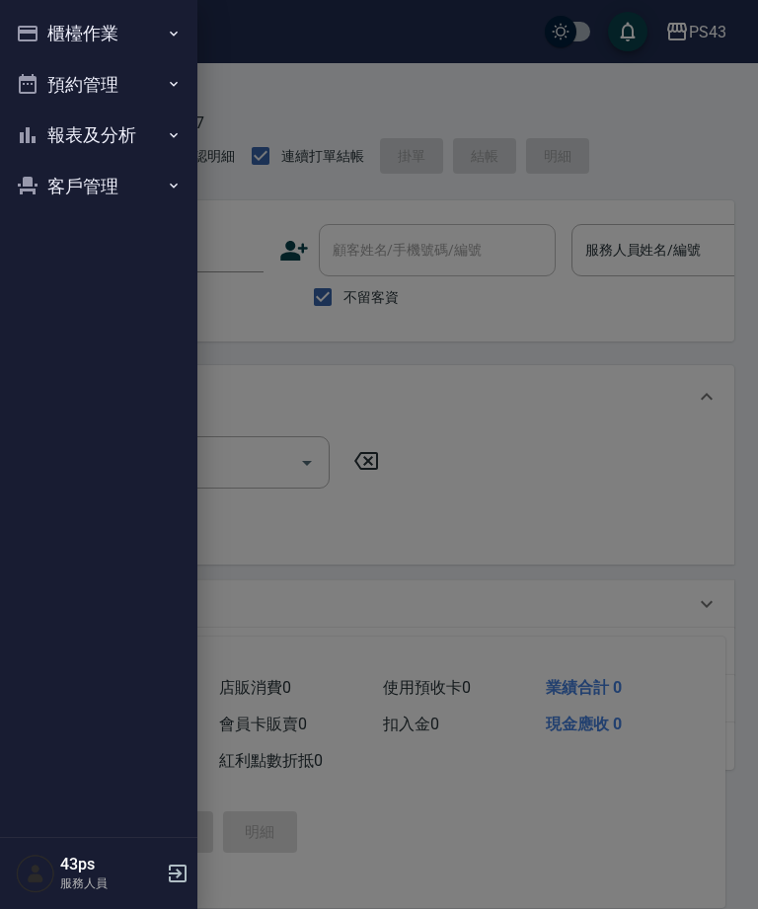
click at [30, 19] on button "櫃檯作業" at bounding box center [99, 33] width 182 height 51
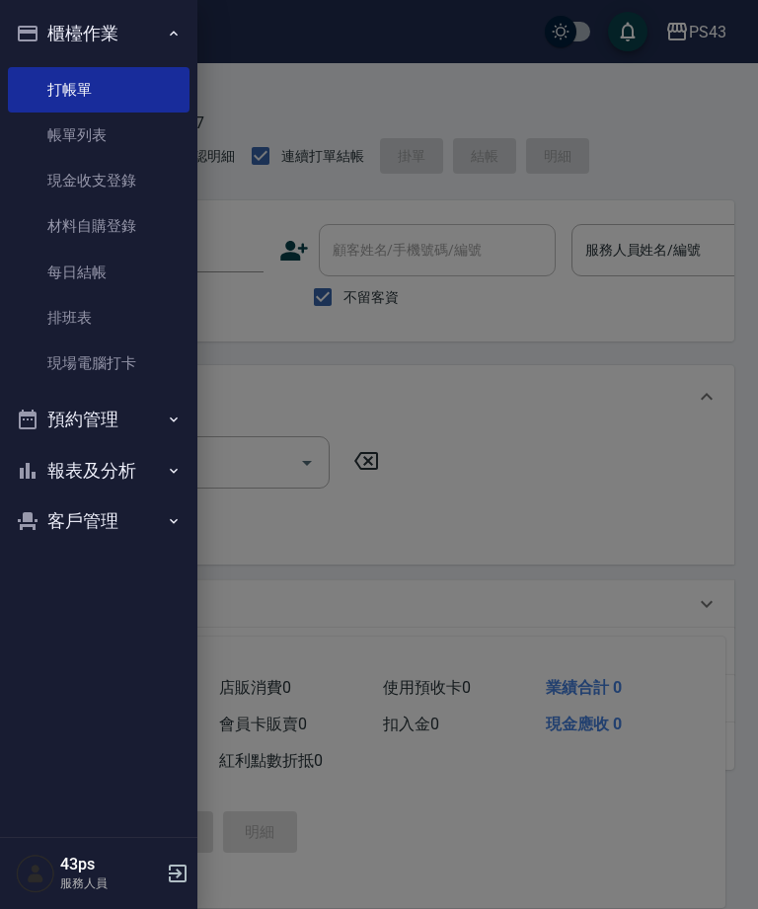
click at [111, 462] on button "報表及分析" at bounding box center [99, 470] width 182 height 51
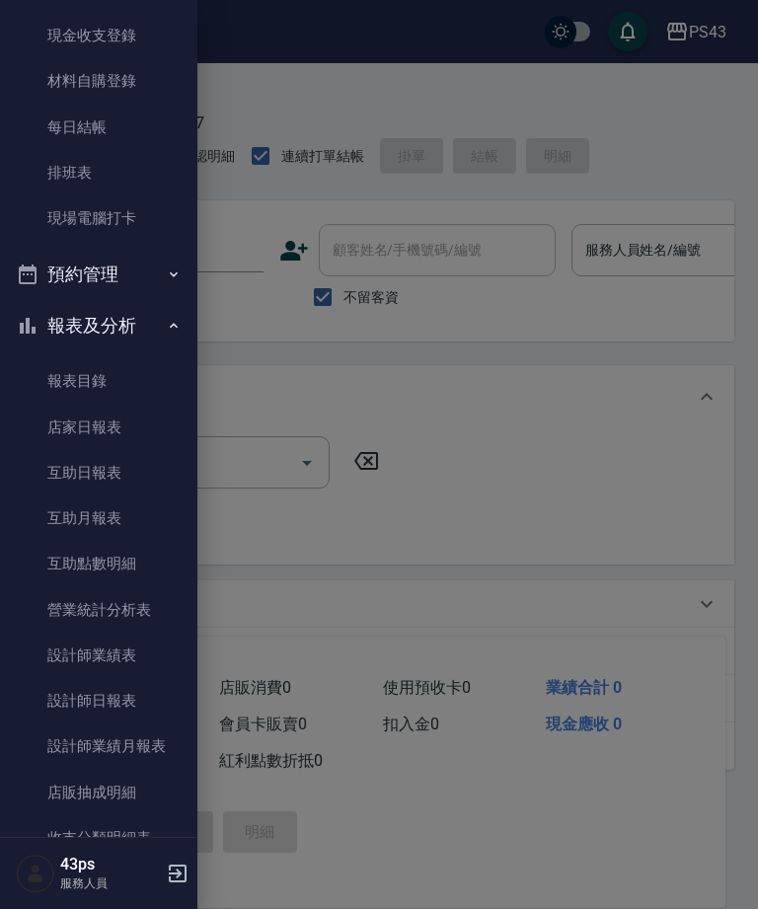
scroll to position [148, 0]
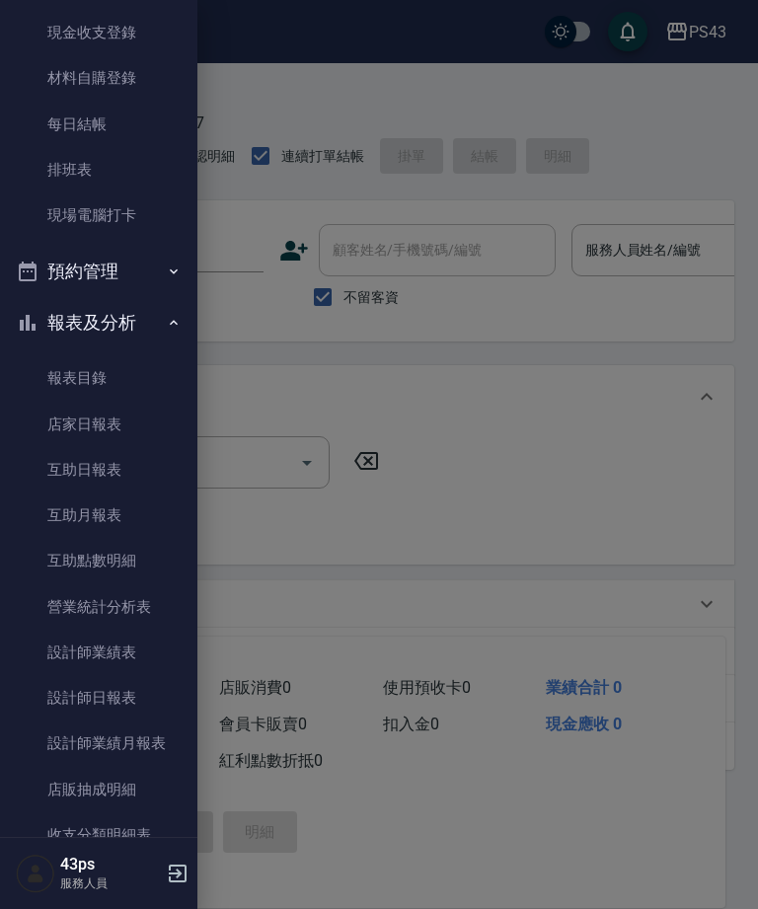
click at [122, 476] on link "互助日報表" at bounding box center [99, 469] width 182 height 45
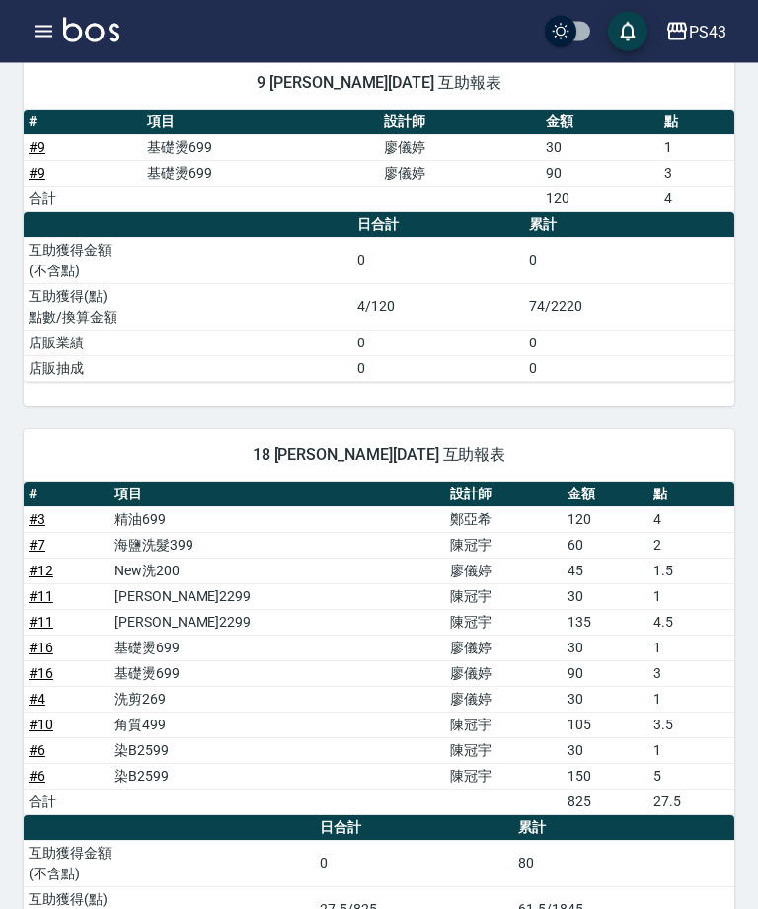
scroll to position [293, 0]
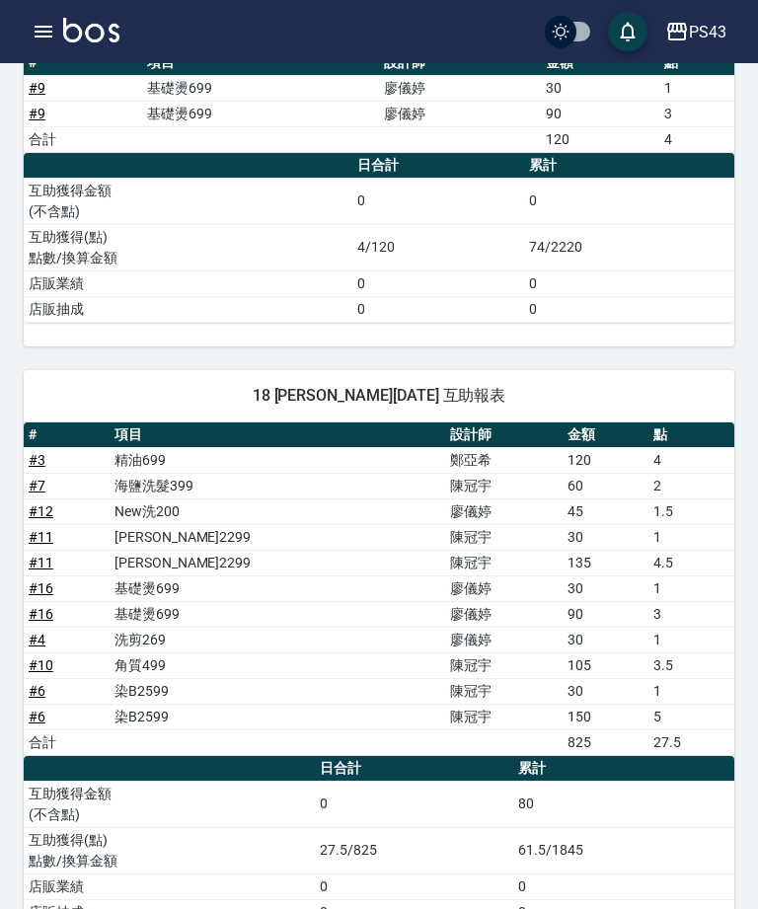
click at [56, 38] on button "button" at bounding box center [43, 31] width 39 height 39
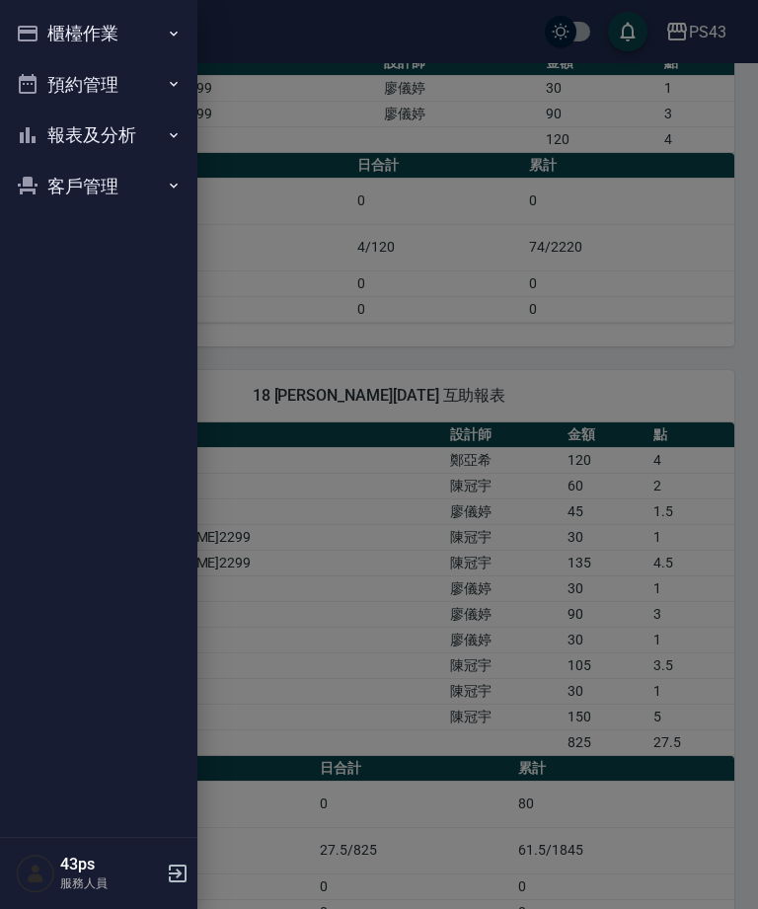
click at [119, 32] on button "櫃檯作業" at bounding box center [99, 33] width 182 height 51
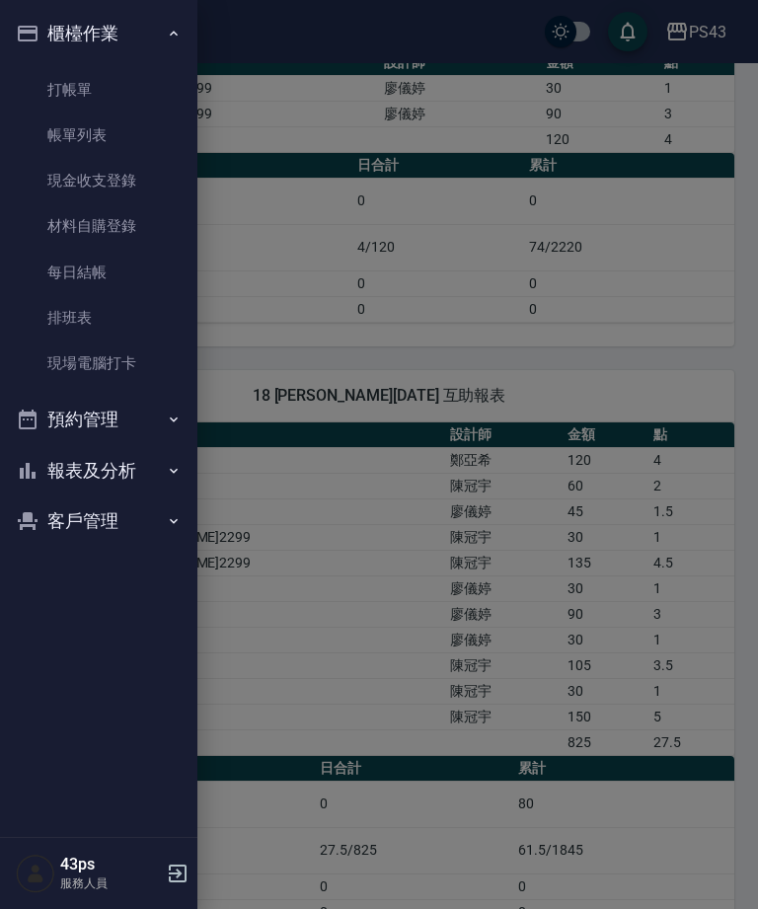
click at [119, 181] on link "現金收支登錄" at bounding box center [99, 180] width 182 height 45
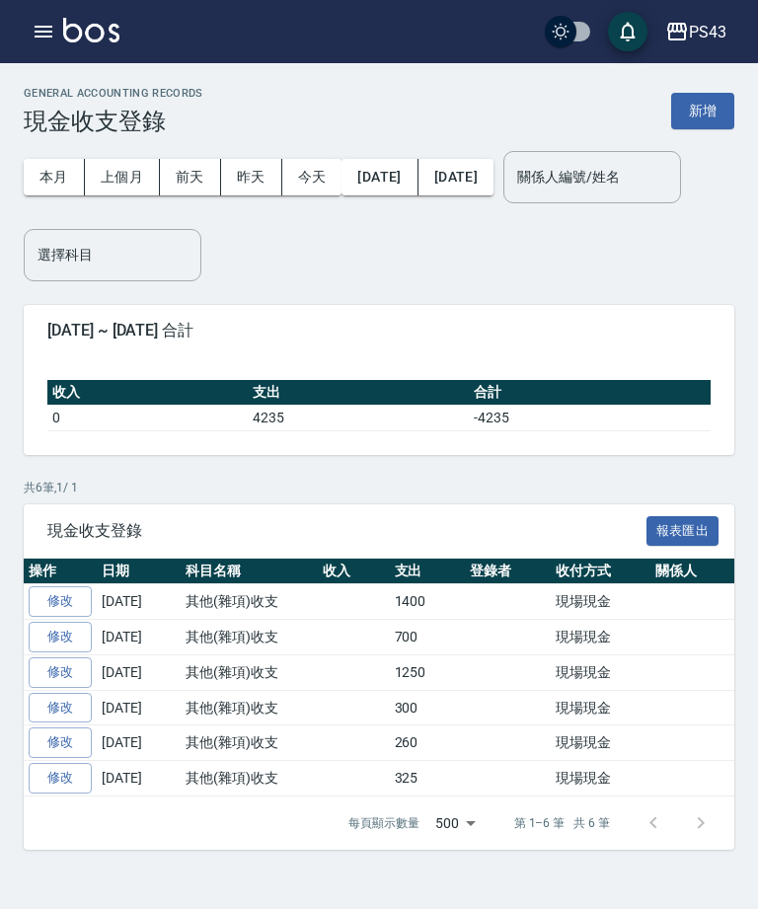
click at [709, 118] on button "新增" at bounding box center [702, 111] width 63 height 37
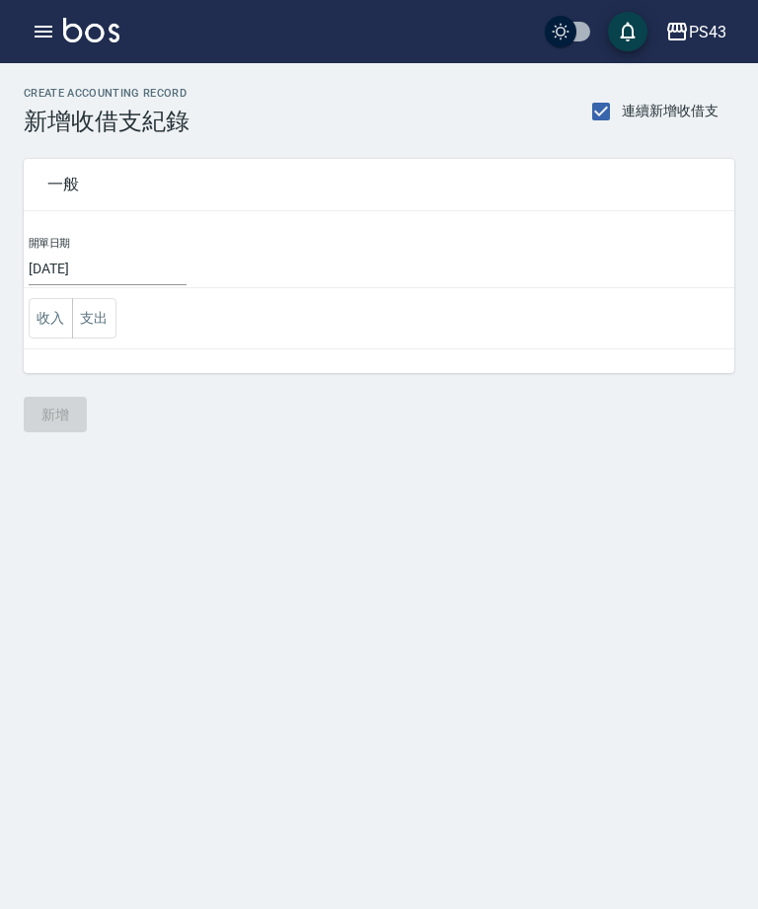
click at [102, 316] on button "支出" at bounding box center [94, 318] width 44 height 40
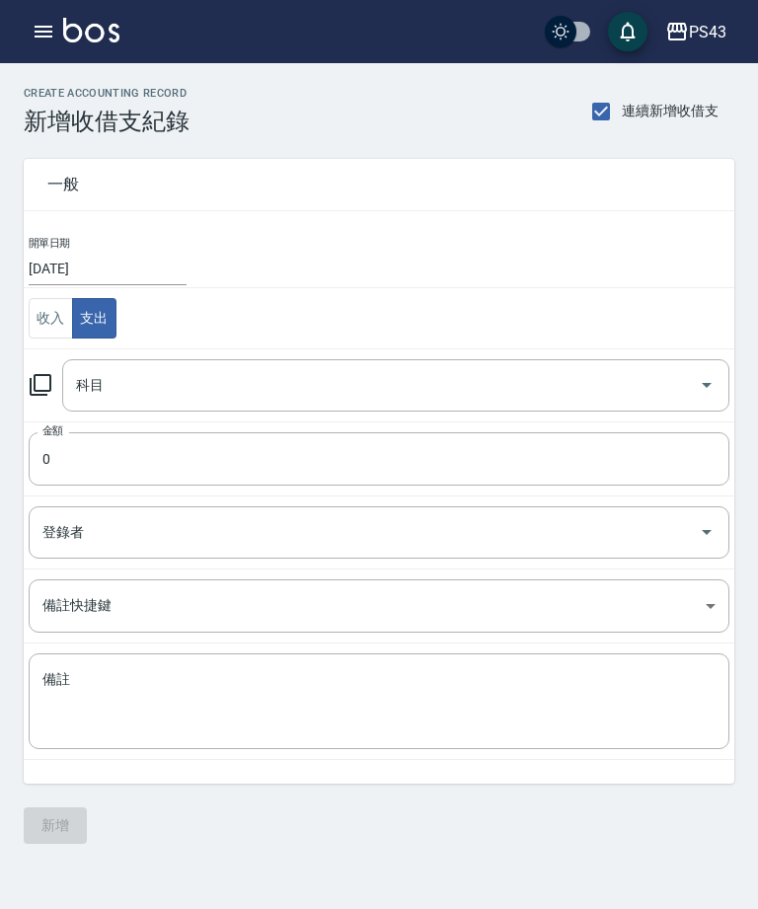
click at [45, 393] on icon at bounding box center [41, 385] width 24 height 24
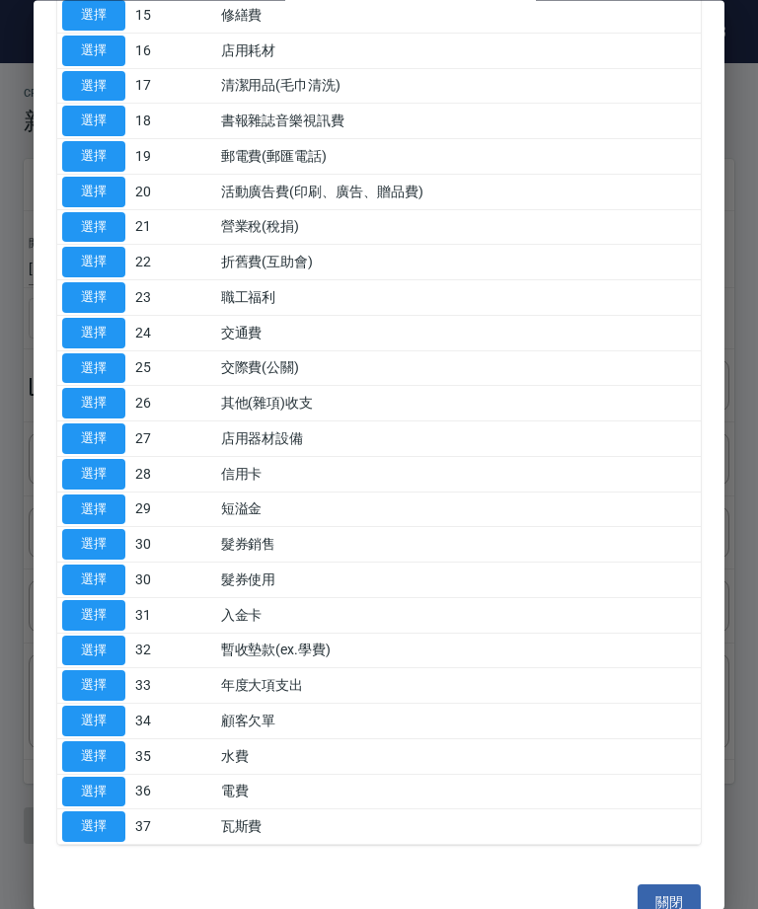
scroll to position [681, 0]
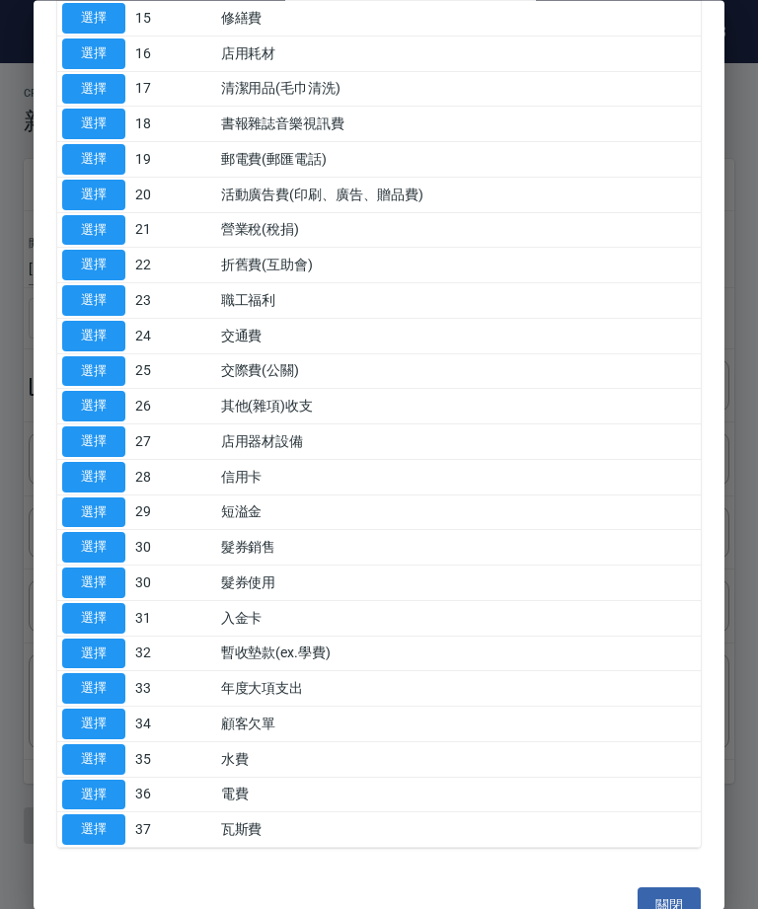
click at [69, 400] on button "選擇" at bounding box center [93, 407] width 63 height 31
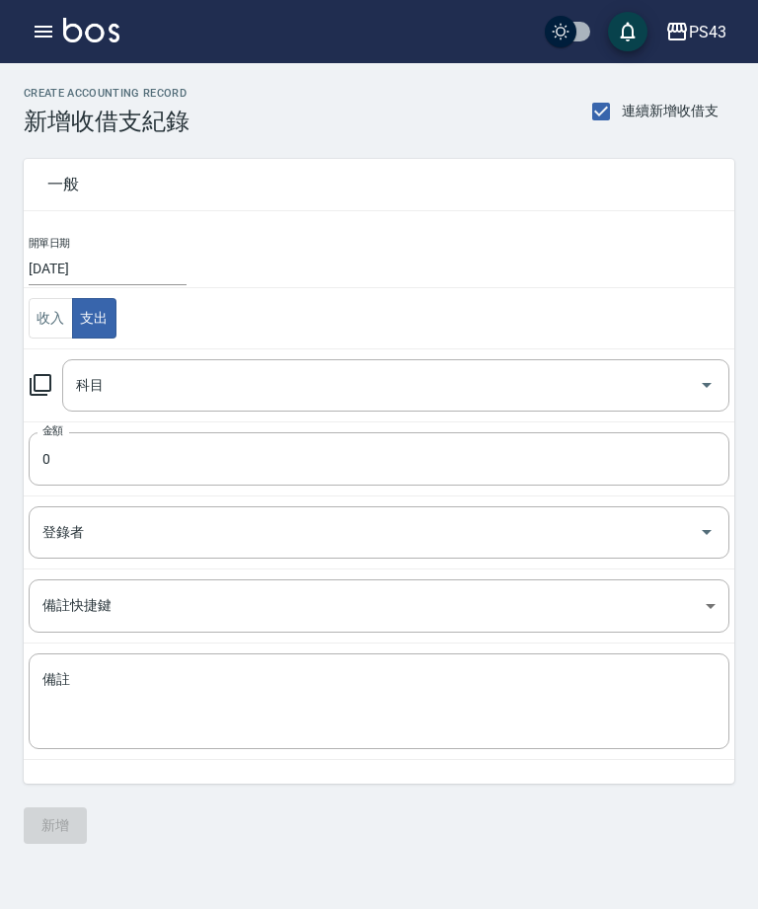
type input "26 其他(雜項)收支"
click at [227, 462] on input "0" at bounding box center [379, 458] width 701 height 53
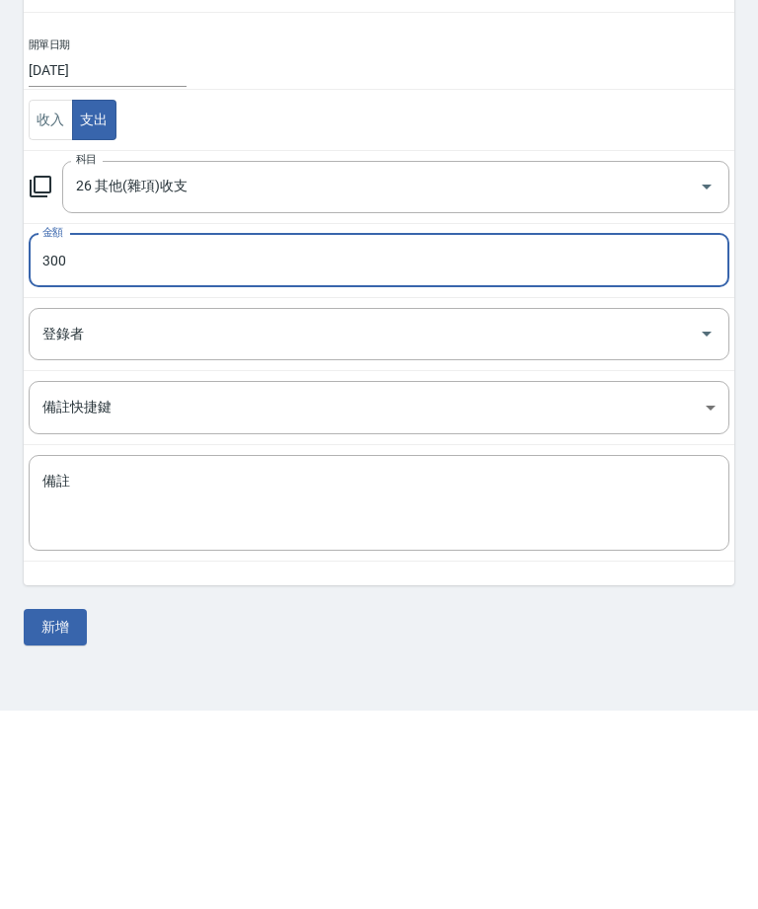
type input "300"
click at [333, 670] on textarea "備註" at bounding box center [378, 701] width 673 height 63
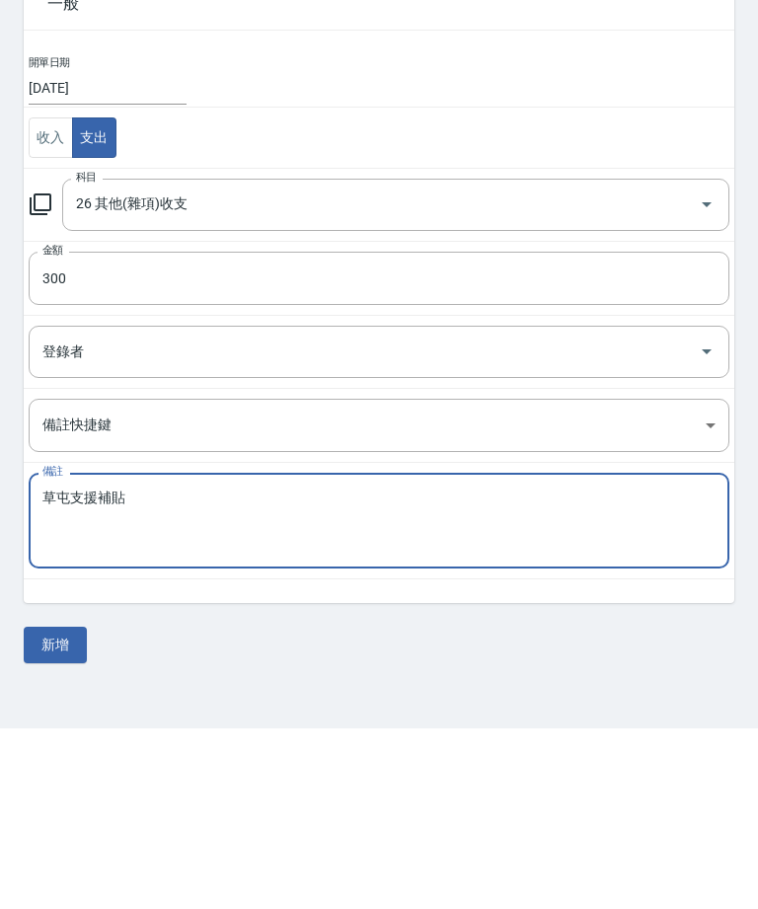
scroll to position [30, 0]
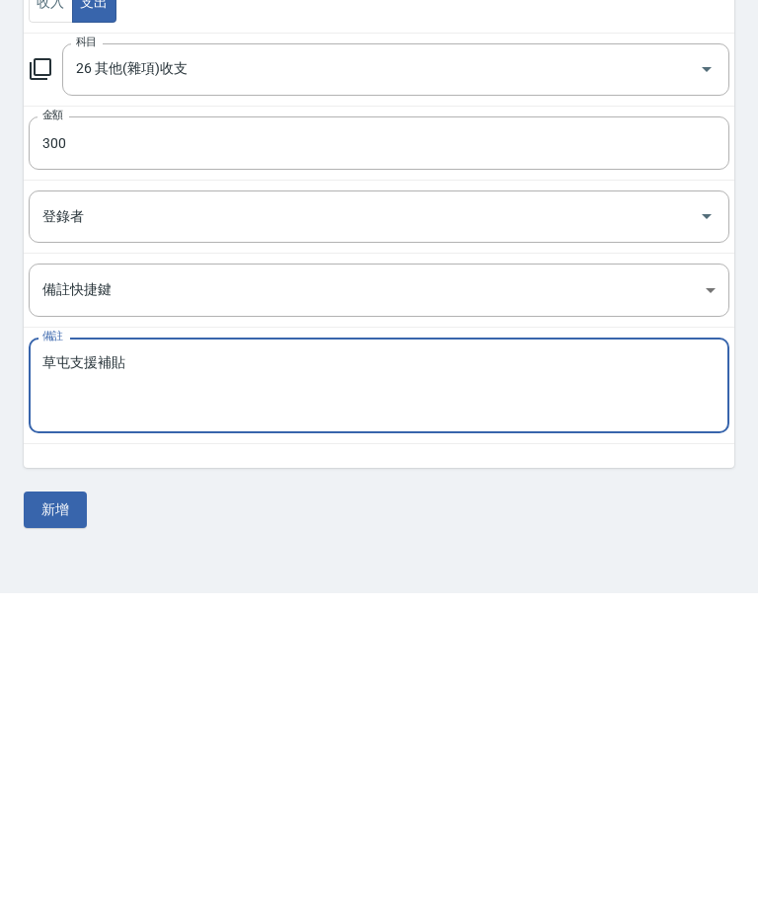
type textarea "草屯支援補貼"
click at [62, 808] on button "新增" at bounding box center [55, 826] width 63 height 37
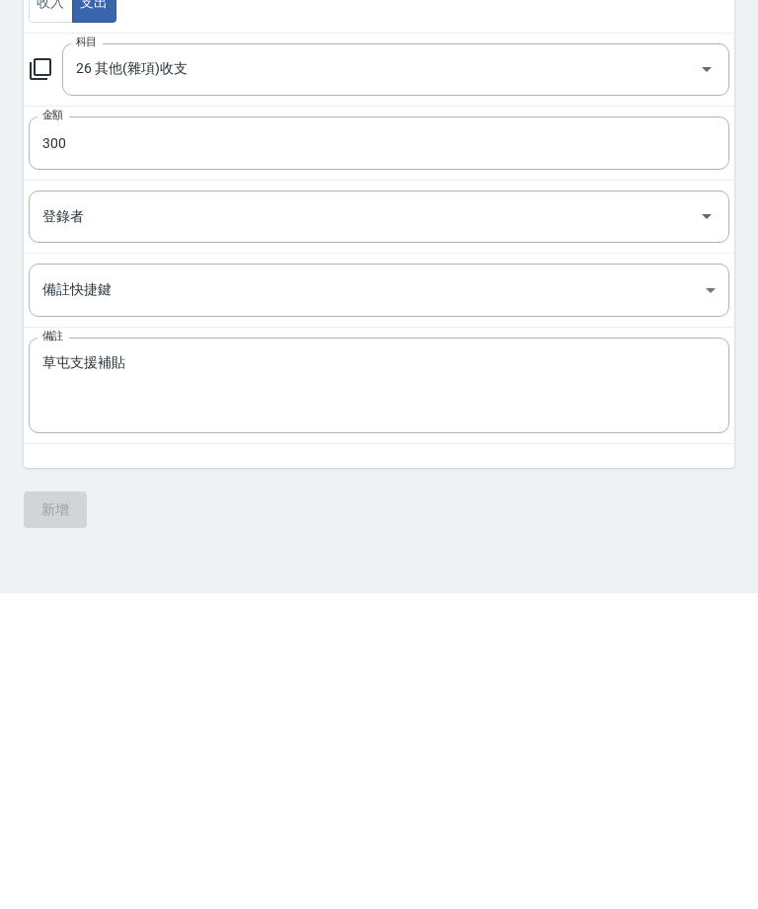
scroll to position [63, 0]
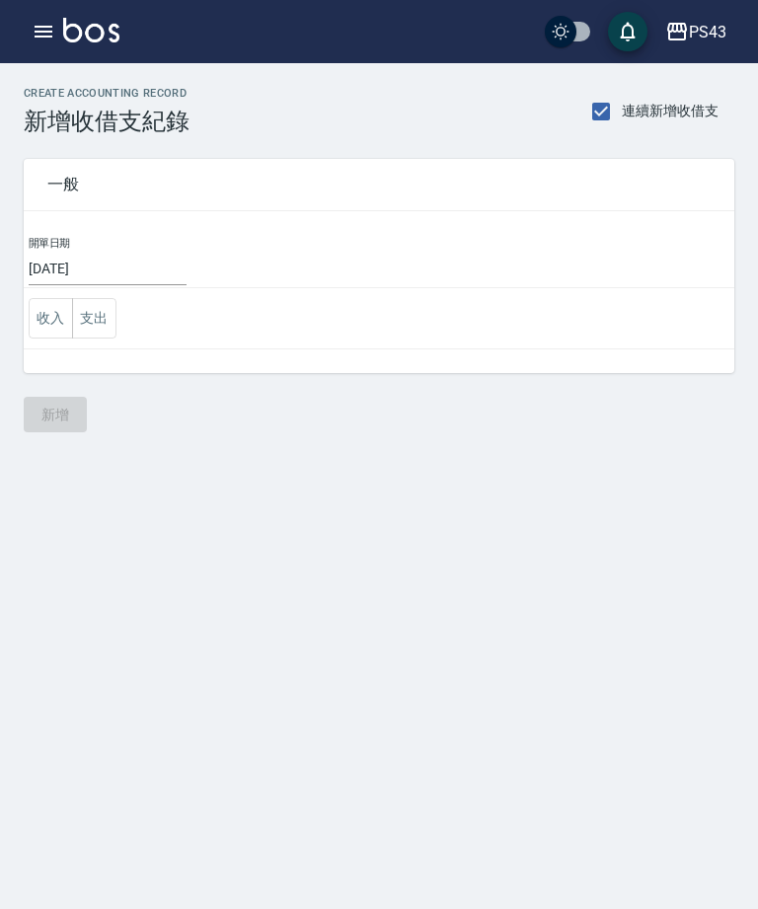
click at [49, 33] on icon "button" at bounding box center [44, 32] width 18 height 12
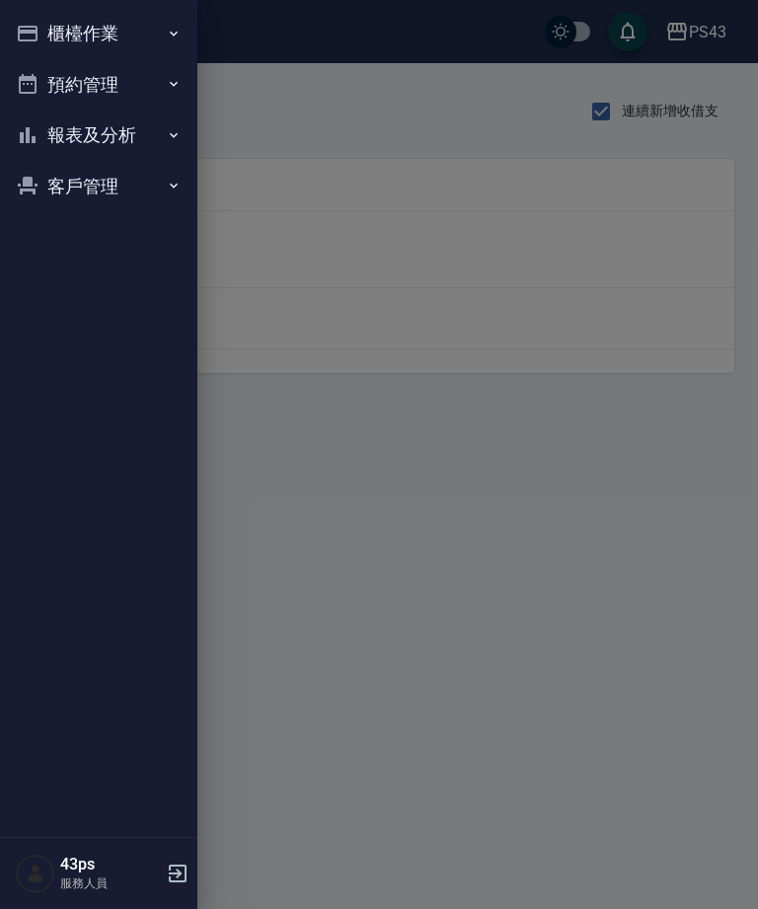
click at [41, 19] on button "櫃檯作業" at bounding box center [99, 33] width 182 height 51
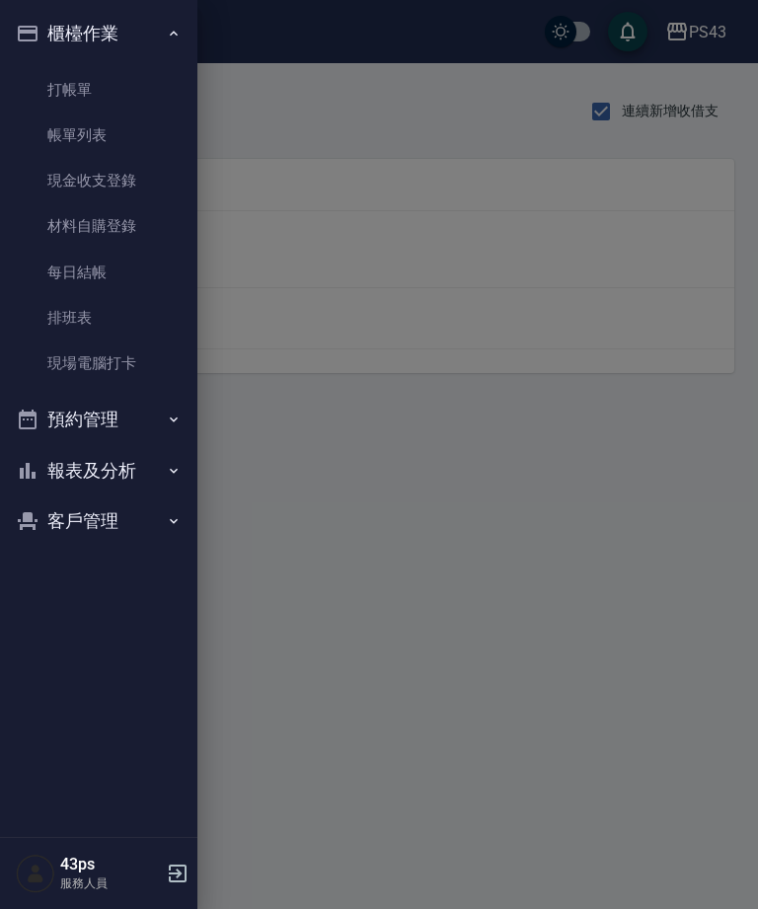
click at [123, 184] on link "現金收支登錄" at bounding box center [99, 180] width 182 height 45
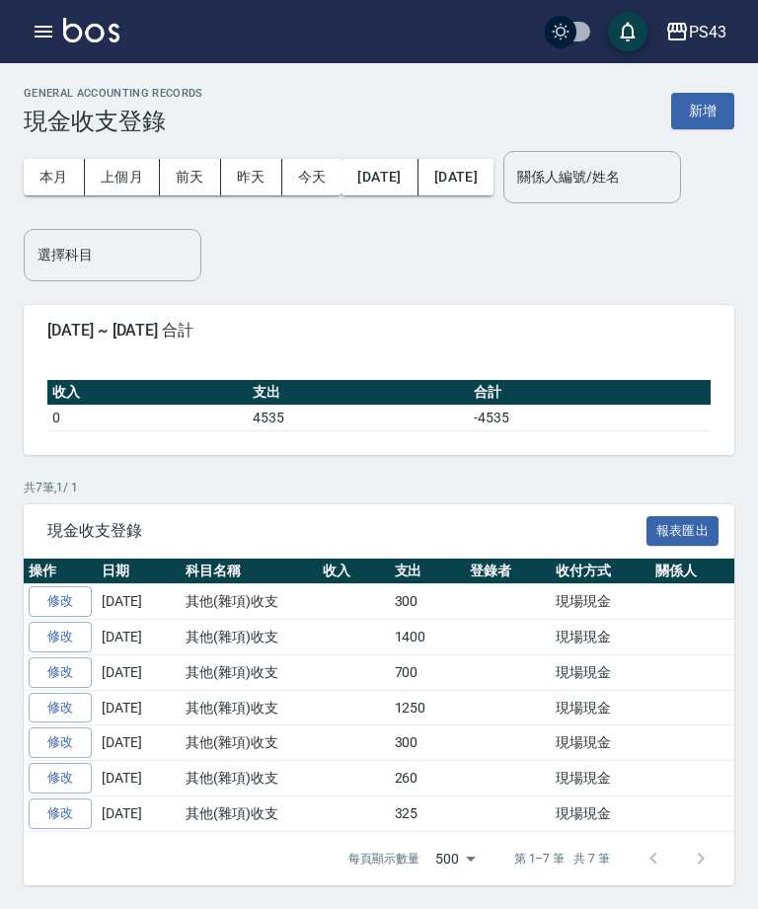
click at [714, 103] on button "新增" at bounding box center [702, 111] width 63 height 37
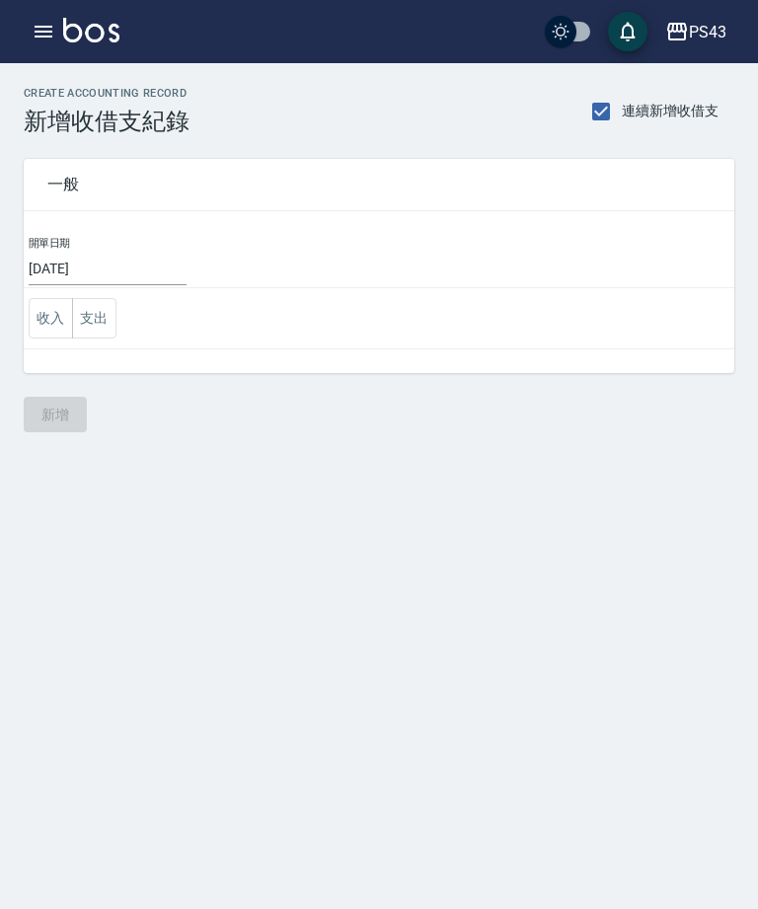
click at [32, 331] on button "收入" at bounding box center [51, 318] width 44 height 40
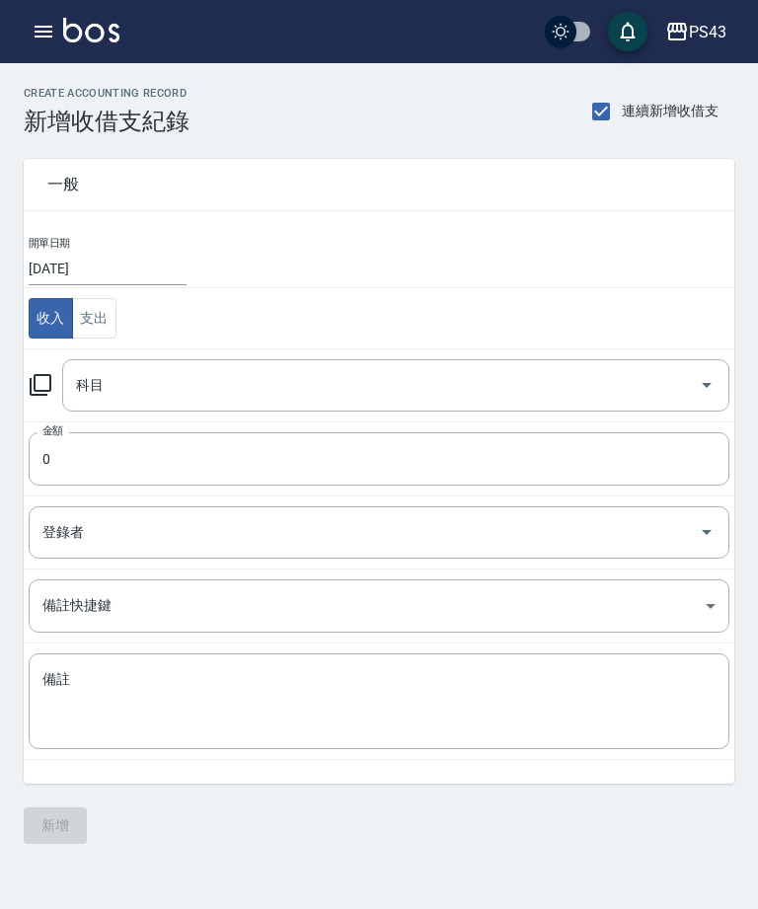
click at [44, 390] on icon at bounding box center [41, 385] width 24 height 24
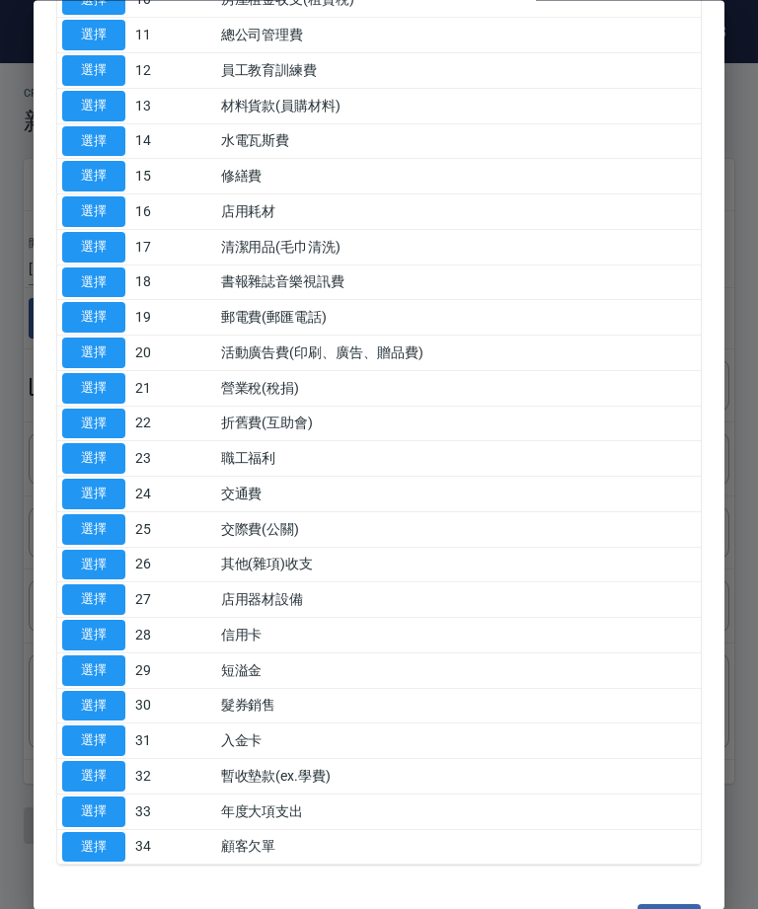
scroll to position [496, 0]
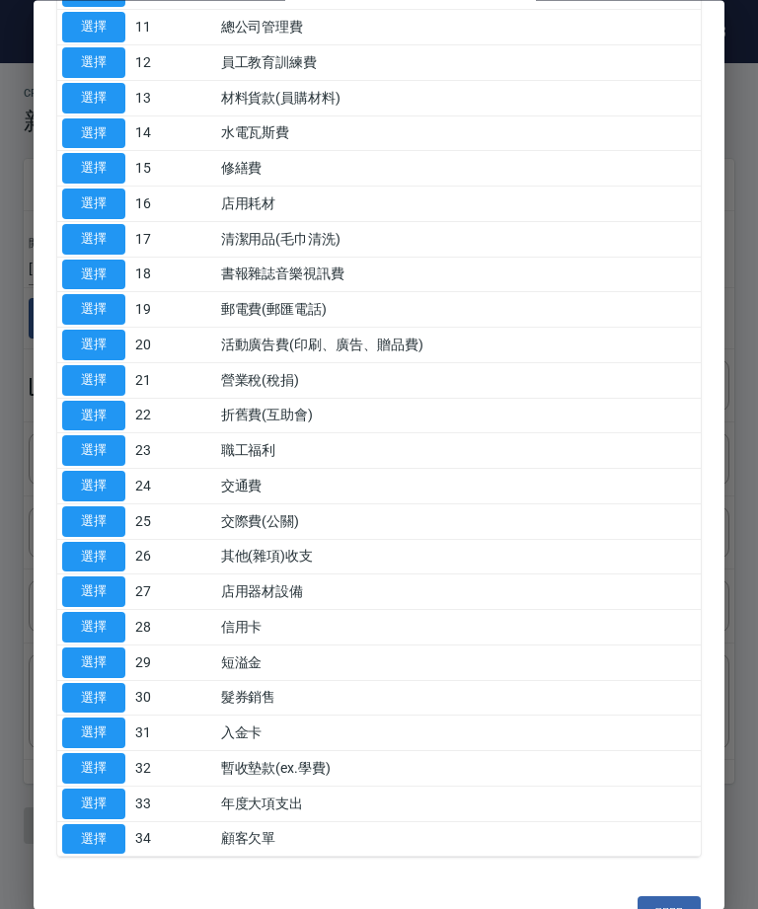
click at [82, 87] on button "選擇" at bounding box center [93, 98] width 63 height 31
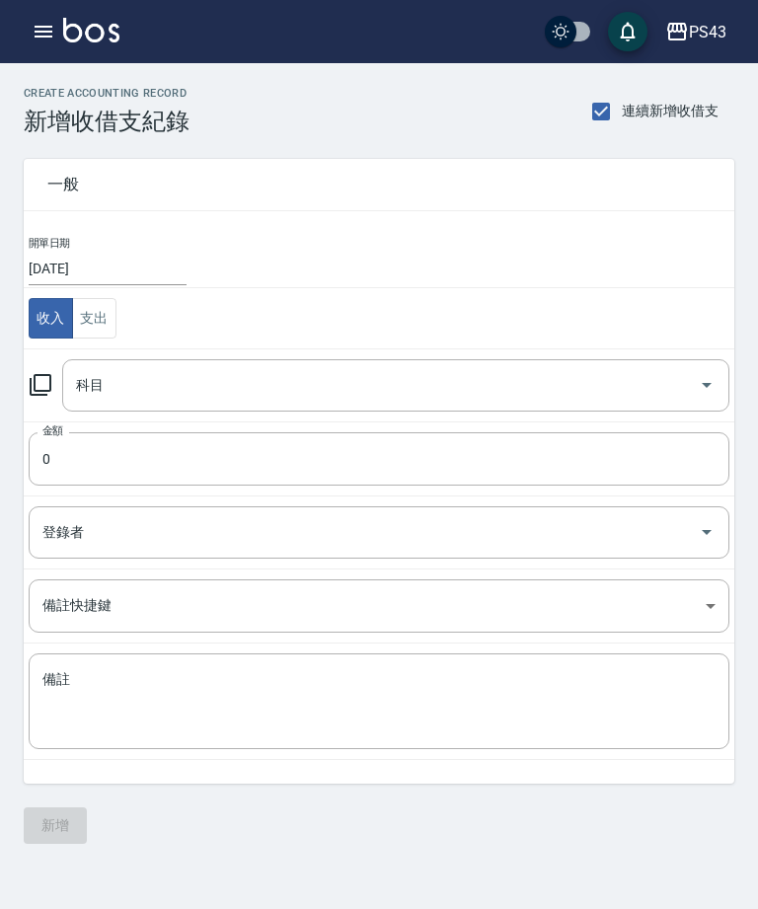
type input "13 材料貨款(員購材料)"
click at [225, 463] on input "0" at bounding box center [379, 458] width 701 height 53
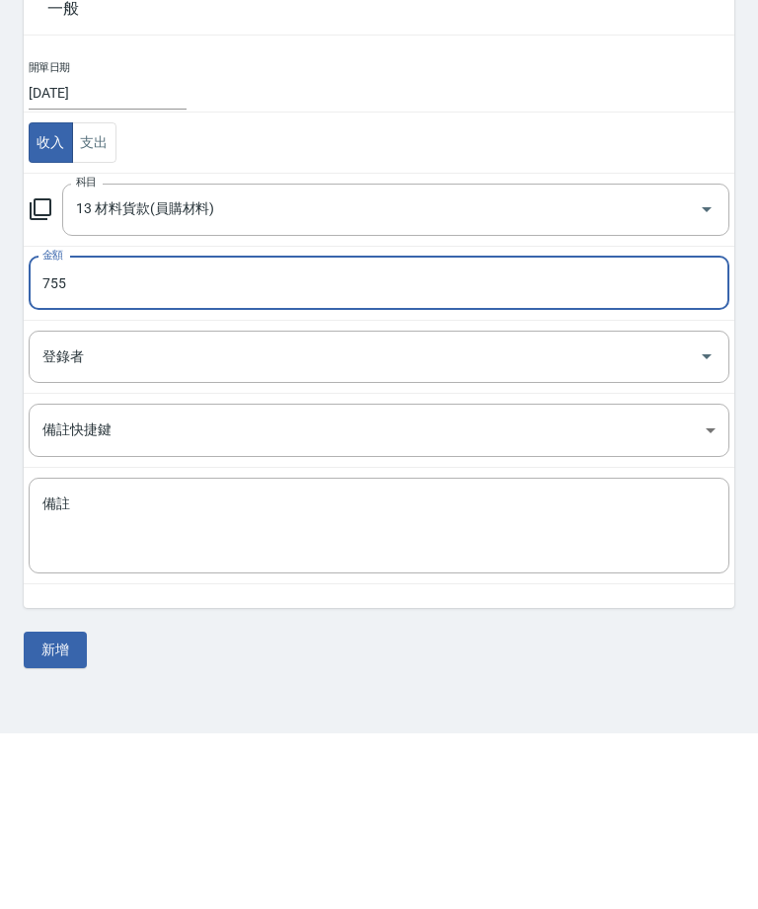
scroll to position [0, 0]
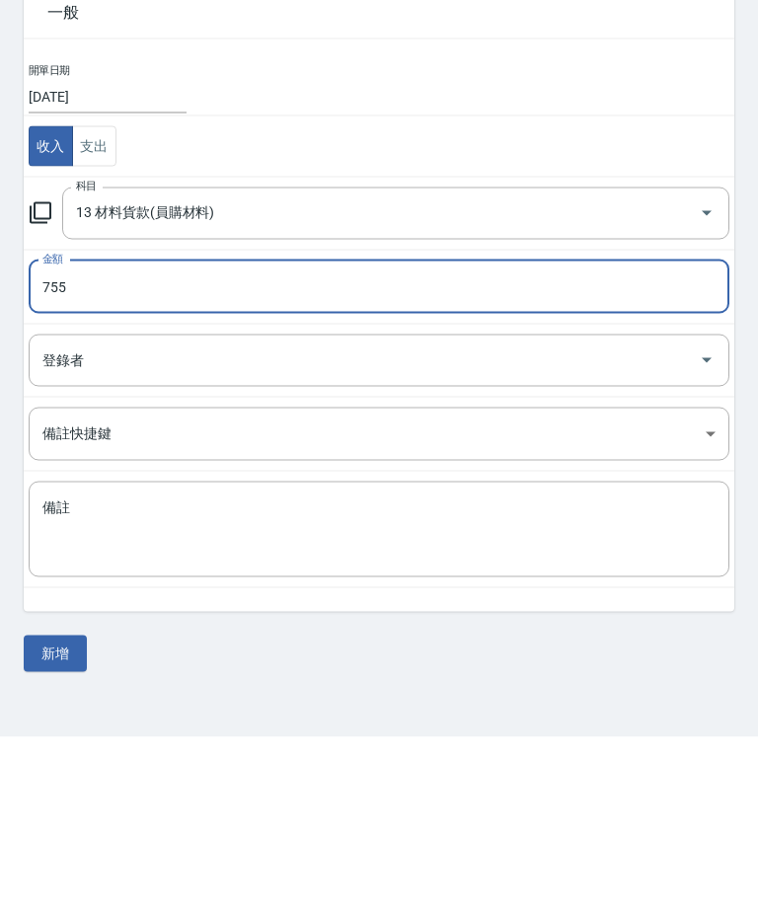
type input "755"
click at [257, 670] on textarea "備註" at bounding box center [378, 701] width 673 height 63
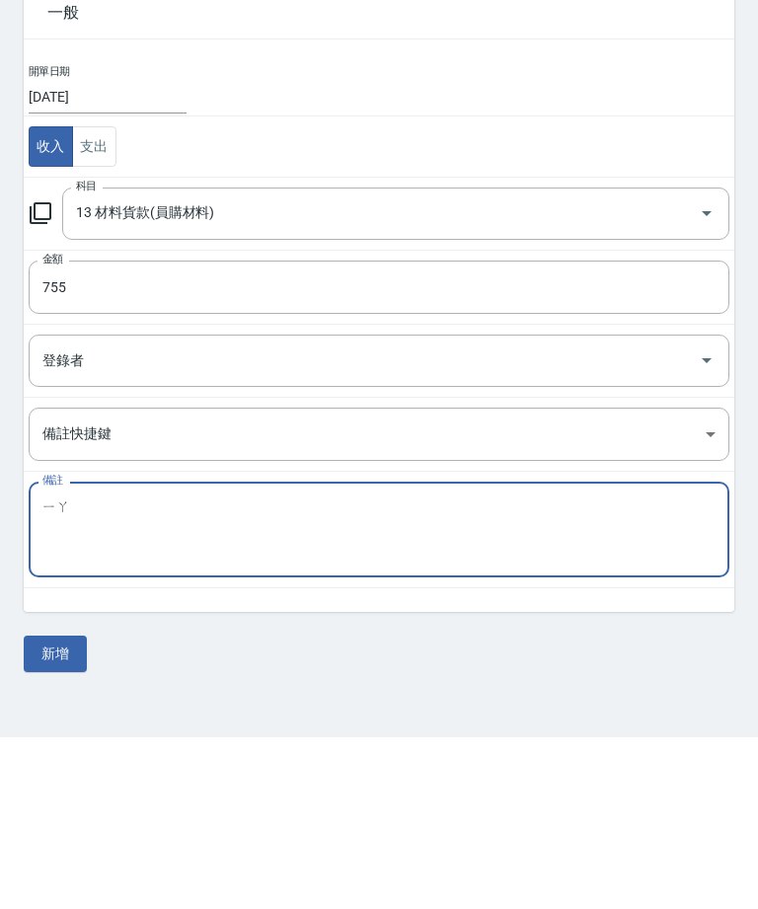
type textarea "ㄧ"
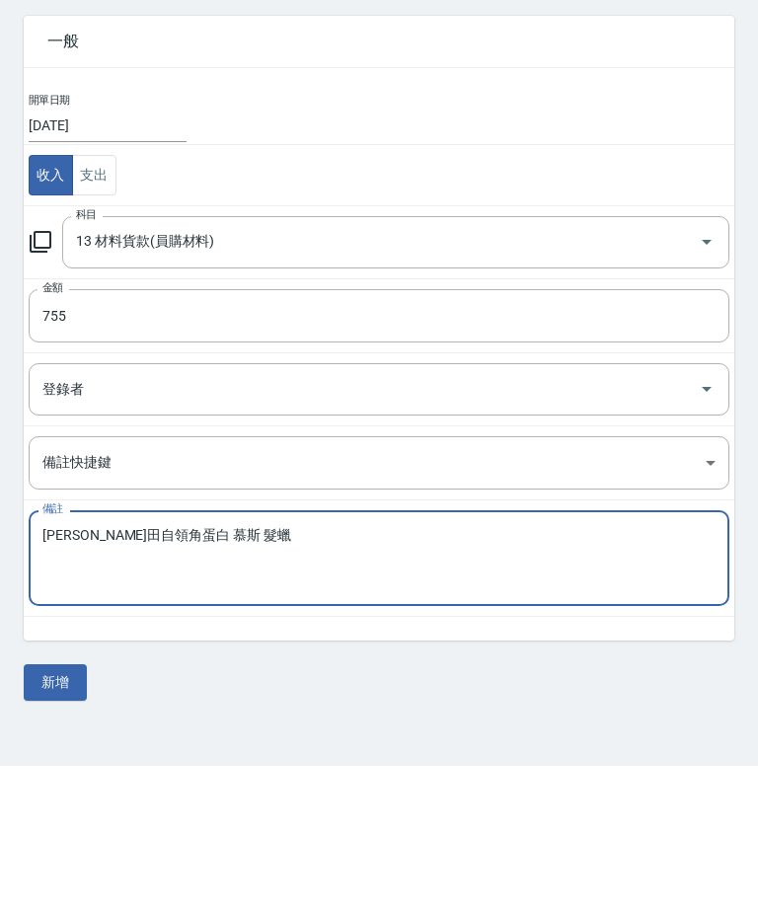
scroll to position [38, 0]
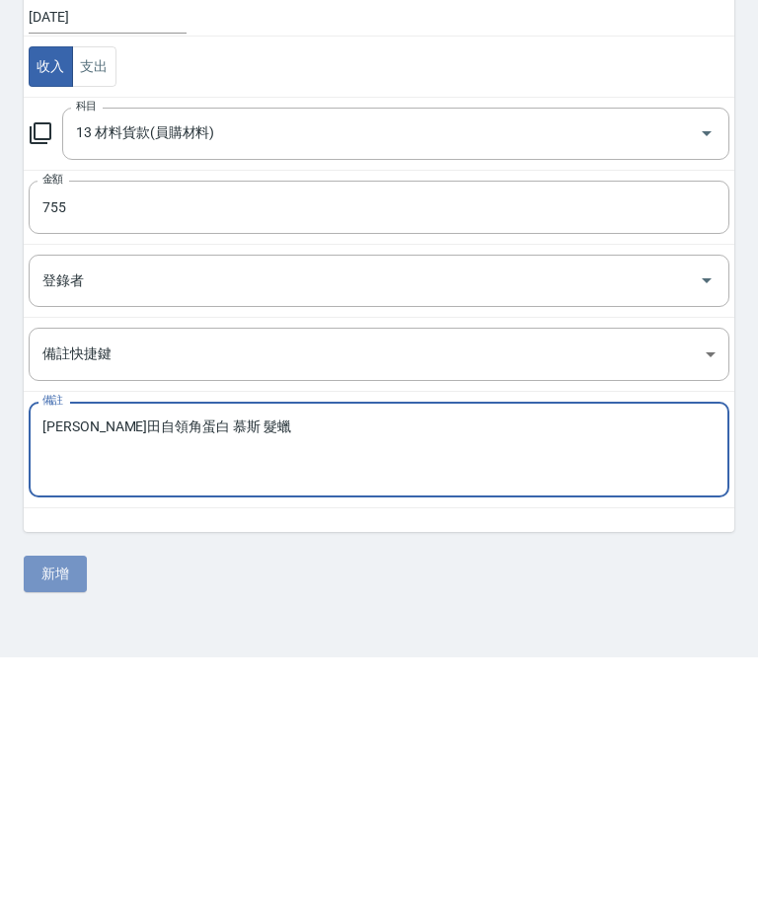
type textarea "[PERSON_NAME]自領角蛋白 慕斯 髮蠟"
click at [52, 808] on button "新增" at bounding box center [55, 826] width 63 height 37
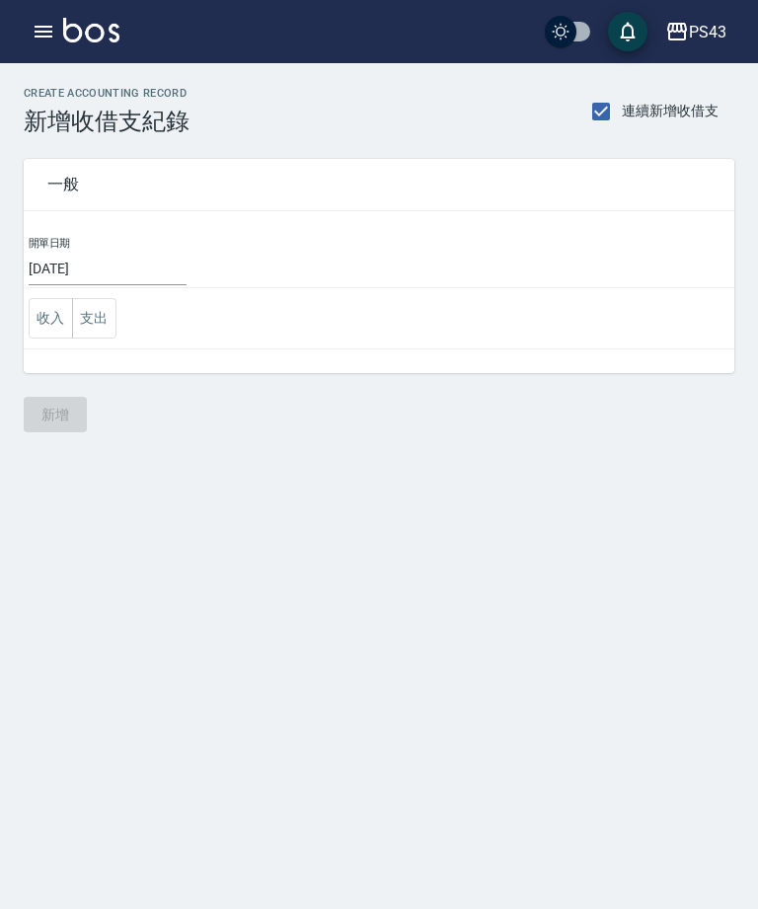
click at [33, 23] on icon "button" at bounding box center [44, 32] width 24 height 24
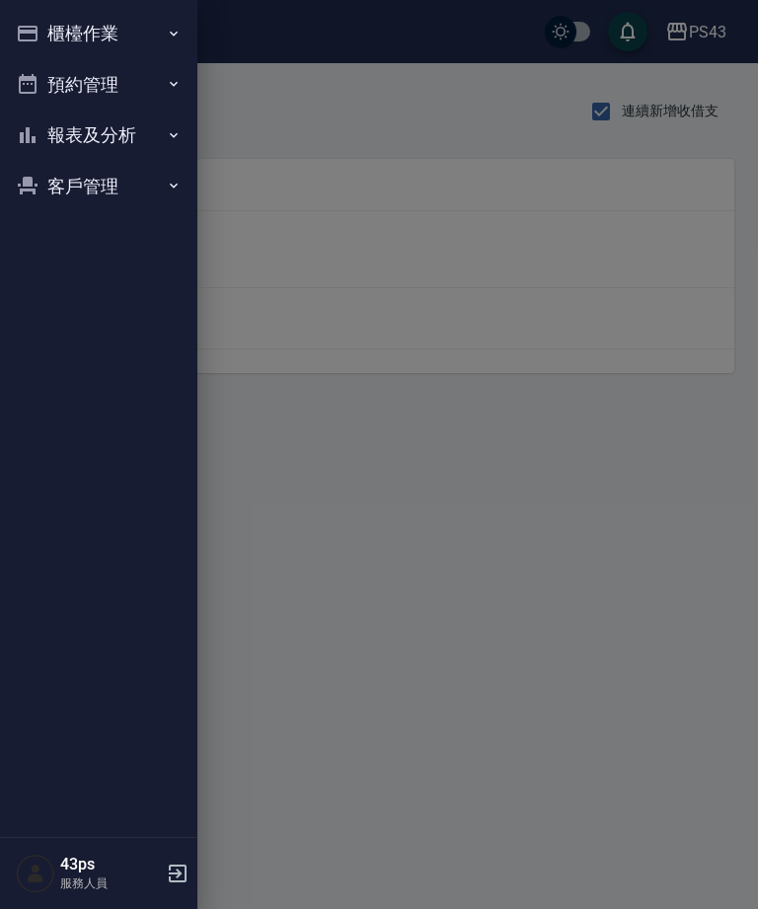
click at [26, 30] on icon "button" at bounding box center [28, 34] width 20 height 16
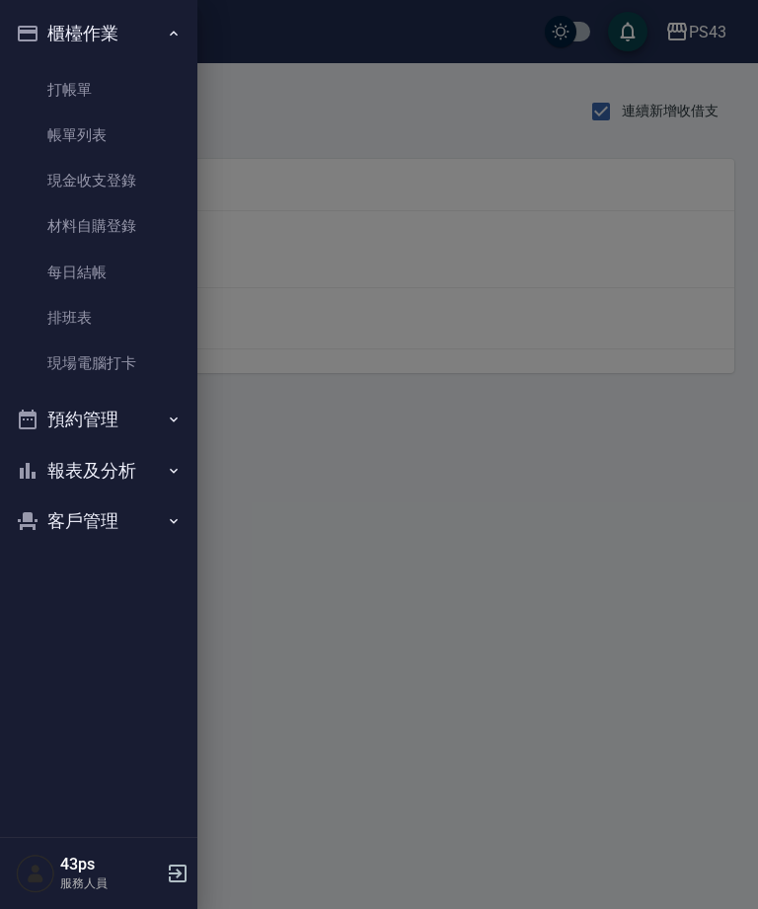
click at [344, 114] on div at bounding box center [379, 454] width 758 height 909
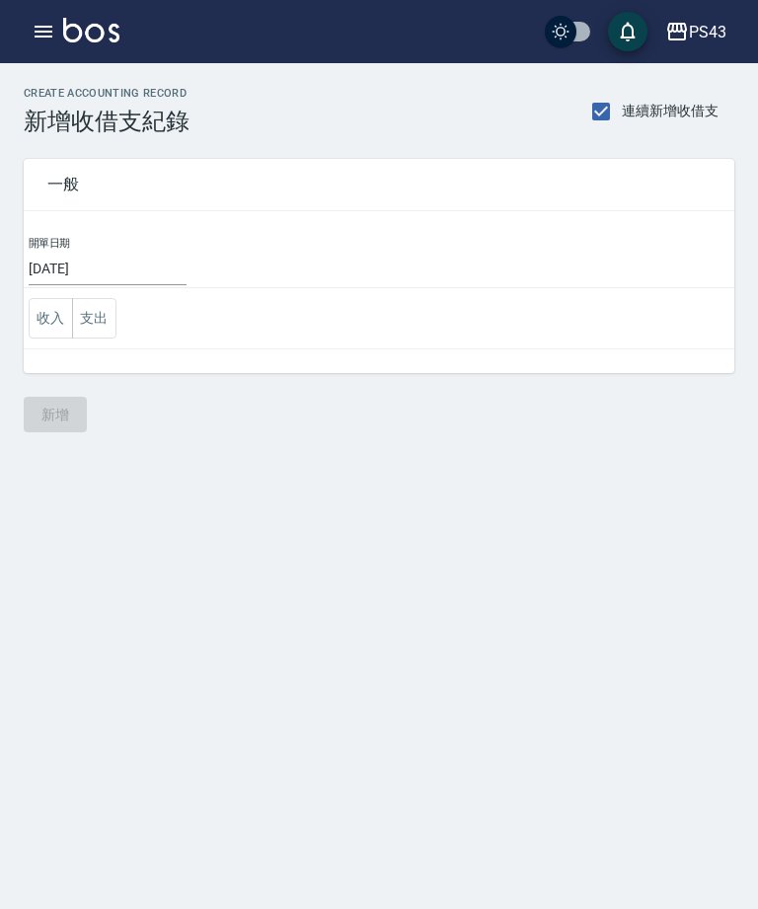
click at [25, 49] on div "PS43 登出" at bounding box center [379, 31] width 758 height 63
click at [38, 37] on icon "button" at bounding box center [44, 32] width 18 height 12
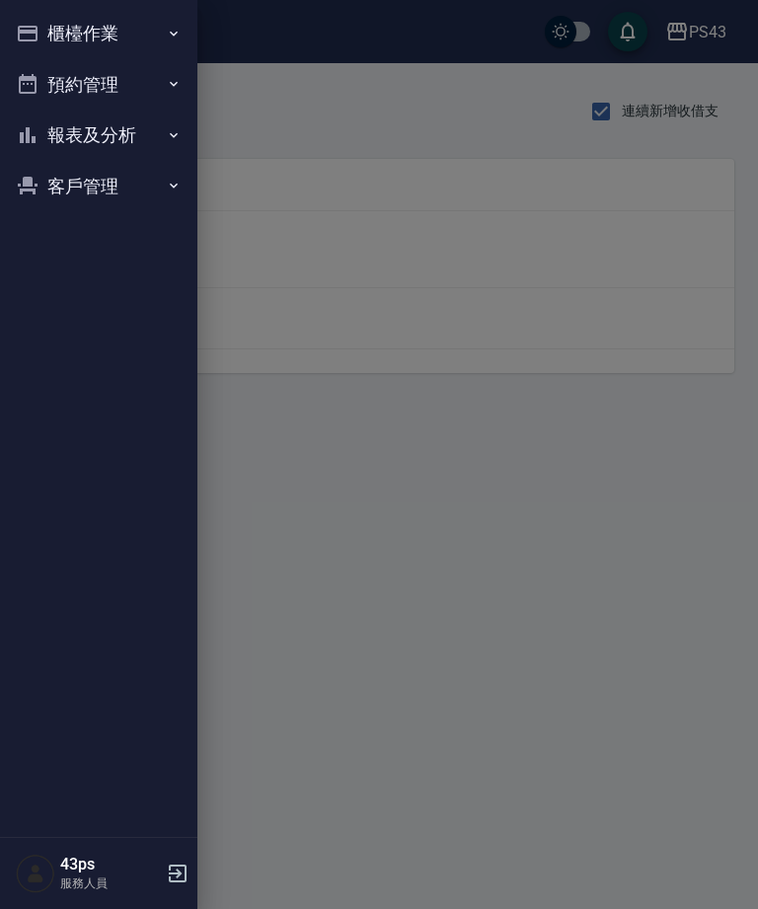
click at [467, 460] on div at bounding box center [379, 454] width 758 height 909
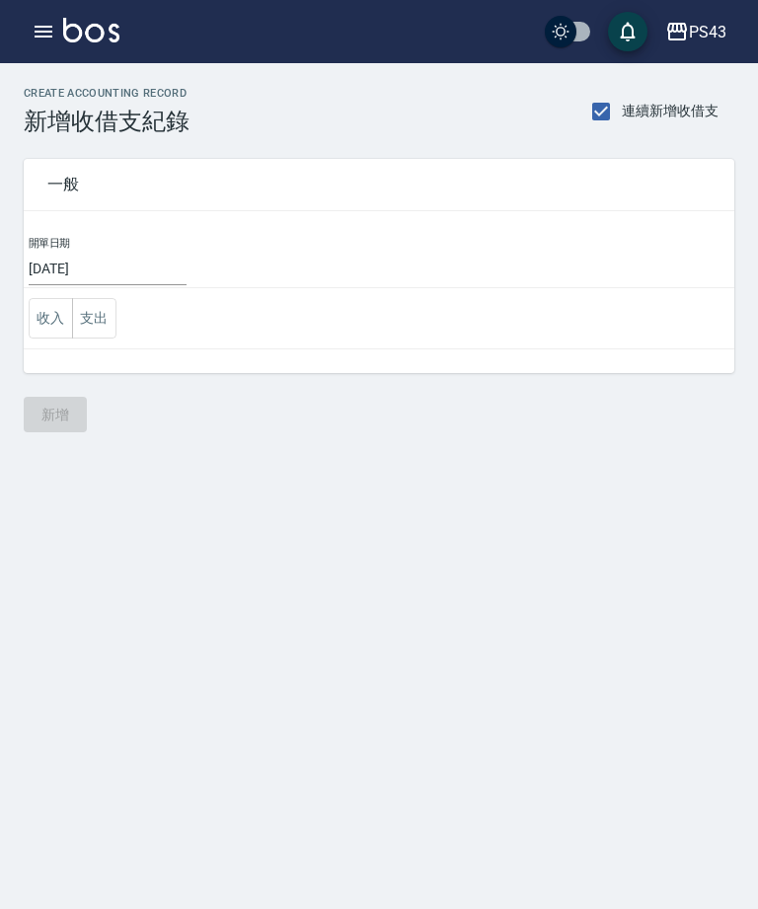
click at [42, 36] on icon "button" at bounding box center [44, 32] width 18 height 12
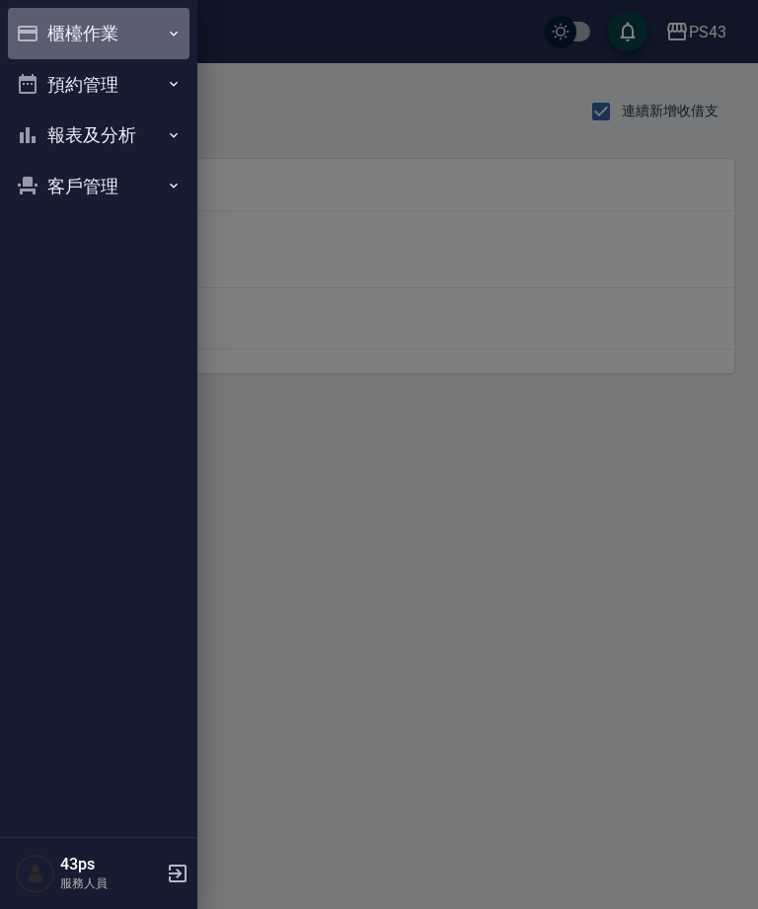
click at [168, 45] on button "櫃檯作業" at bounding box center [99, 33] width 182 height 51
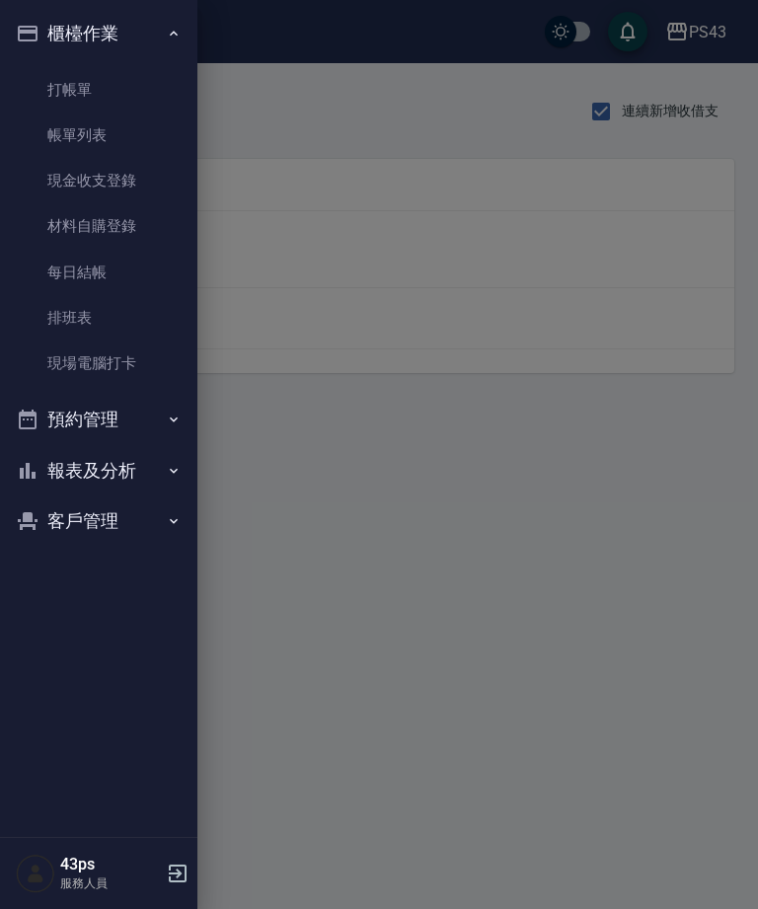
click at [118, 186] on link "現金收支登錄" at bounding box center [99, 180] width 182 height 45
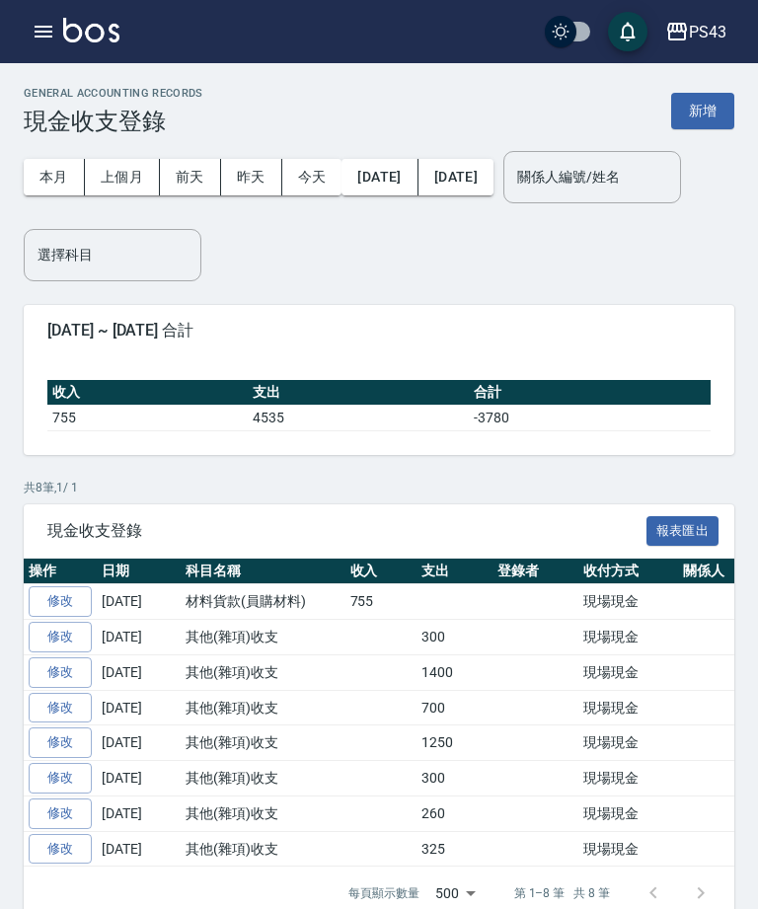
click at [35, 43] on button "button" at bounding box center [43, 31] width 39 height 39
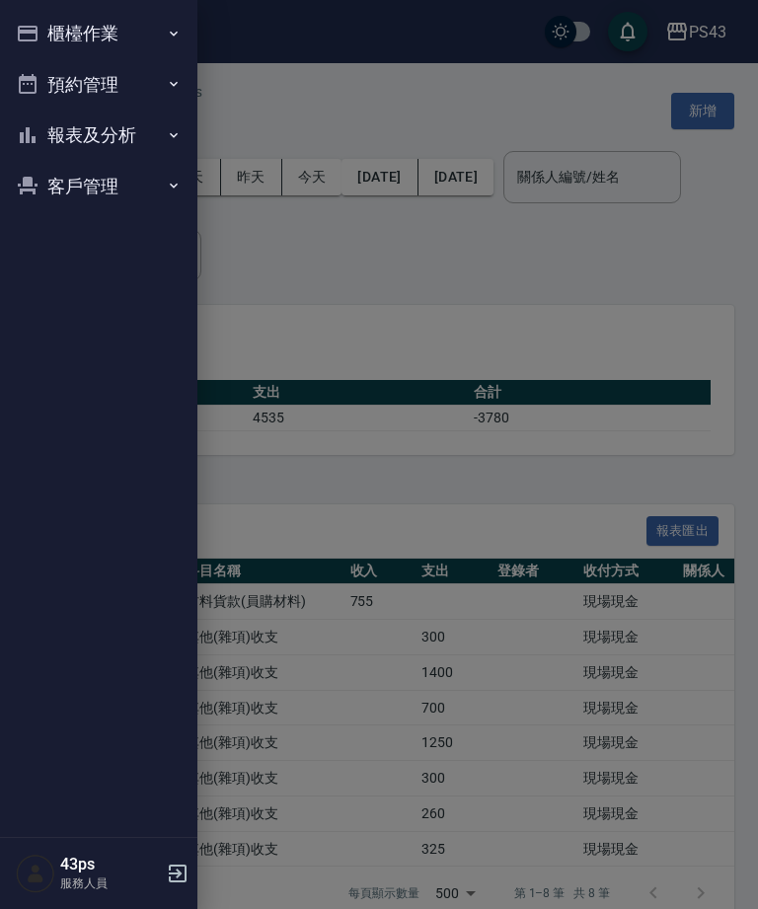
click at [147, 26] on button "櫃檯作業" at bounding box center [99, 33] width 182 height 51
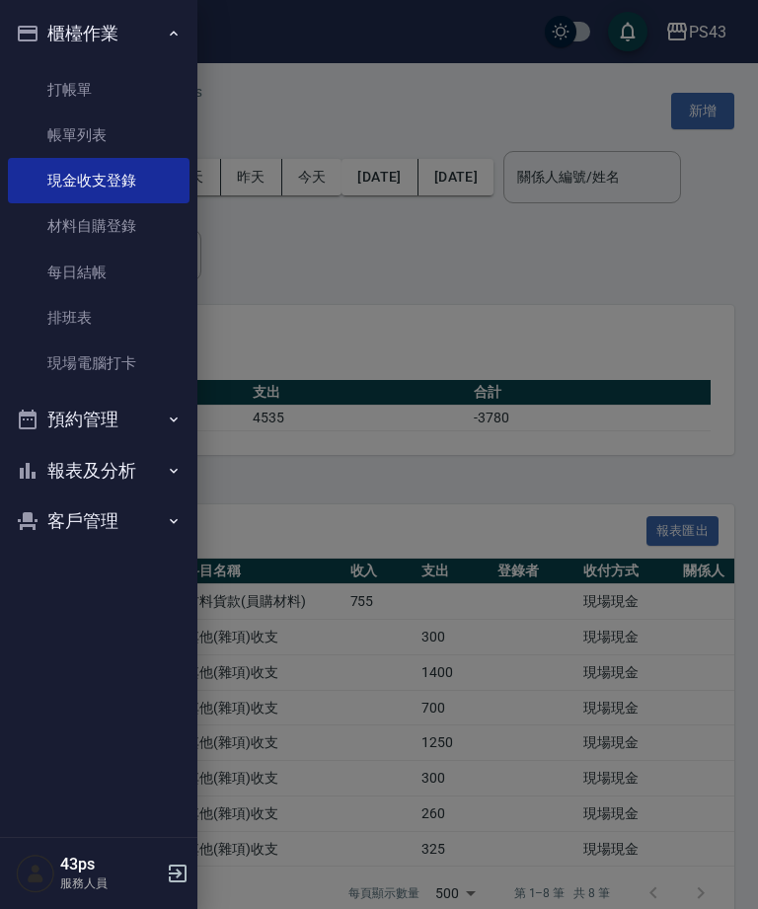
click at [110, 273] on link "每日結帳" at bounding box center [99, 272] width 182 height 45
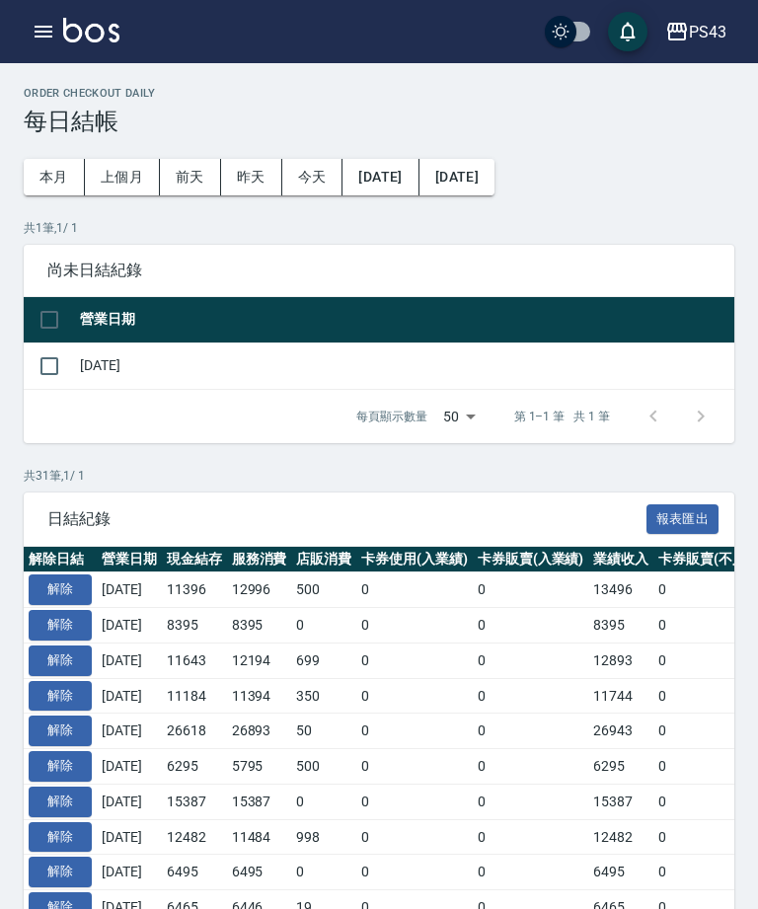
click at [61, 360] on input "checkbox" at bounding box center [49, 366] width 41 height 41
checkbox input "true"
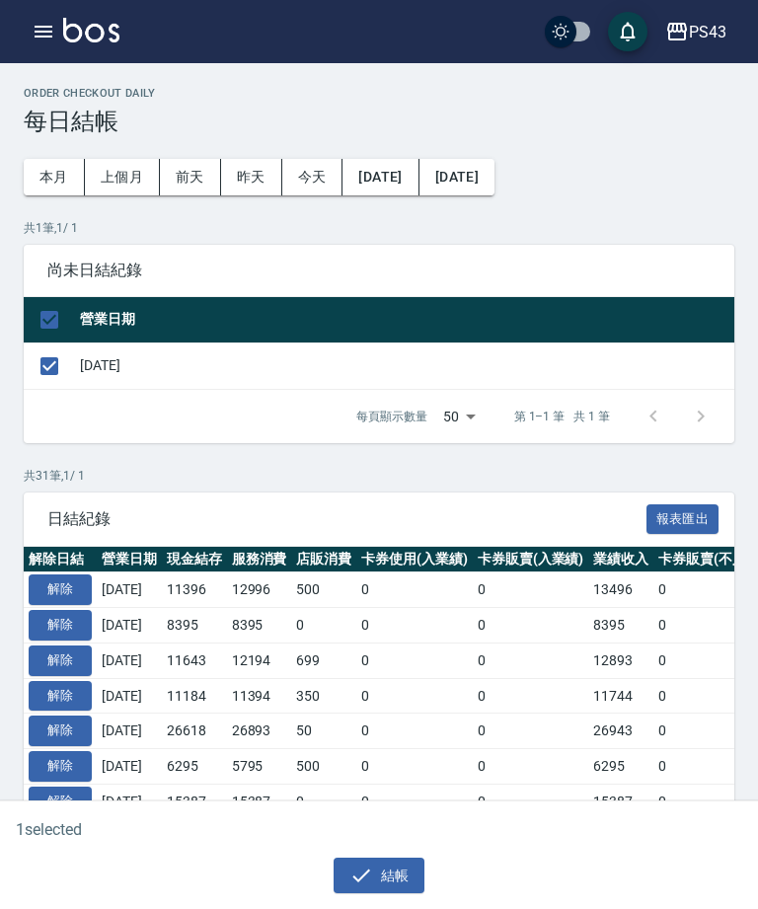
click at [388, 892] on button "結帳" at bounding box center [380, 876] width 92 height 37
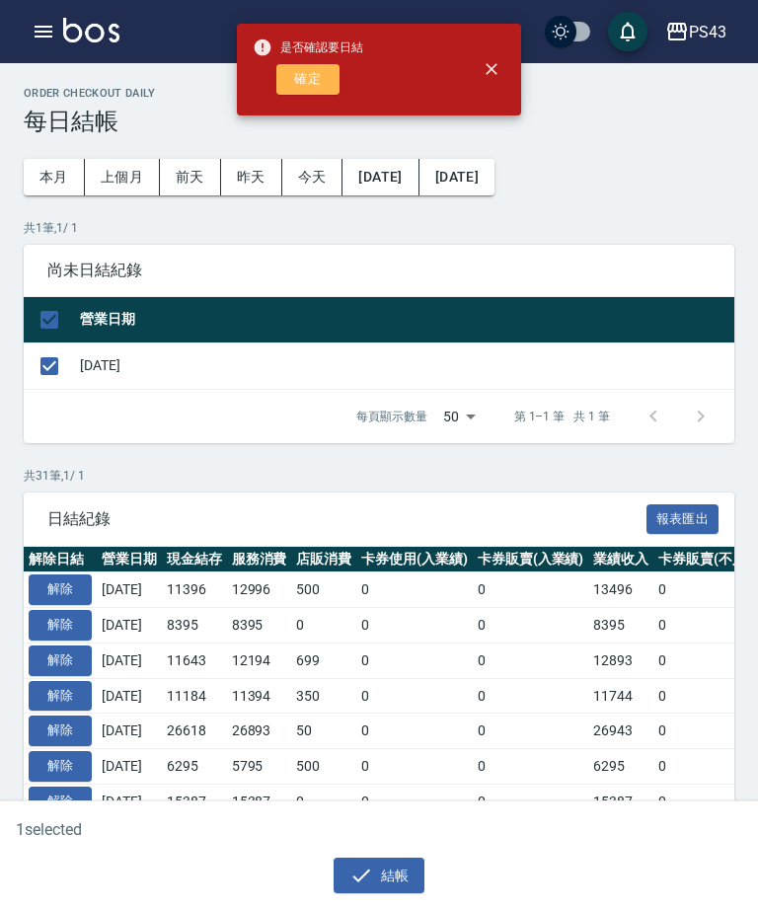
click at [315, 88] on button "確定" at bounding box center [307, 79] width 63 height 31
checkbox input "false"
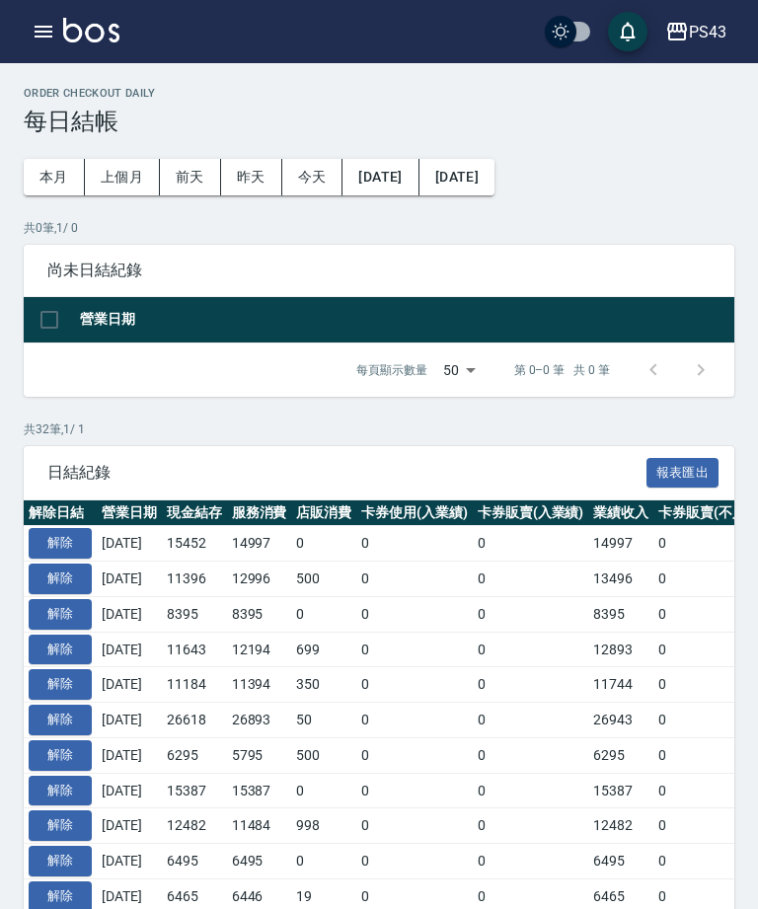
click at [36, 34] on icon "button" at bounding box center [44, 32] width 24 height 24
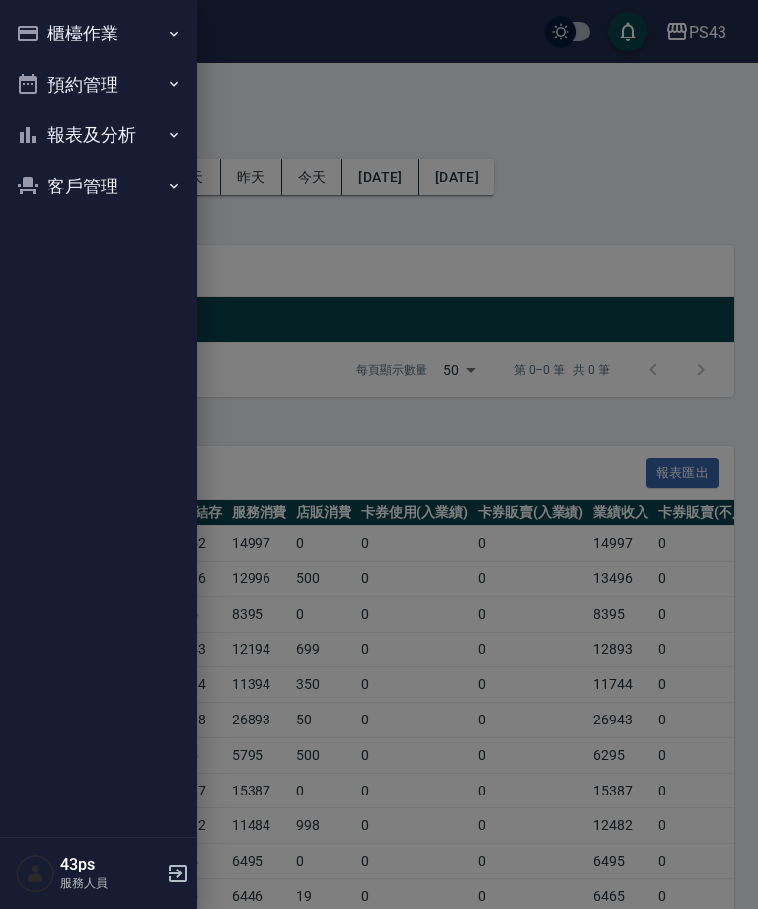
click at [34, 36] on icon "button" at bounding box center [28, 34] width 24 height 24
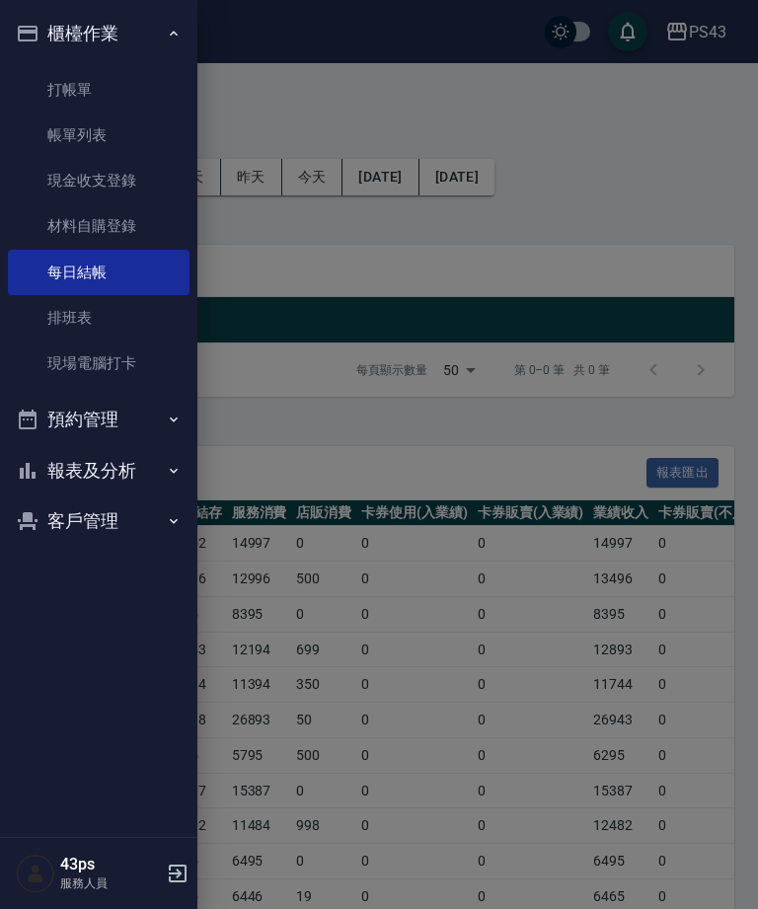
click at [146, 132] on link "帳單列表" at bounding box center [99, 135] width 182 height 45
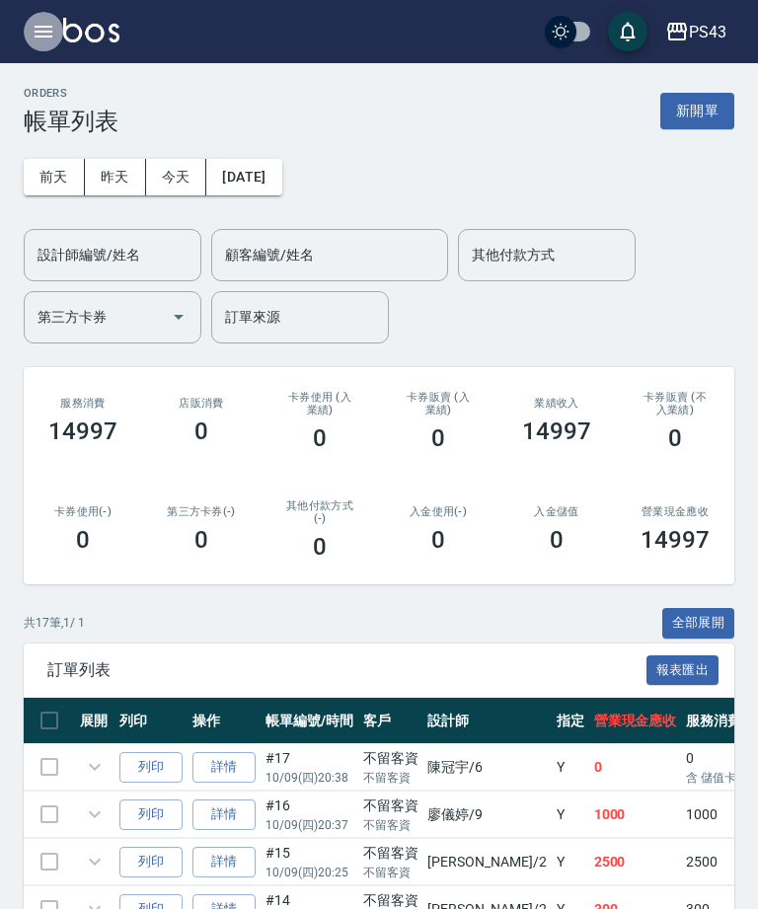
click at [49, 20] on icon "button" at bounding box center [44, 32] width 24 height 24
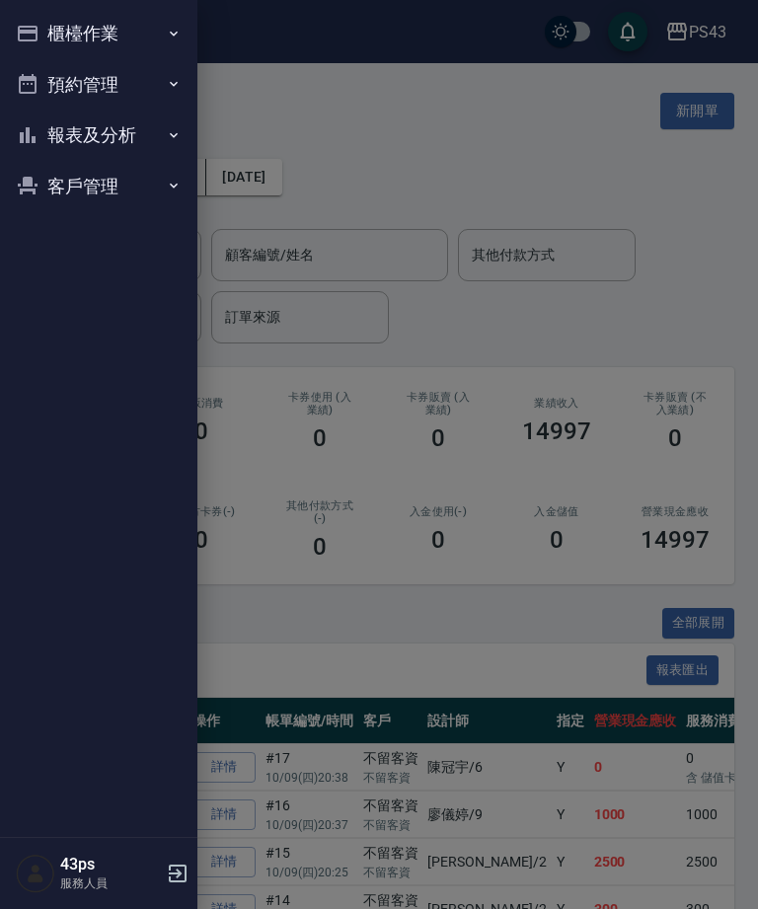
click at [122, 136] on button "報表及分析" at bounding box center [99, 135] width 182 height 51
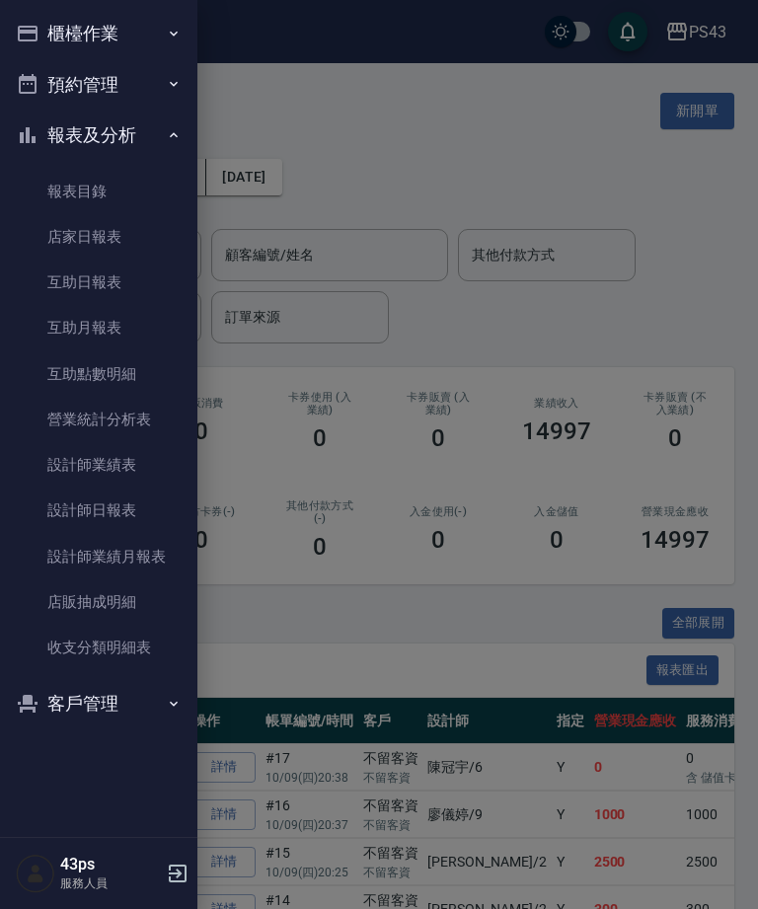
click at [126, 241] on link "店家日報表" at bounding box center [99, 236] width 182 height 45
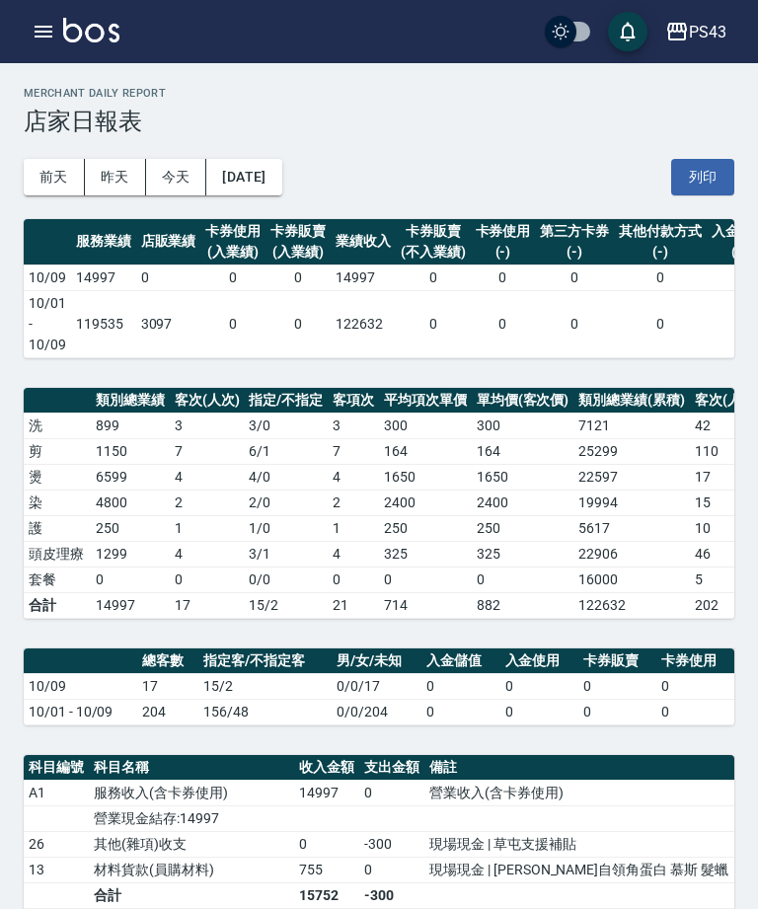
click at [23, 10] on div "PS43 登出" at bounding box center [379, 31] width 758 height 63
click at [34, 47] on button "button" at bounding box center [43, 31] width 39 height 39
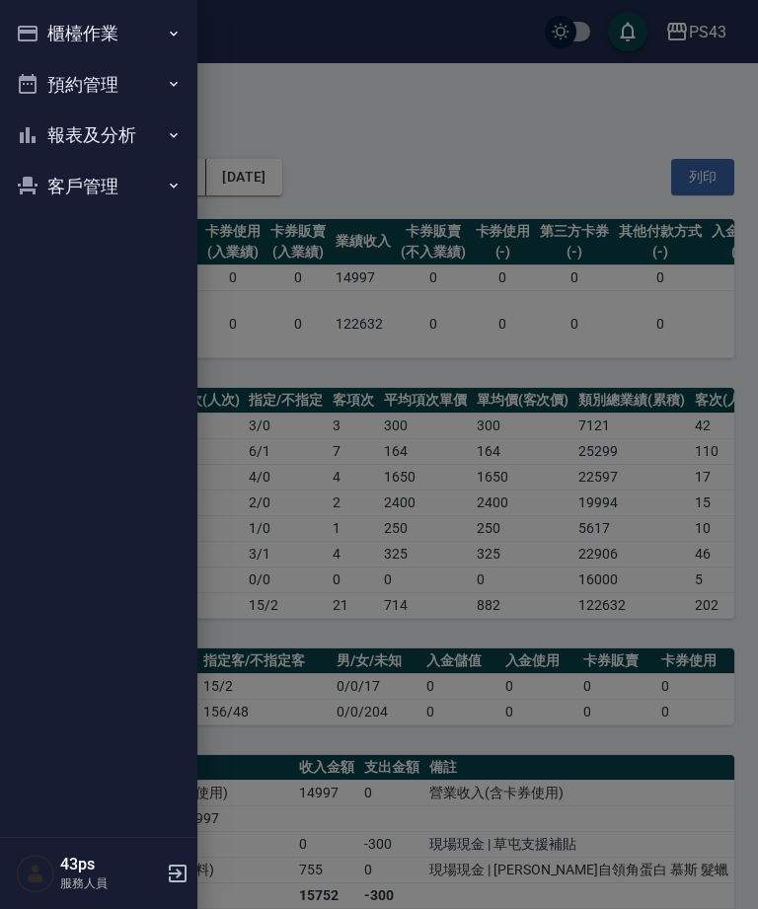
click at [44, 40] on button "櫃檯作業" at bounding box center [99, 33] width 182 height 51
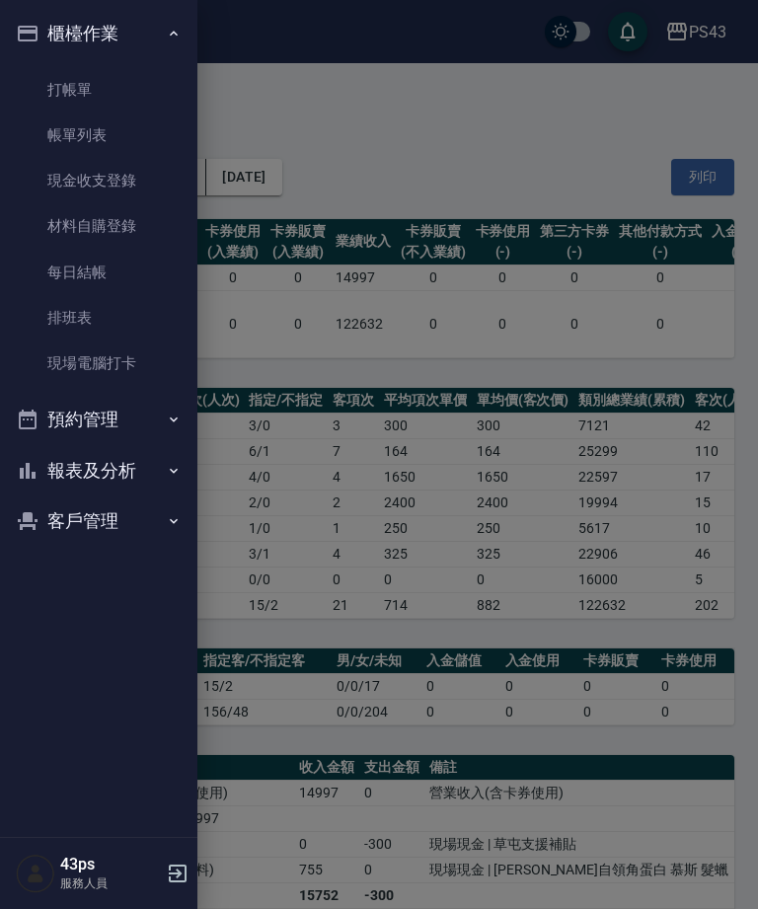
click at [56, 297] on link "排班表" at bounding box center [99, 317] width 182 height 45
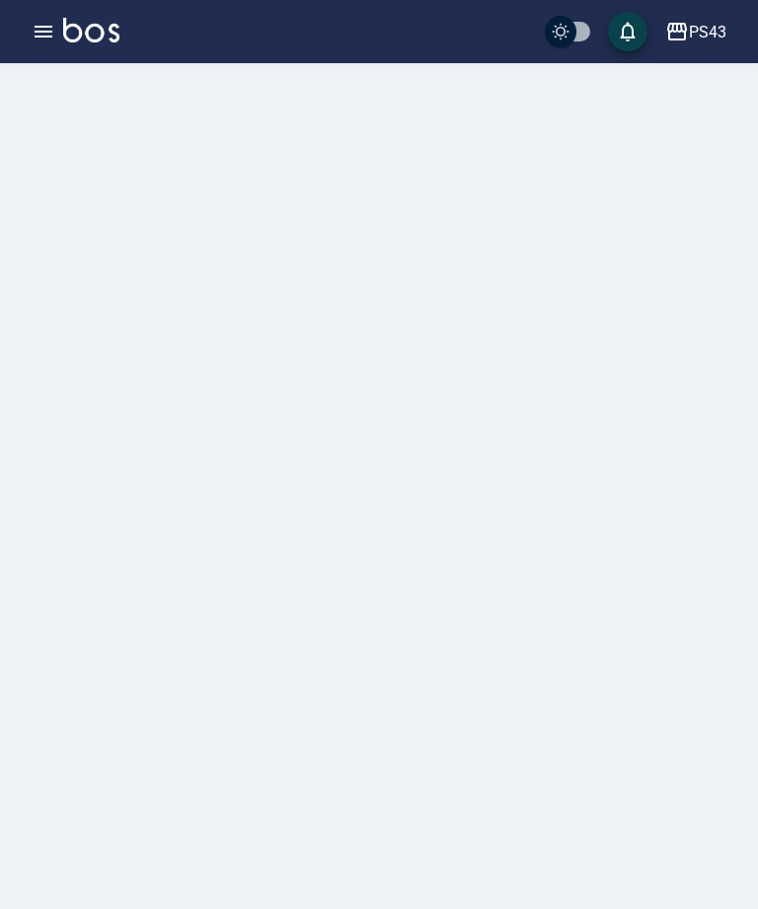
click at [54, 276] on div at bounding box center [379, 454] width 758 height 909
click at [26, 41] on button "button" at bounding box center [43, 31] width 39 height 39
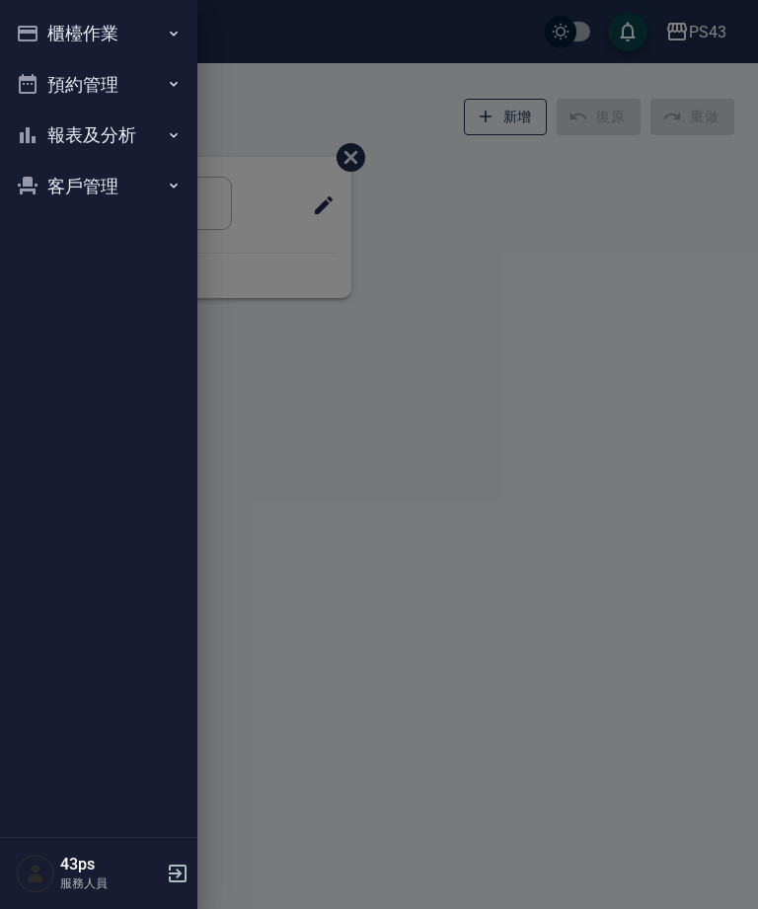
click at [39, 43] on button "櫃檯作業" at bounding box center [99, 33] width 182 height 51
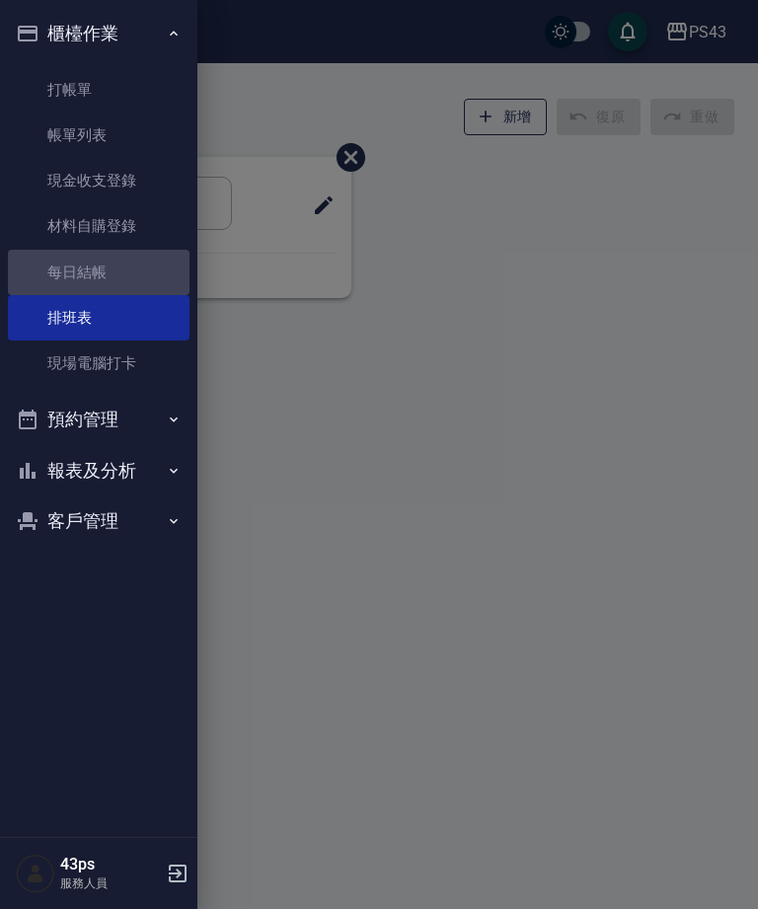
click at [90, 262] on link "每日結帳" at bounding box center [99, 272] width 182 height 45
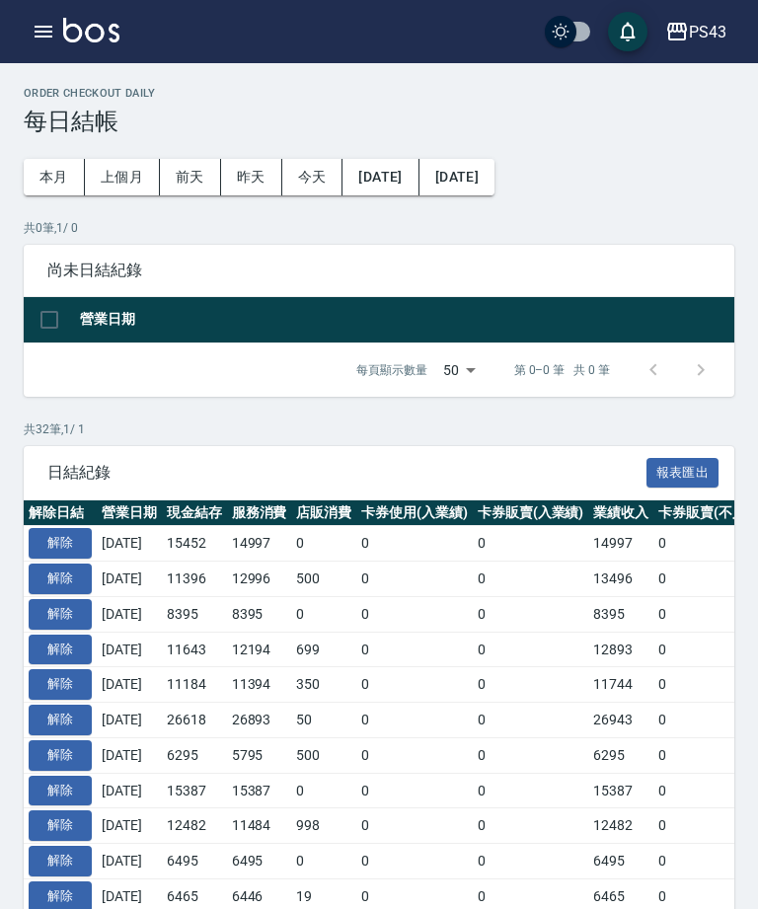
click at [47, 48] on button "button" at bounding box center [43, 31] width 39 height 39
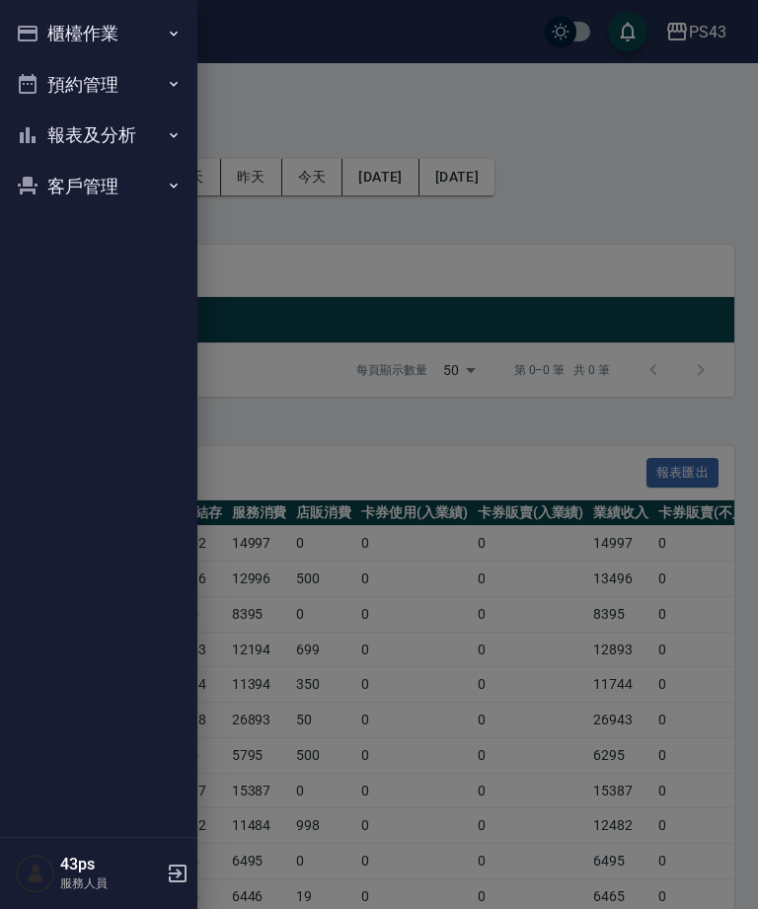
click at [31, 33] on icon "button" at bounding box center [28, 34] width 20 height 16
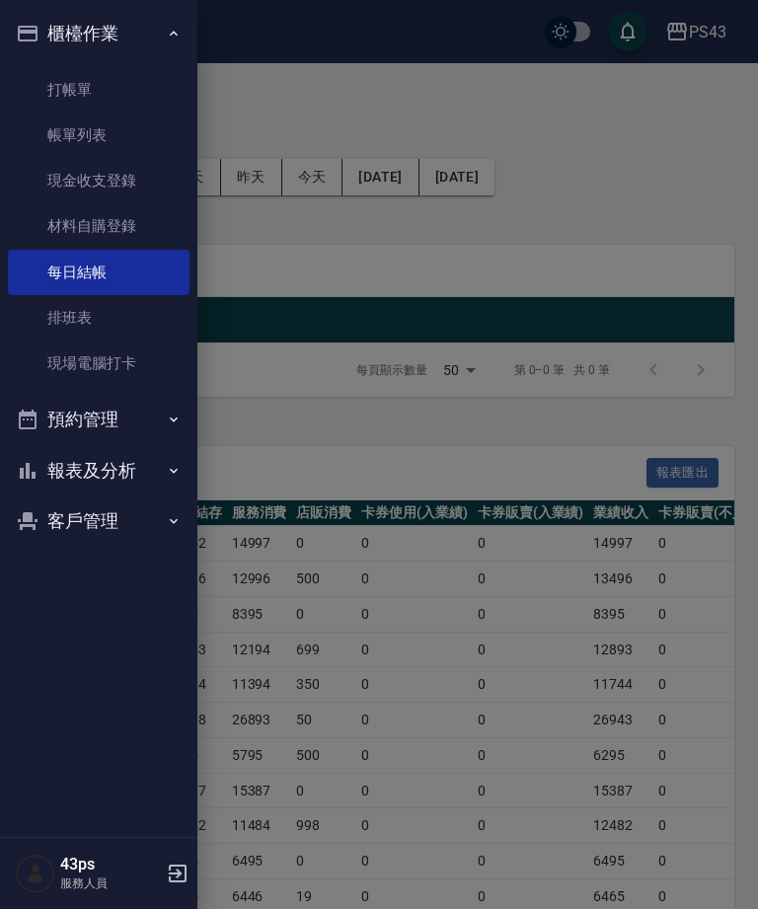
click at [119, 473] on button "報表及分析" at bounding box center [99, 470] width 182 height 51
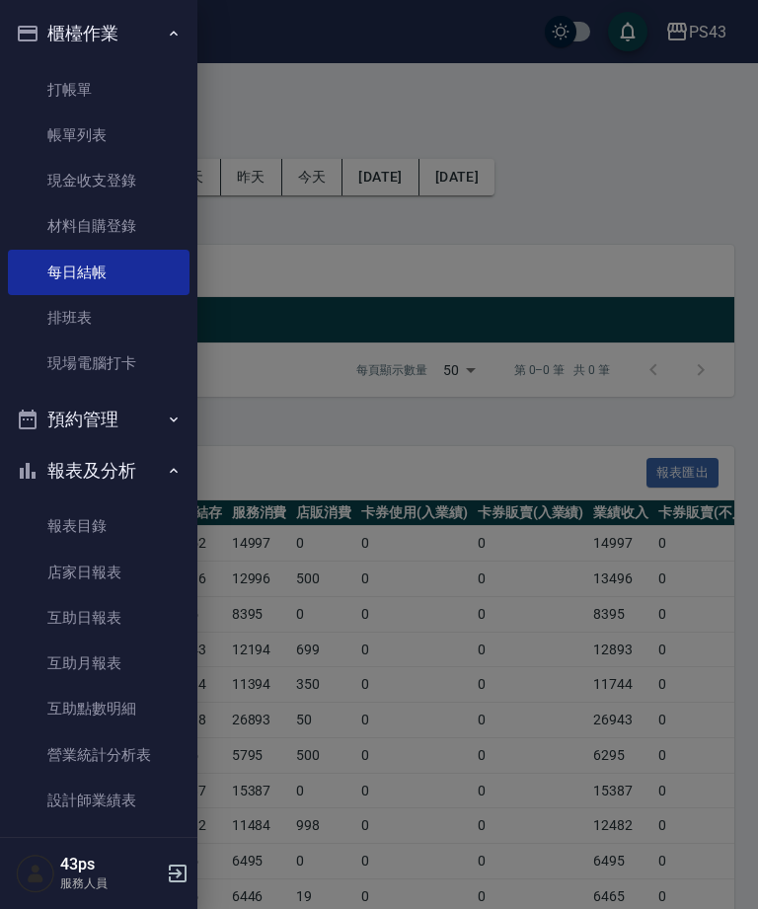
click at [114, 570] on link "店家日報表" at bounding box center [99, 572] width 182 height 45
